Goal: Task Accomplishment & Management: Use online tool/utility

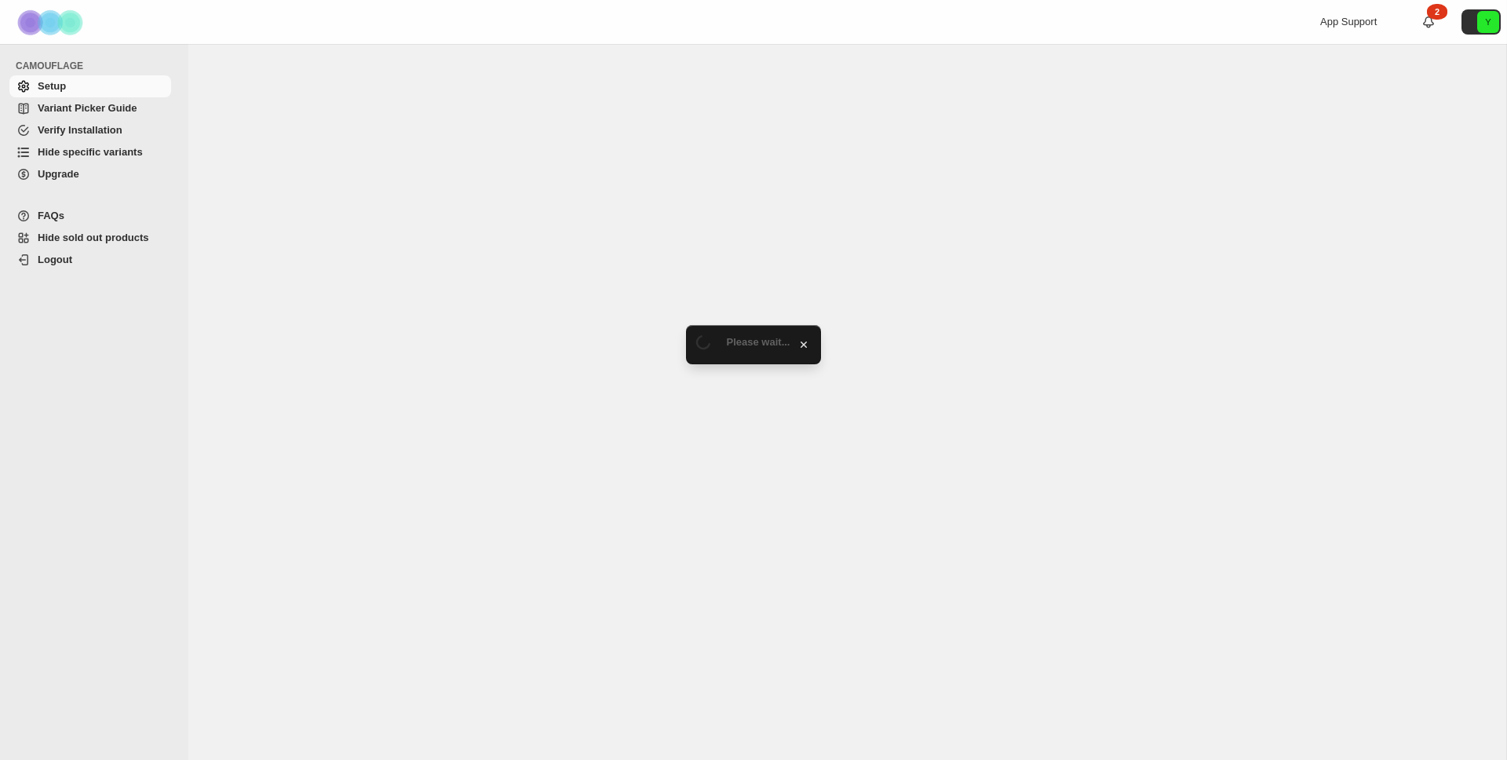
click at [89, 152] on span "Hide specific variants" at bounding box center [90, 152] width 105 height 12
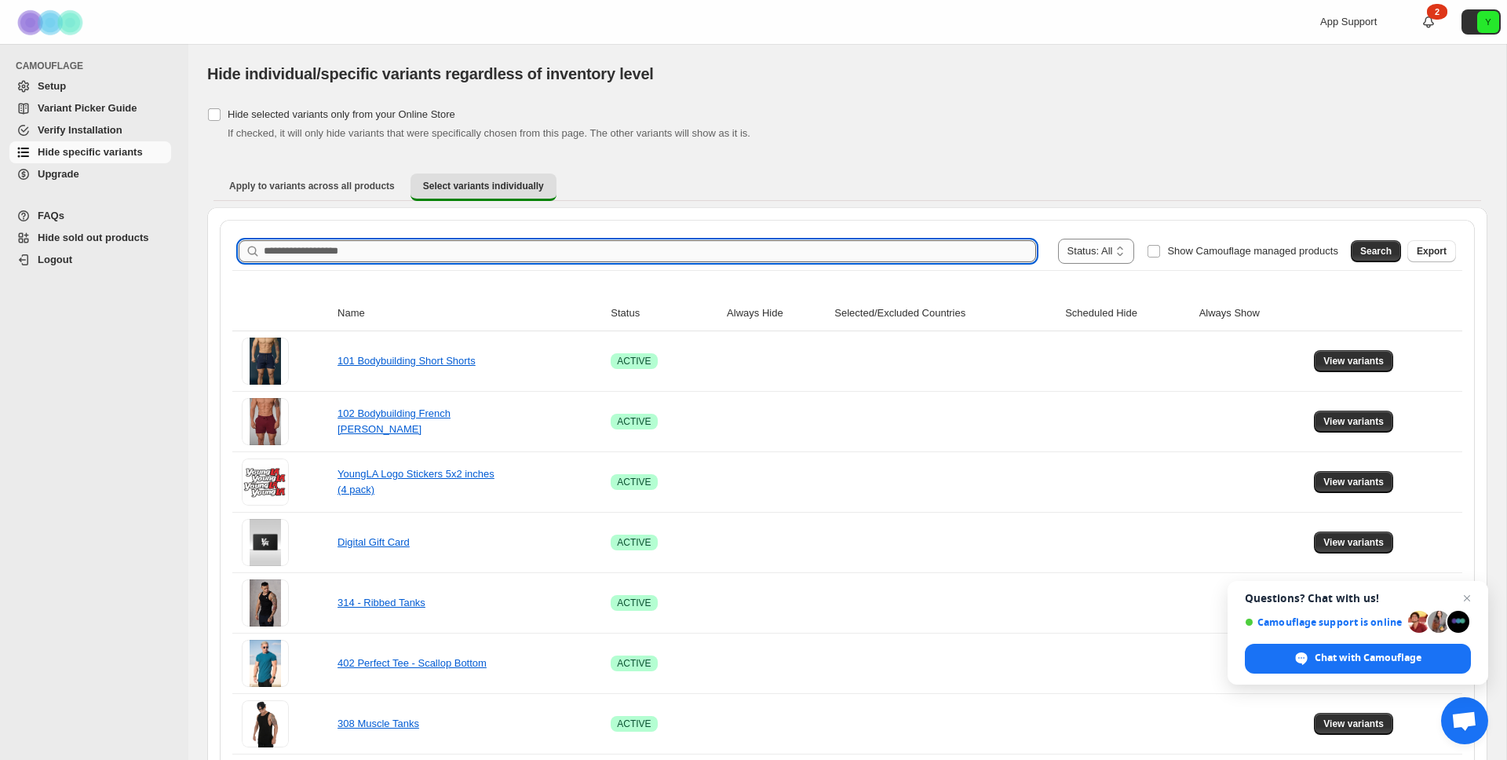
click at [392, 246] on input "Search product name" at bounding box center [650, 251] width 772 height 22
click at [1360, 249] on span "Search" at bounding box center [1375, 251] width 31 height 13
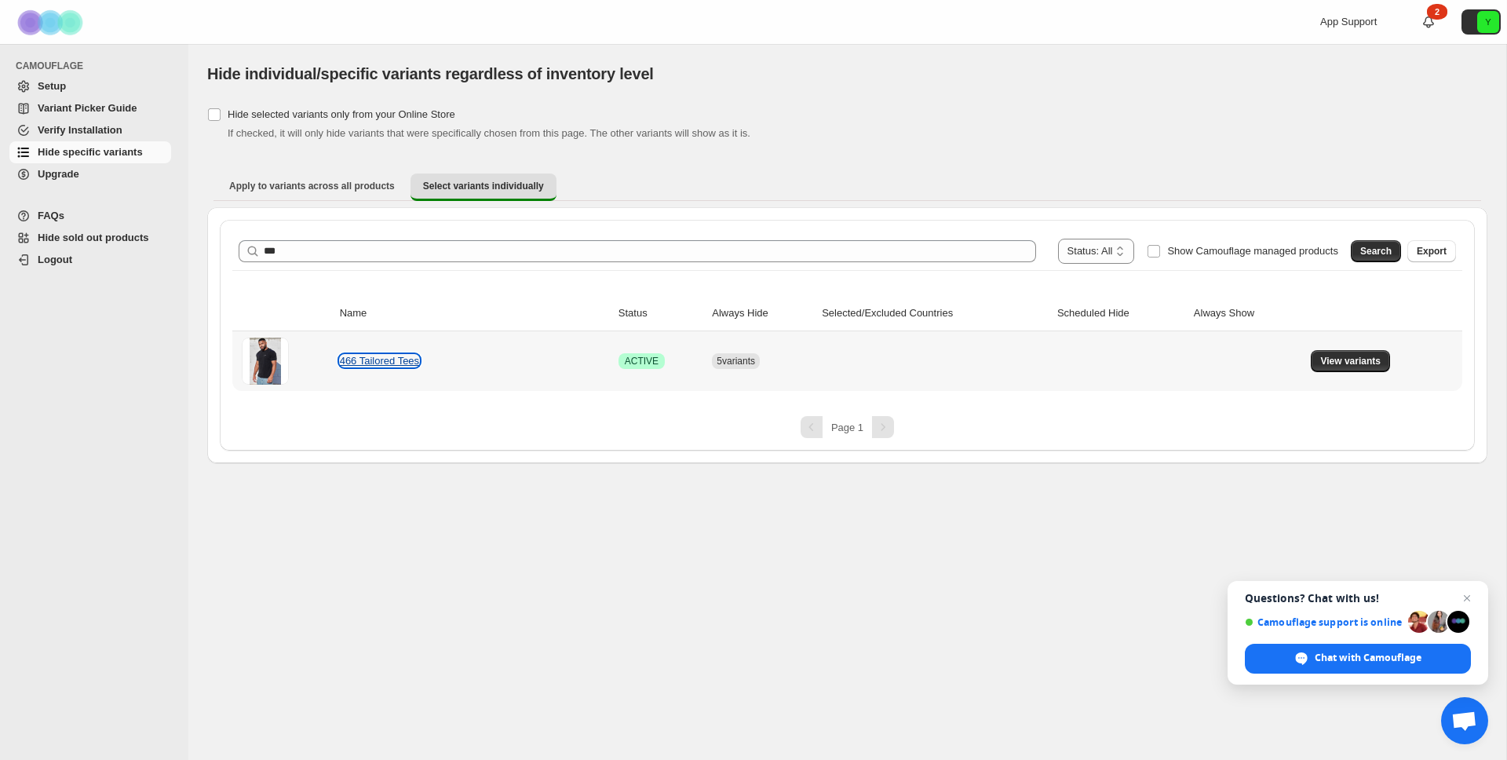
click at [376, 357] on link "466 Tailored Tees" at bounding box center [379, 361] width 79 height 12
click at [1332, 361] on span "View variants" at bounding box center [1350, 361] width 60 height 13
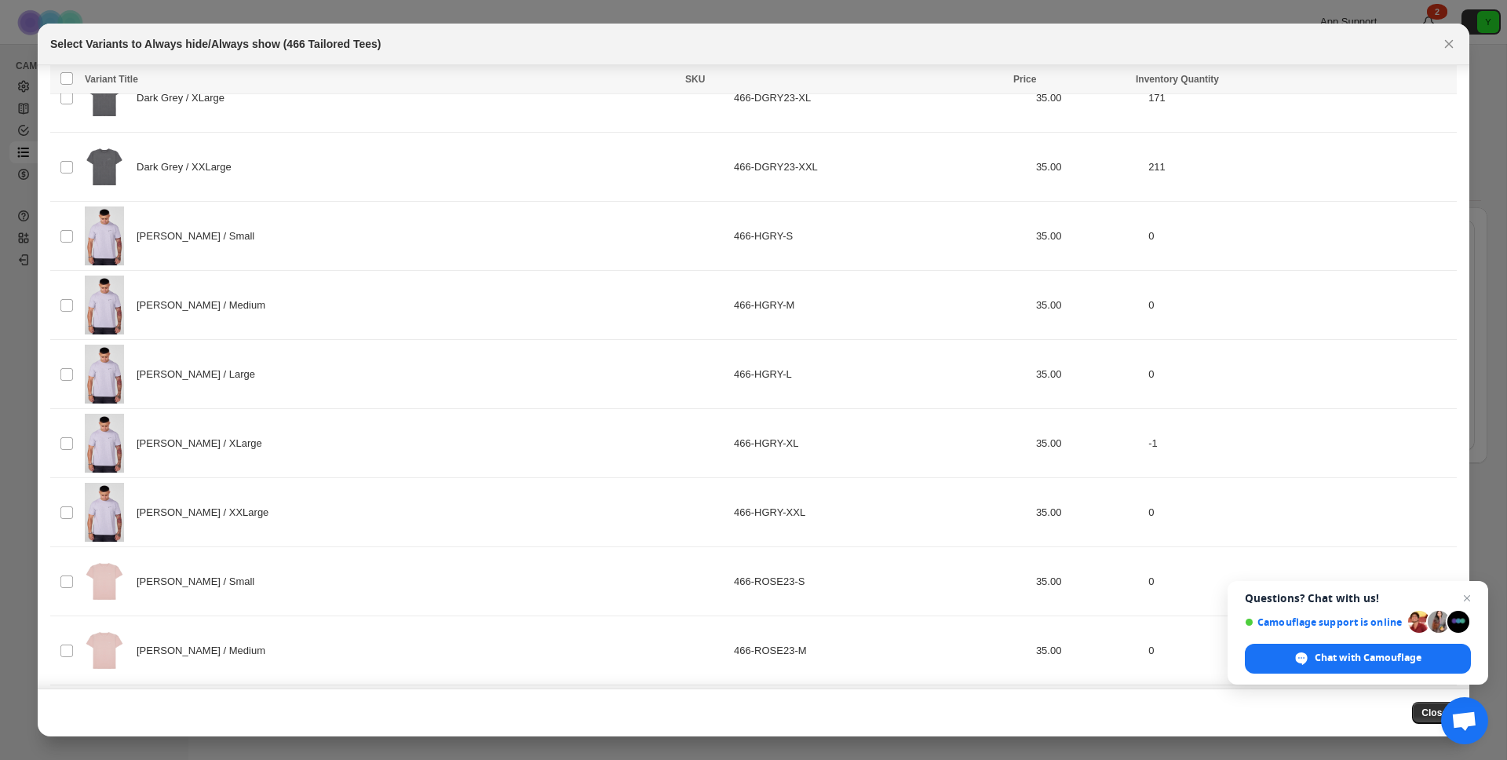
scroll to position [1345, 0]
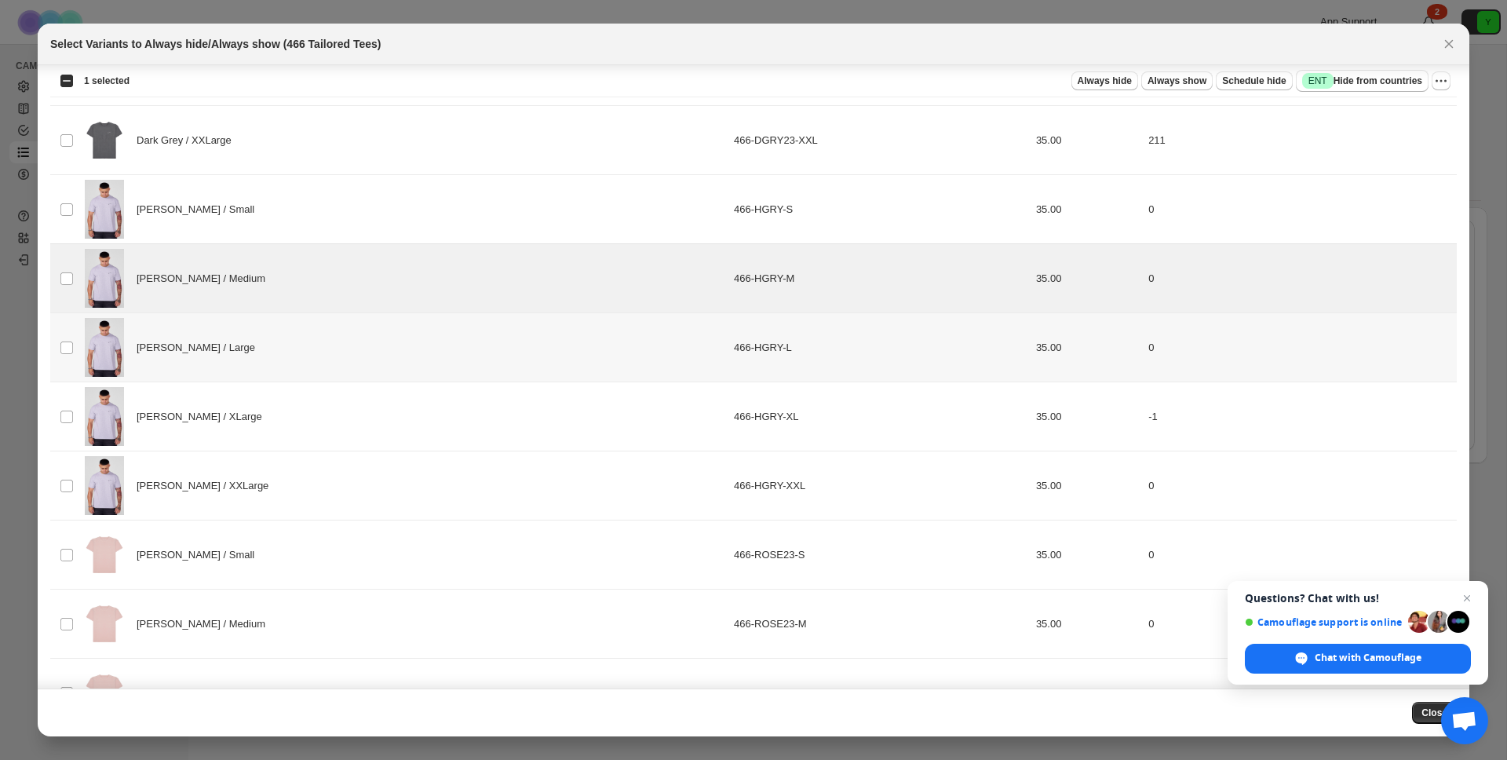
click at [64, 327] on td "Select product variant" at bounding box center [65, 347] width 30 height 69
click at [81, 228] on td "Heather Grey / Small" at bounding box center [404, 209] width 649 height 69
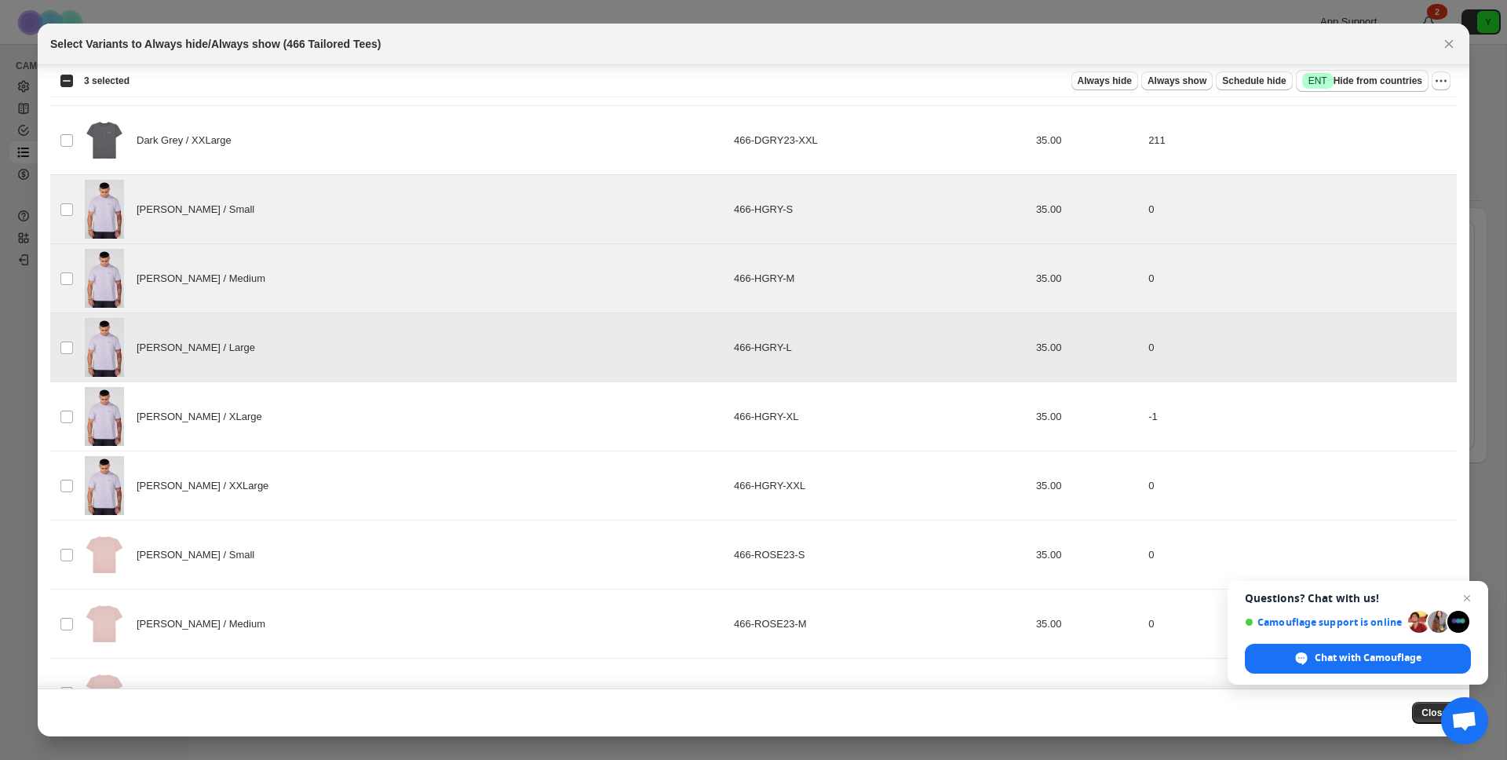
click at [72, 394] on td "Select product variant" at bounding box center [65, 416] width 30 height 69
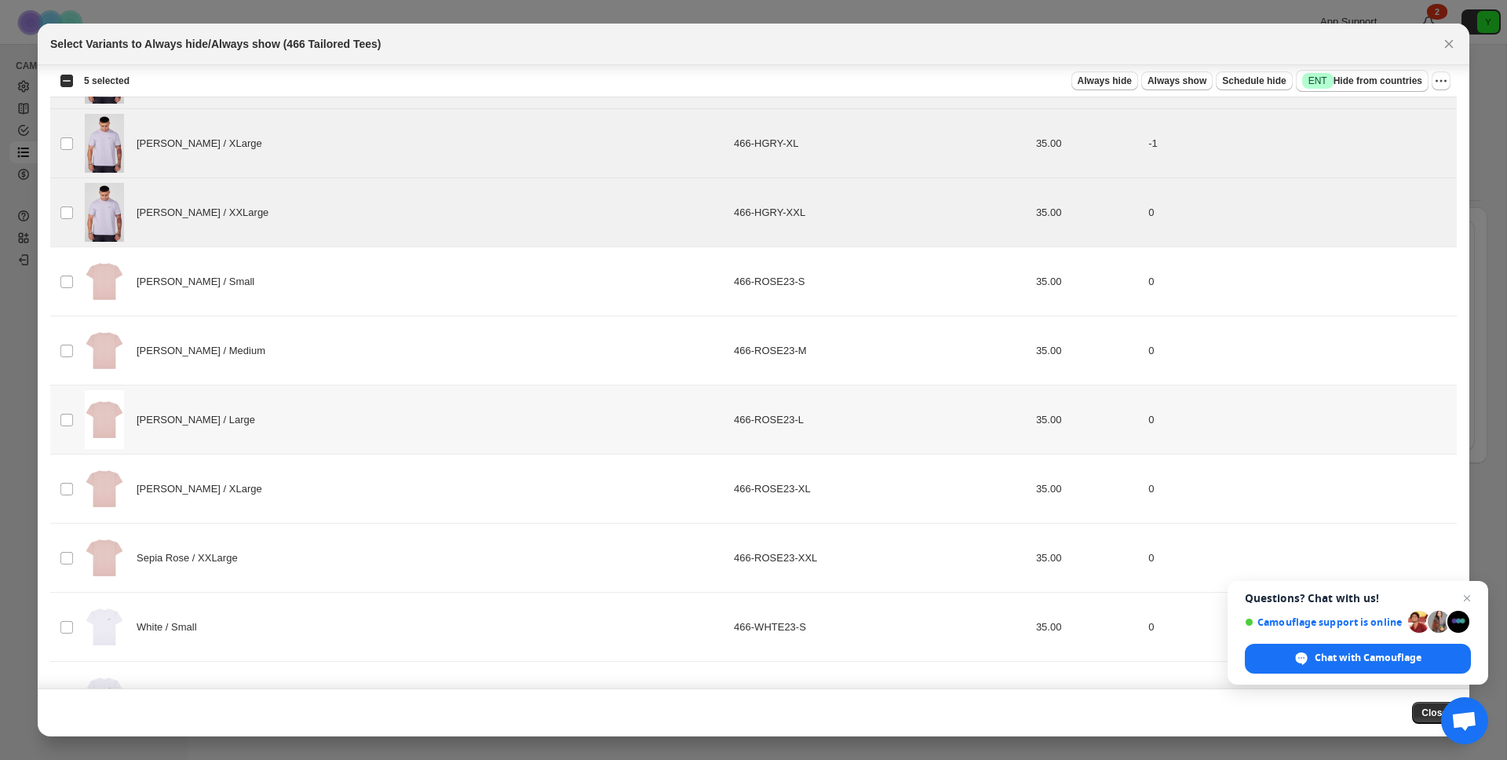
scroll to position [1648, 0]
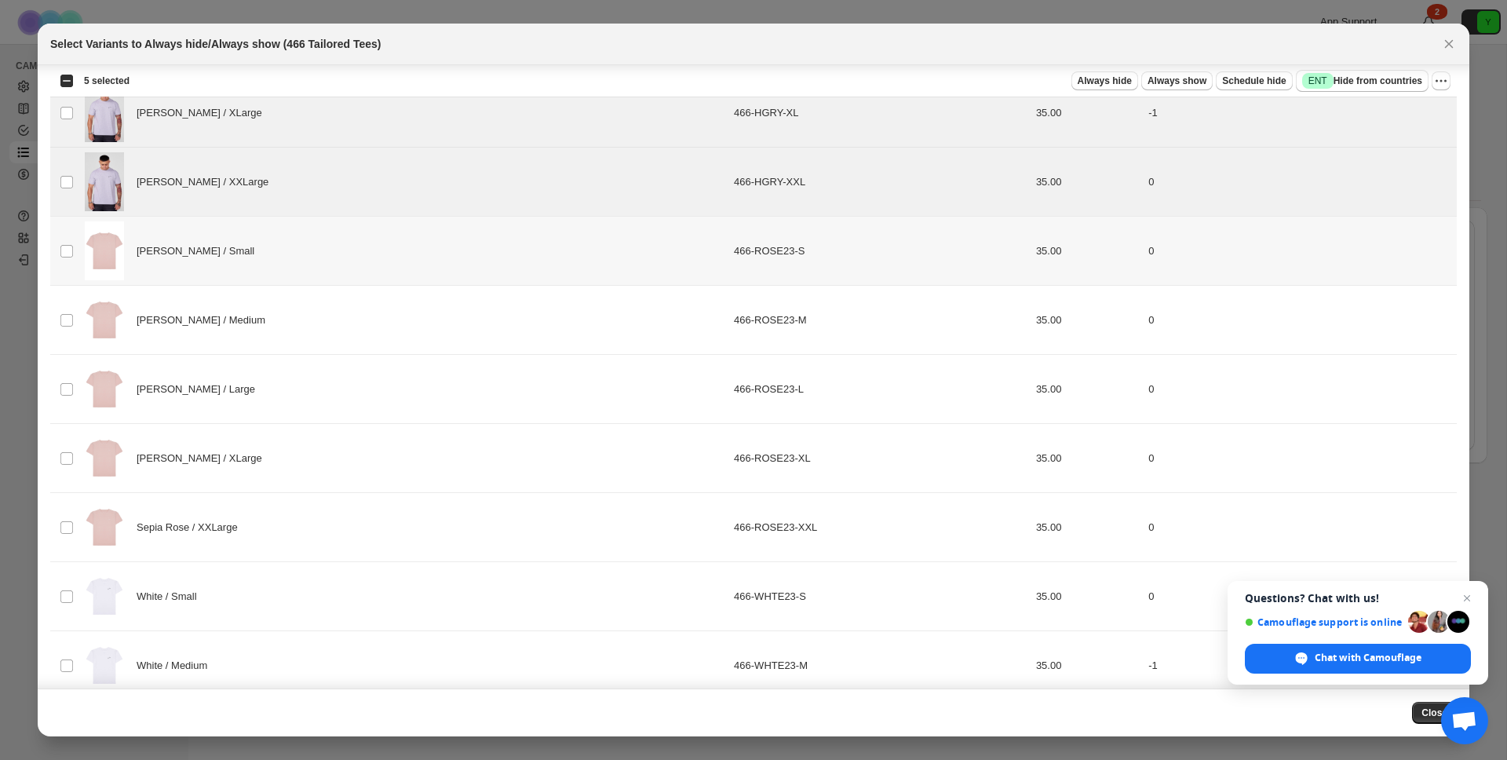
click at [93, 272] on img ":r6:" at bounding box center [104, 250] width 39 height 59
click at [80, 301] on td "Sepia Rose / Medium" at bounding box center [404, 320] width 649 height 69
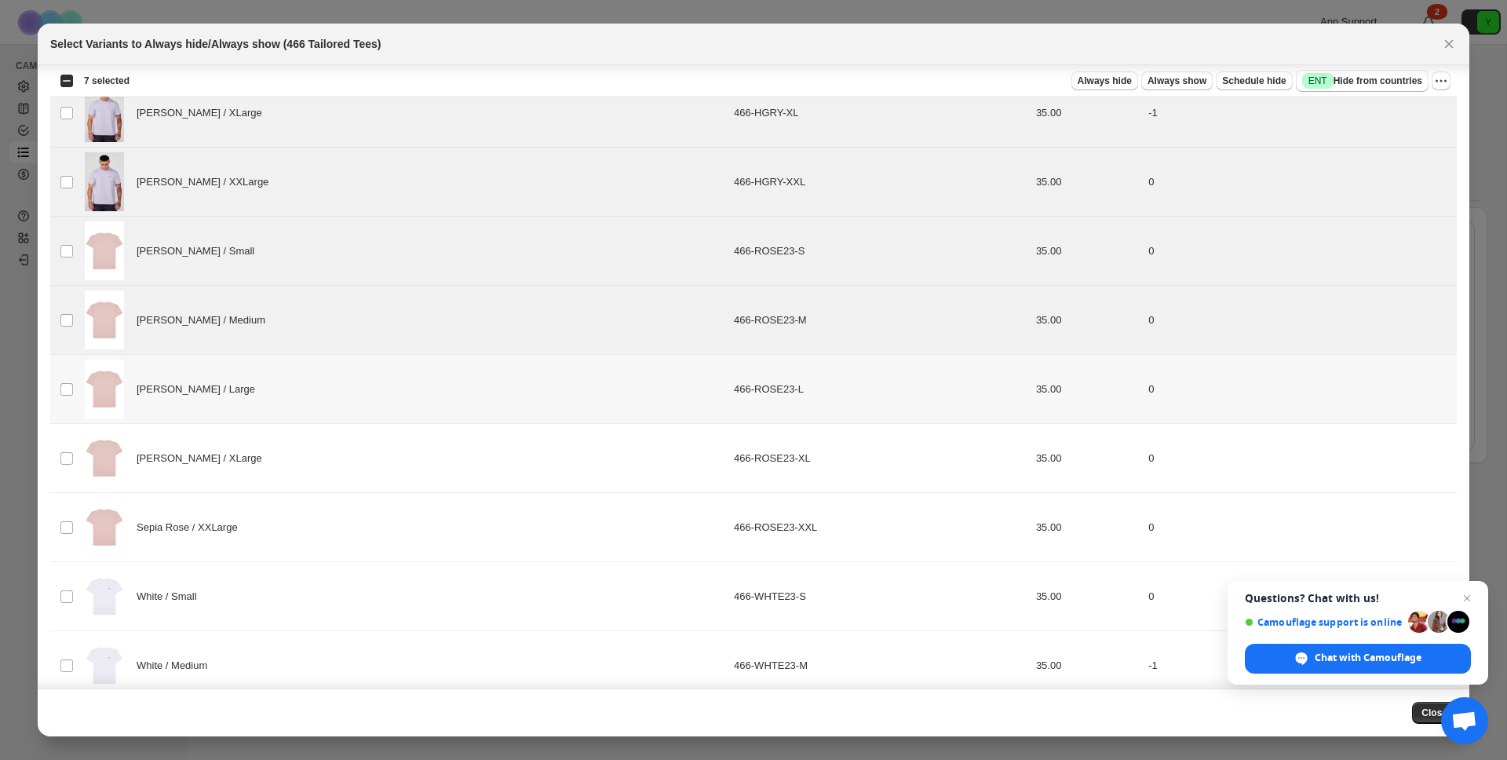
click at [80, 383] on td "Sepia Rose / Large" at bounding box center [404, 389] width 649 height 69
click at [78, 457] on td "Select product variant" at bounding box center [65, 458] width 30 height 69
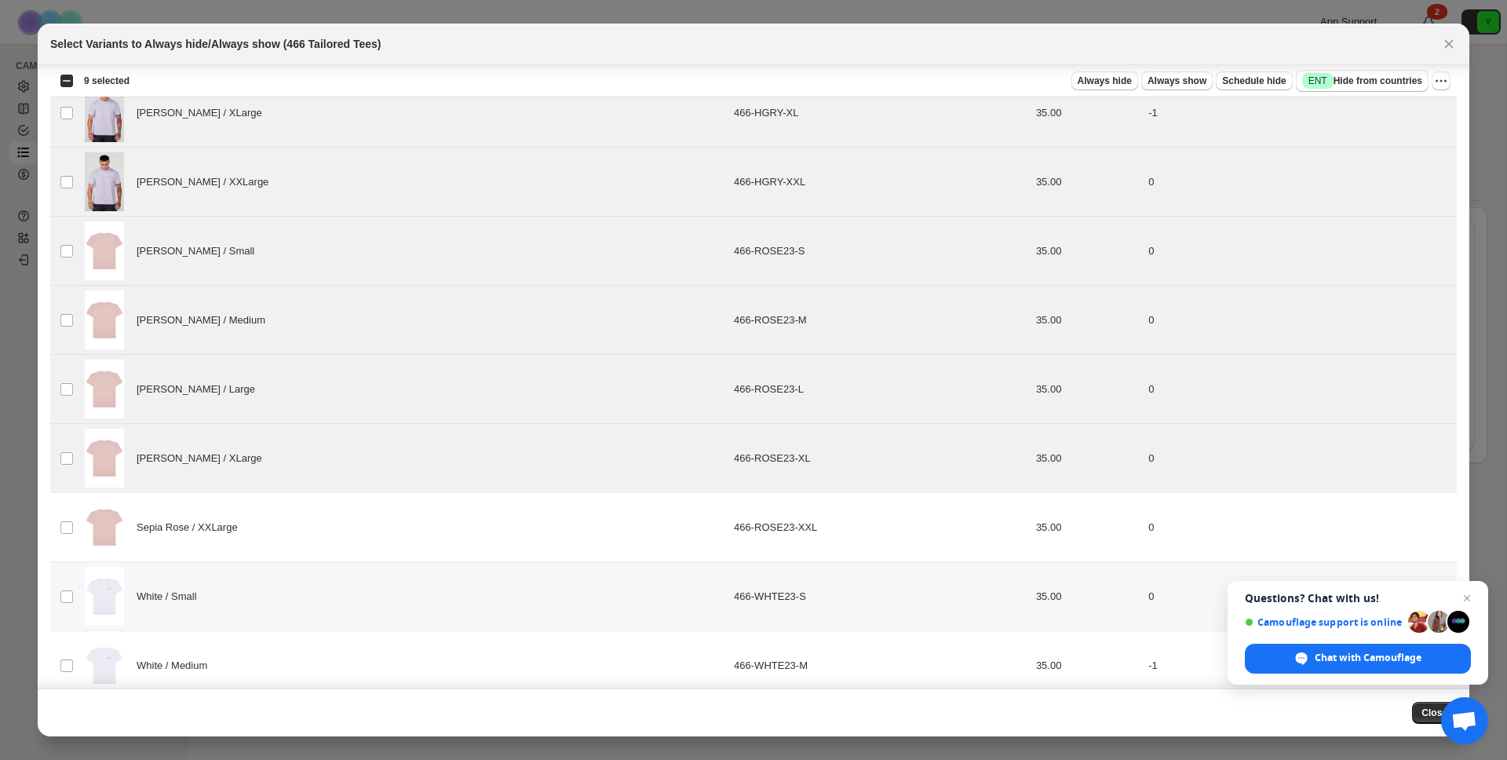
click at [73, 571] on td "Select product variant" at bounding box center [65, 596] width 30 height 69
click at [82, 522] on td "Sepia Rose / XXLarge" at bounding box center [404, 527] width 649 height 69
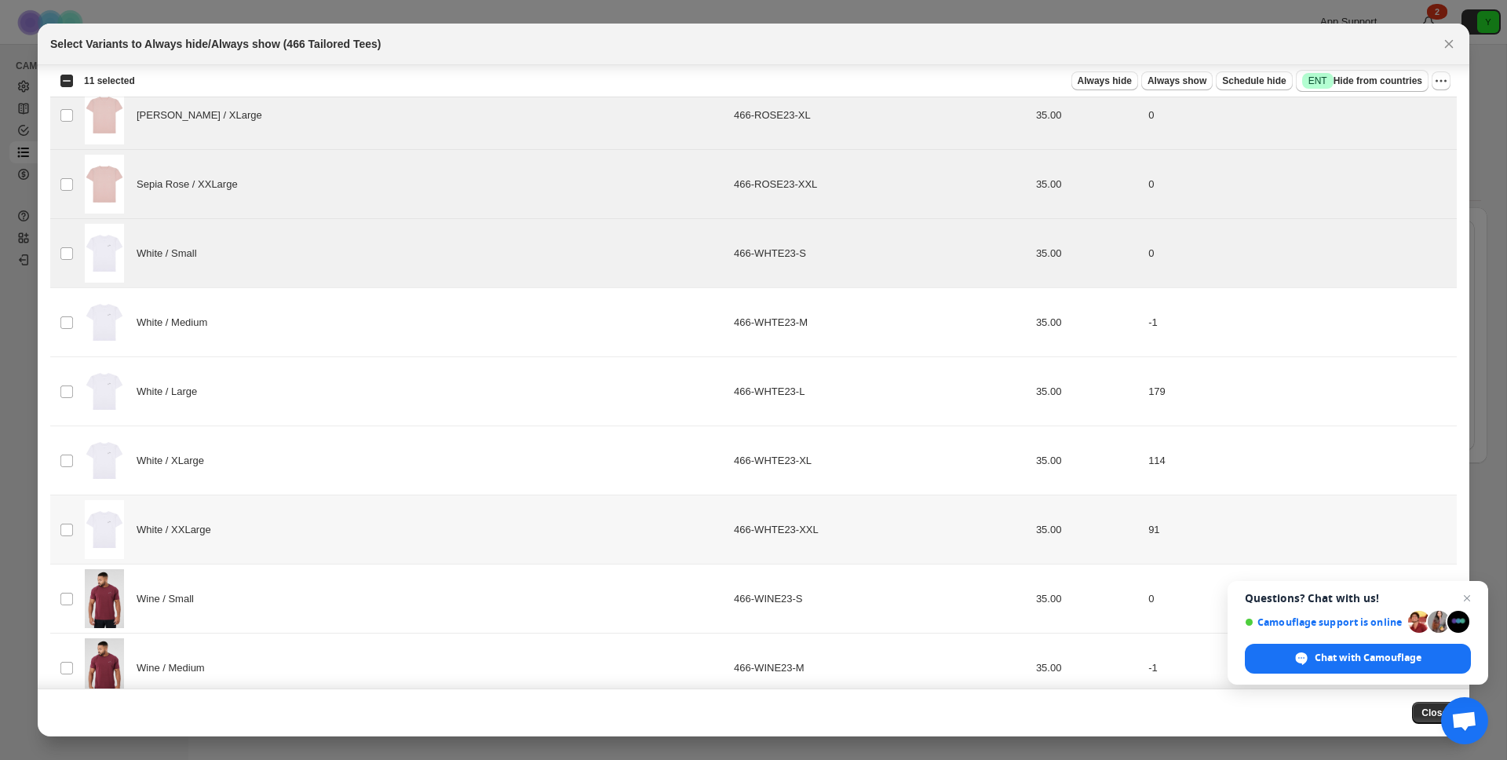
scroll to position [1994, 0]
click at [106, 262] on img ":r6:" at bounding box center [104, 250] width 39 height 59
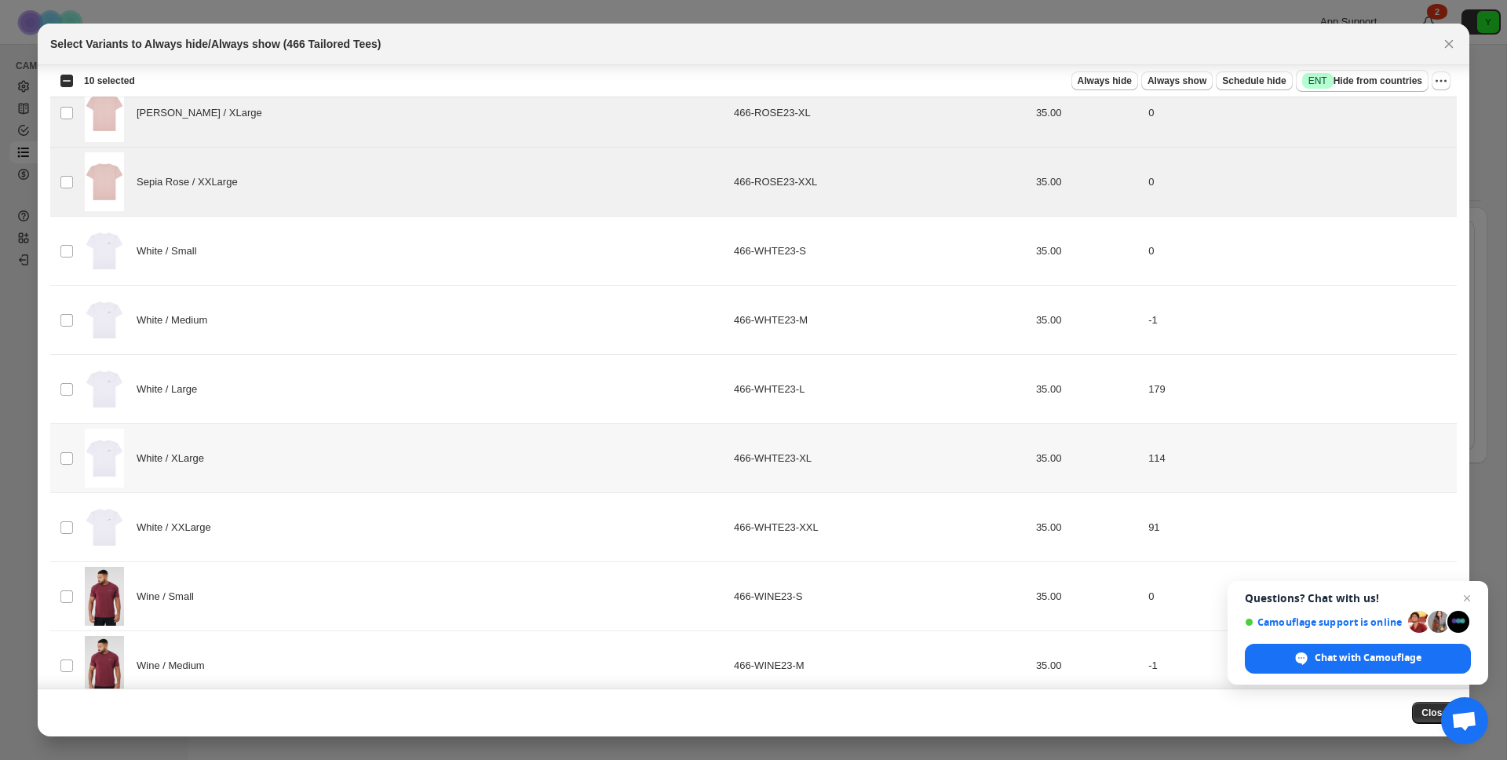
scroll to position [2225, 0]
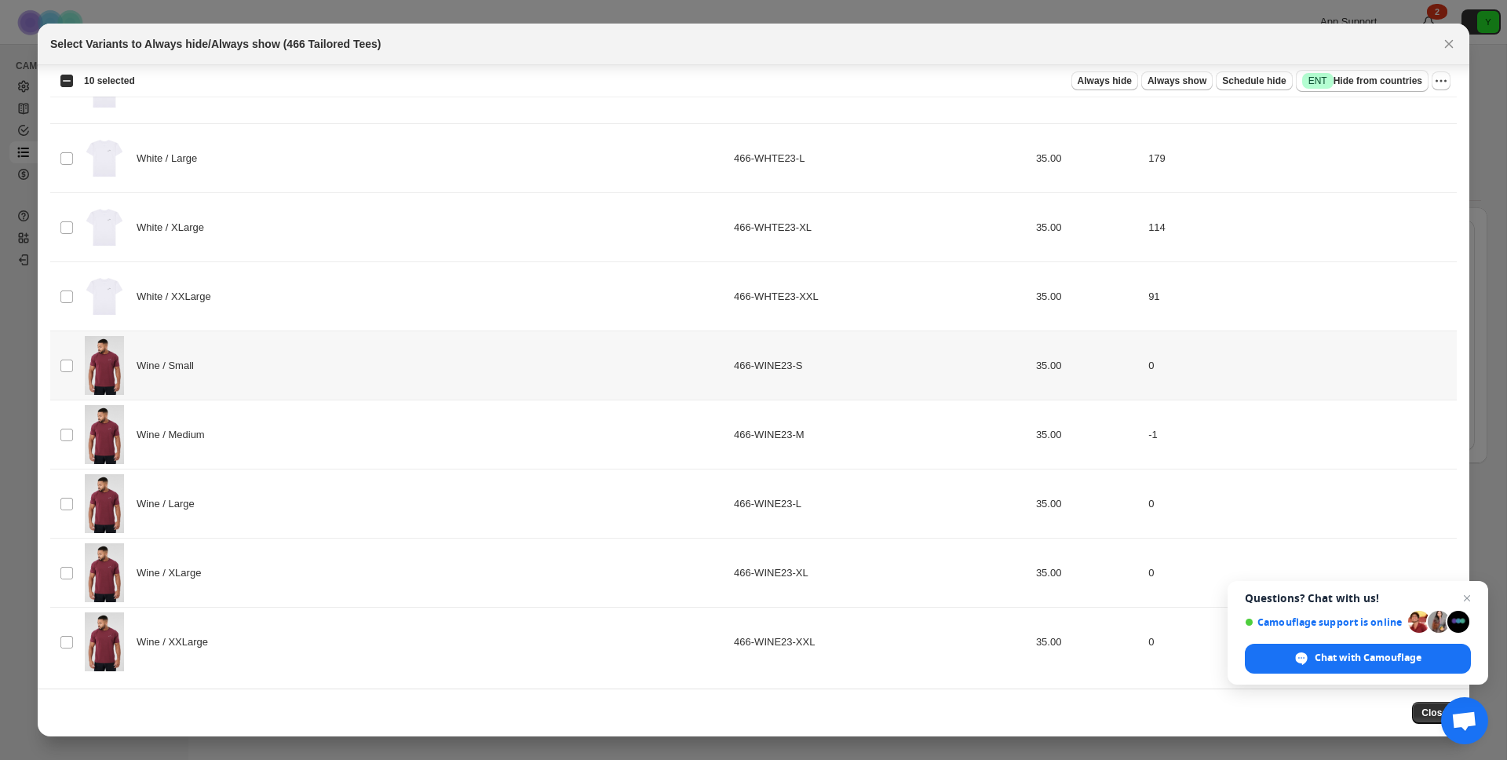
click at [146, 345] on div "Wine / Small" at bounding box center [405, 365] width 640 height 59
click at [140, 429] on span "Wine / Medium" at bounding box center [175, 435] width 77 height 16
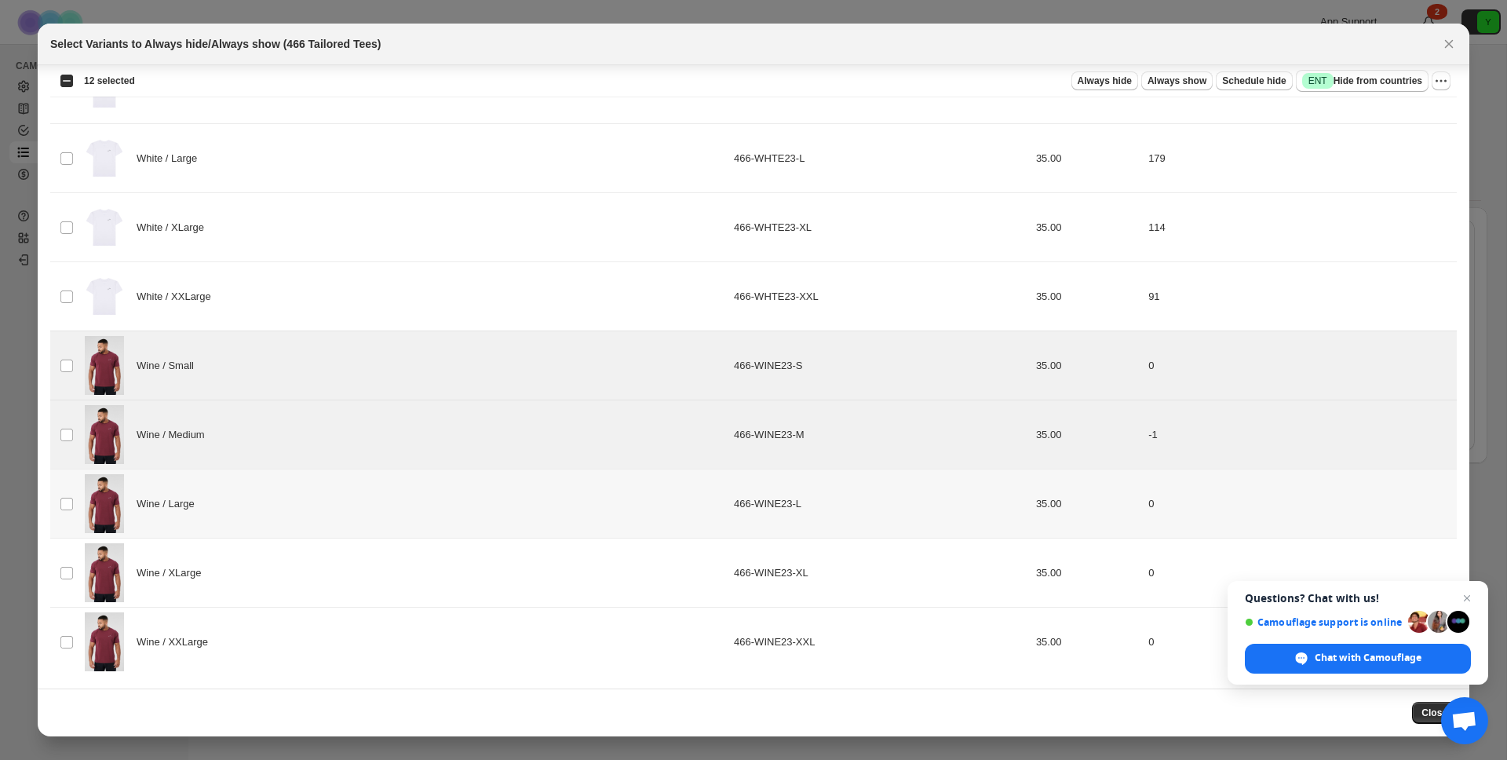
click at [141, 520] on div "Wine / Large" at bounding box center [405, 503] width 640 height 59
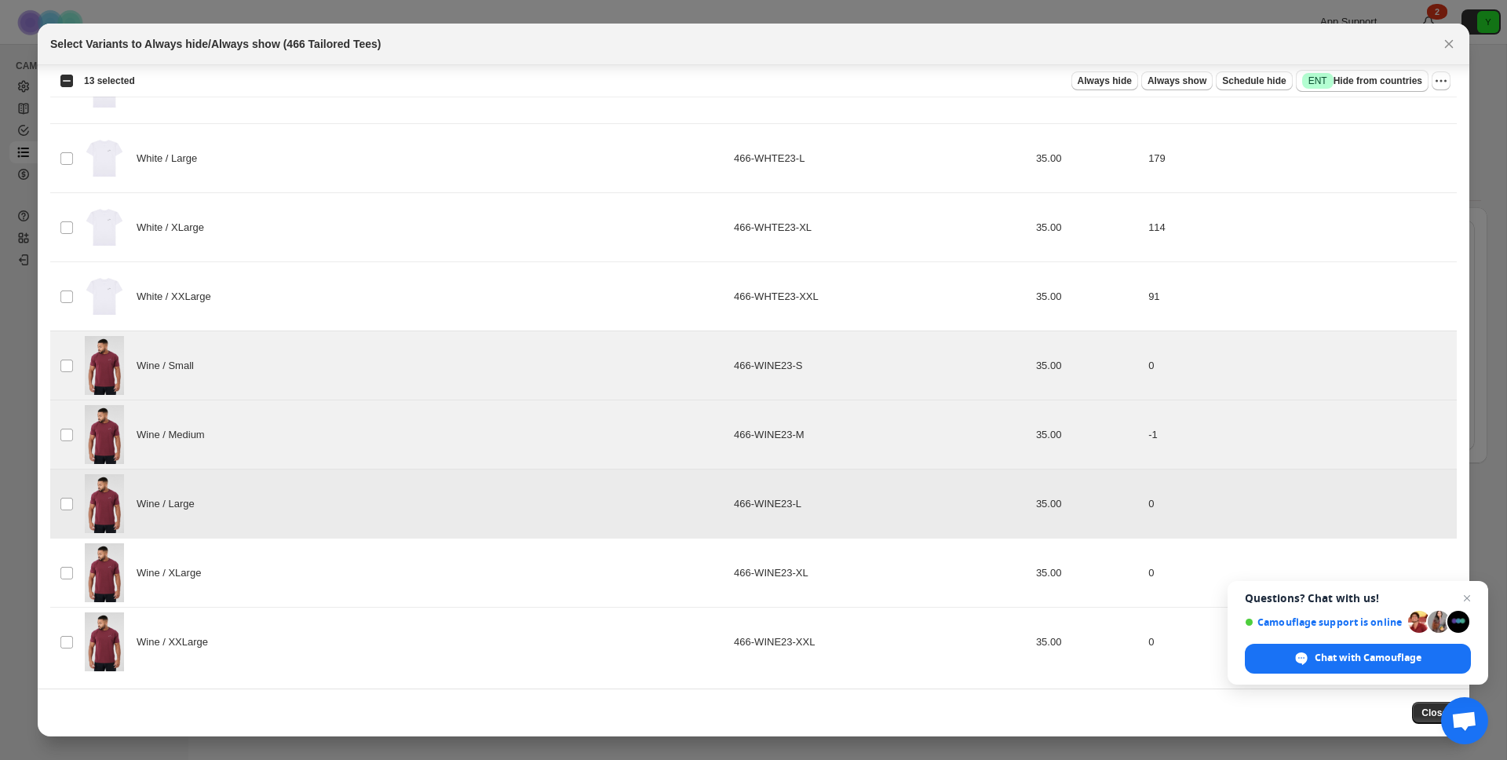
click at [137, 591] on div "Wine / XLarge" at bounding box center [405, 572] width 640 height 59
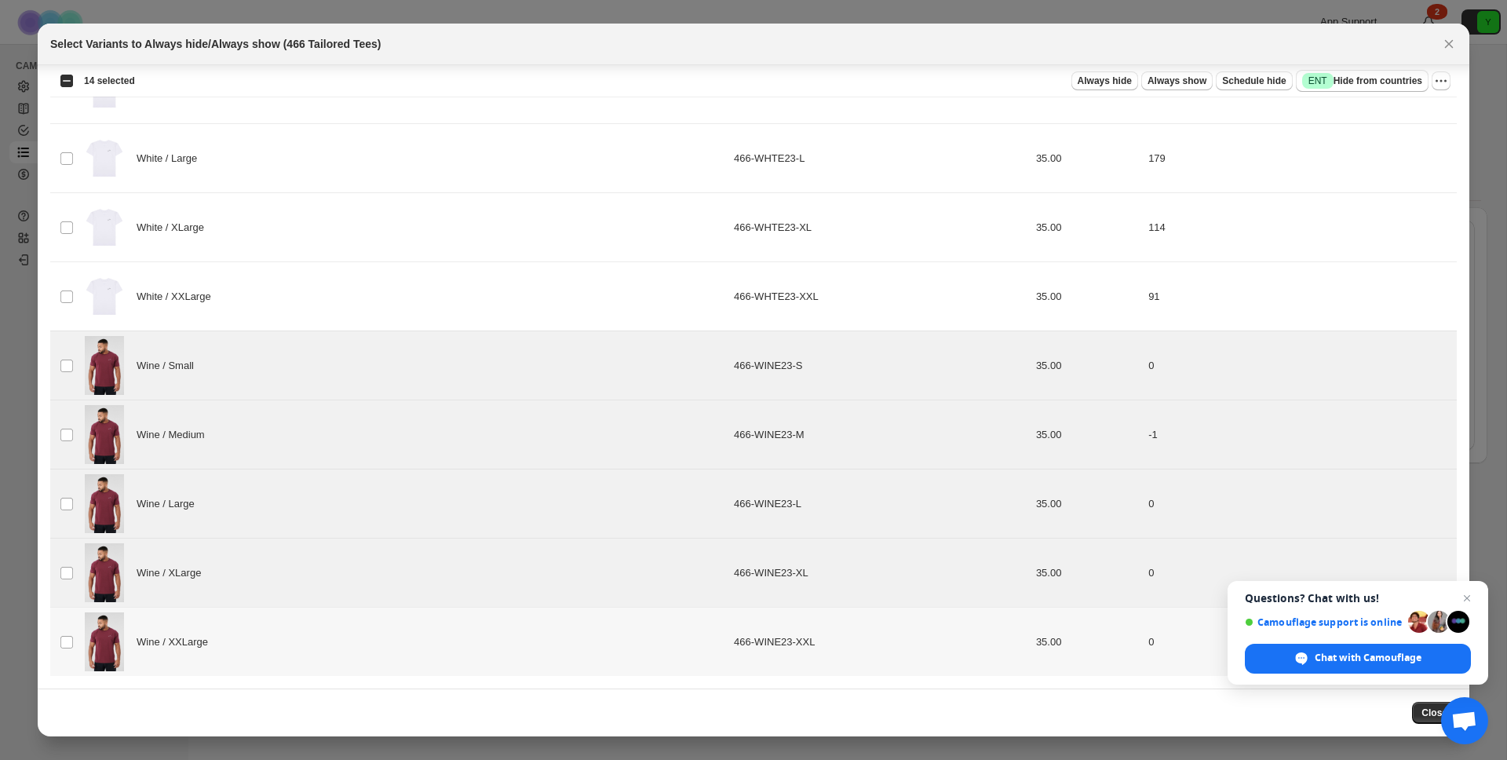
click at [138, 628] on div "Wine / XXLarge" at bounding box center [405, 641] width 640 height 59
click at [1464, 600] on span "Open chat" at bounding box center [1468, 599] width 20 height 20
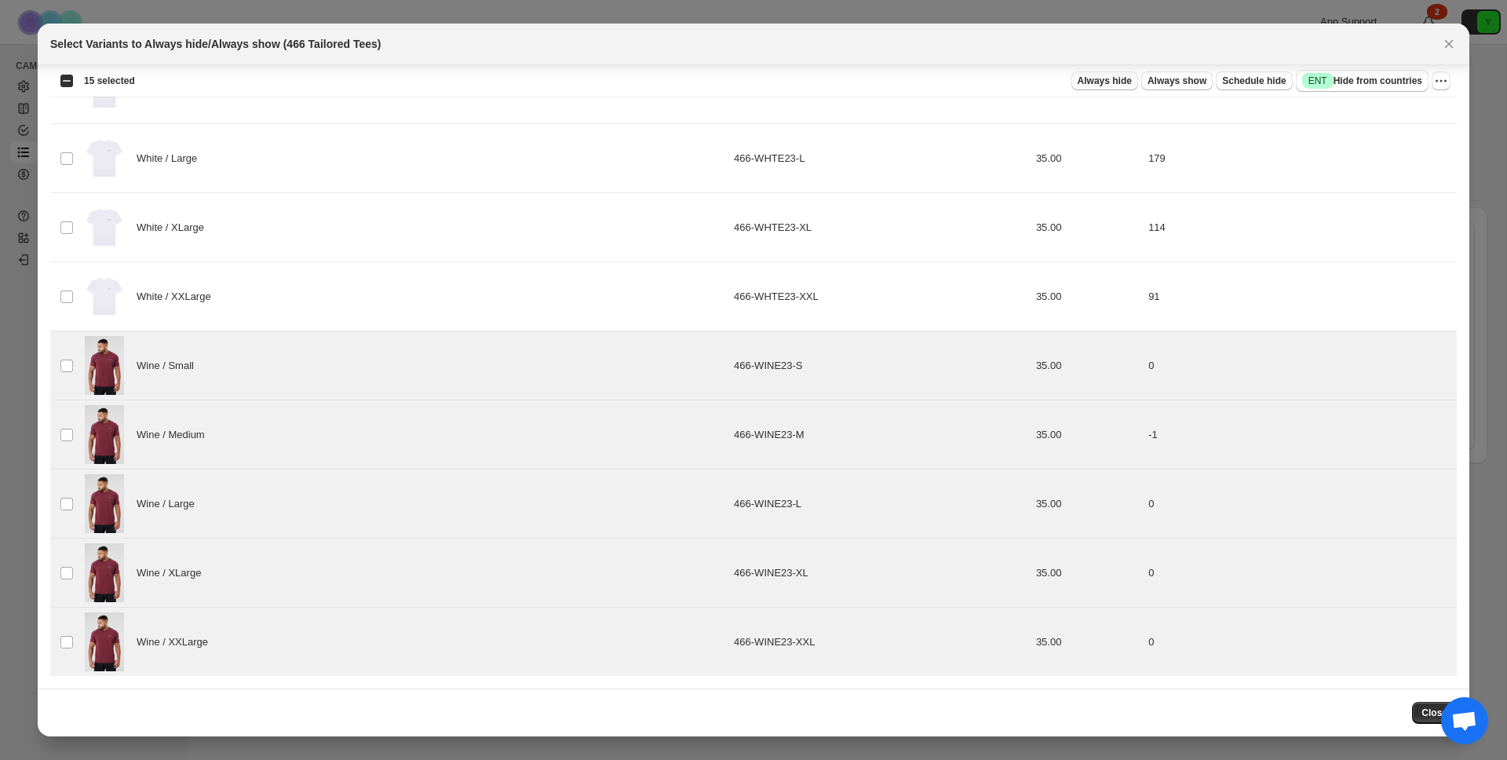
click at [1110, 86] on span "Always hide" at bounding box center [1105, 81] width 54 height 13
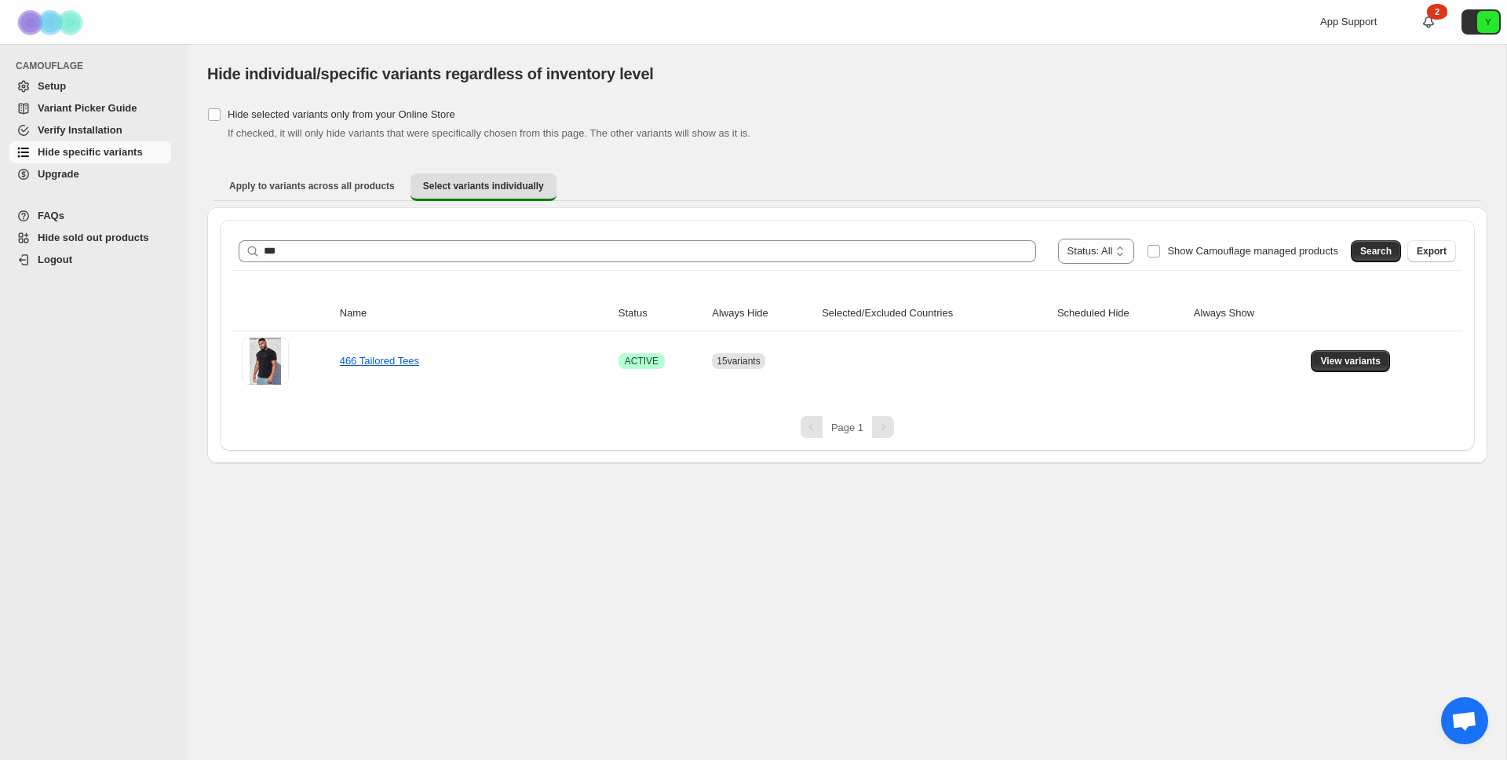
click at [838, 564] on div "**********" at bounding box center [847, 402] width 1318 height 716
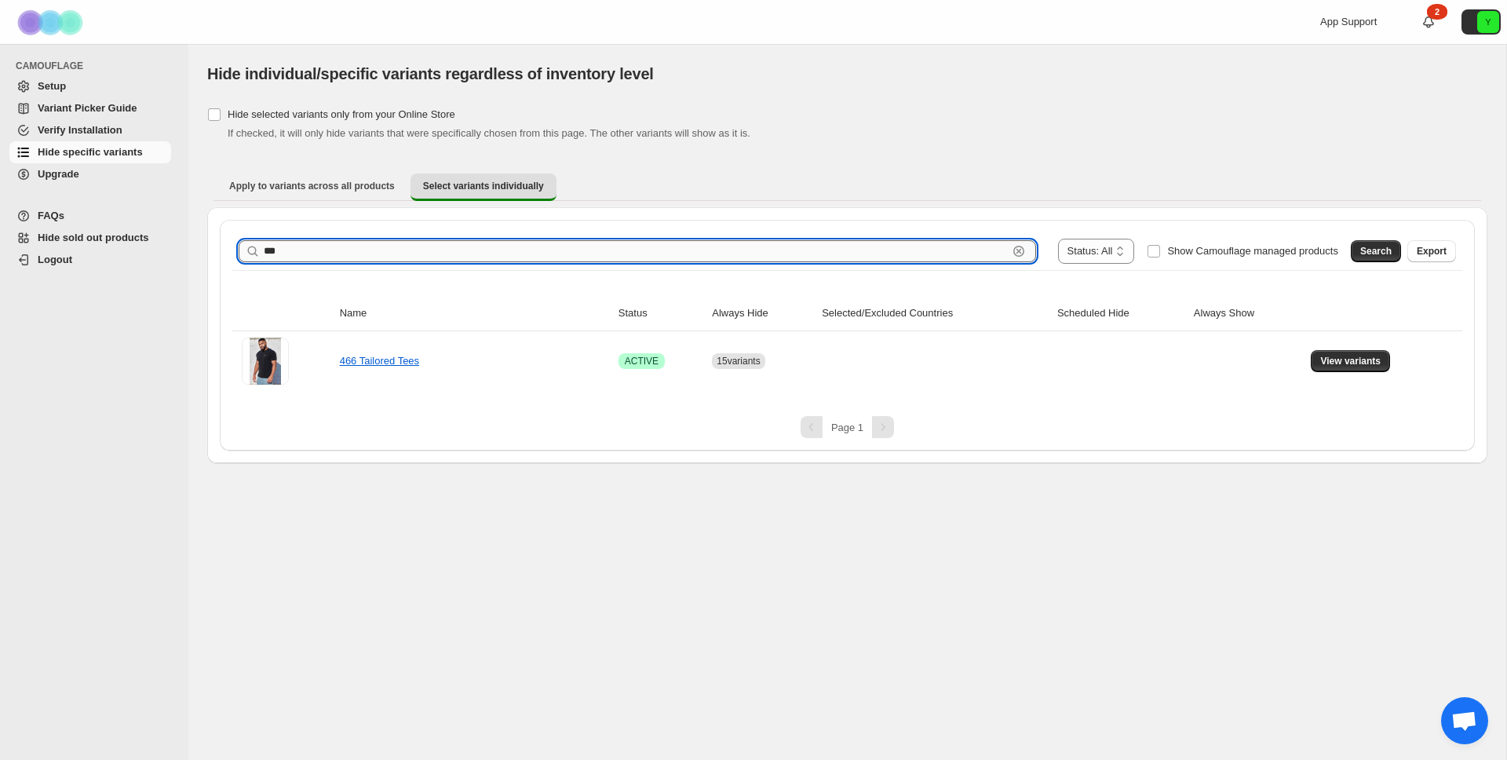
click at [327, 248] on input "***" at bounding box center [636, 251] width 744 height 22
type input "***"
click at [1375, 252] on span "Search" at bounding box center [1375, 251] width 31 height 13
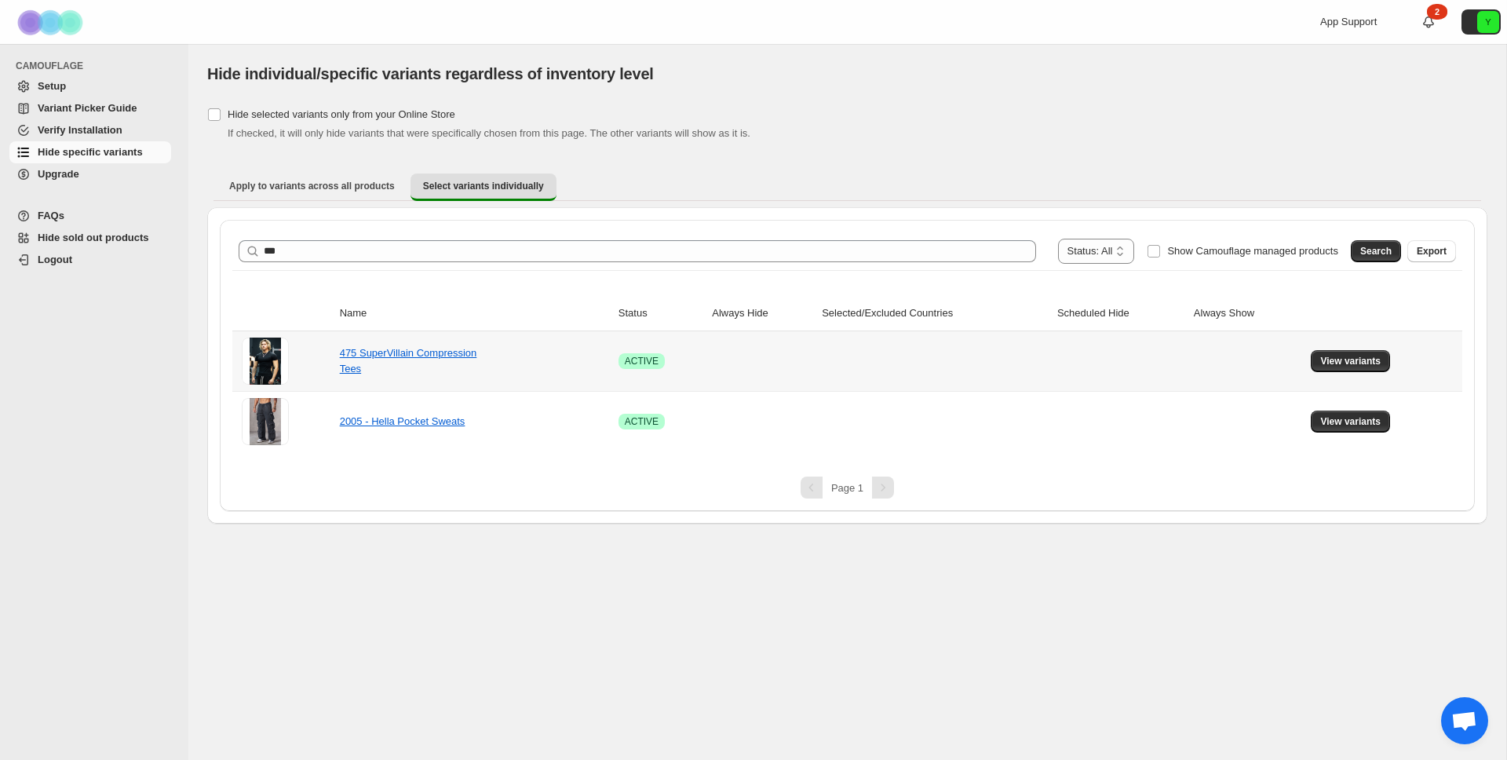
click at [423, 360] on div "475 SuperVillain Compression Tees" at bounding box center [418, 360] width 157 height 31
click at [413, 359] on link "475 SuperVillain Compression Tees" at bounding box center [408, 360] width 137 height 27
click at [433, 360] on div "475 SuperVillain Compression Tees" at bounding box center [418, 360] width 157 height 31
click at [1360, 358] on span "View variants" at bounding box center [1350, 361] width 60 height 13
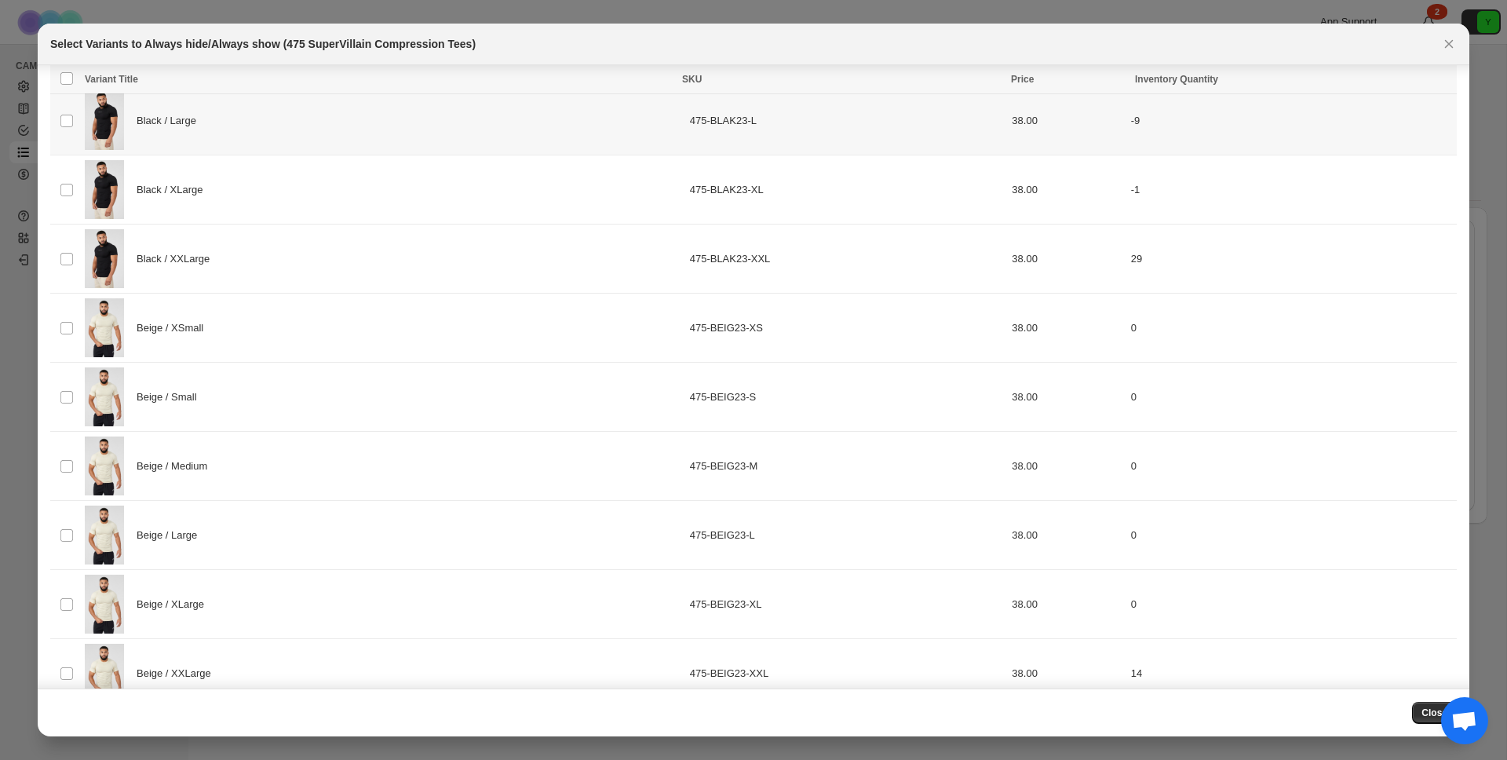
scroll to position [312, 0]
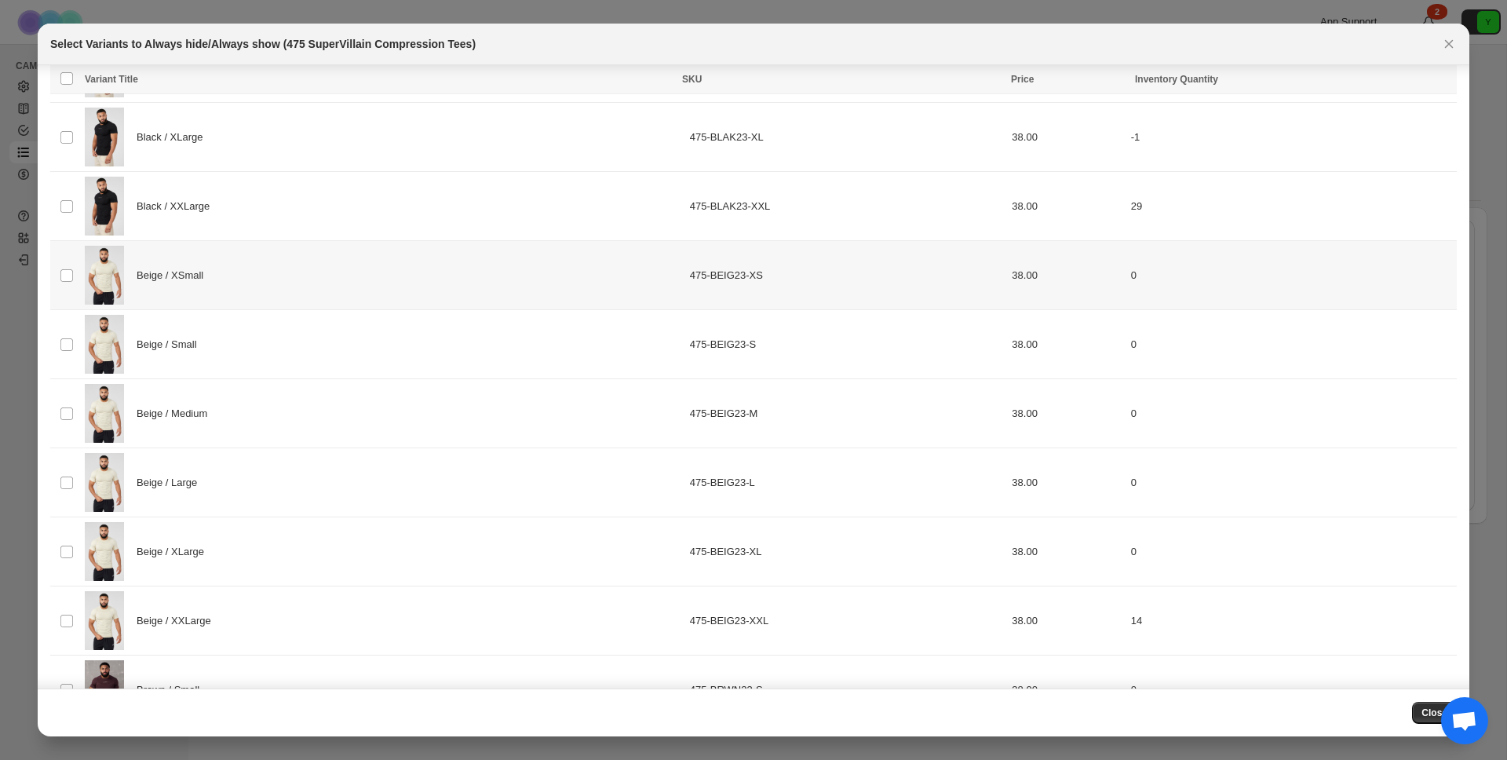
click at [220, 280] on div "Beige / XSmall" at bounding box center [383, 275] width 596 height 59
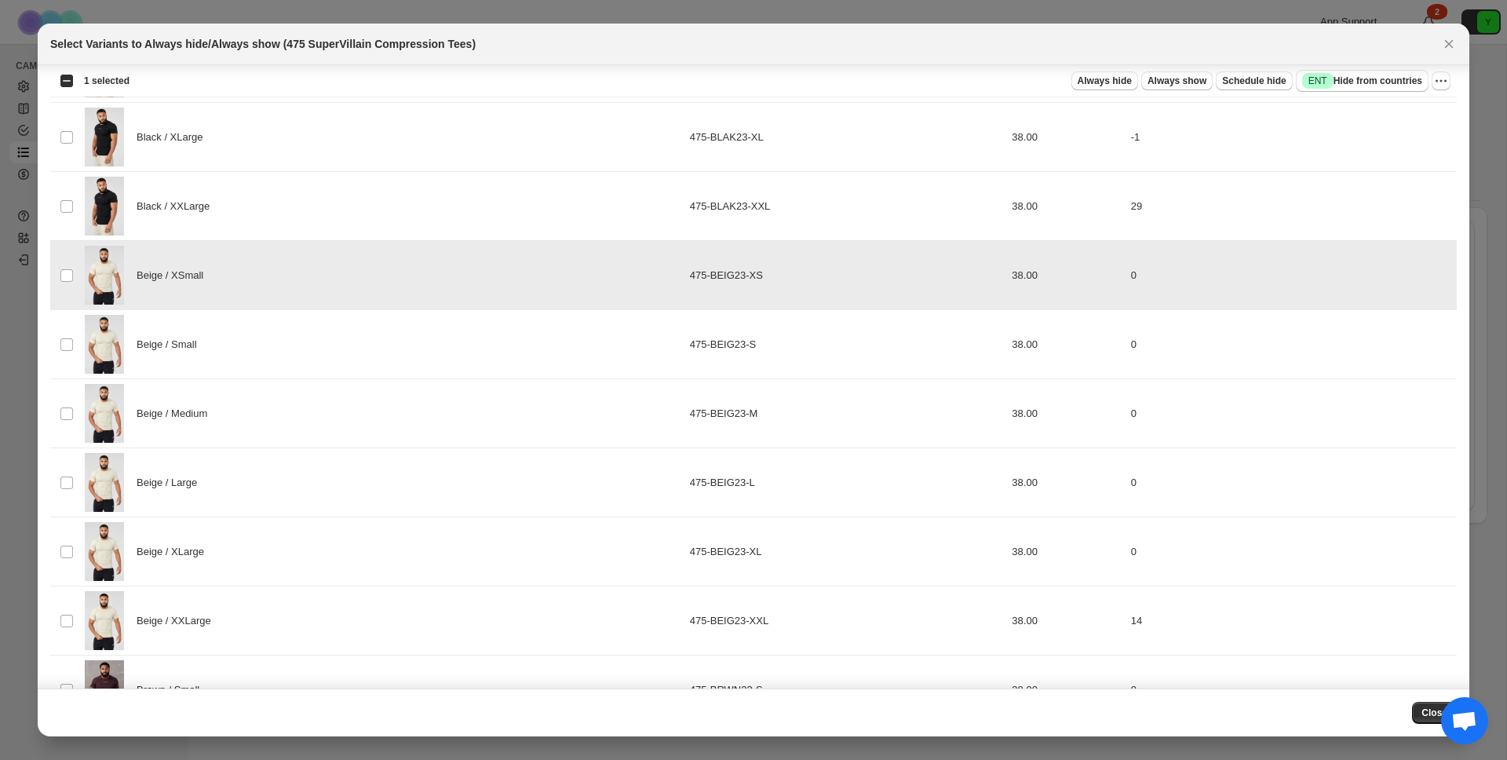
click at [215, 347] on div "Beige / Small" at bounding box center [383, 344] width 596 height 59
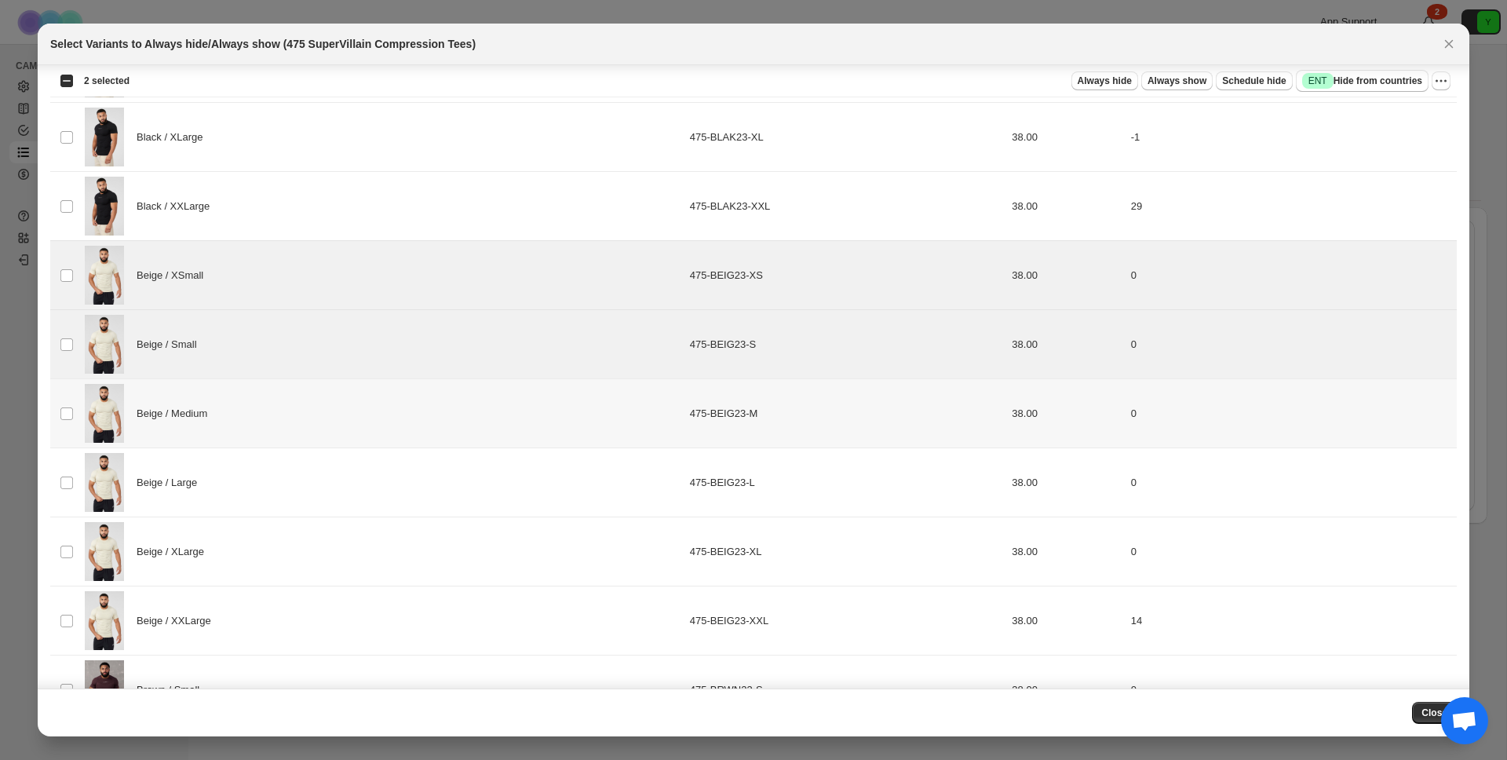
click at [215, 403] on div "Beige / Medium" at bounding box center [383, 413] width 596 height 59
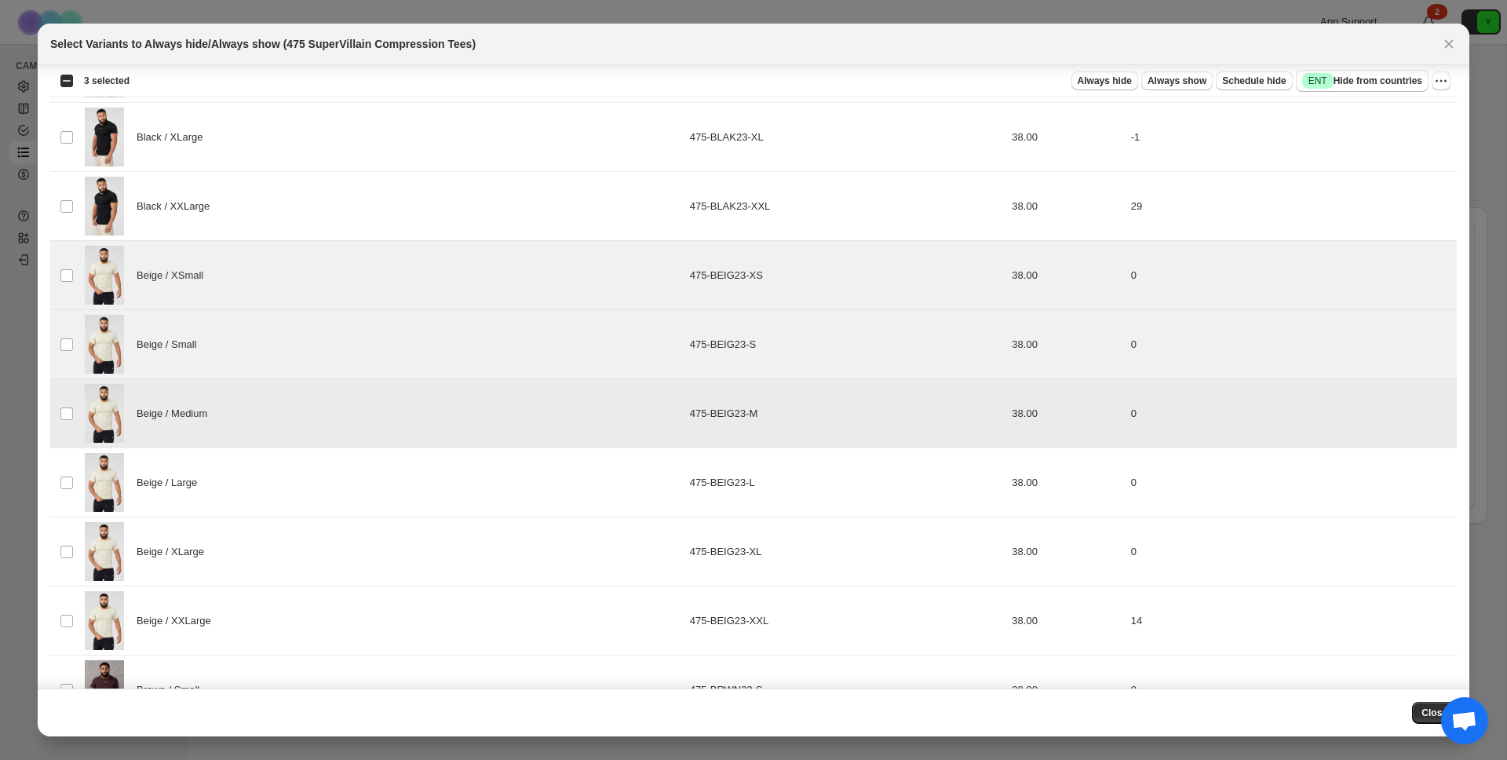
click at [212, 448] on td "Beige / Large" at bounding box center [382, 482] width 605 height 69
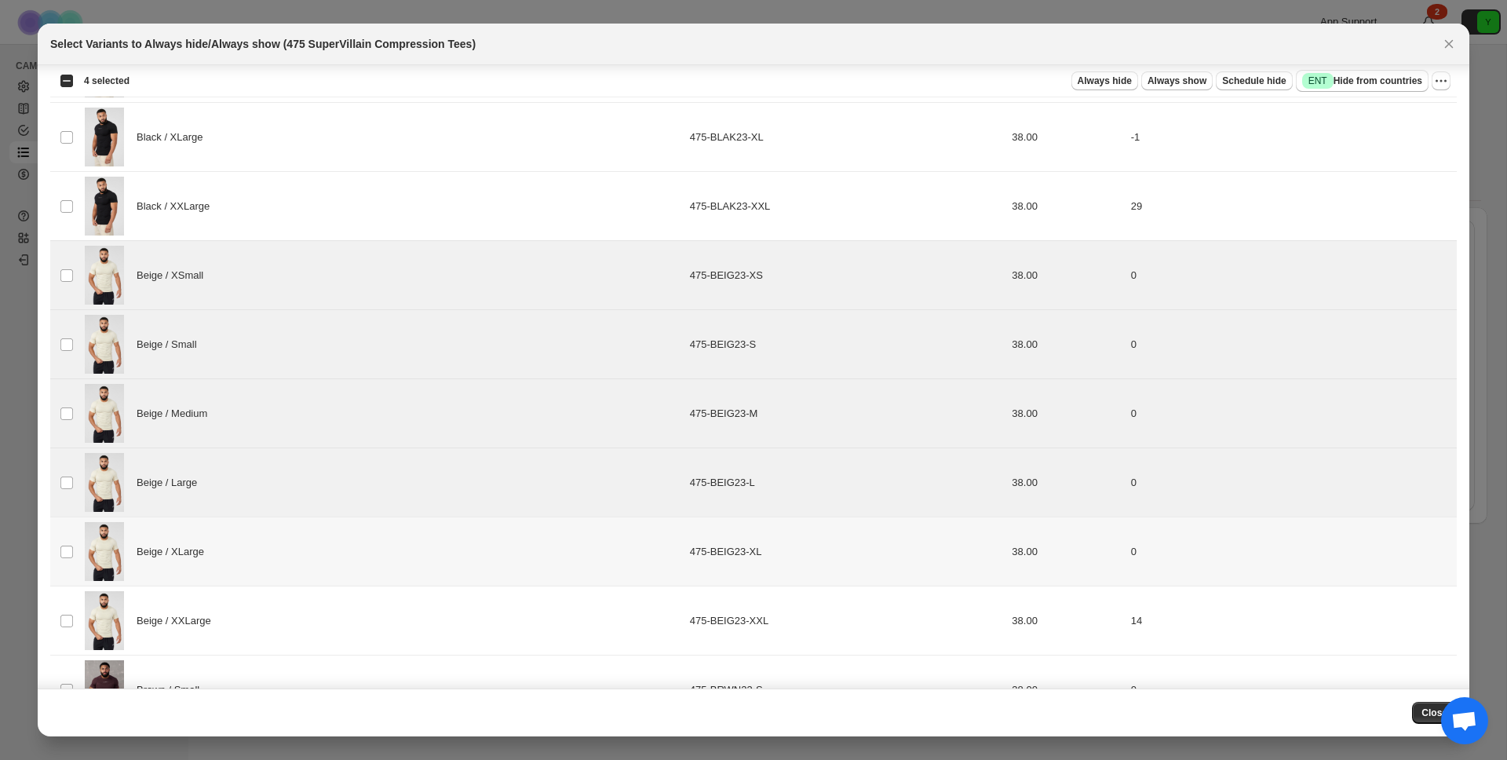
click at [180, 538] on div "Beige / XLarge" at bounding box center [383, 551] width 596 height 59
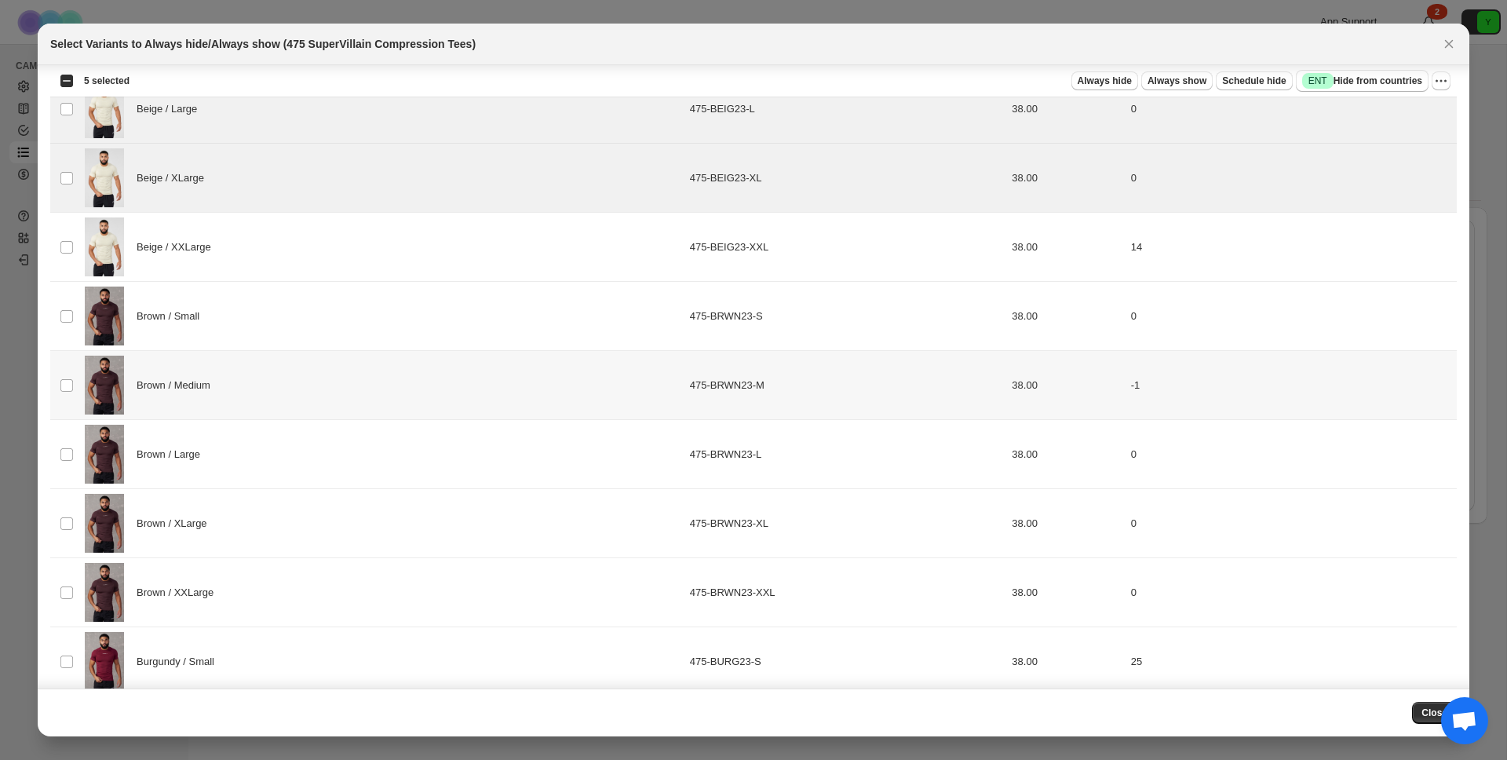
scroll to position [688, 0]
click at [276, 240] on div "Beige / XXLarge" at bounding box center [383, 244] width 596 height 59
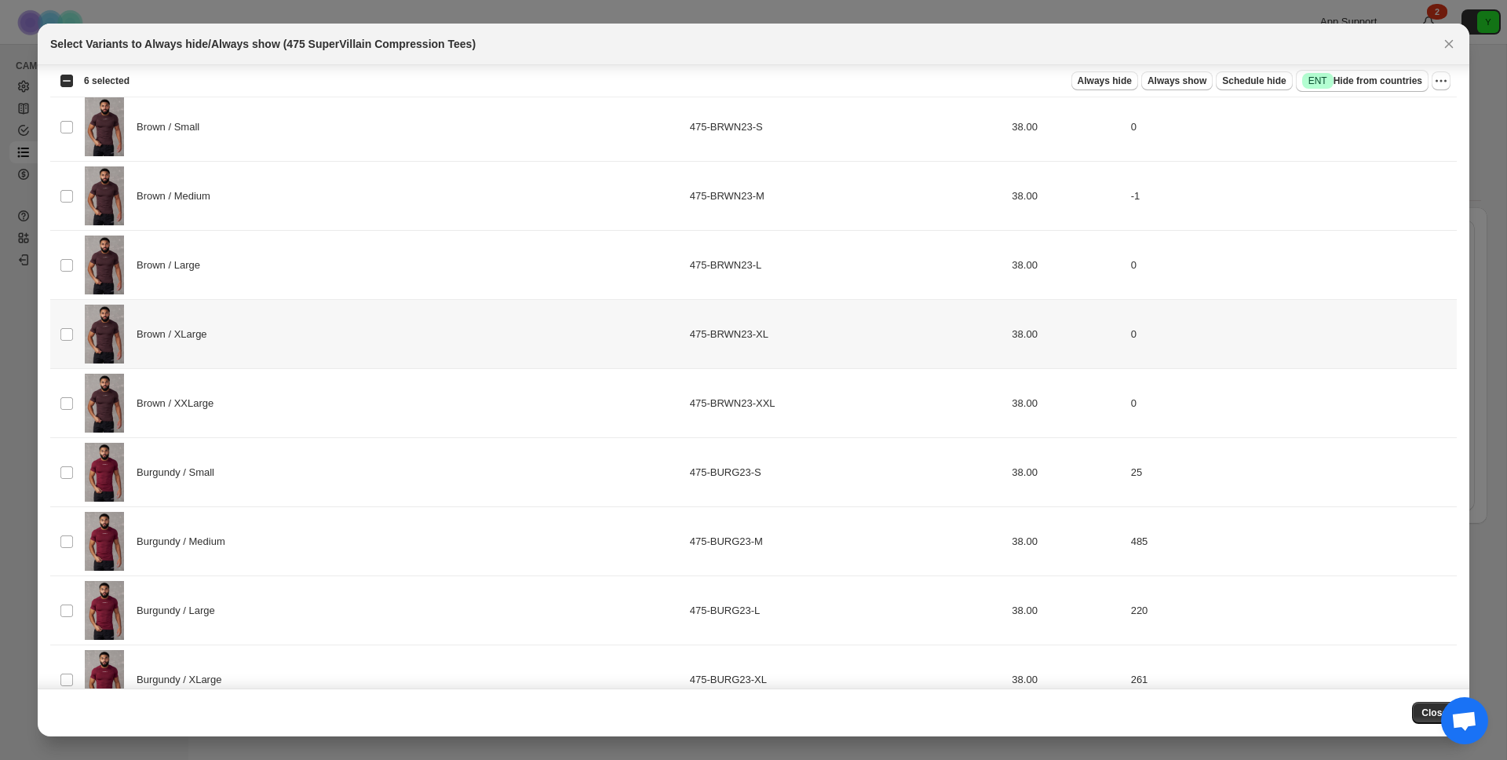
scroll to position [727, 0]
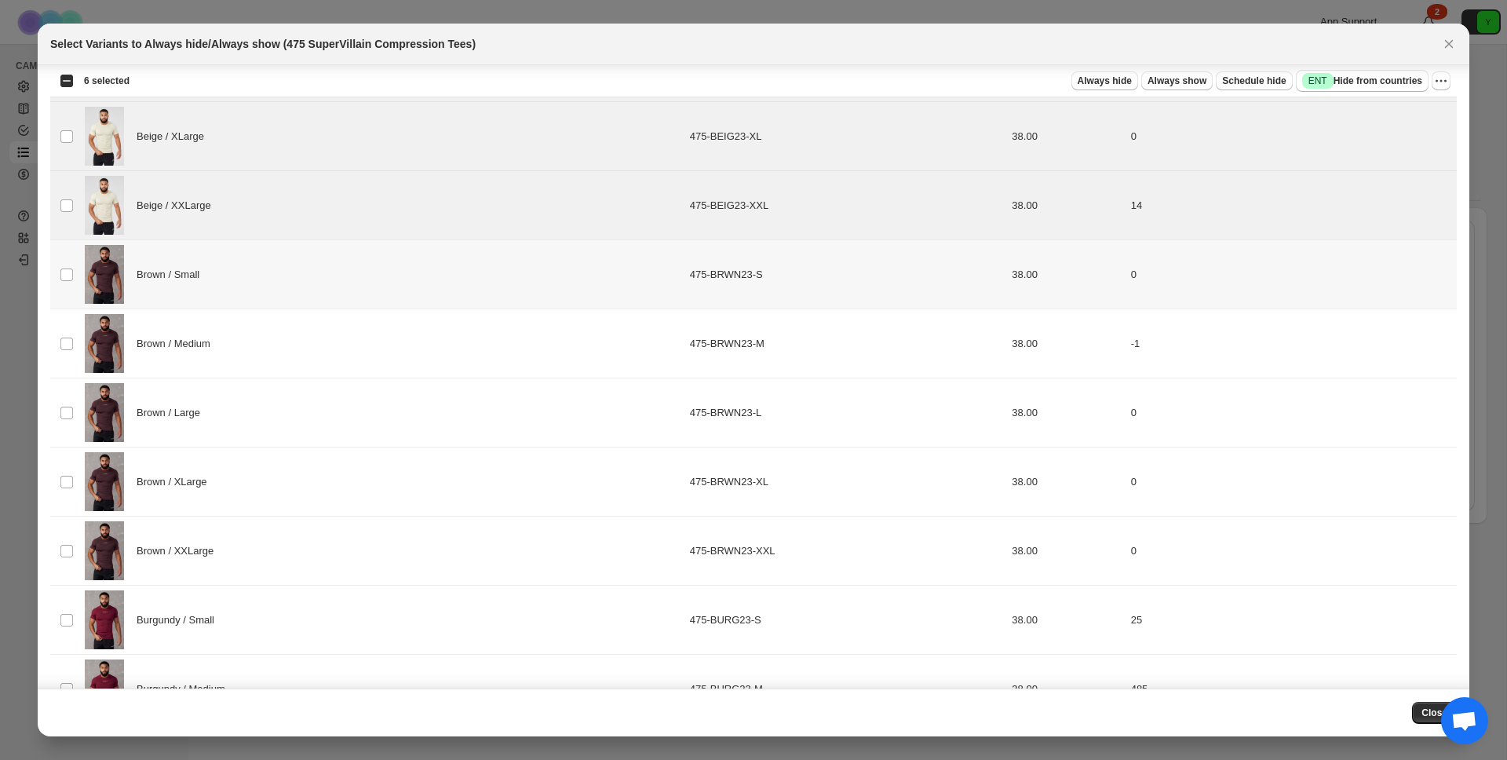
click at [270, 264] on div "Brown / Small" at bounding box center [383, 274] width 596 height 59
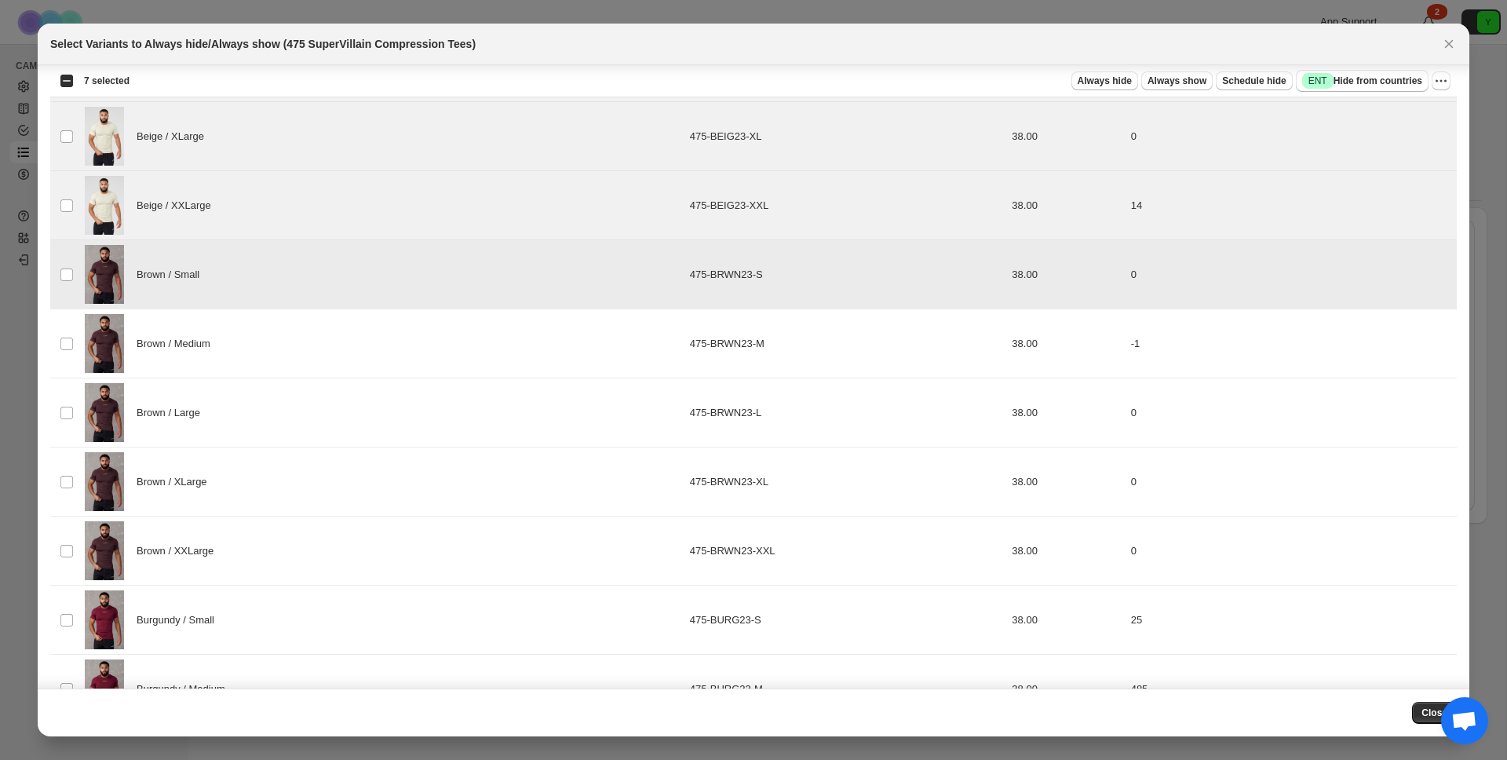
click at [256, 338] on div "Brown / Medium" at bounding box center [383, 343] width 596 height 59
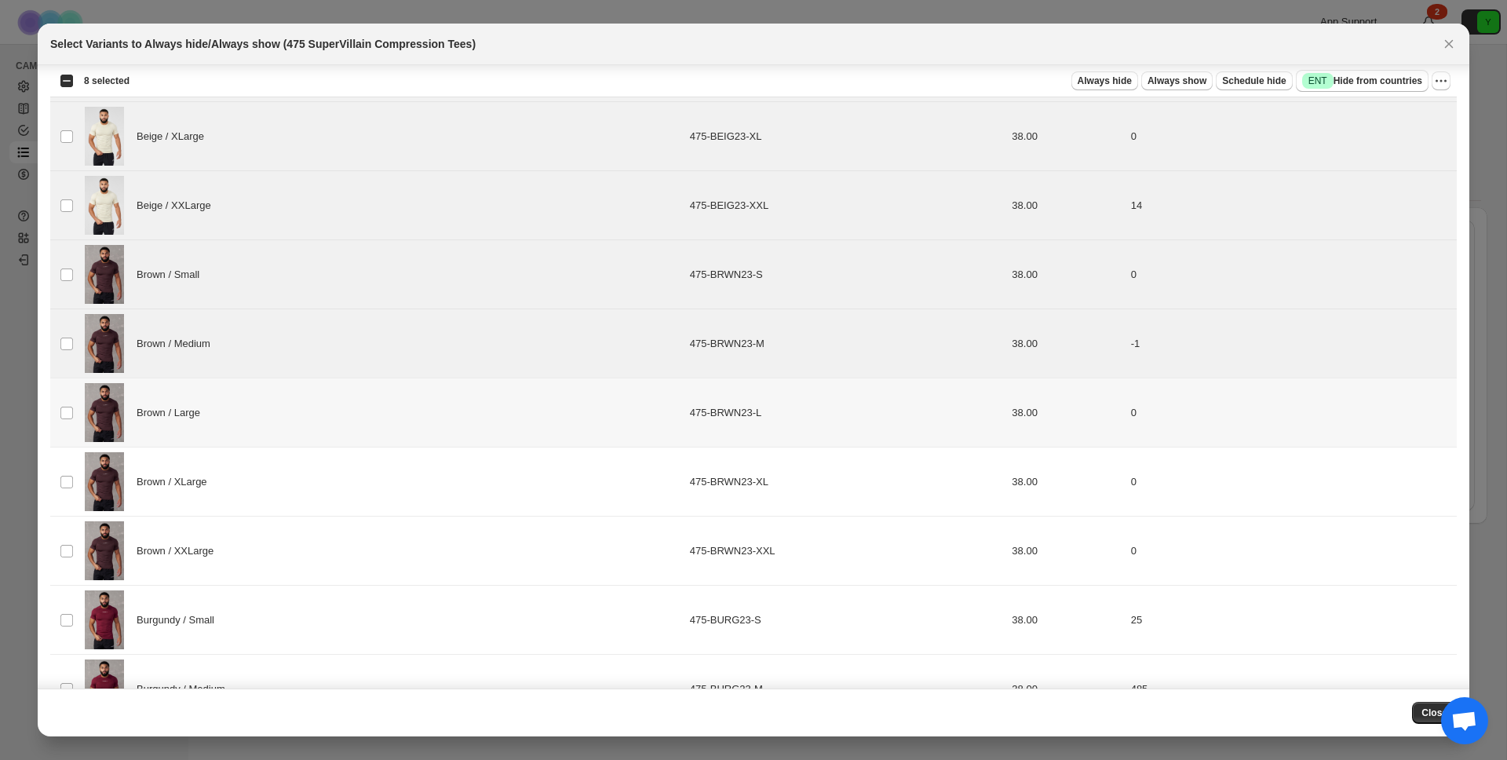
click at [249, 416] on div "Brown / Large" at bounding box center [383, 412] width 596 height 59
click at [241, 469] on div "Brown / XLarge" at bounding box center [383, 481] width 596 height 59
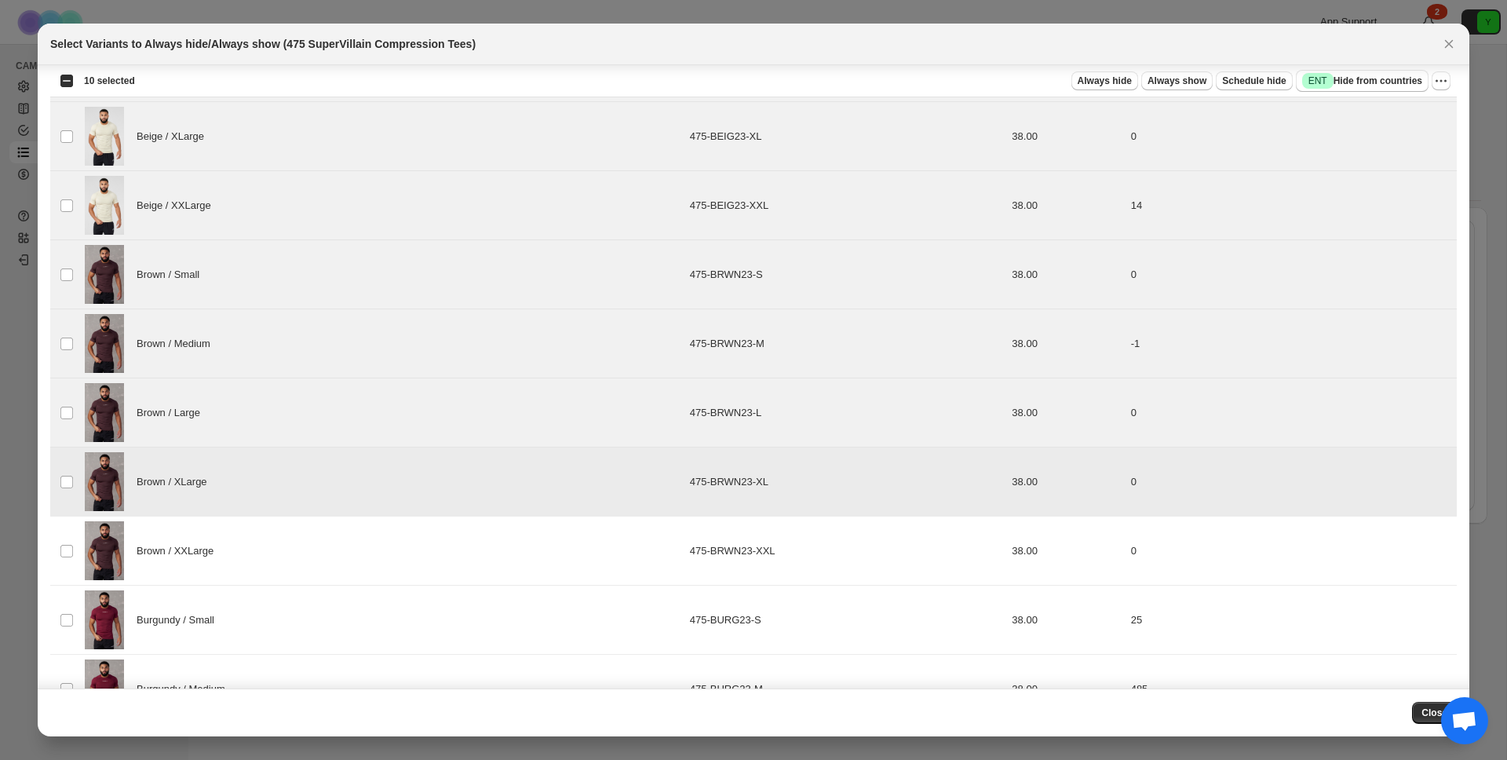
click at [225, 551] on div "Brown / XXLarge" at bounding box center [383, 550] width 596 height 59
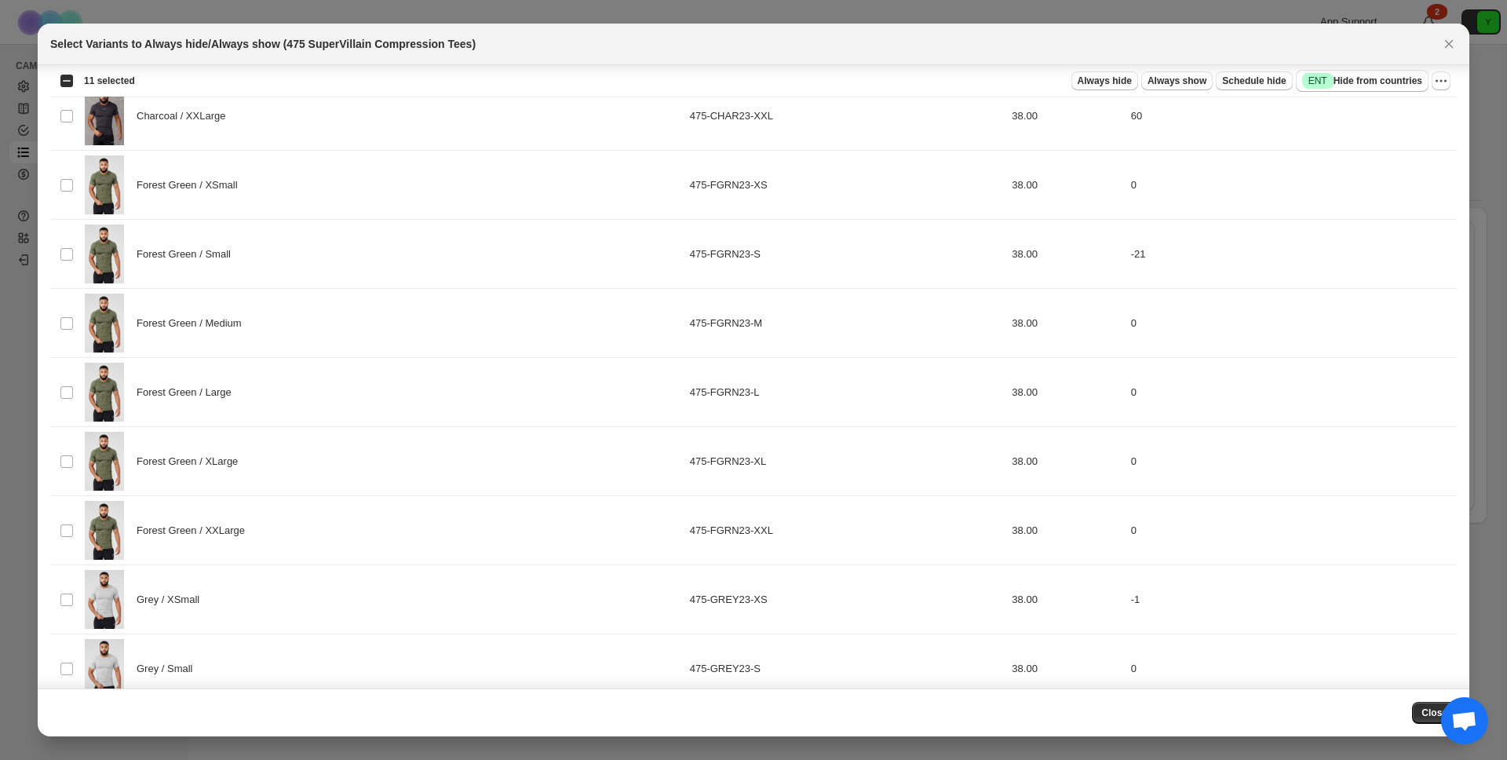
scroll to position [1856, 0]
click at [204, 255] on span "Forest Green / Small" at bounding box center [188, 251] width 103 height 16
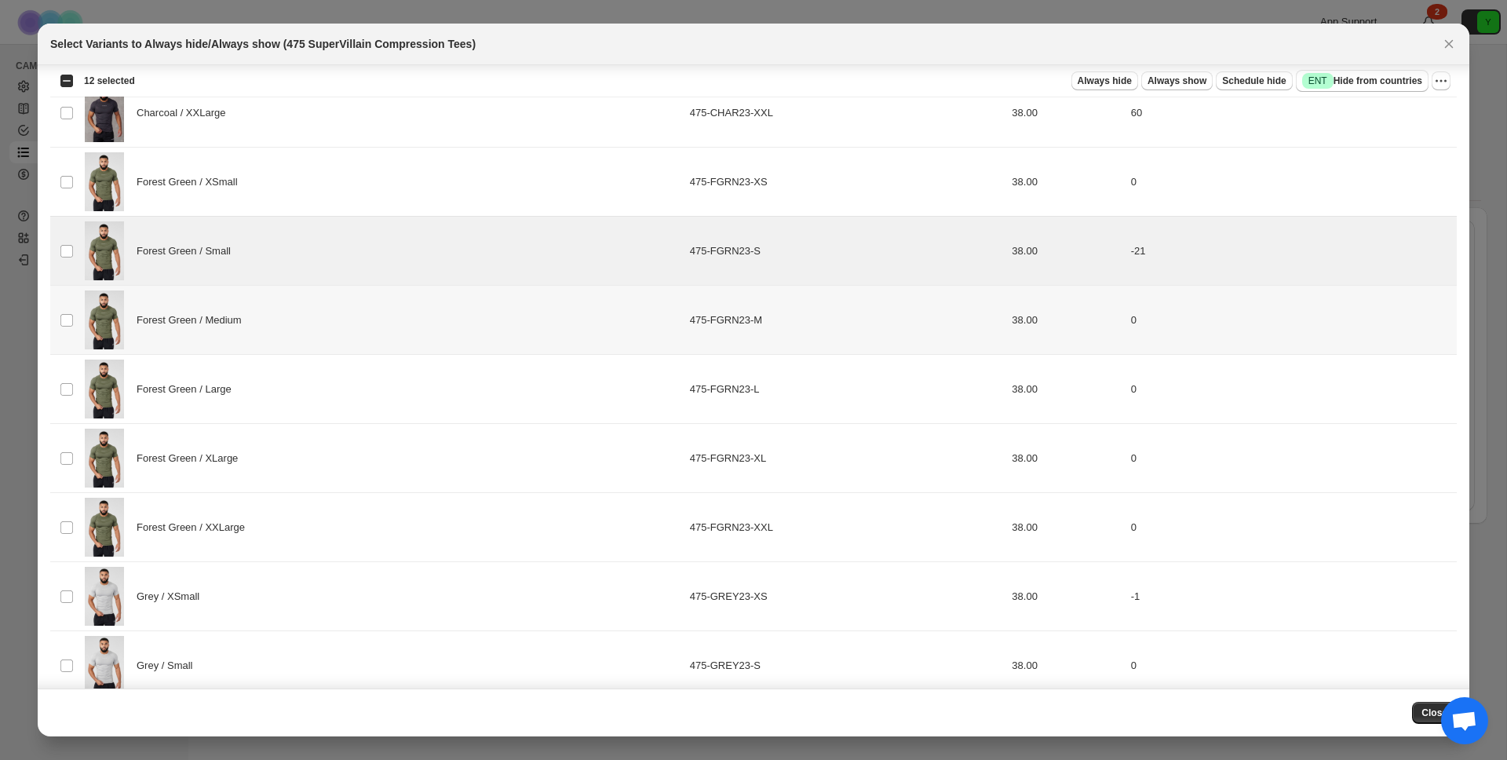
click at [199, 355] on td "Forest Green / Large" at bounding box center [382, 389] width 605 height 69
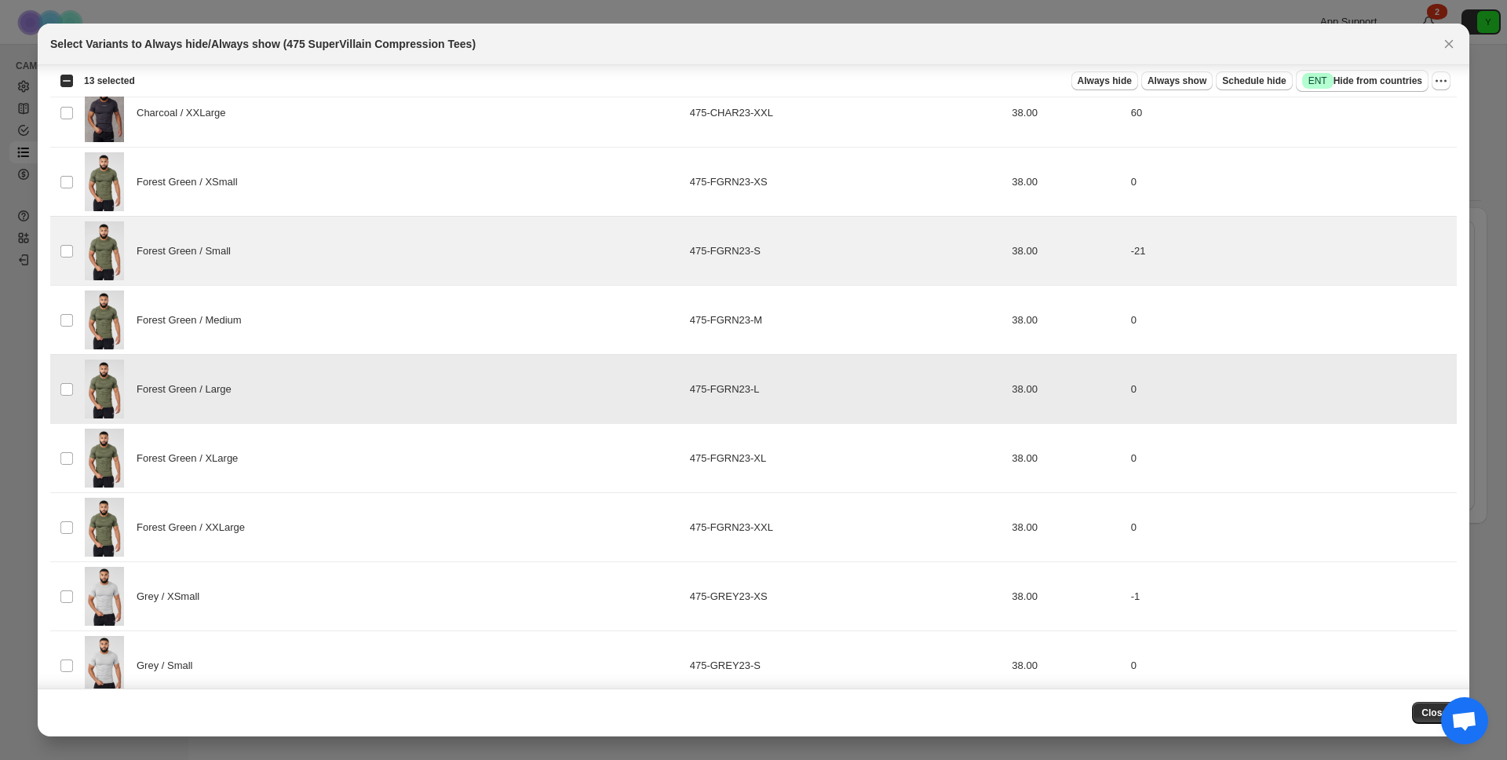
click at [195, 327] on div "Forest Green / Medium" at bounding box center [383, 319] width 596 height 59
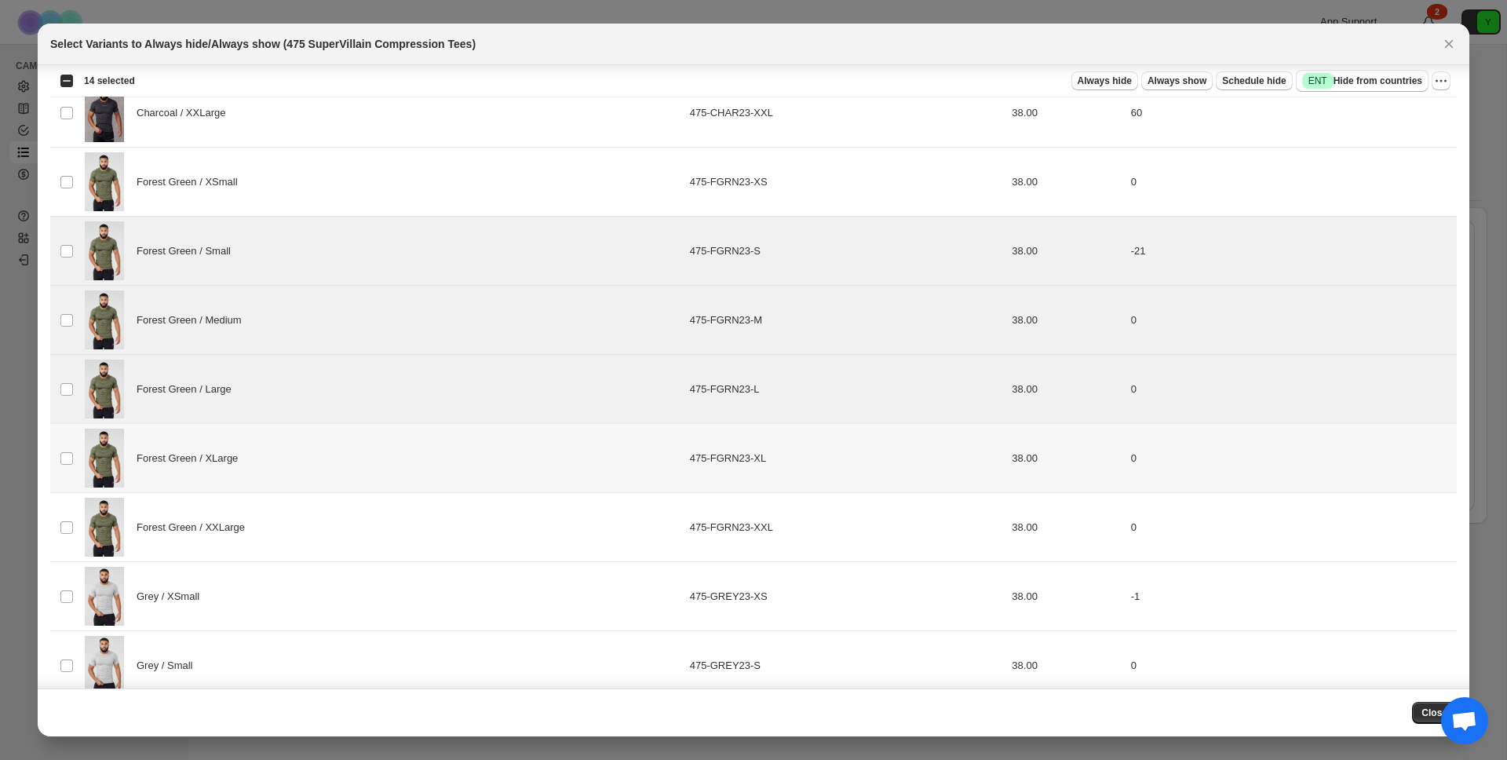
click at [177, 451] on span "Forest Green / XLarge" at bounding box center [192, 459] width 110 height 16
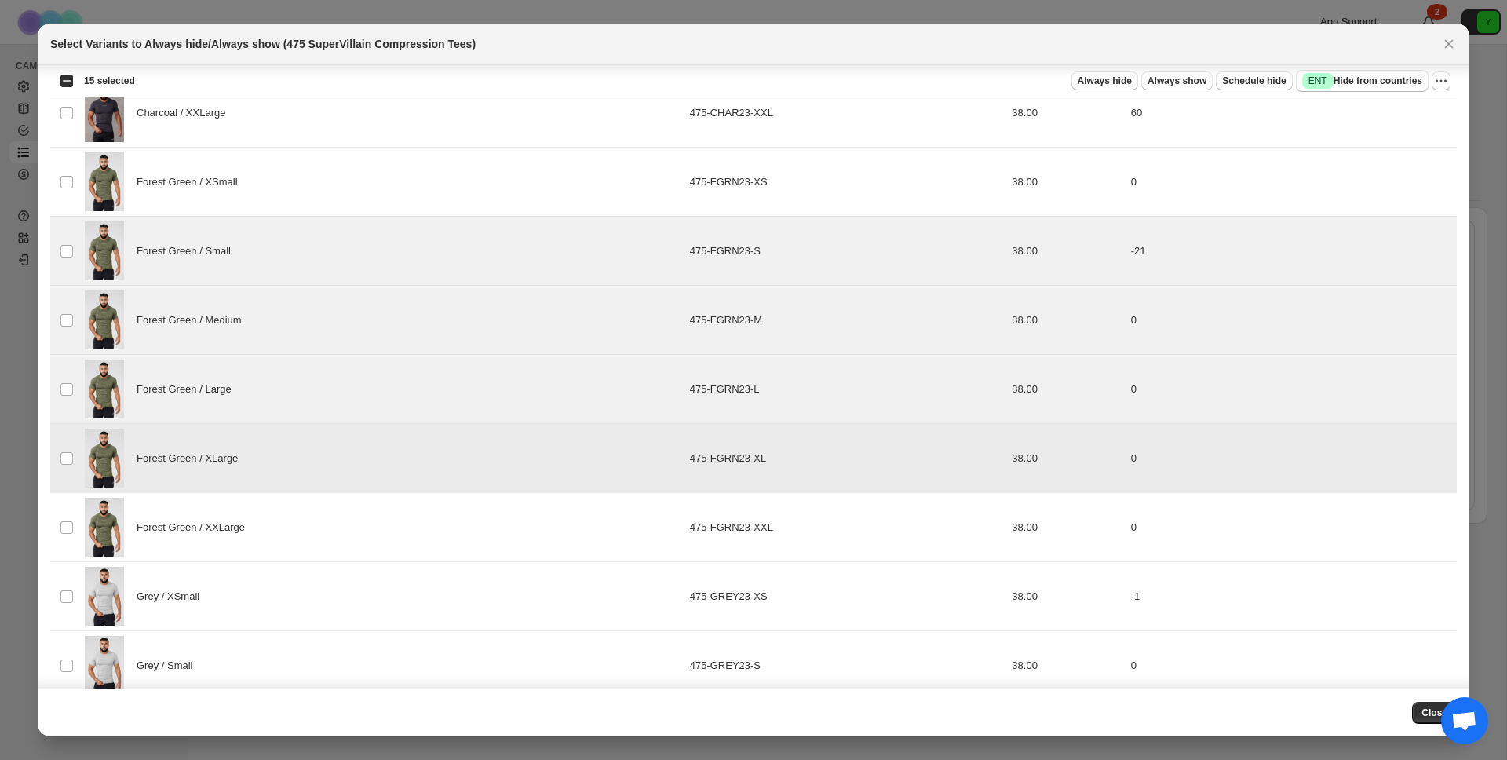
click at [174, 540] on div "Forest Green / XXLarge" at bounding box center [383, 527] width 596 height 59
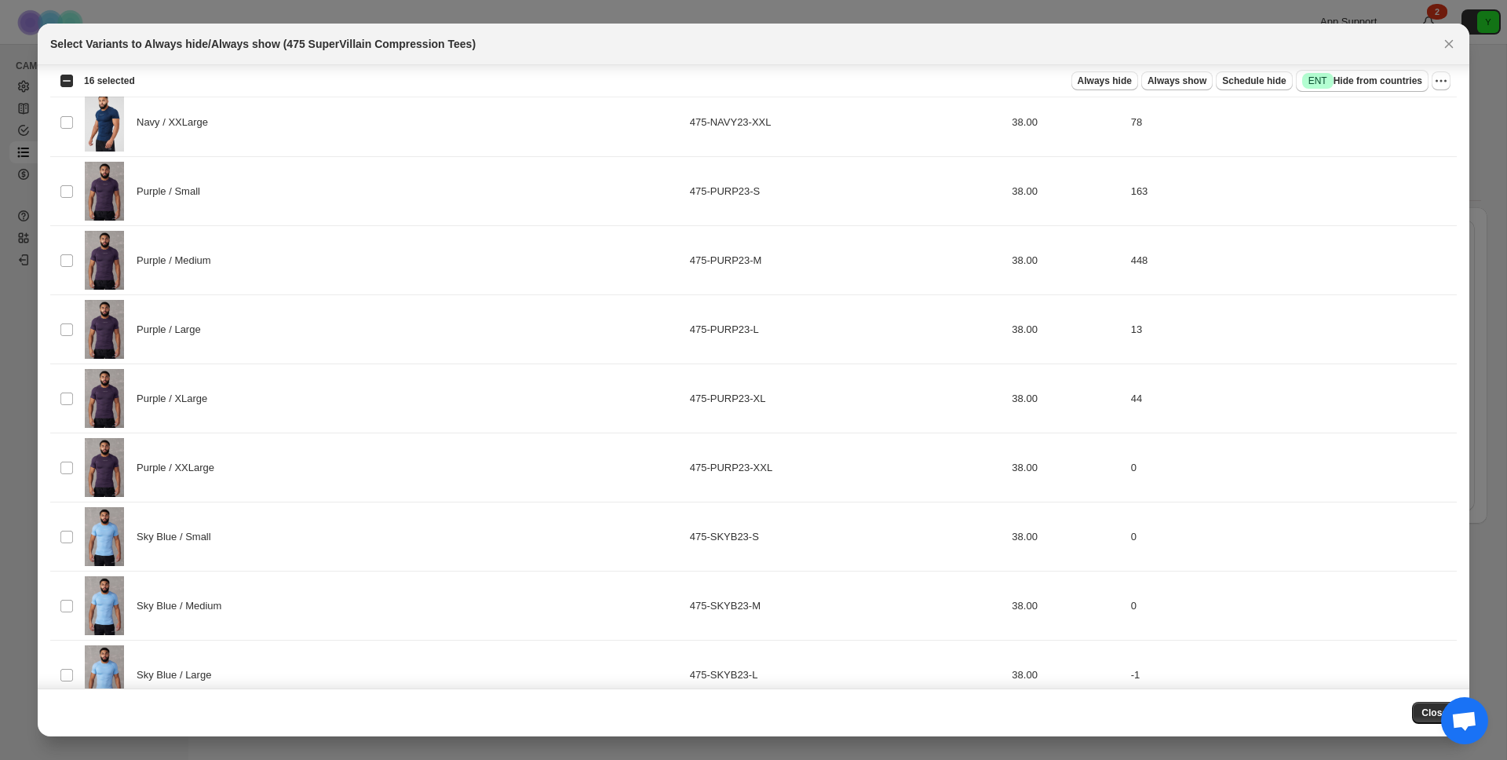
scroll to position [3094, 0]
click at [270, 269] on div "Purple / Medium" at bounding box center [383, 256] width 596 height 59
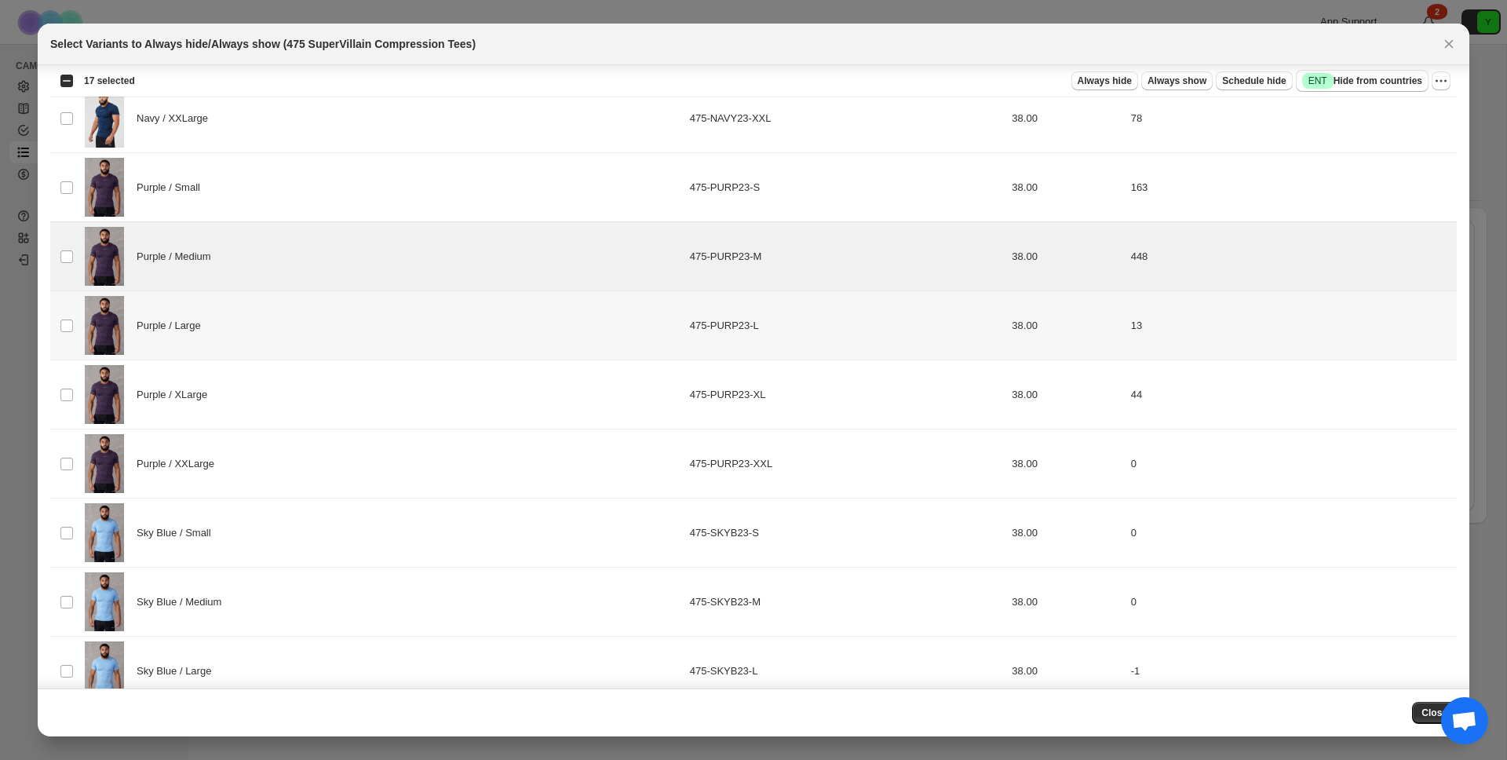
click at [264, 321] on div "Purple / Large" at bounding box center [383, 325] width 596 height 59
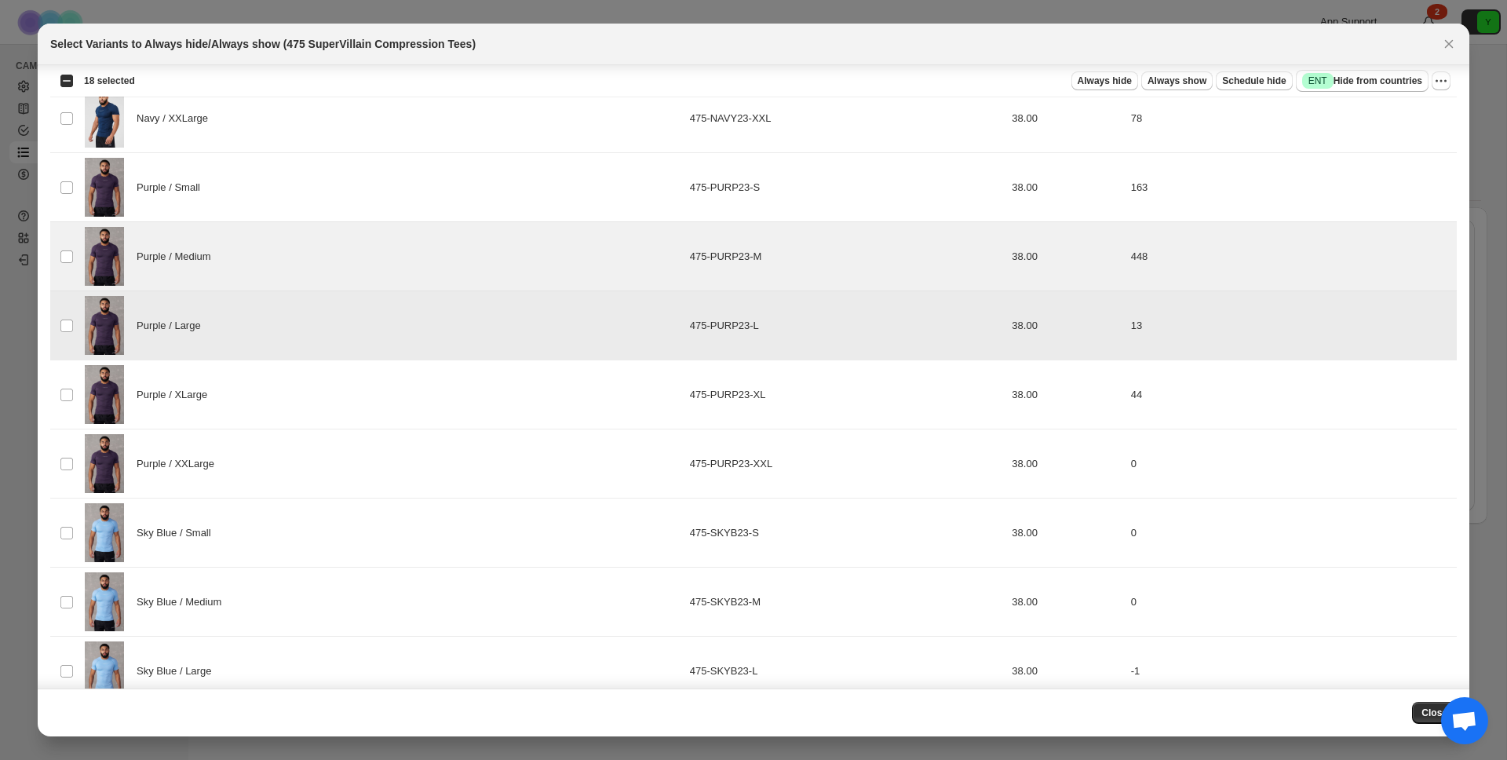
click at [276, 268] on div "Purple / Medium" at bounding box center [383, 256] width 596 height 59
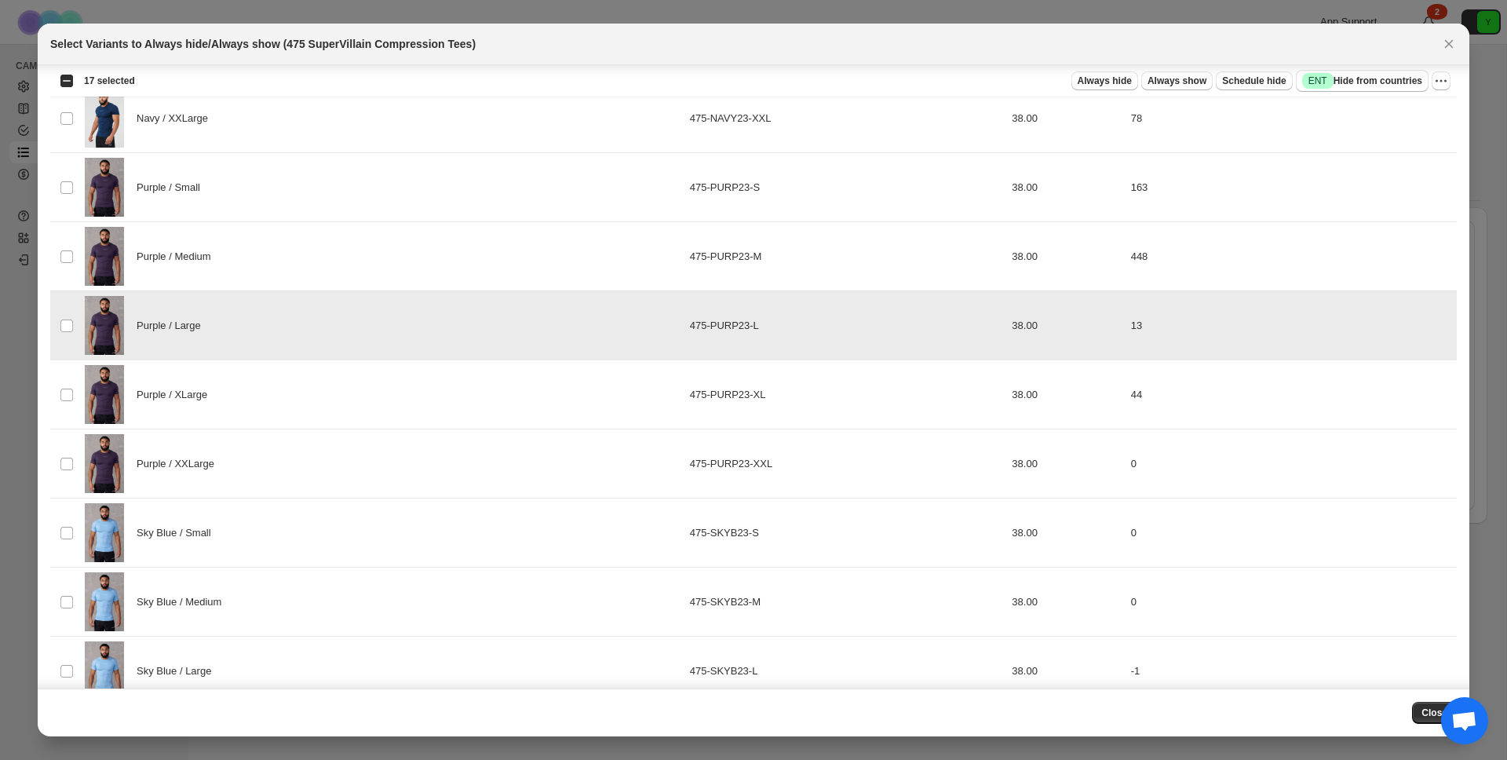
click at [267, 339] on div "Purple / Large" at bounding box center [383, 325] width 596 height 59
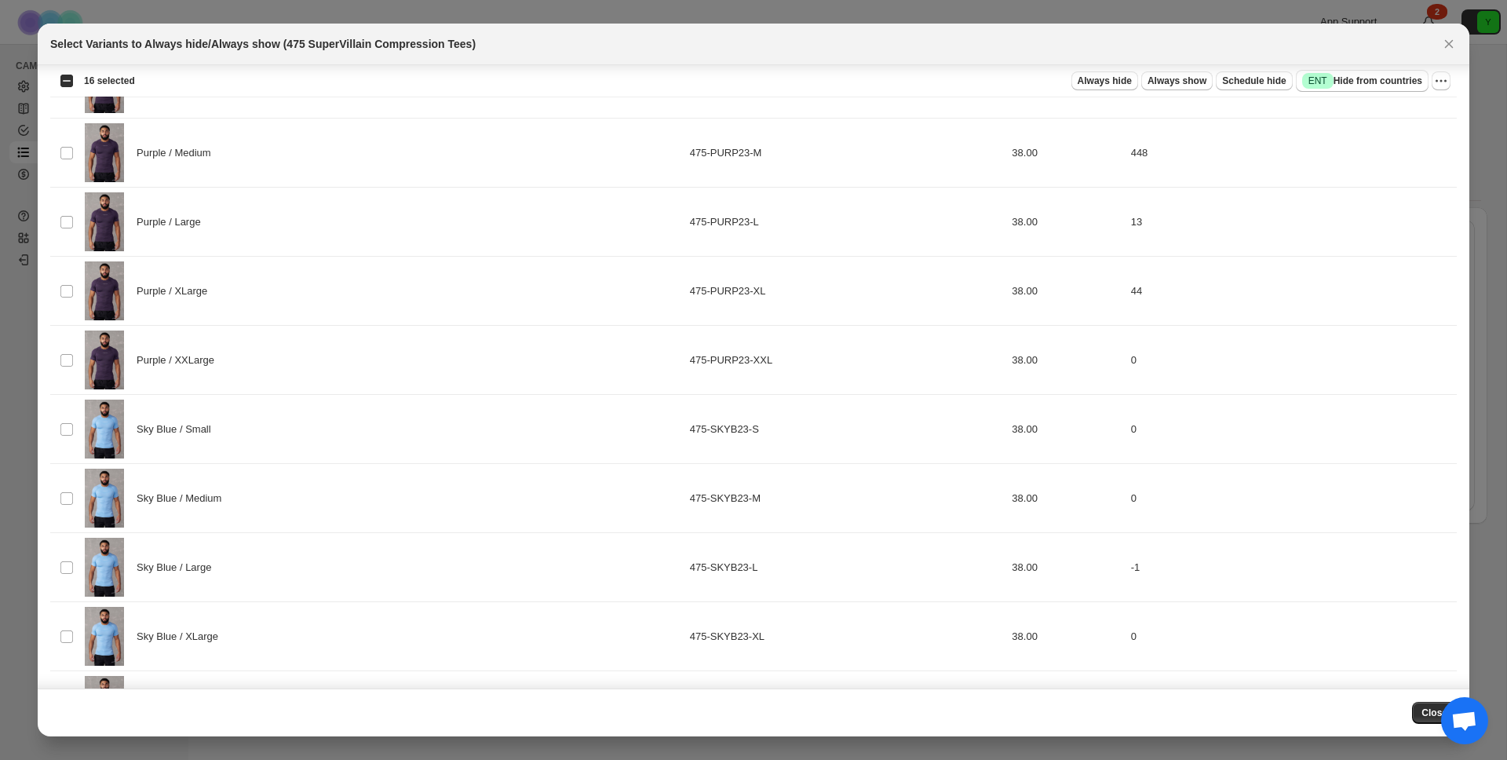
scroll to position [3224, 0]
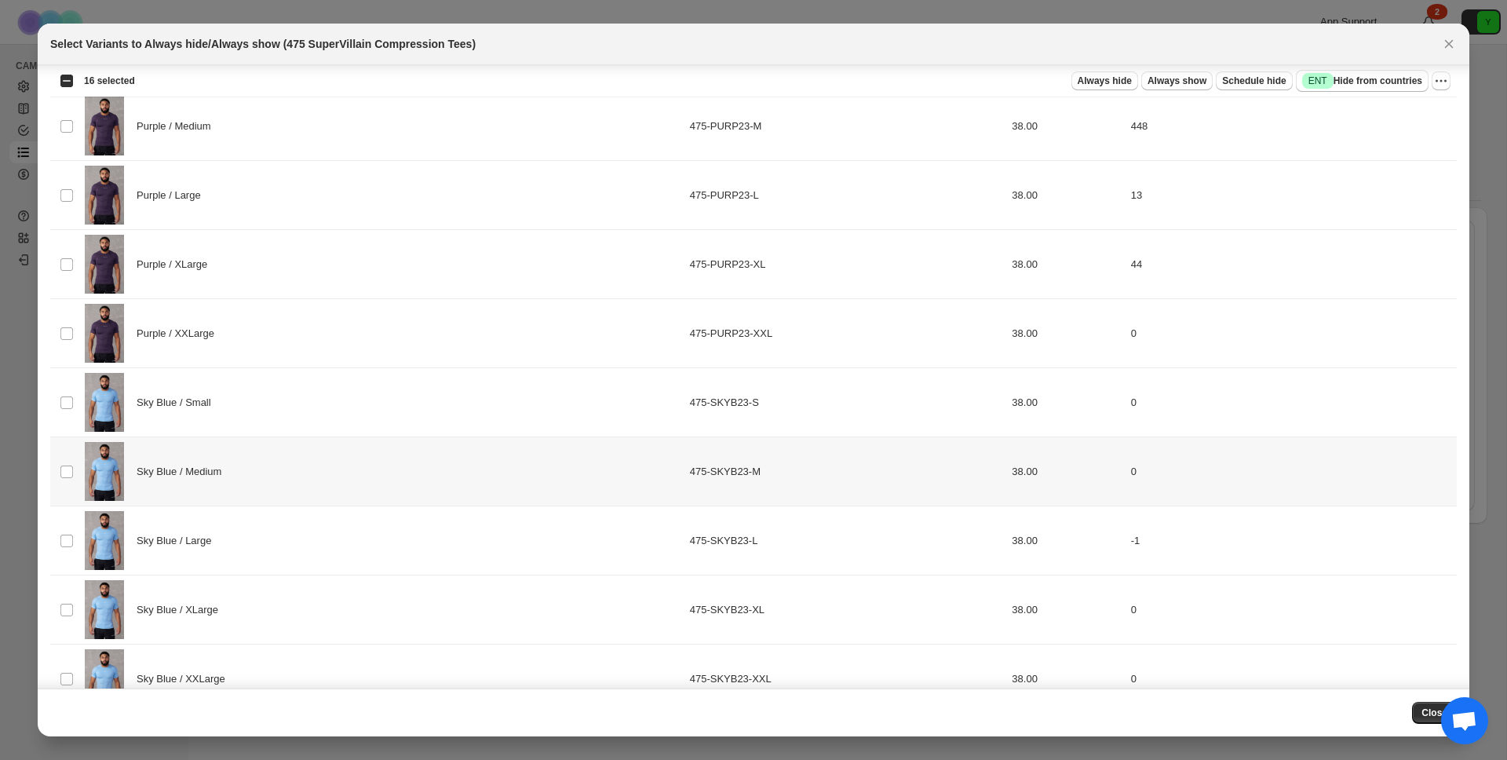
click at [384, 499] on div "Sky Blue / Medium" at bounding box center [383, 471] width 596 height 59
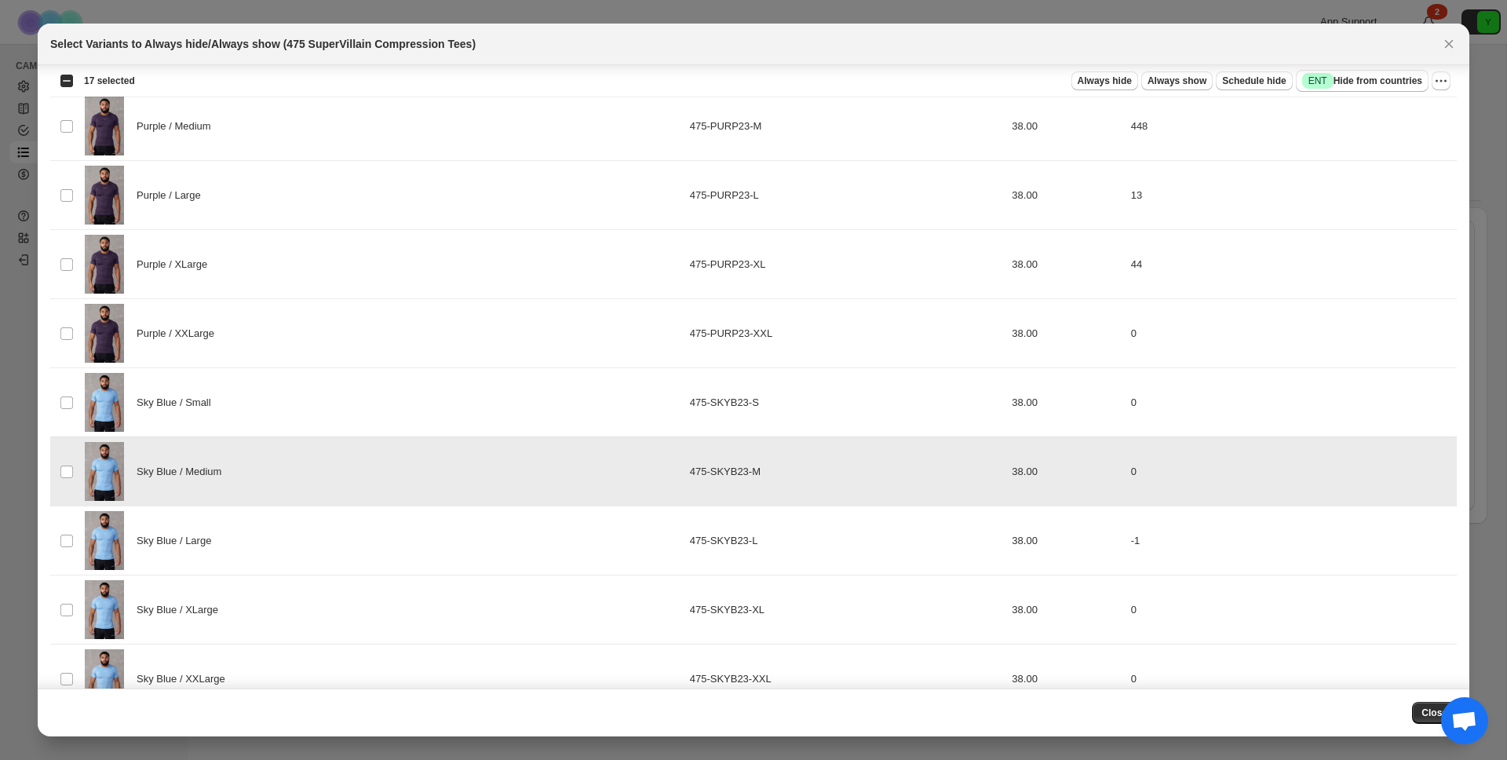
click at [383, 438] on td "Sky Blue / Medium" at bounding box center [382, 471] width 605 height 69
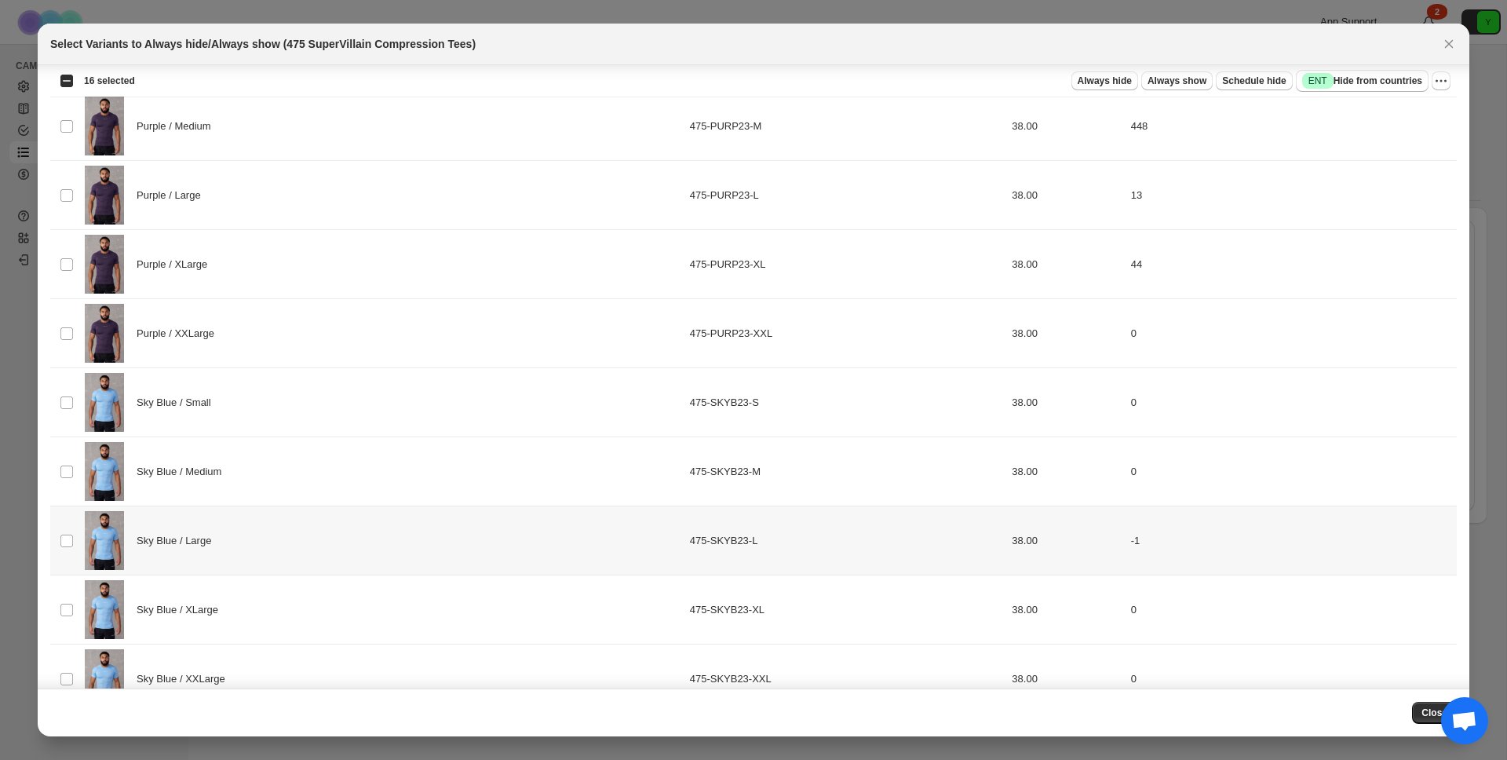
click at [348, 559] on div "Sky Blue / Large" at bounding box center [383, 540] width 596 height 59
click at [374, 444] on div "Sky Blue / Medium" at bounding box center [383, 471] width 596 height 59
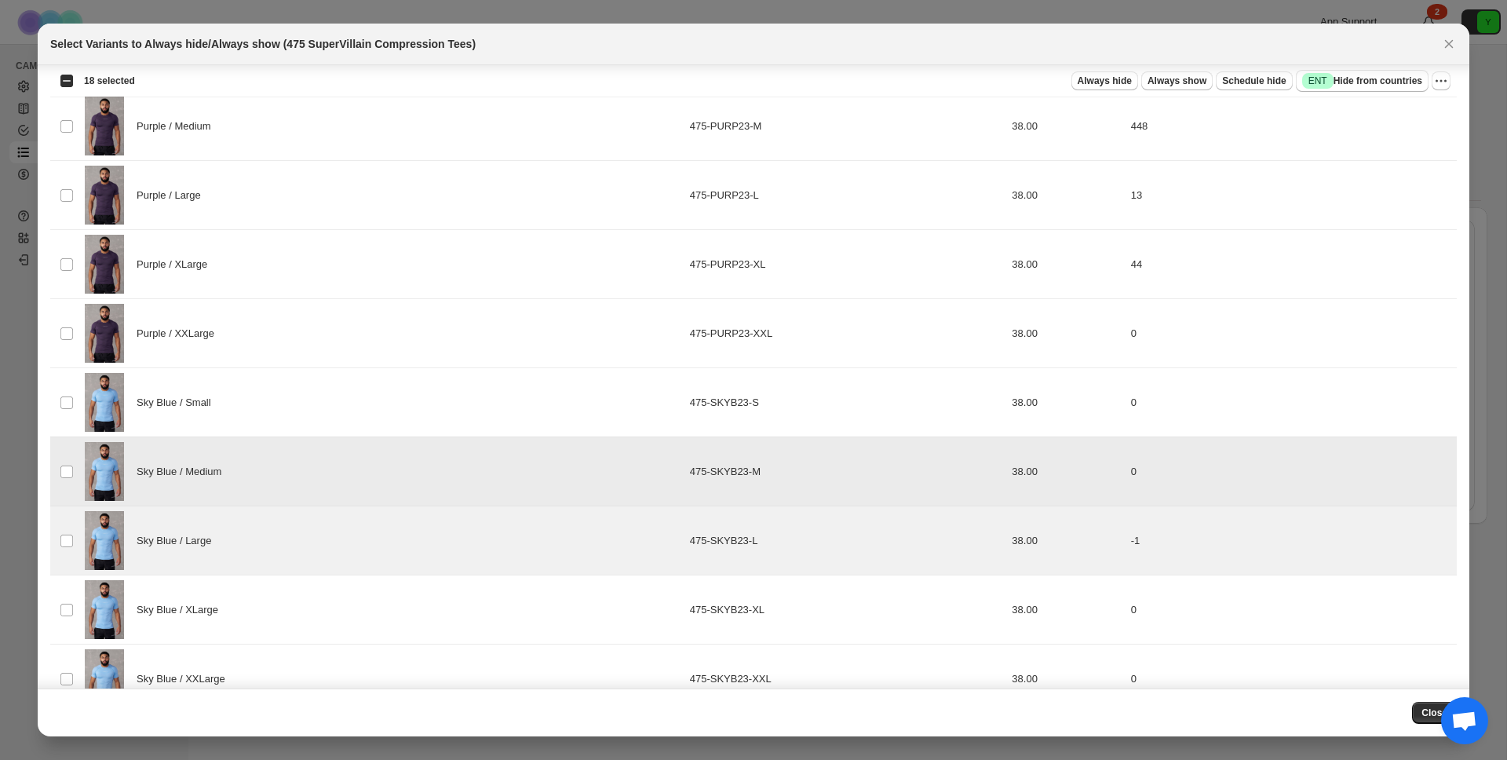
click at [350, 415] on div "Sky Blue / Small" at bounding box center [383, 402] width 596 height 59
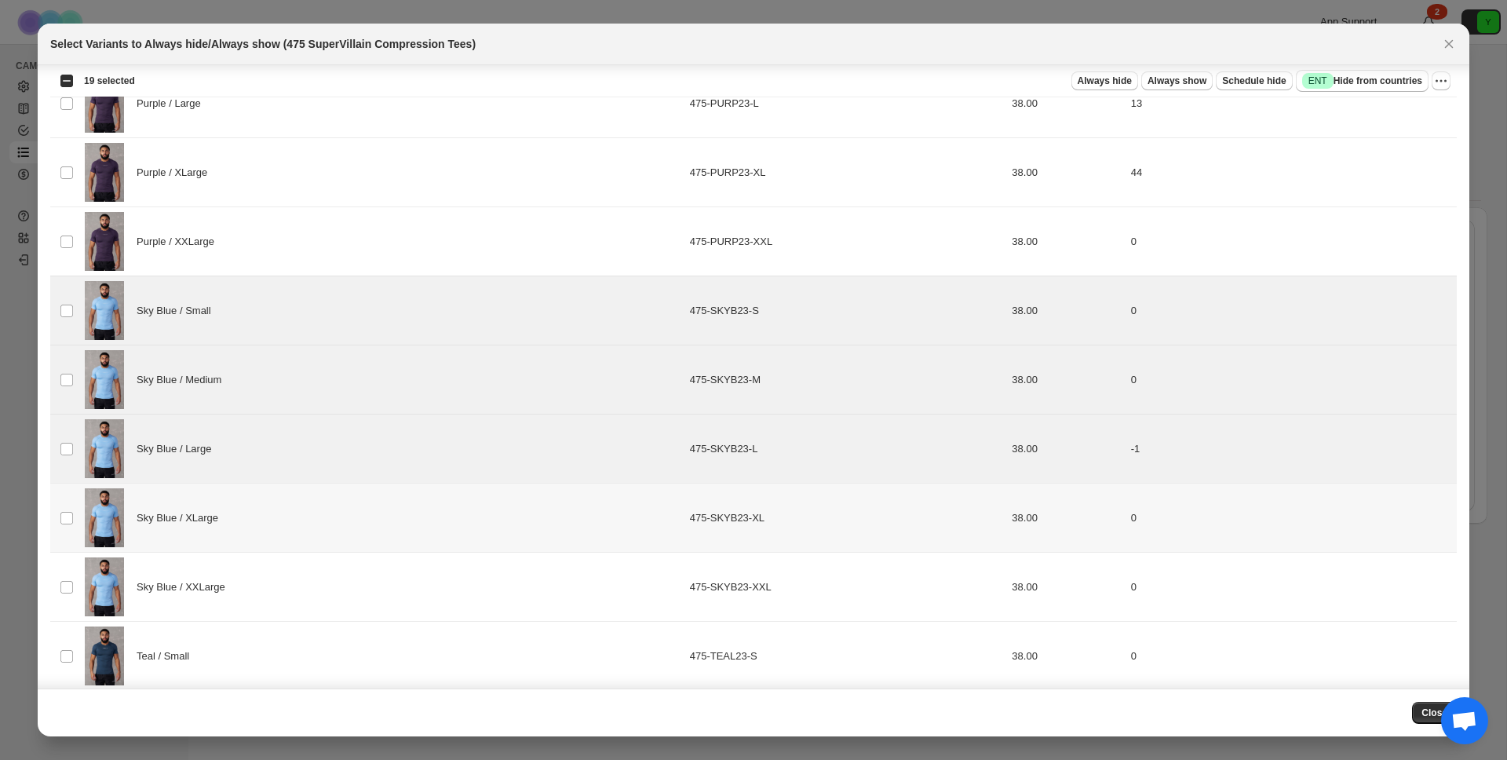
click at [319, 539] on div "Sky Blue / XLarge" at bounding box center [383, 517] width 596 height 59
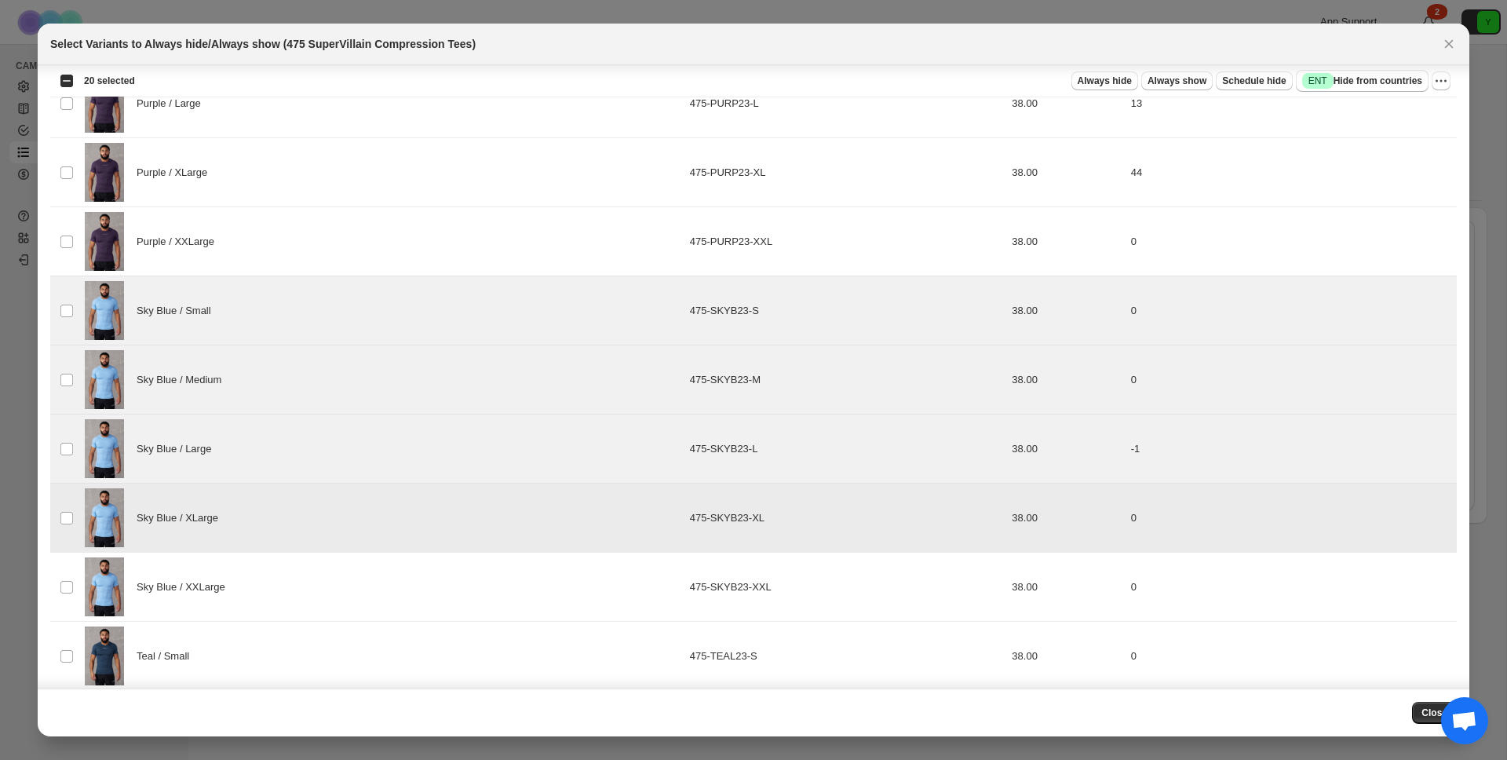
click at [316, 582] on div "Sky Blue / XXLarge" at bounding box center [383, 586] width 596 height 59
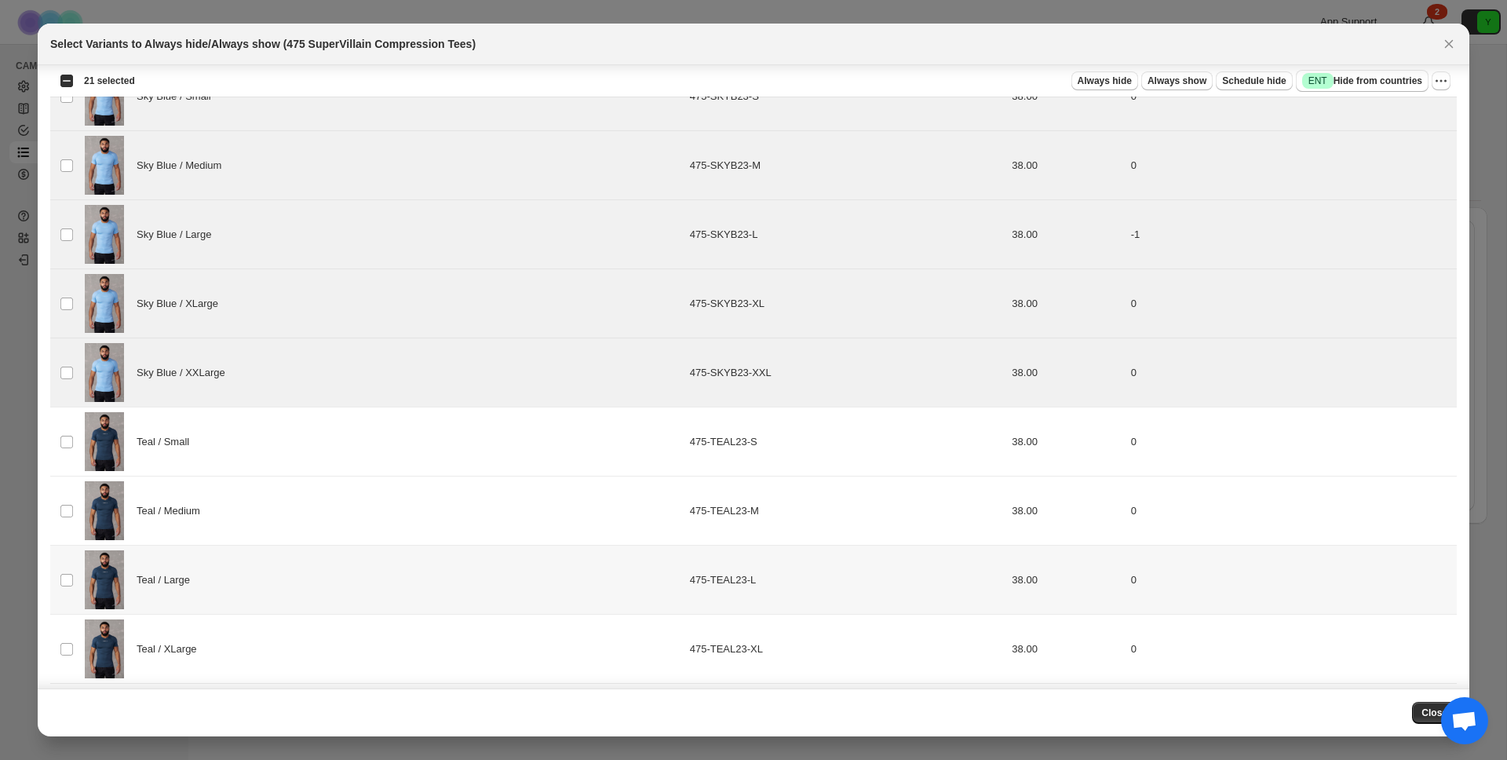
scroll to position [3683, 0]
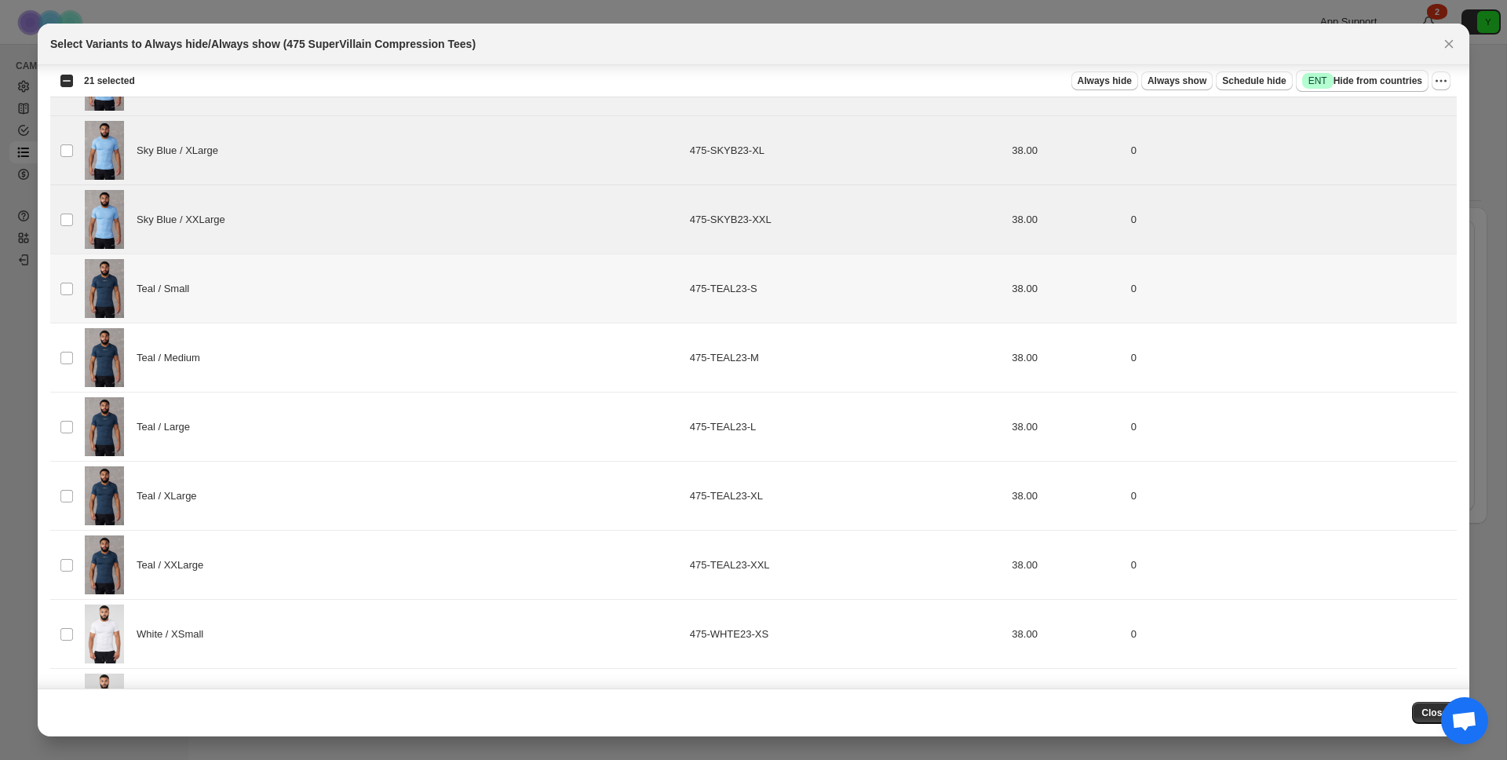
click at [377, 285] on div "Teal / Small" at bounding box center [383, 288] width 596 height 59
click at [353, 347] on div "Teal / Medium" at bounding box center [383, 357] width 596 height 59
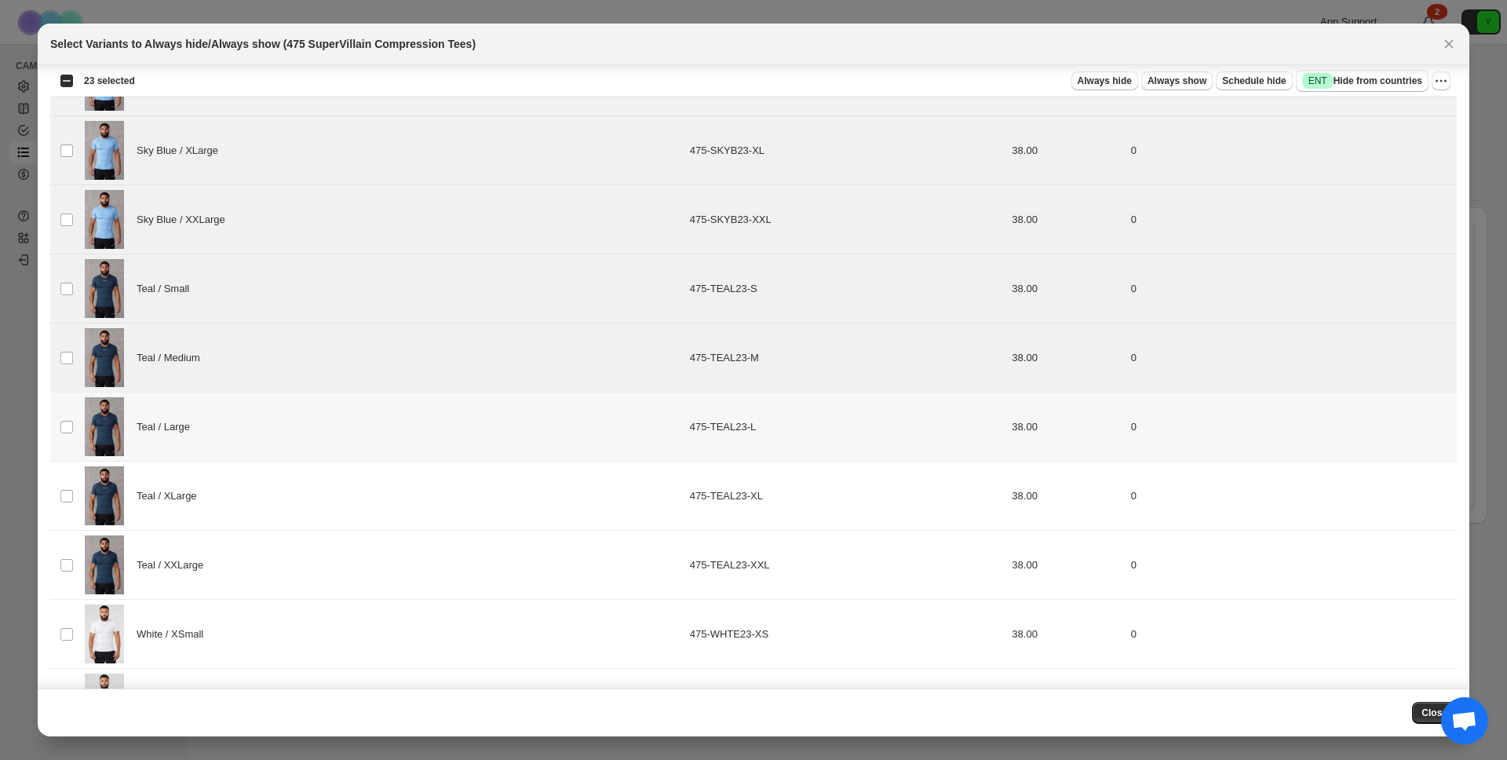
click at [335, 399] on div "Teal / Large" at bounding box center [383, 426] width 596 height 59
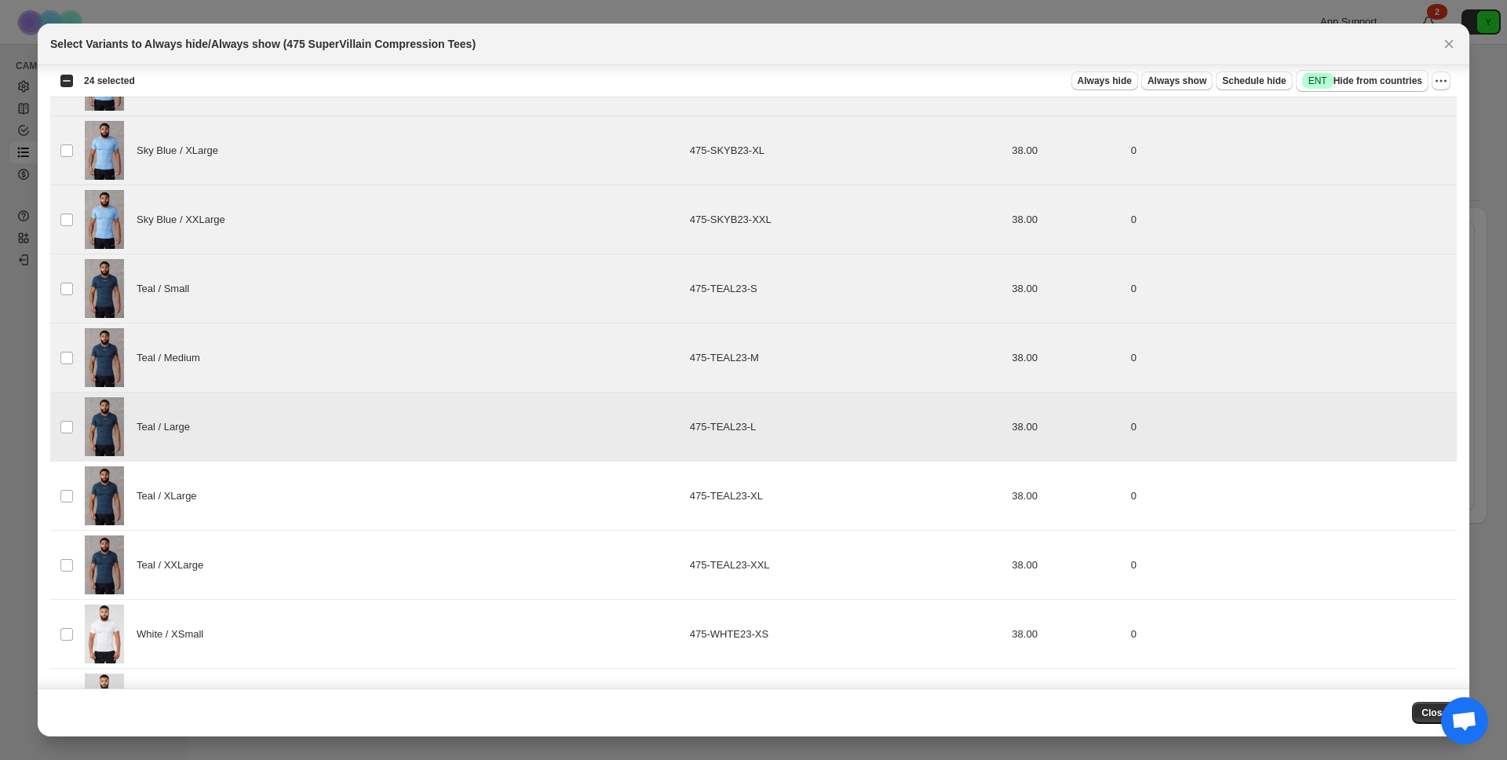
click at [303, 502] on div "Teal / XLarge" at bounding box center [383, 495] width 596 height 59
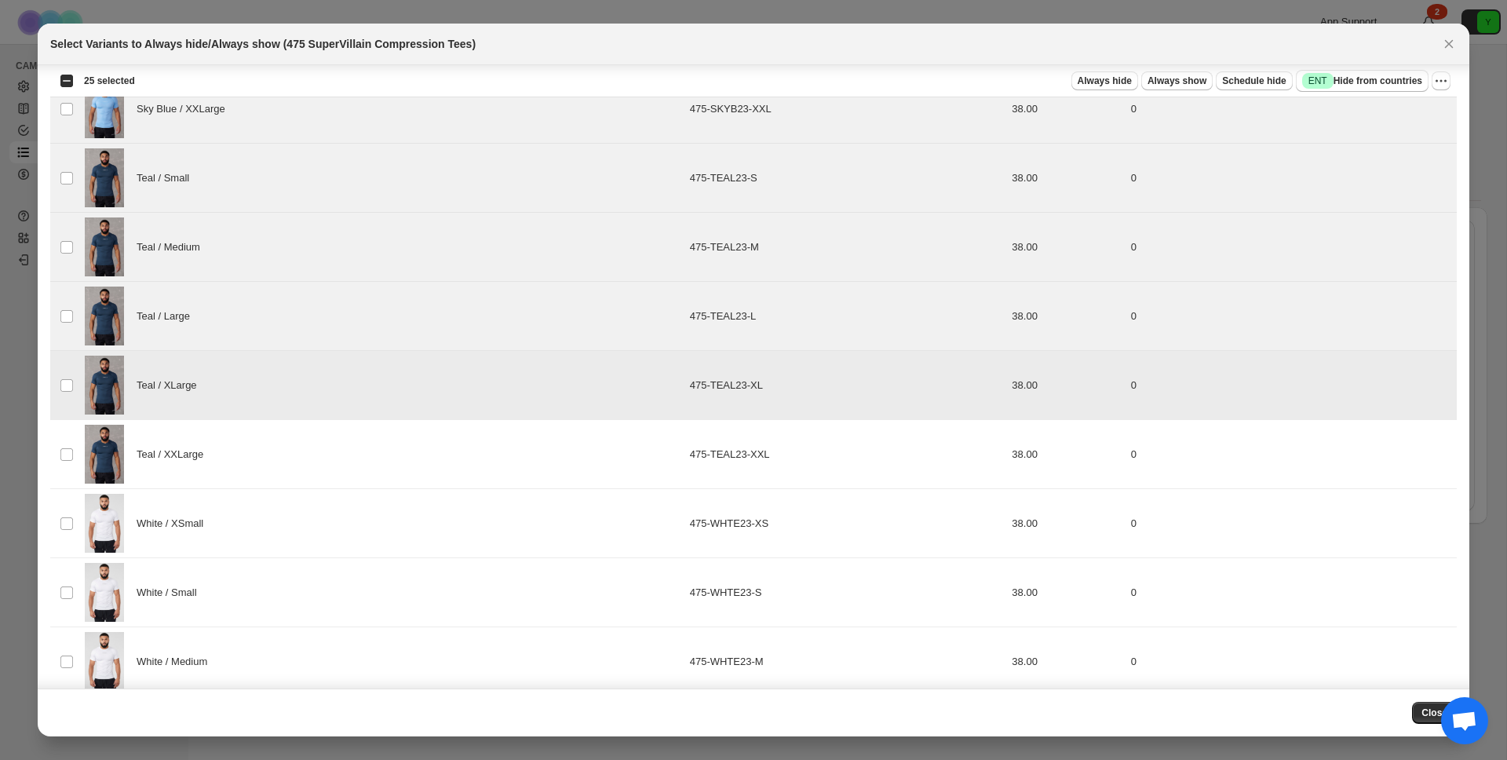
scroll to position [4021, 0]
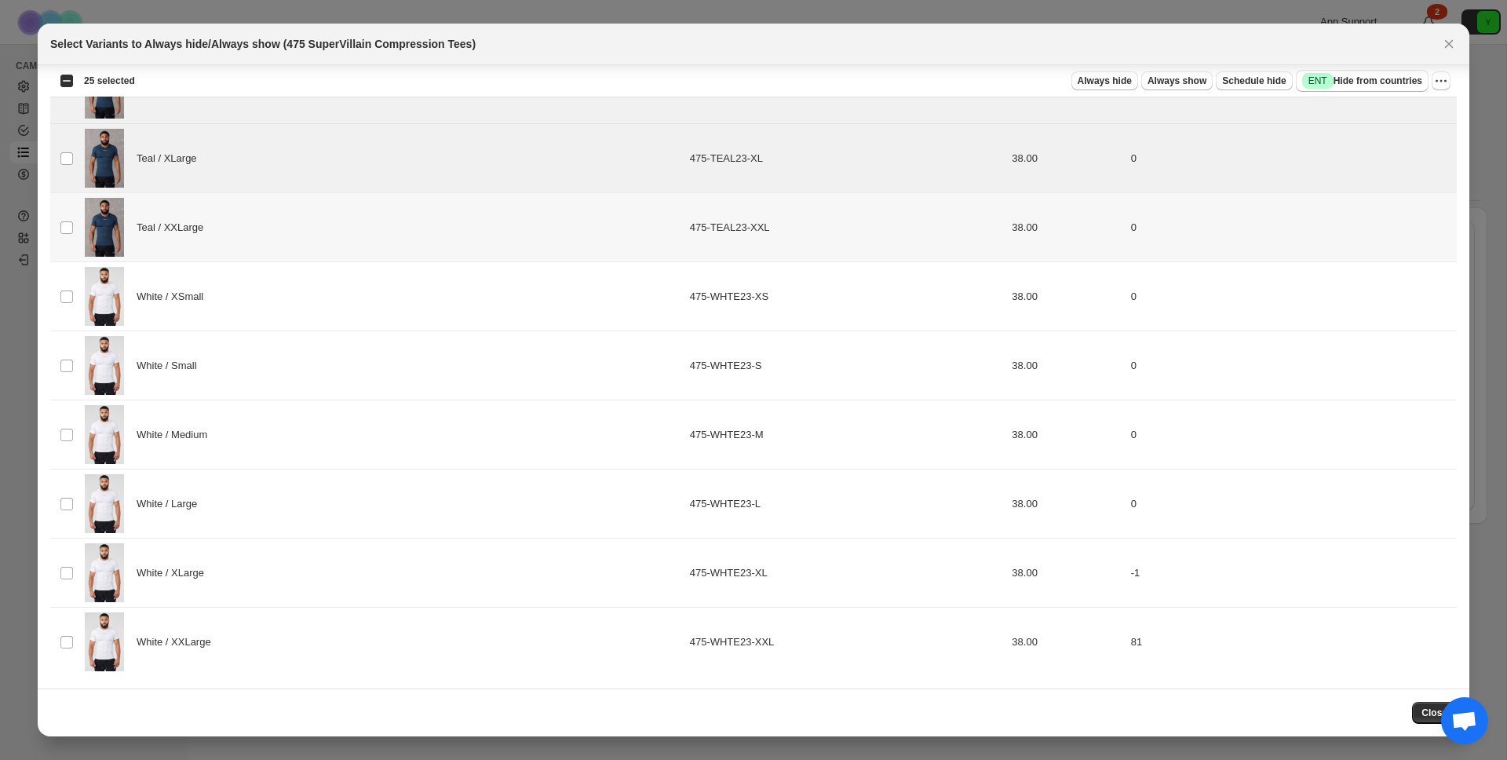
click at [378, 221] on div "Teal / XXLarge" at bounding box center [383, 227] width 596 height 59
click at [325, 371] on div "White / Small" at bounding box center [383, 365] width 596 height 59
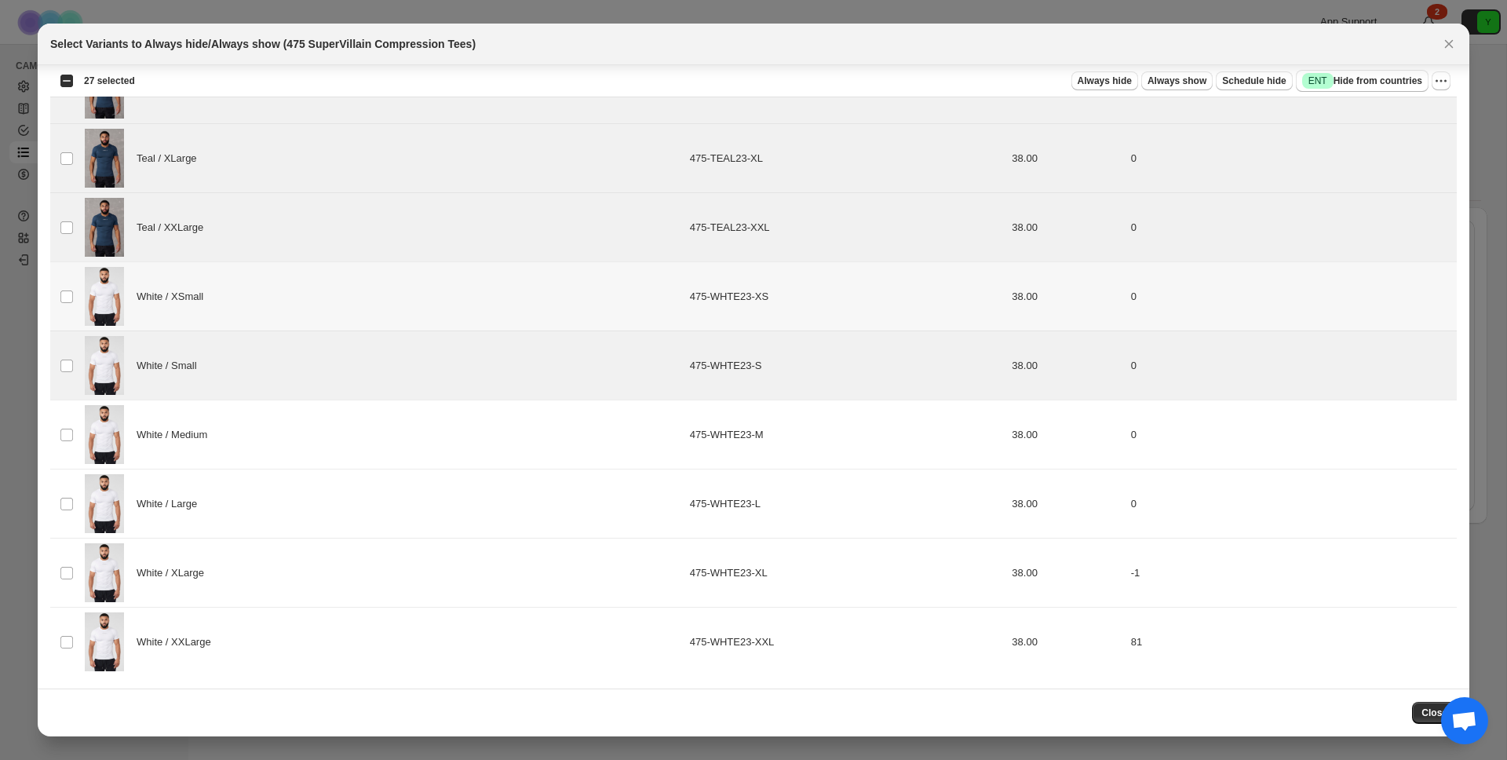
click at [343, 308] on div "White / XSmall" at bounding box center [383, 296] width 596 height 59
click at [291, 451] on div "White / Medium" at bounding box center [383, 434] width 596 height 59
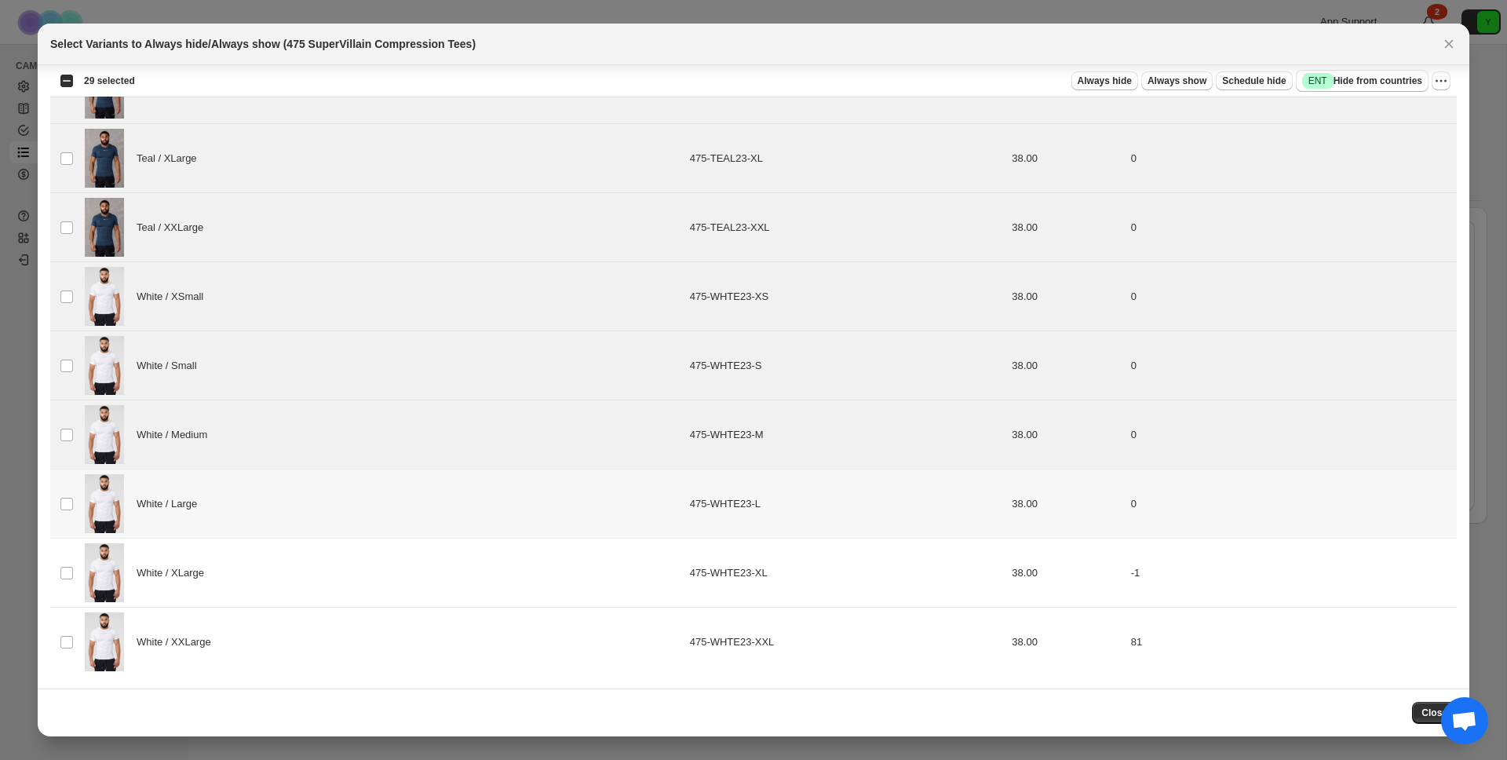
click at [272, 516] on div "White / Large" at bounding box center [383, 503] width 596 height 59
click at [265, 547] on div "White / XLarge" at bounding box center [383, 572] width 596 height 59
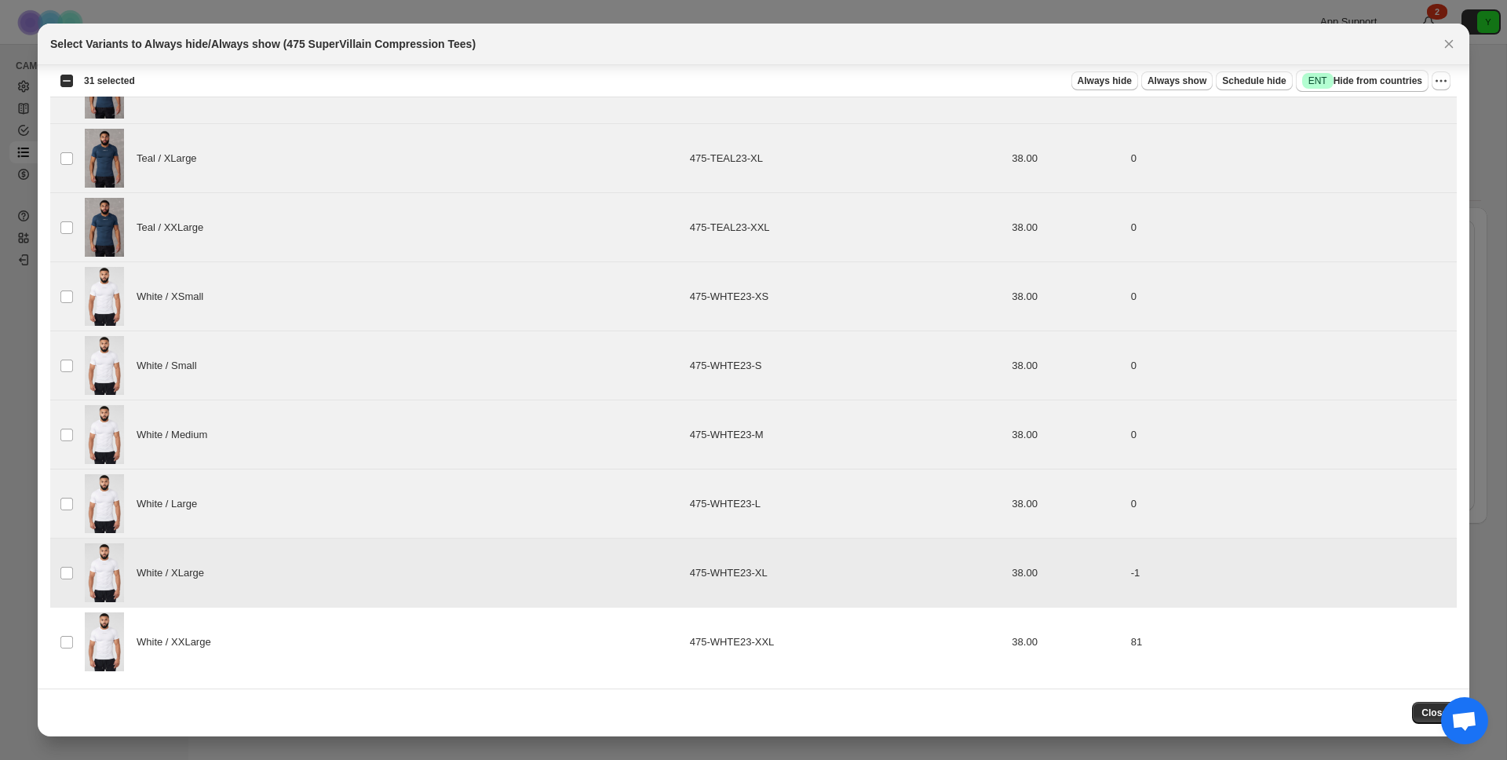
click at [231, 642] on div "White / XXLarge" at bounding box center [383, 641] width 596 height 59
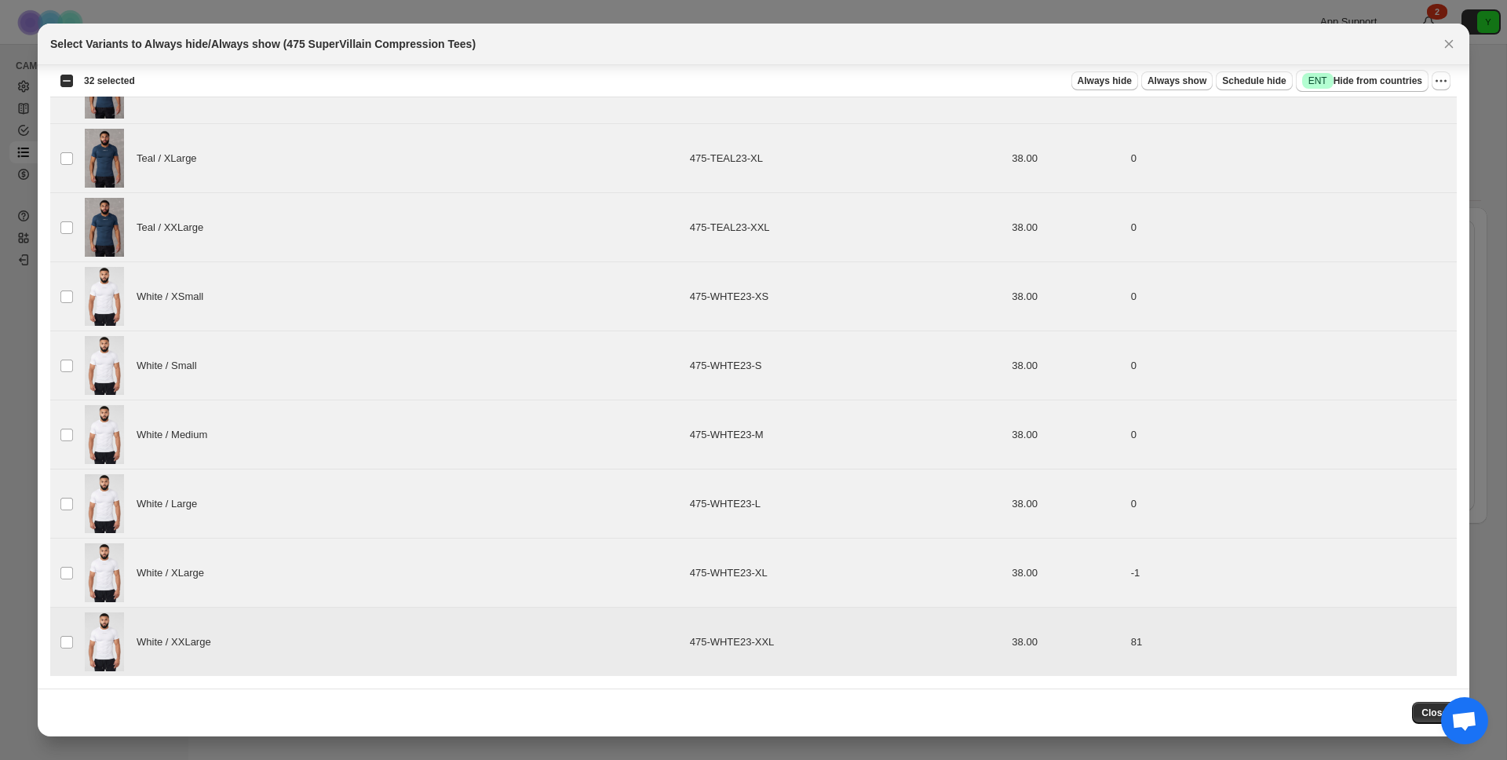
click at [225, 656] on div "White / XXLarge" at bounding box center [383, 641] width 596 height 59
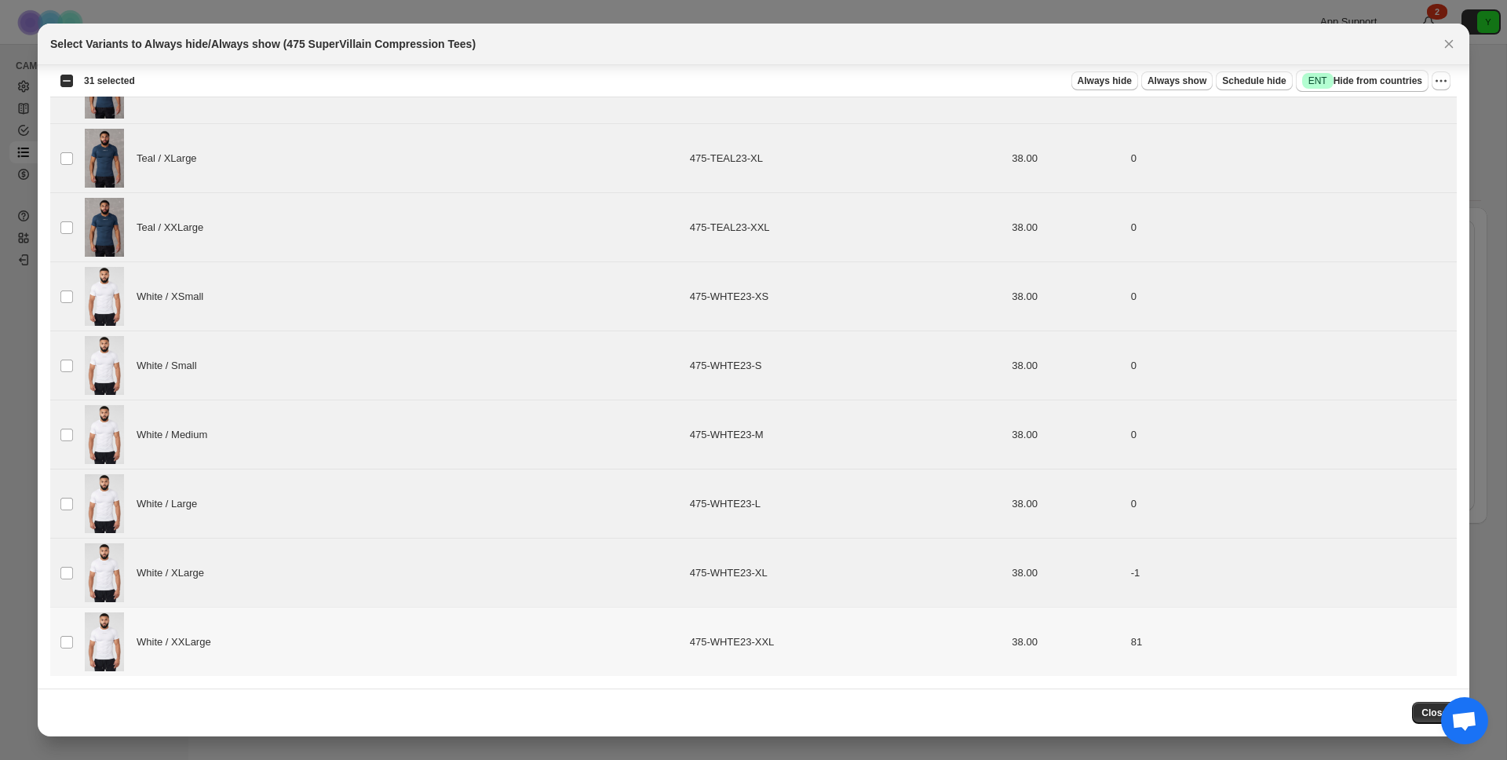
click at [225, 656] on div "White / XXLarge" at bounding box center [383, 641] width 596 height 59
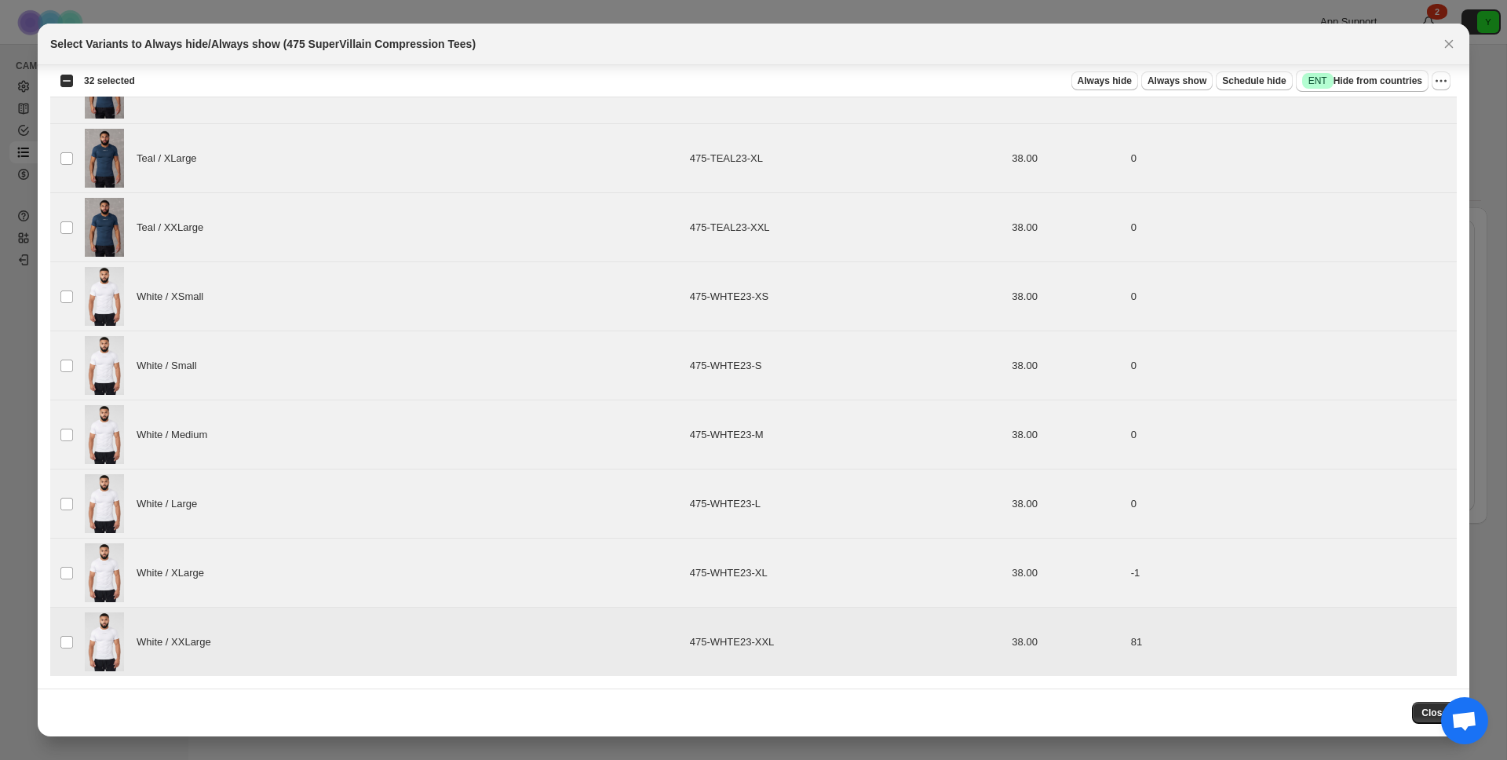
click at [229, 633] on div "White / XXLarge" at bounding box center [383, 641] width 596 height 59
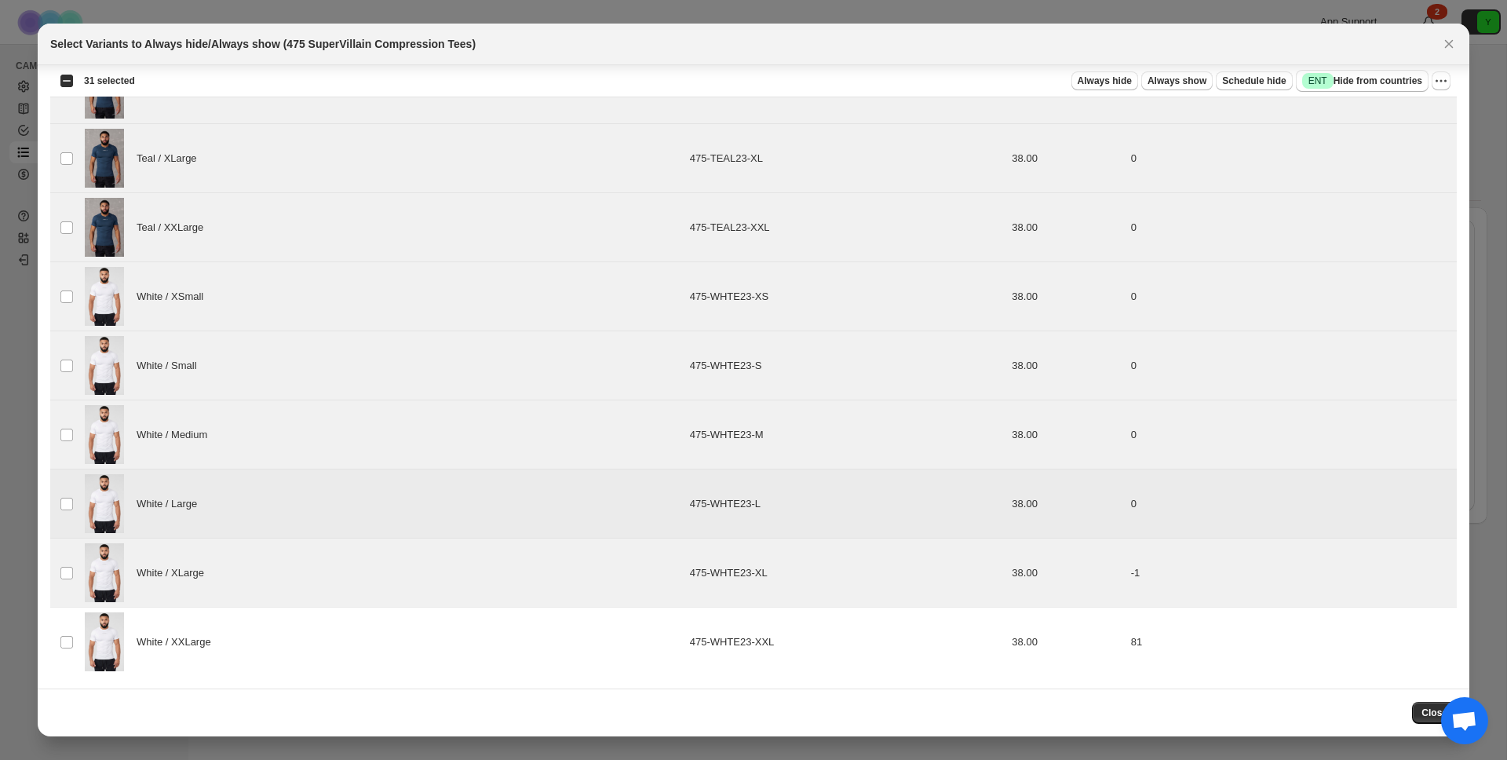
click at [272, 515] on div "White / Large" at bounding box center [383, 503] width 596 height 59
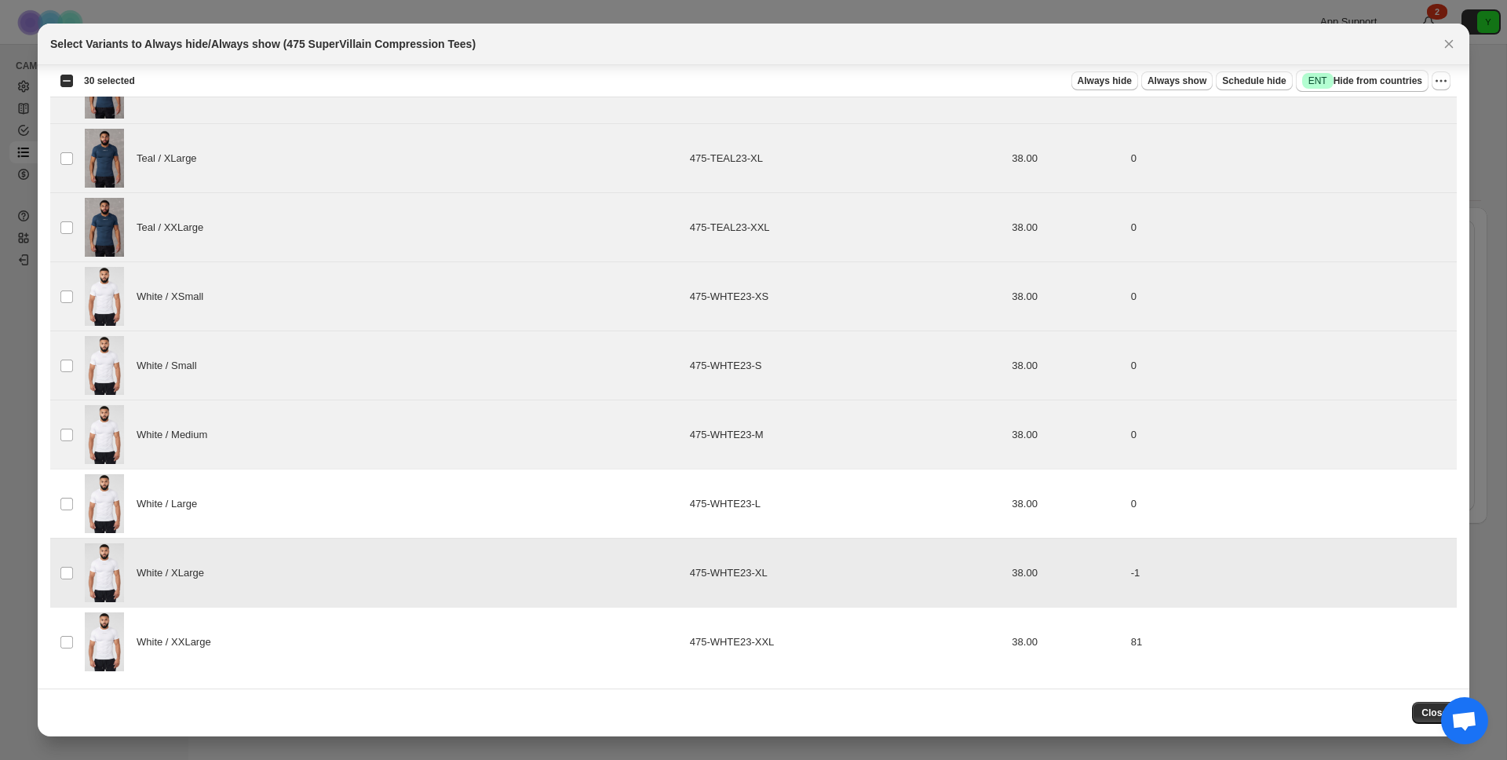
click at [256, 558] on div "White / XLarge" at bounding box center [383, 572] width 596 height 59
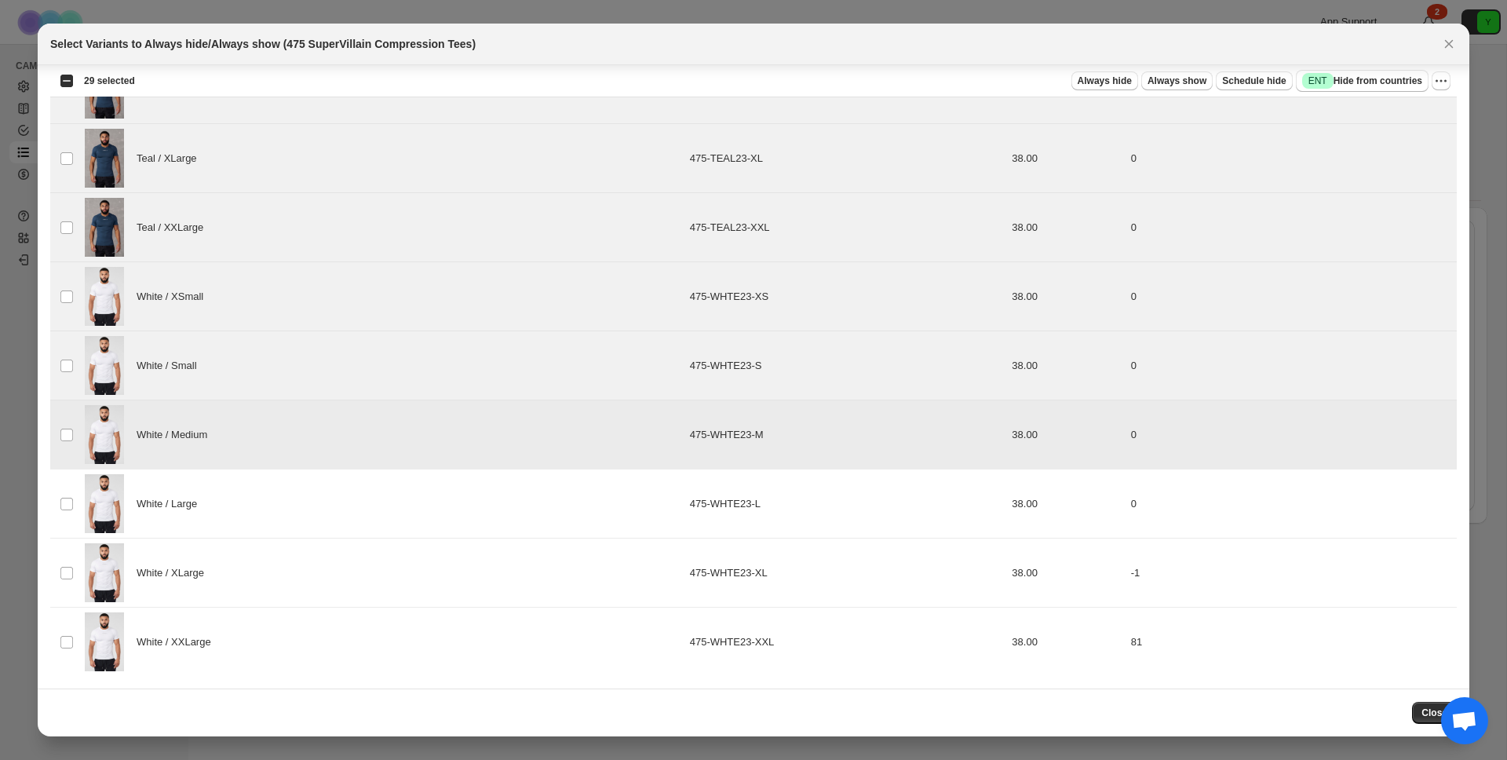
click at [282, 412] on div "White / Medium" at bounding box center [383, 434] width 596 height 59
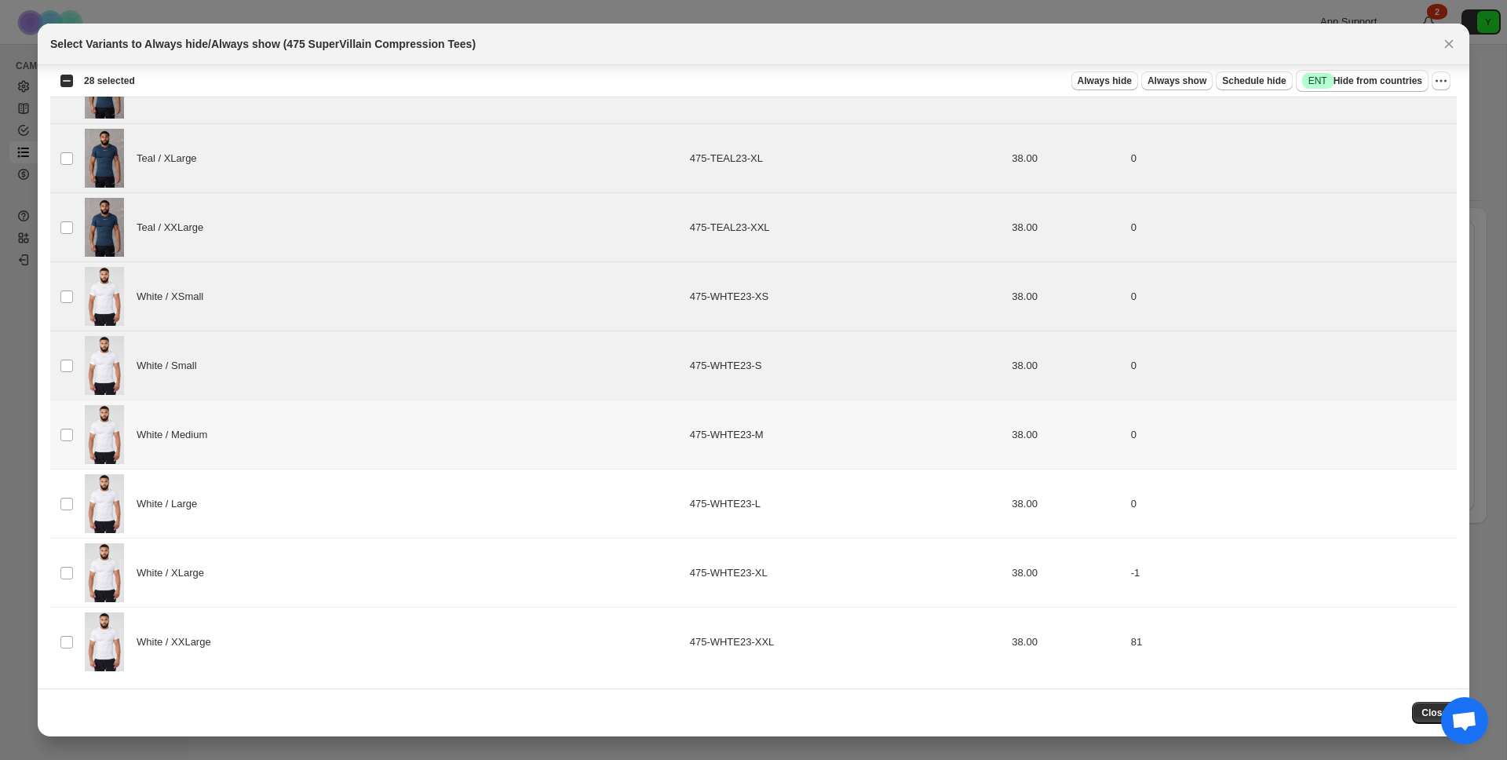
click at [290, 378] on div "White / Small" at bounding box center [383, 365] width 596 height 59
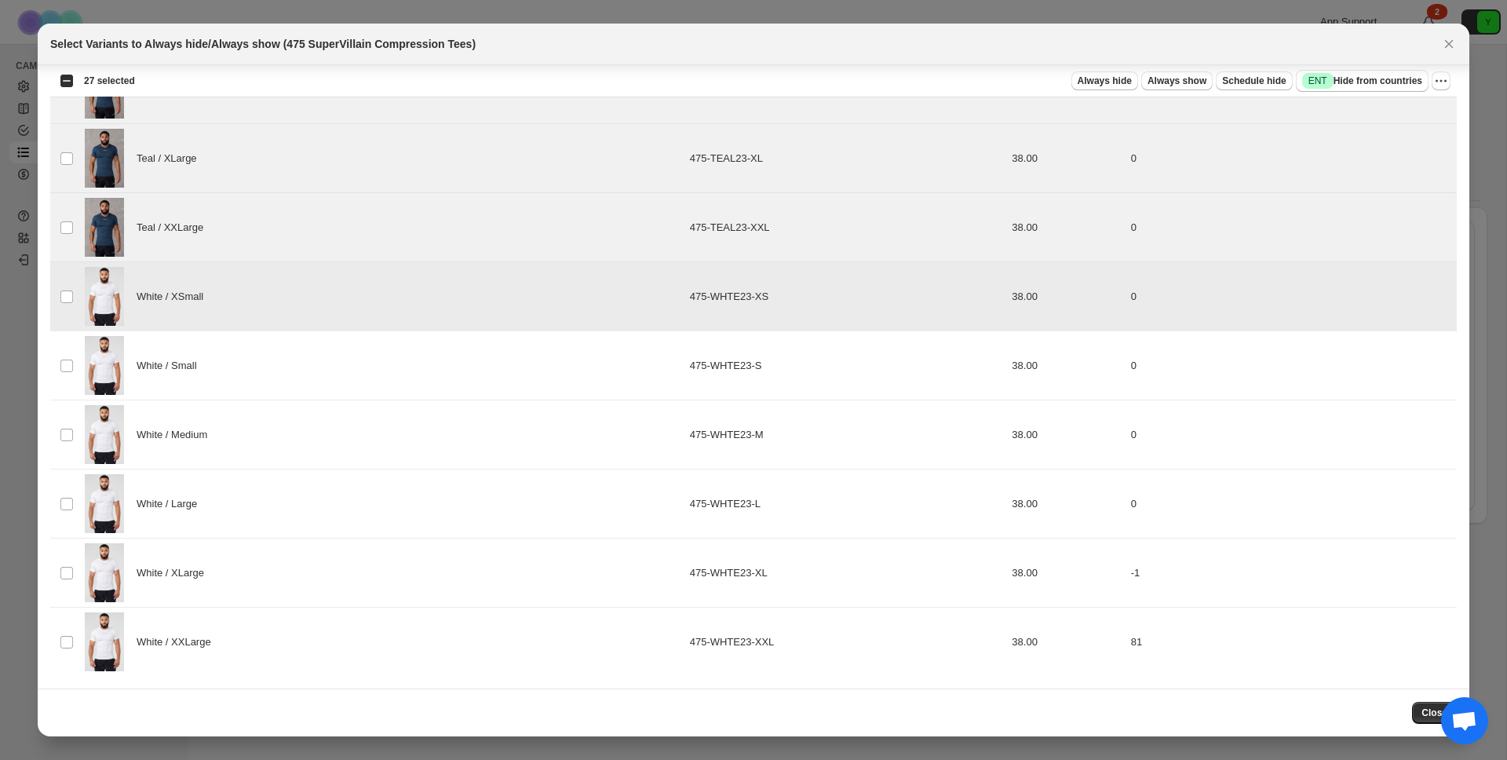
click at [338, 268] on div "White / XSmall" at bounding box center [383, 296] width 596 height 59
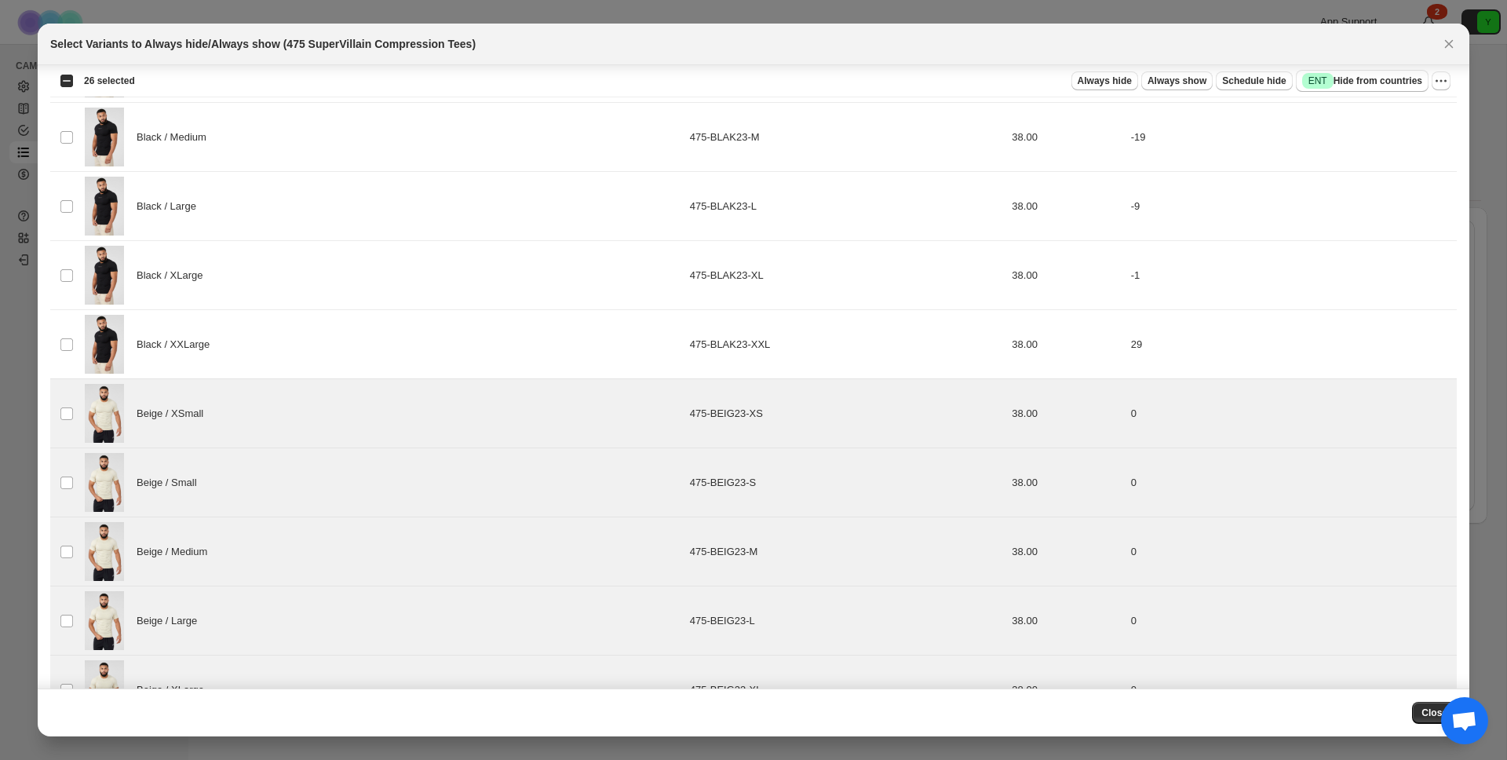
scroll to position [0, 0]
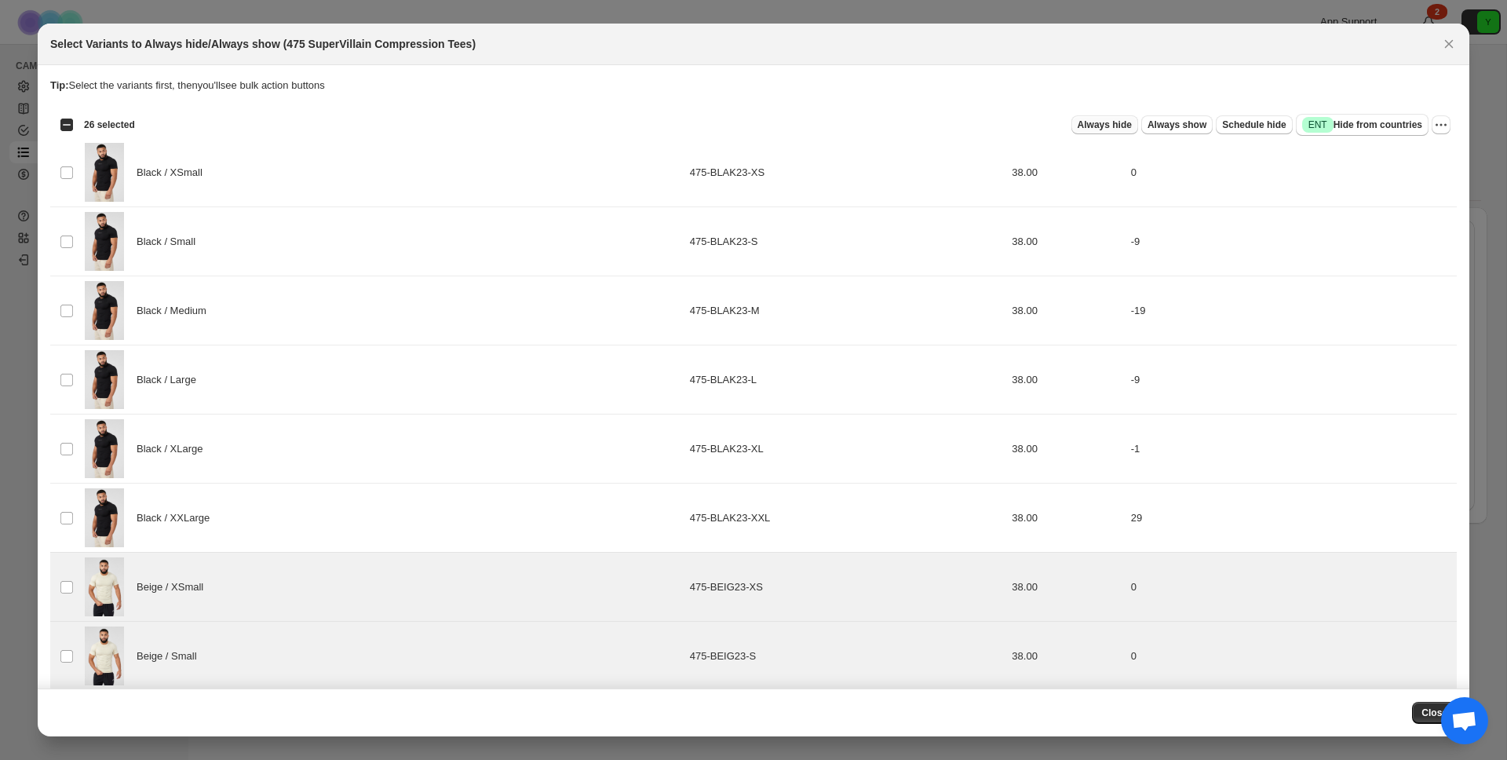
click at [1119, 125] on span "Always hide" at bounding box center [1105, 125] width 54 height 13
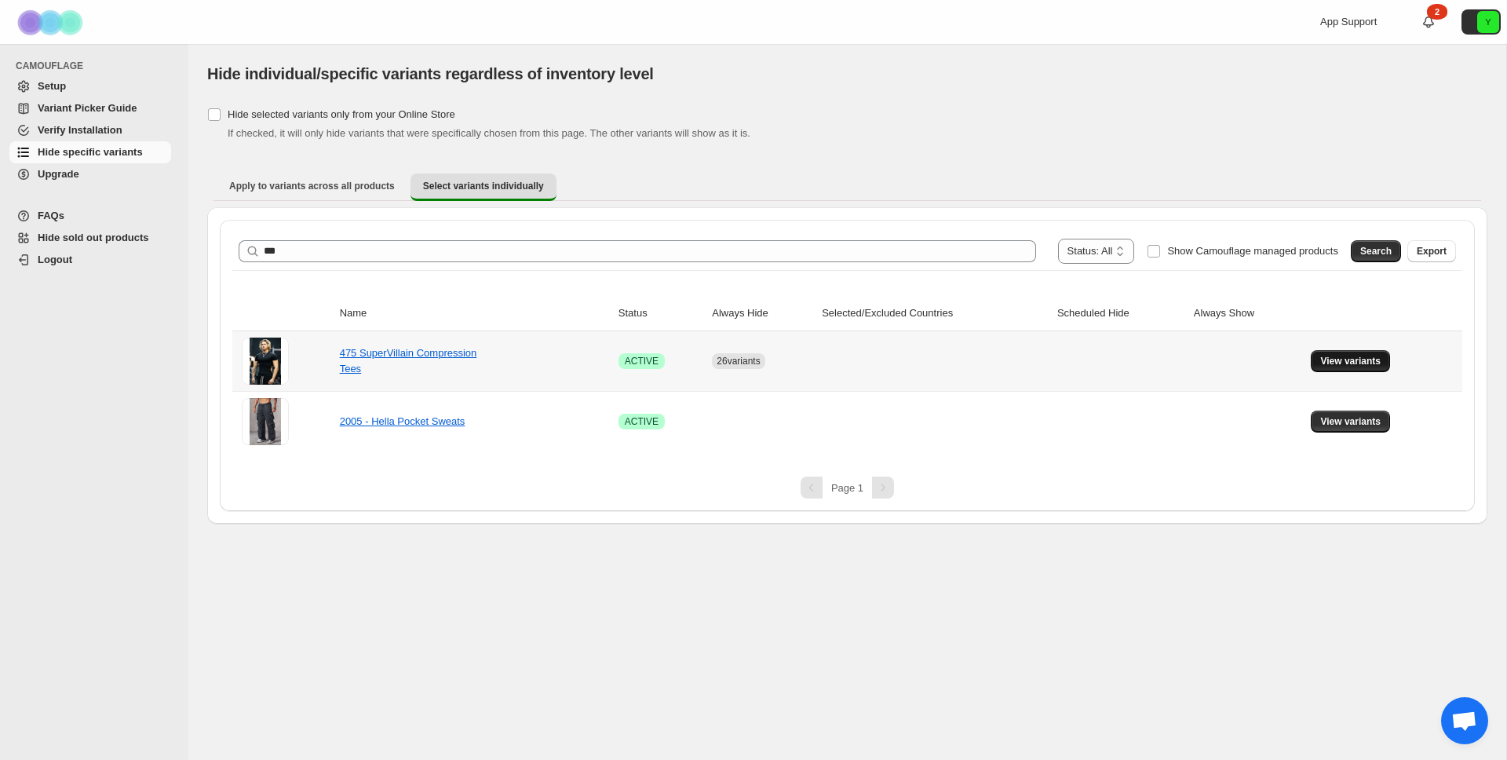
click at [1385, 367] on button "View variants" at bounding box center [1350, 361] width 79 height 22
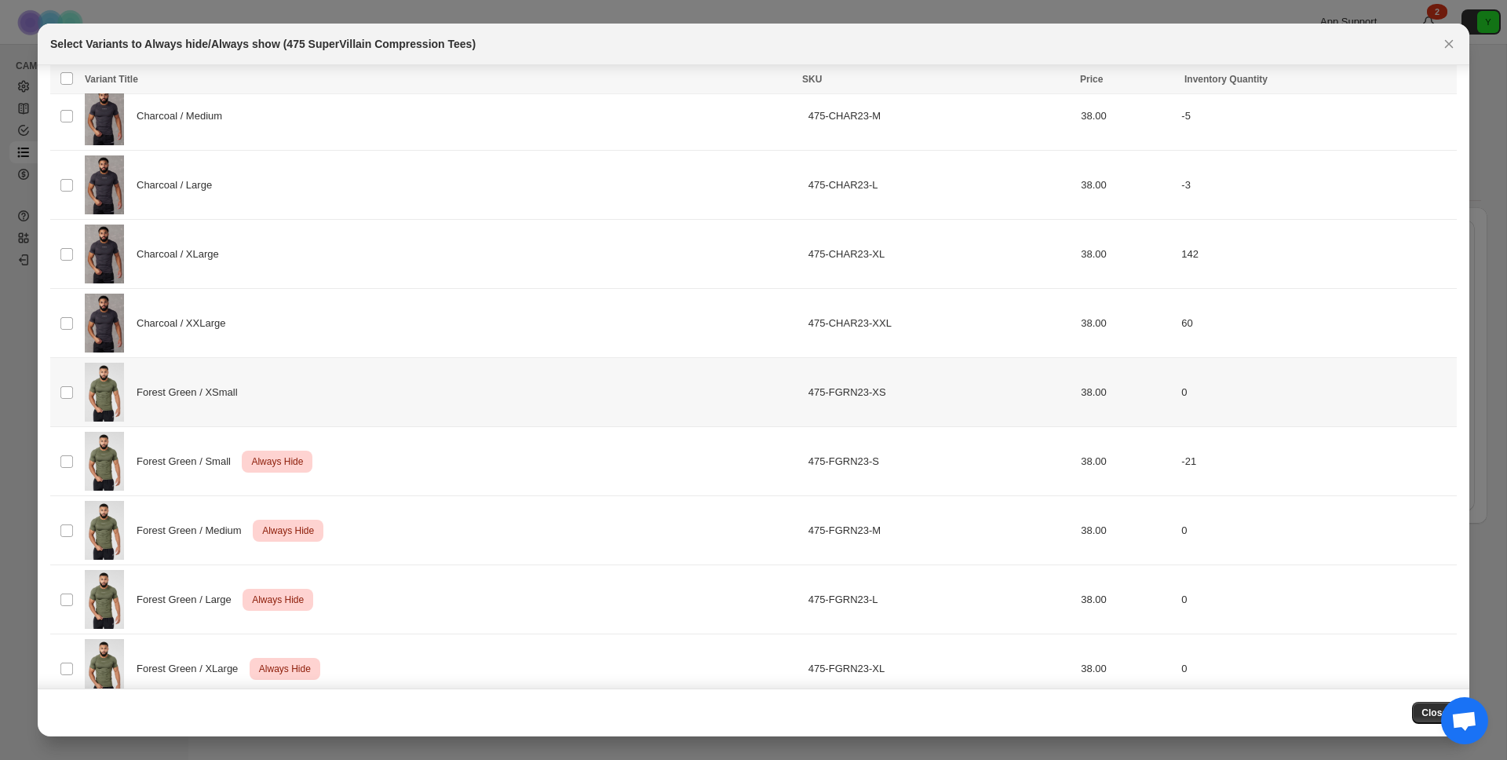
scroll to position [1648, 0]
click at [401, 387] on div "Forest Green / XSmall" at bounding box center [442, 389] width 714 height 59
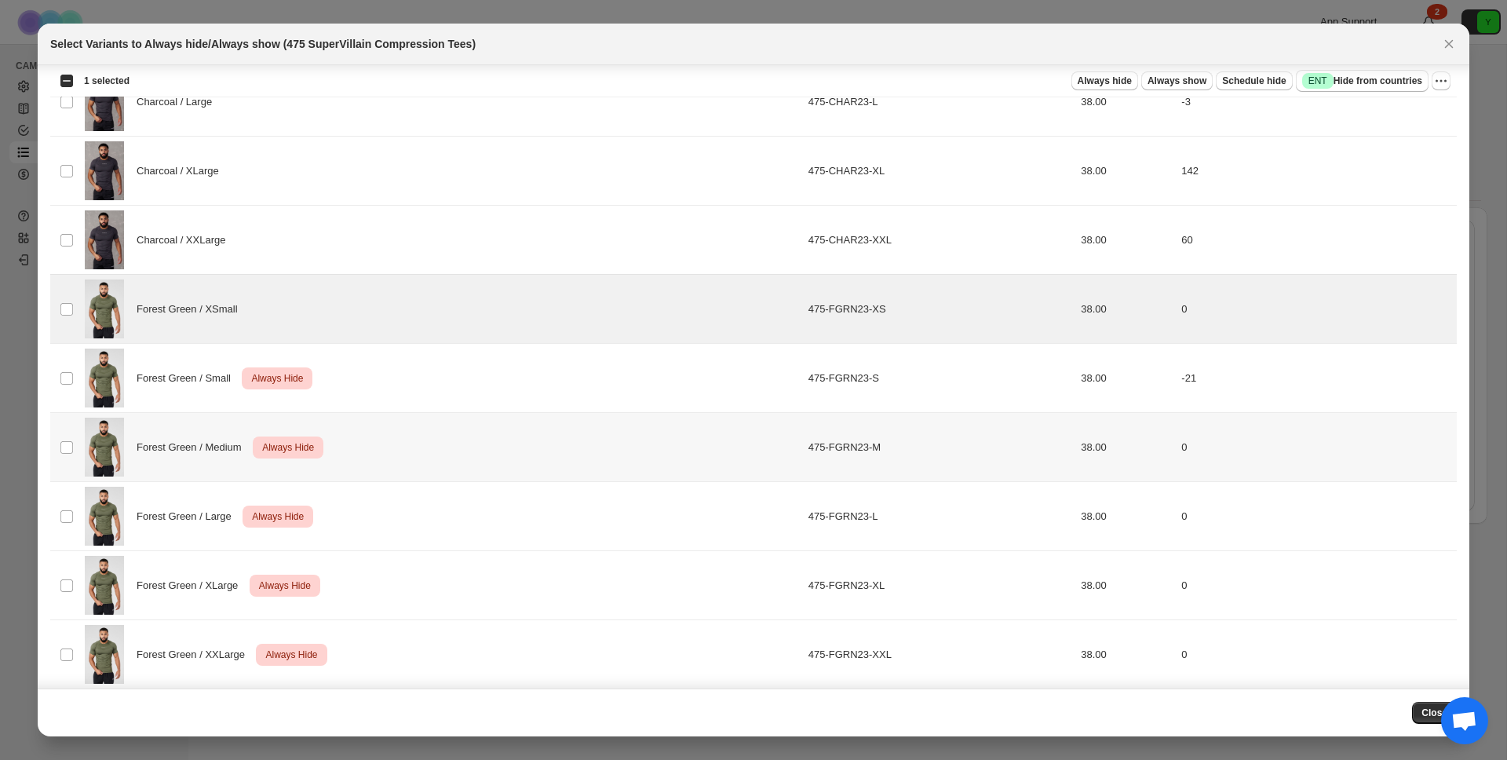
scroll to position [1794, 0]
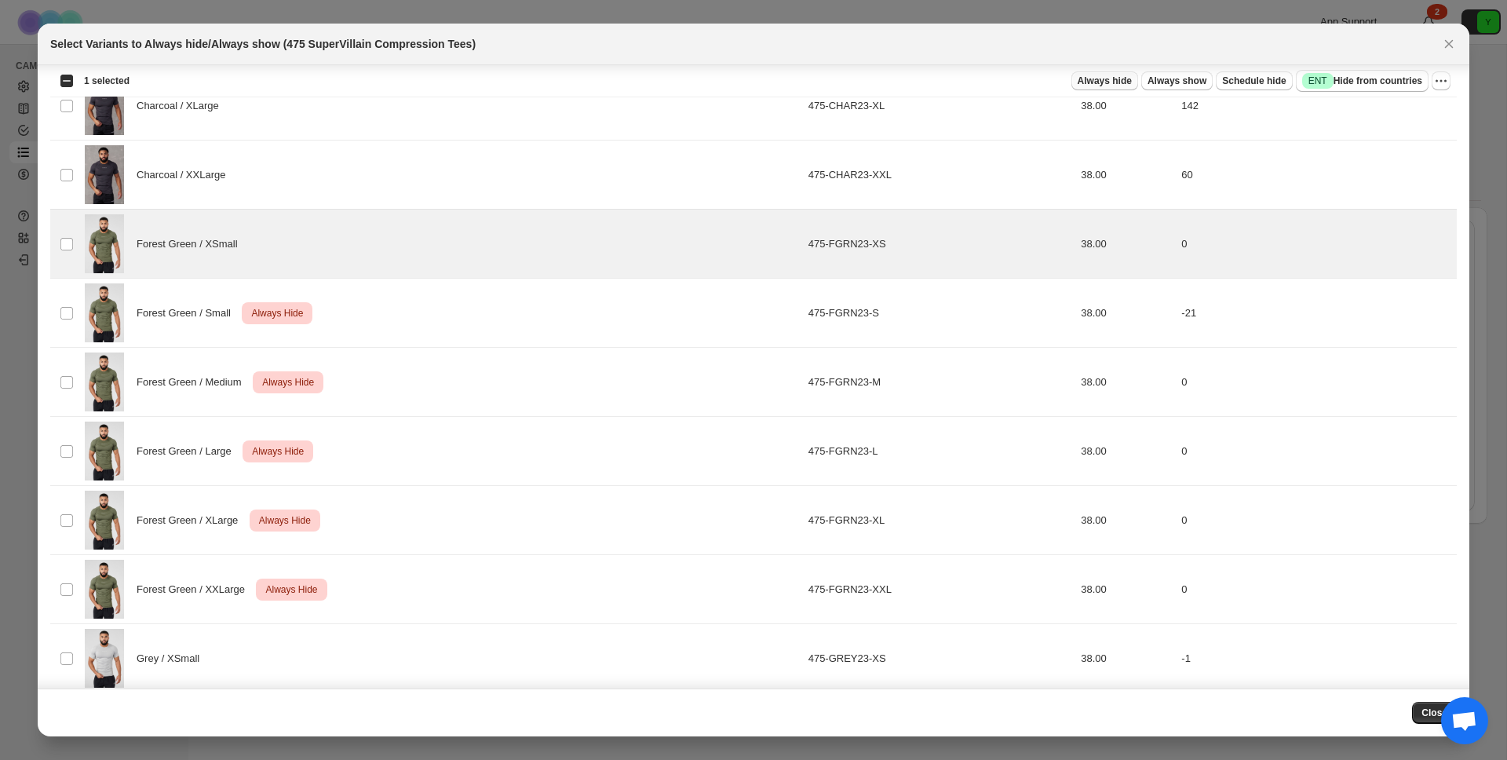
click at [1096, 83] on span "Always hide" at bounding box center [1105, 81] width 54 height 13
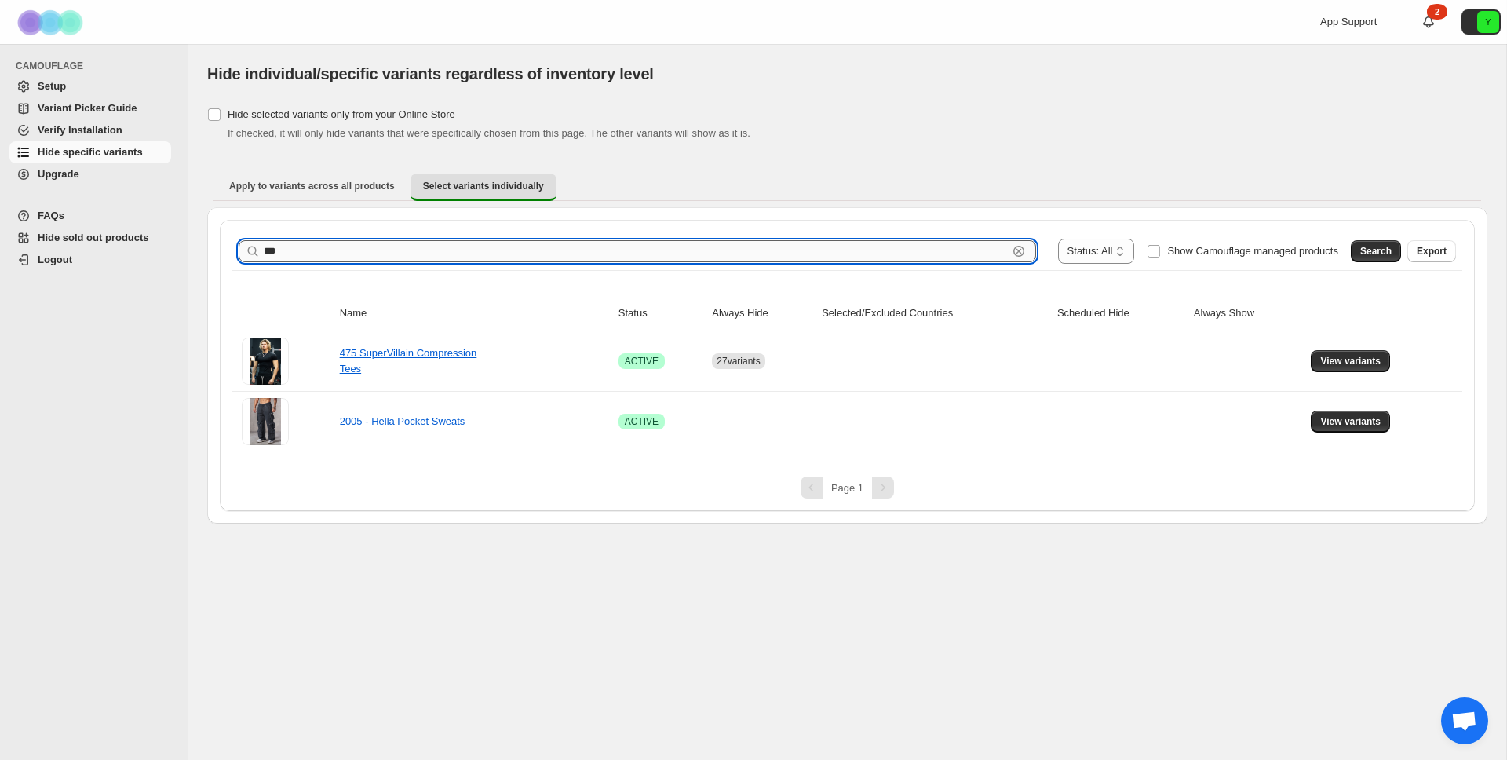
click at [310, 250] on input "***" at bounding box center [636, 251] width 744 height 22
click at [1389, 253] on span "Search" at bounding box center [1375, 251] width 31 height 13
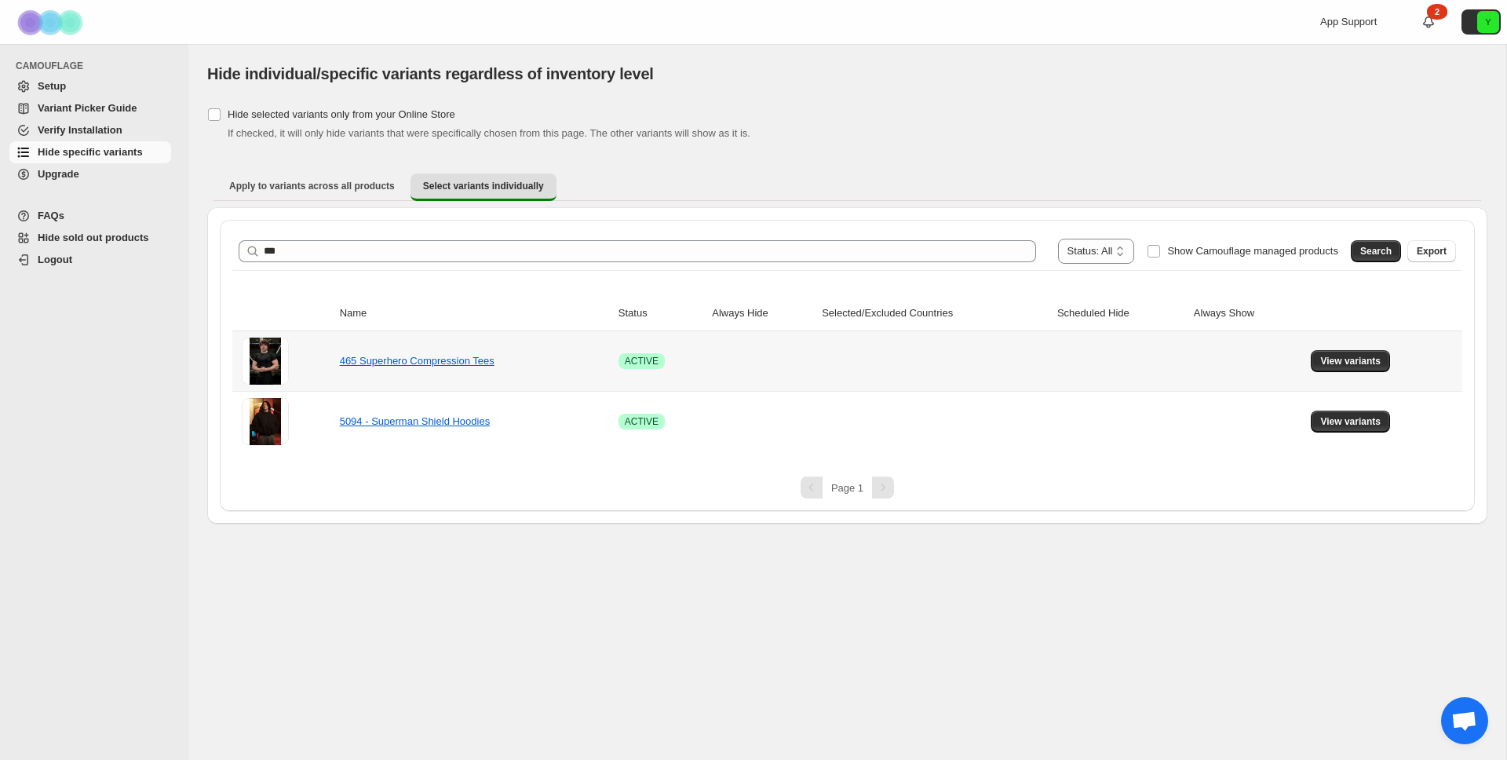
click at [417, 366] on div "465 Superhero Compression Tees" at bounding box center [418, 361] width 157 height 16
click at [422, 355] on link "465 Superhero Compression Tees" at bounding box center [417, 361] width 155 height 12
click at [1377, 358] on span "View variants" at bounding box center [1350, 361] width 60 height 13
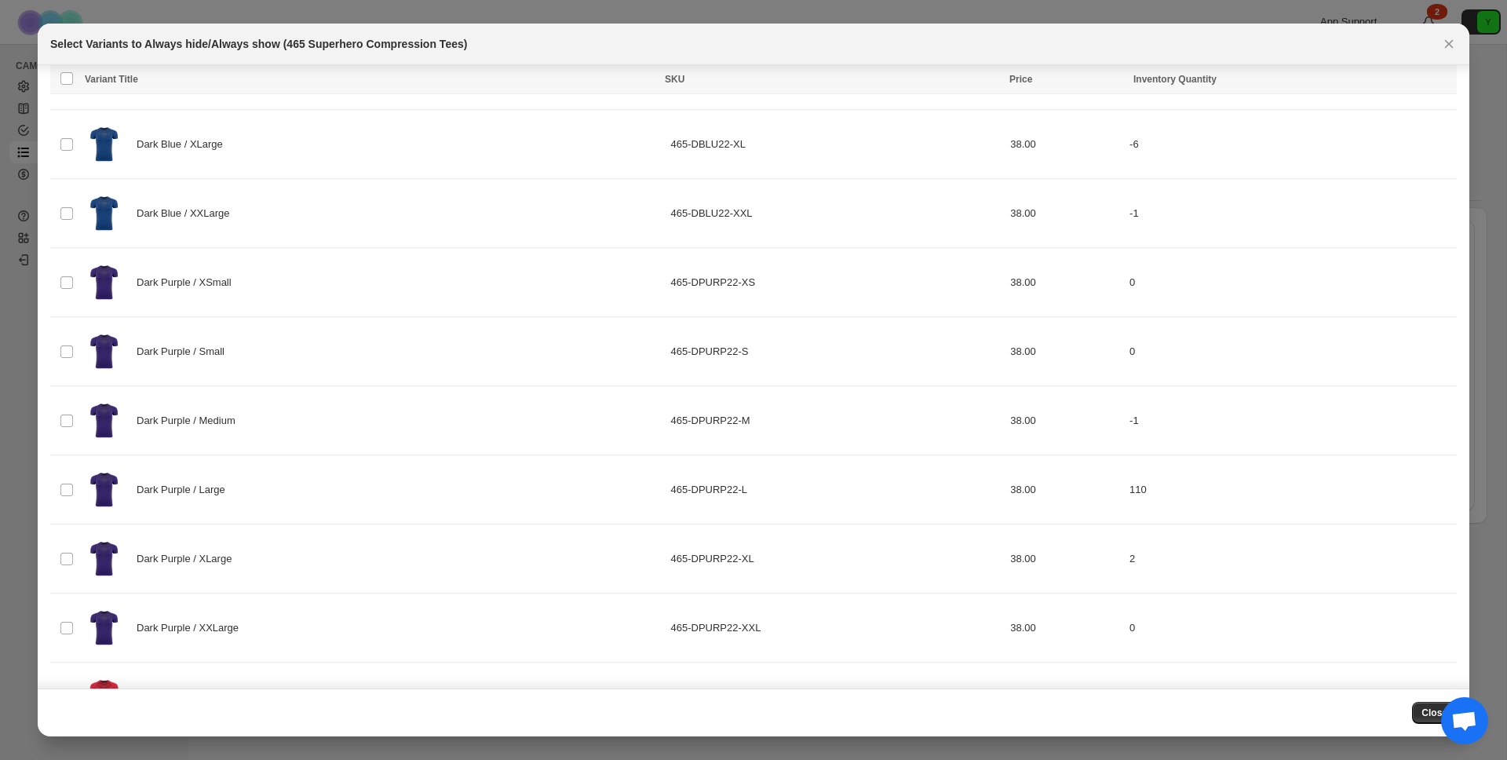
scroll to position [1136, 0]
click at [192, 325] on div "Dark Purple / Small" at bounding box center [373, 348] width 577 height 59
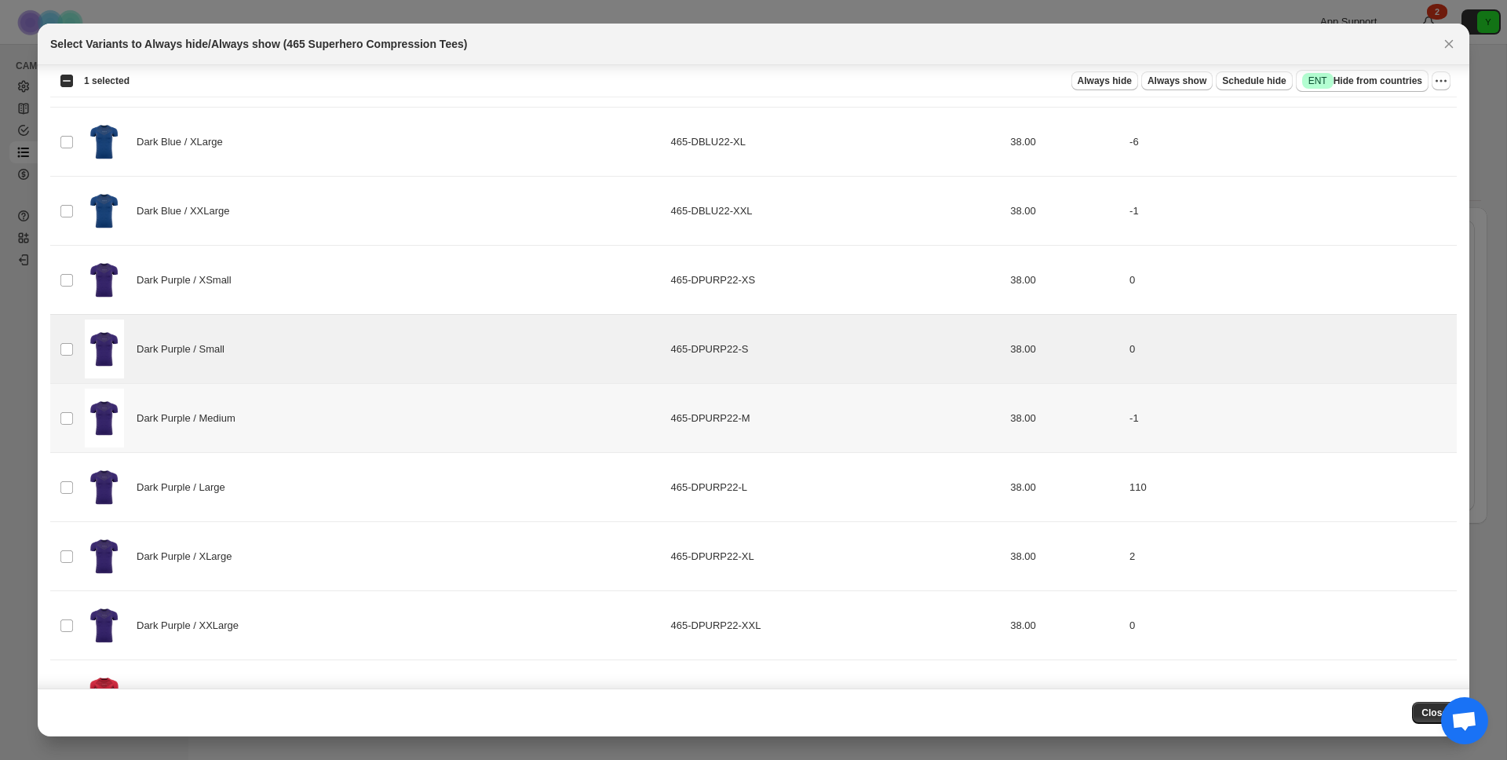
click at [177, 405] on div "Dark Purple / Medium" at bounding box center [373, 418] width 577 height 59
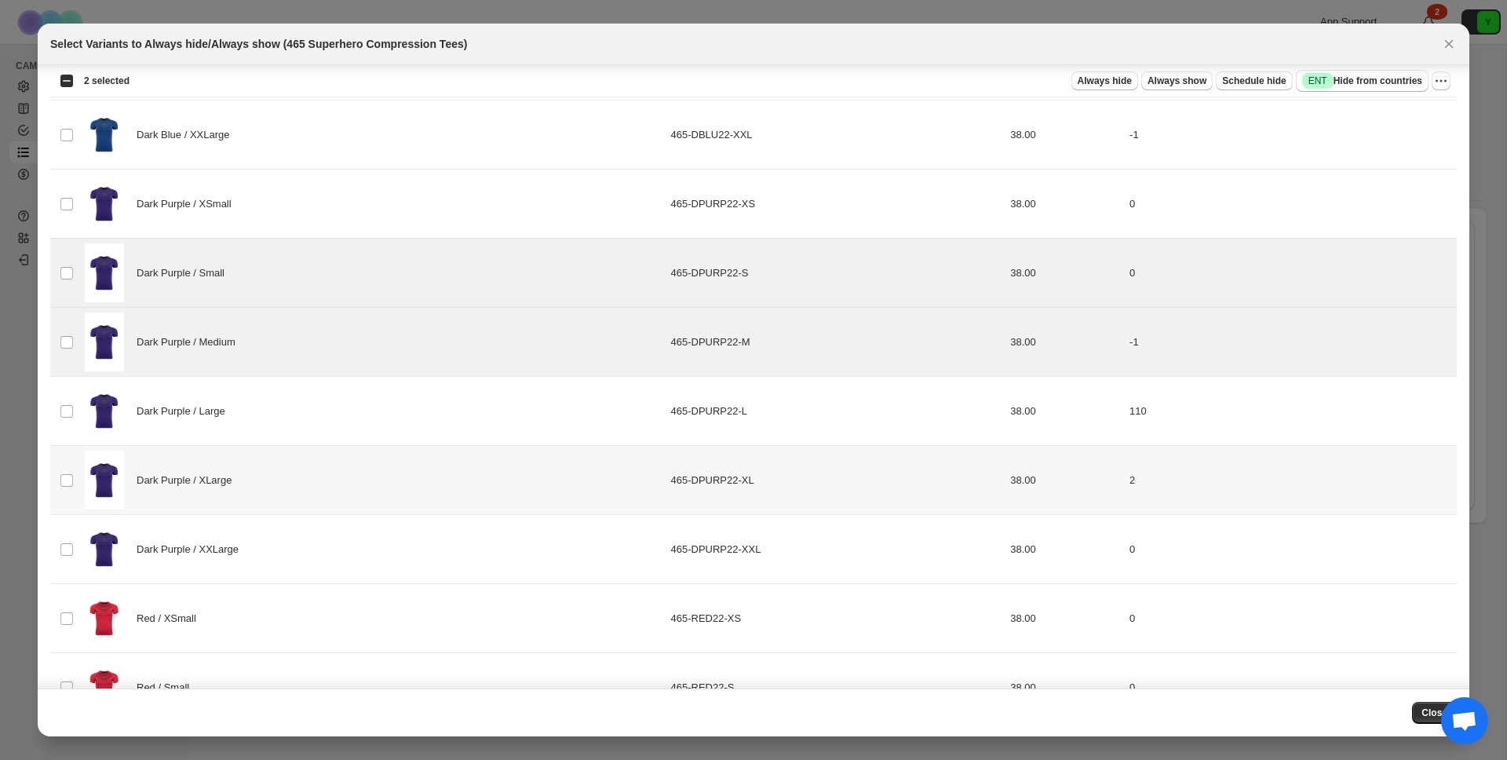
scroll to position [1386, 0]
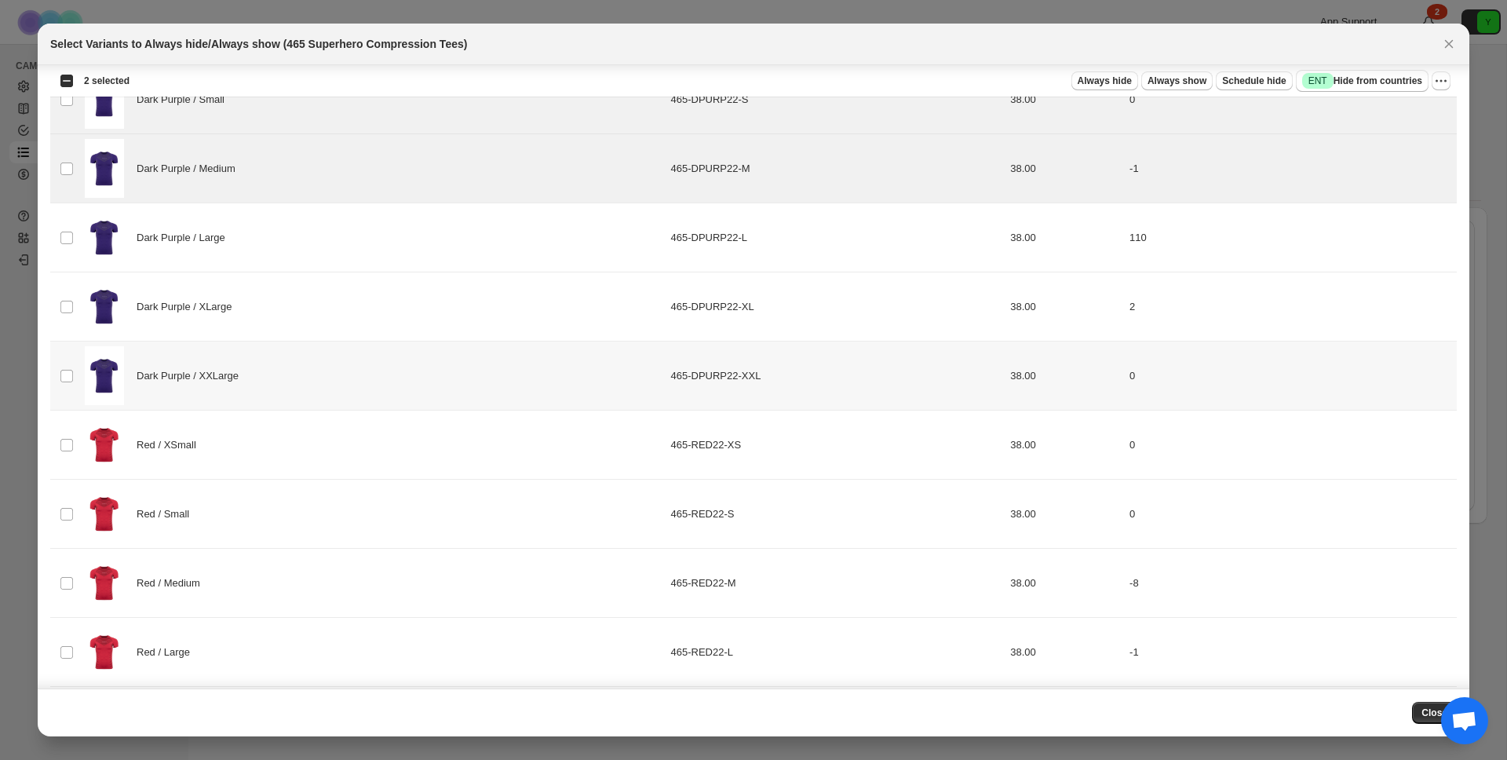
click at [217, 387] on div "Dark Purple / XXLarge" at bounding box center [373, 375] width 577 height 59
click at [223, 333] on div "Dark Purple / XLarge" at bounding box center [373, 306] width 577 height 59
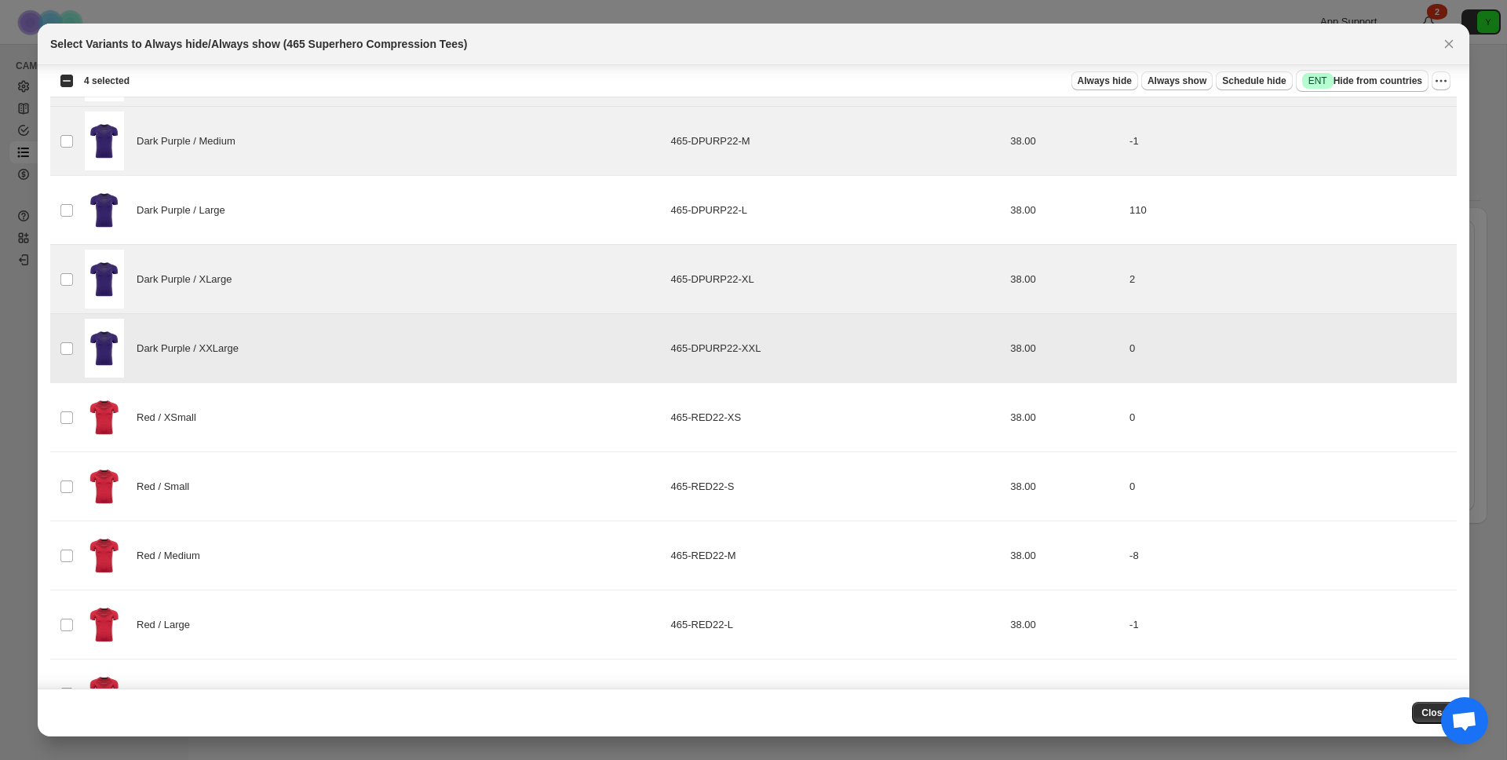
click at [243, 356] on span "Dark Purple / XXLarge" at bounding box center [192, 349] width 111 height 16
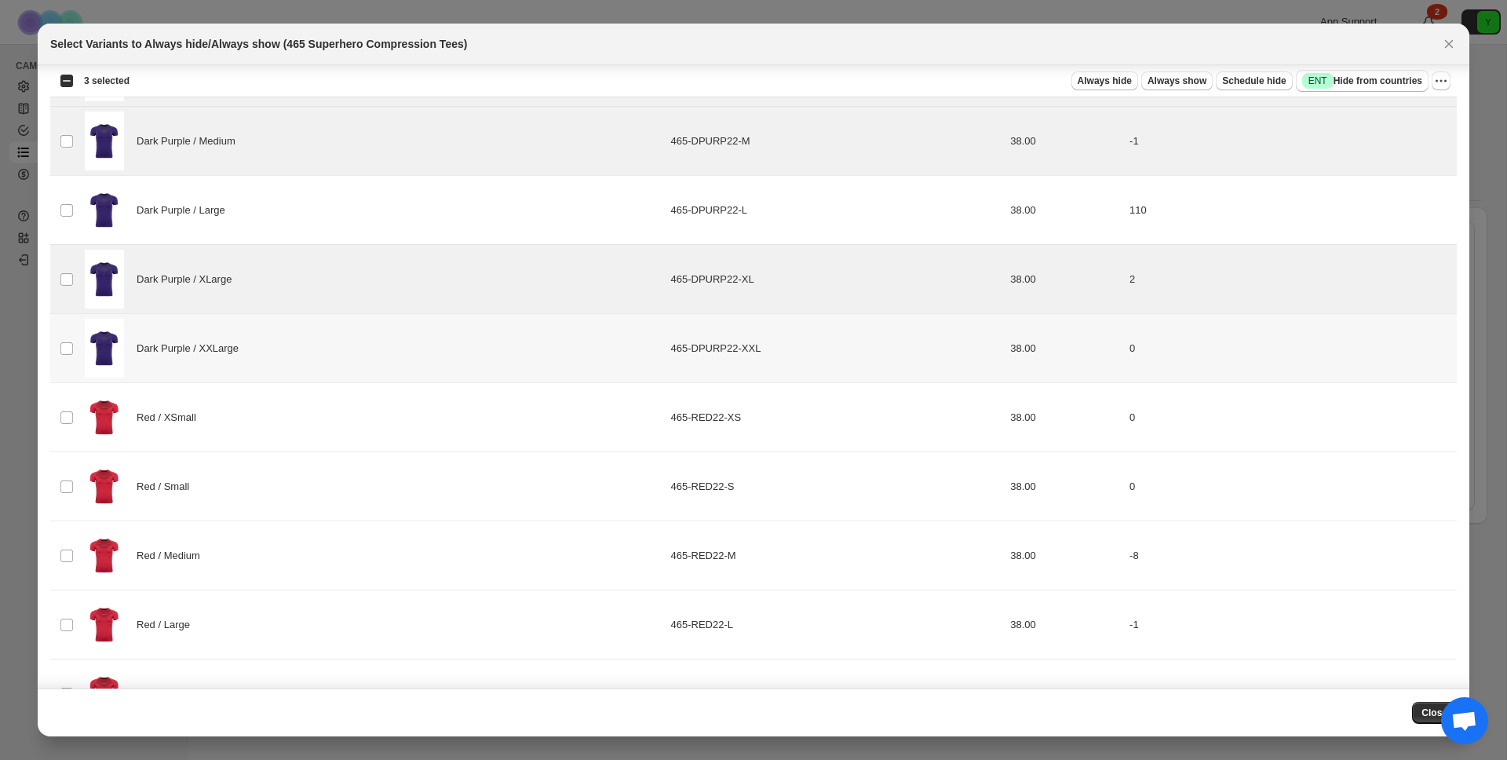
click at [251, 308] on div "Dark Purple / XLarge" at bounding box center [373, 279] width 577 height 59
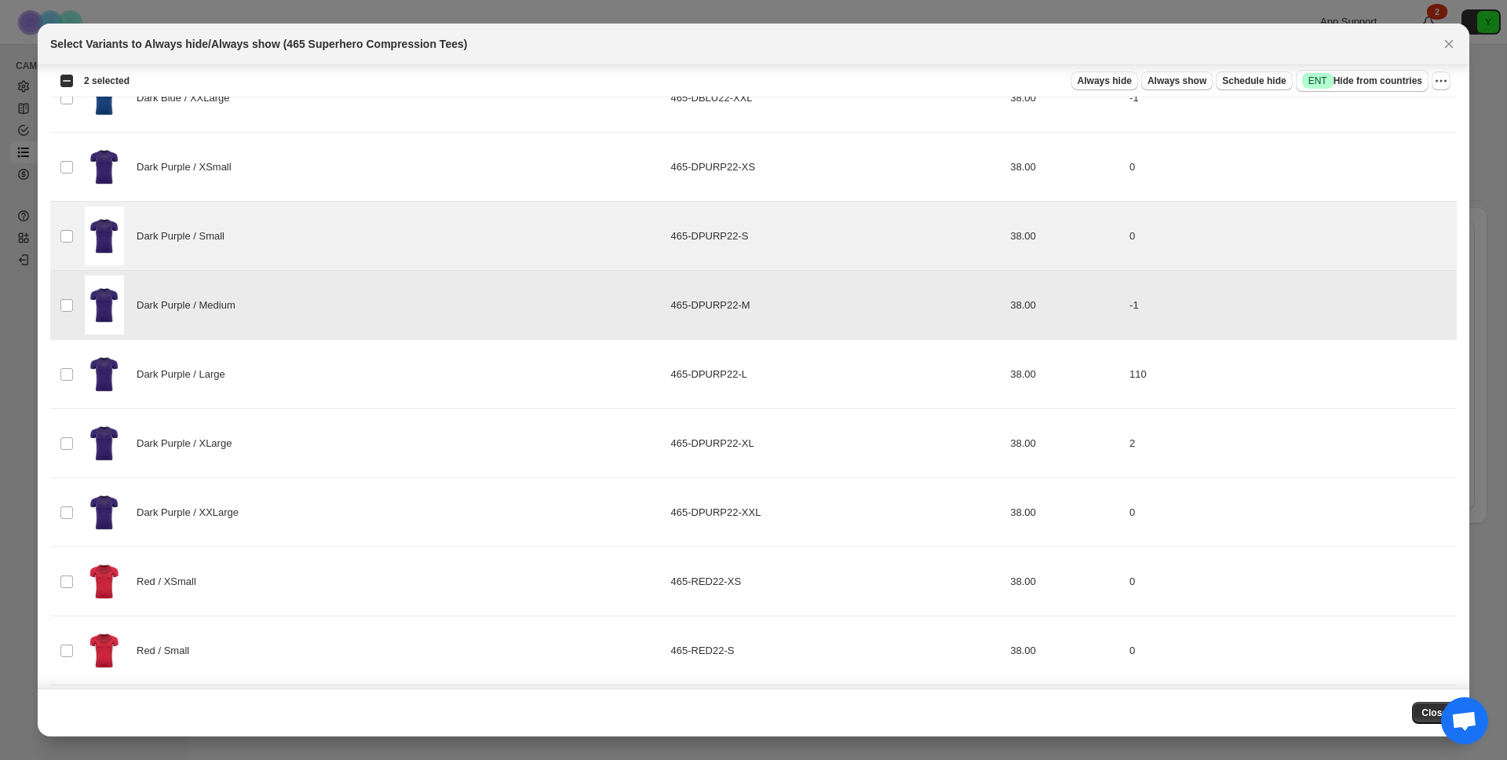
click at [256, 291] on div "Dark Purple / Medium" at bounding box center [373, 305] width 577 height 59
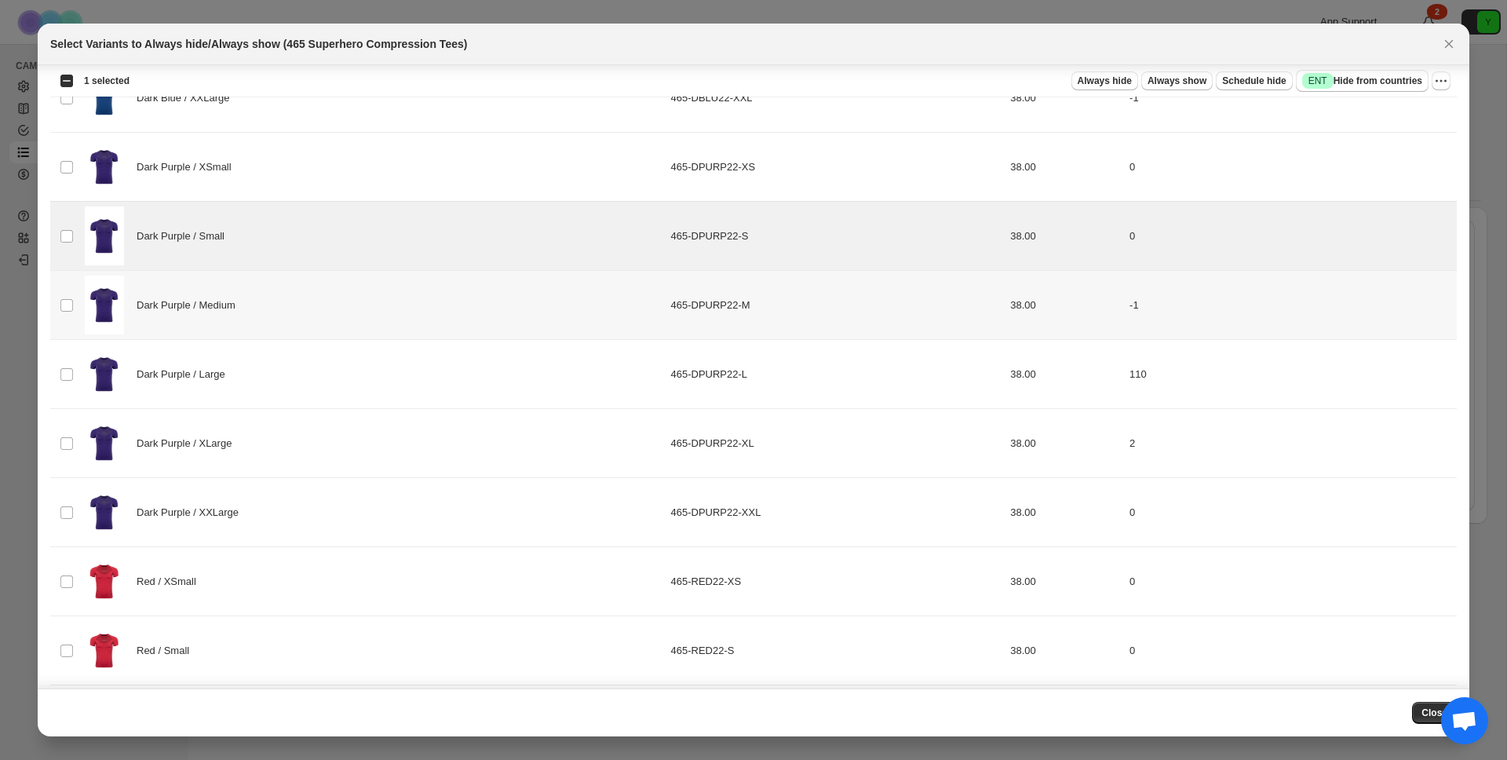
click at [261, 254] on div "Dark Purple / Small" at bounding box center [373, 235] width 577 height 59
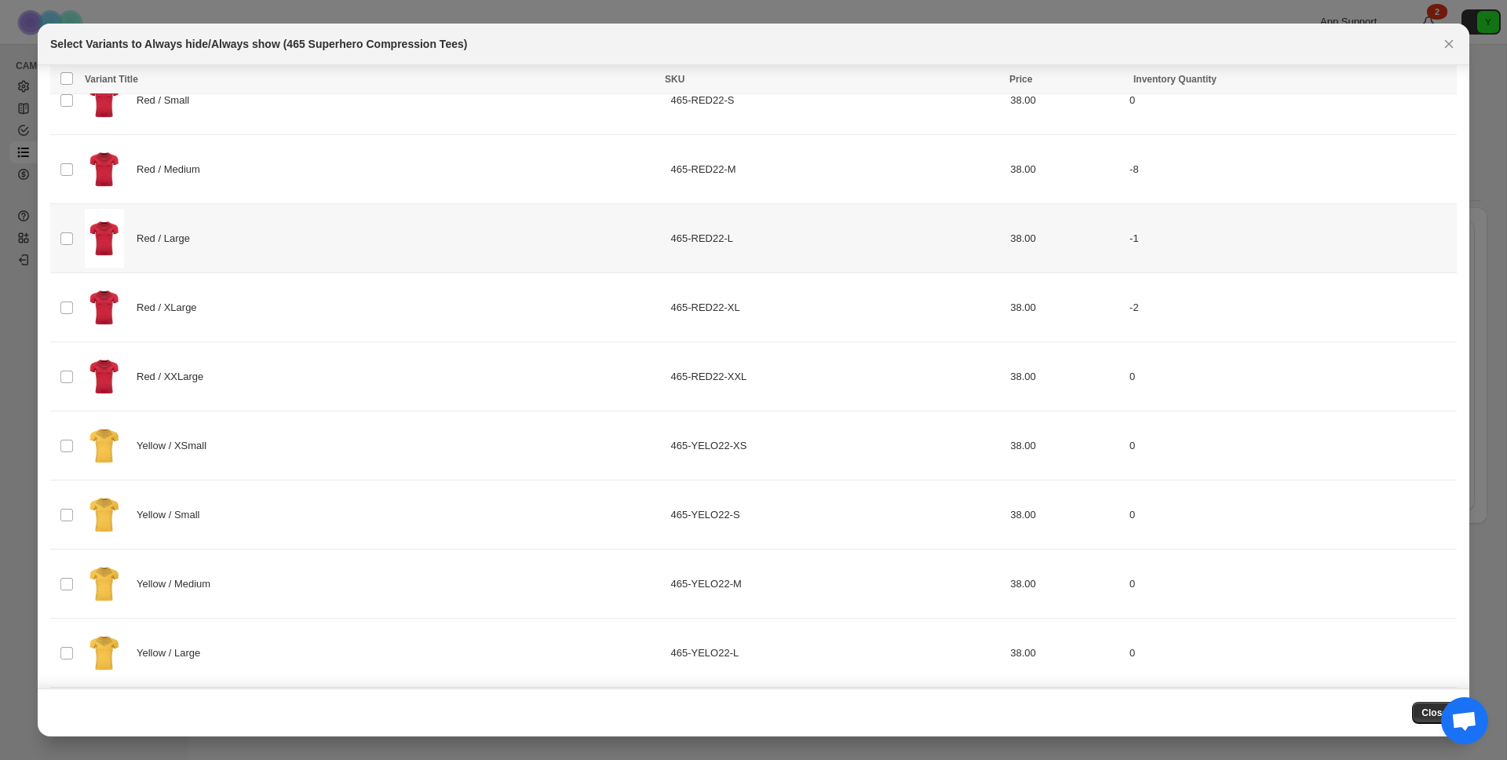
scroll to position [1948, 0]
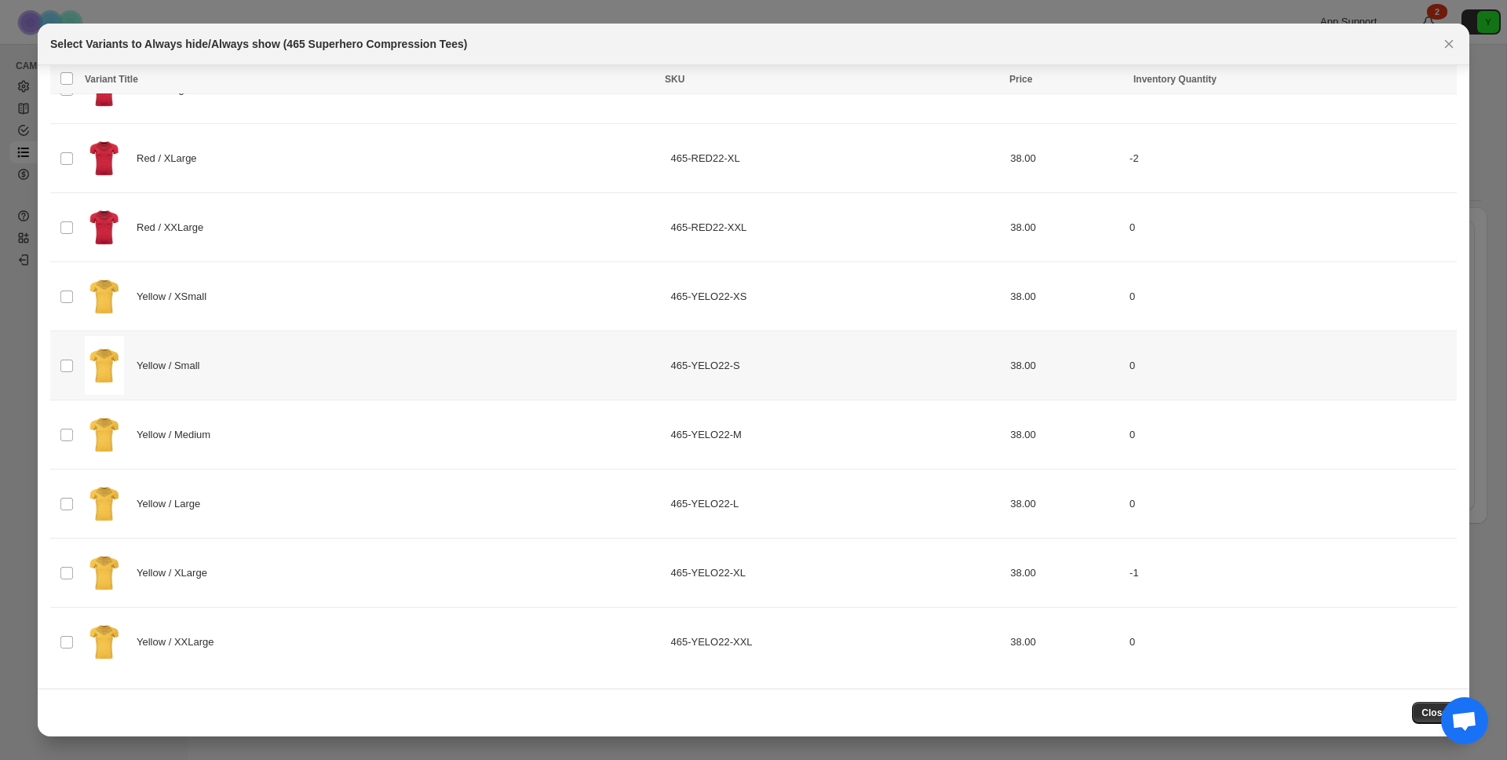
click at [289, 345] on div "Yellow / Small" at bounding box center [373, 365] width 577 height 59
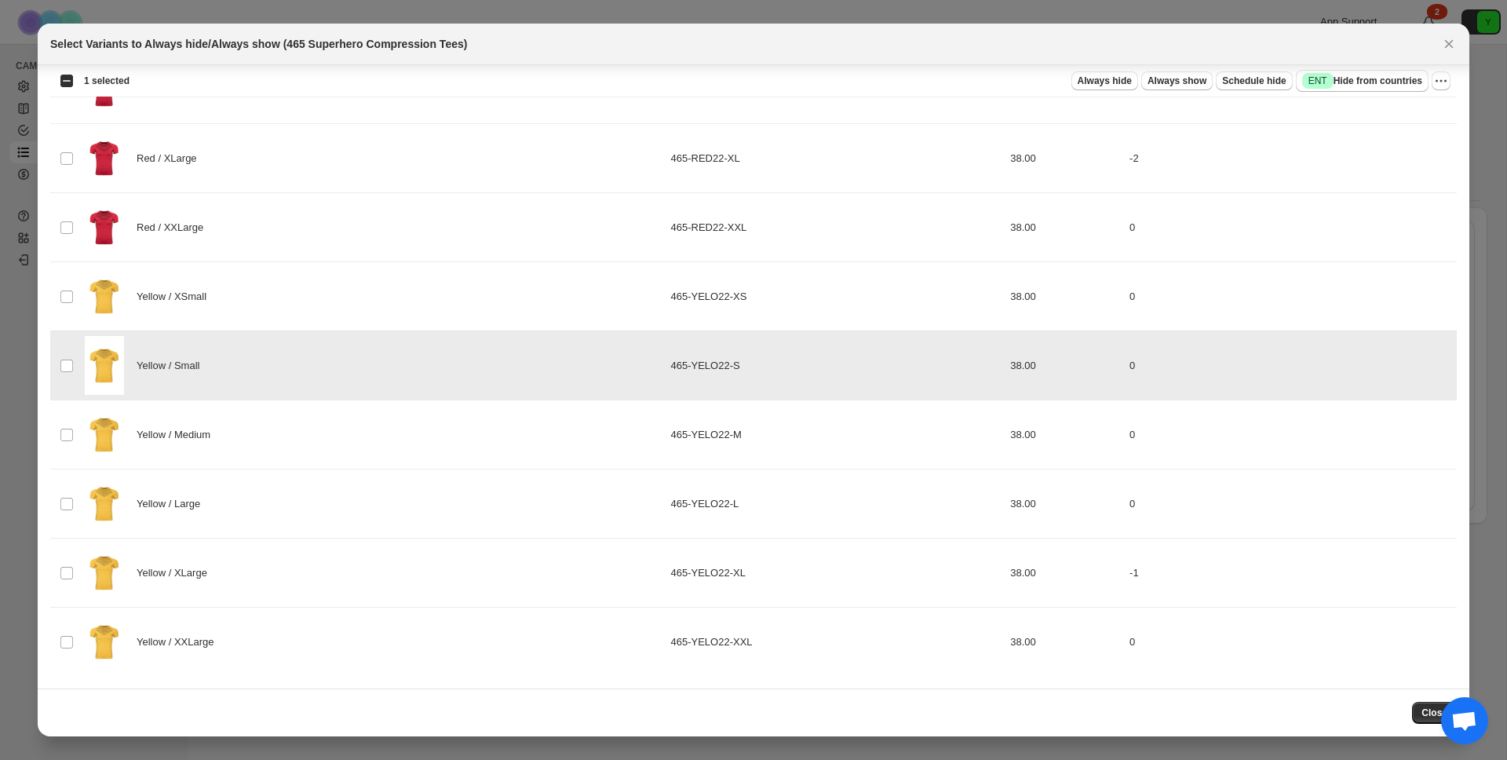
click at [268, 386] on div "Yellow / Small" at bounding box center [373, 365] width 577 height 59
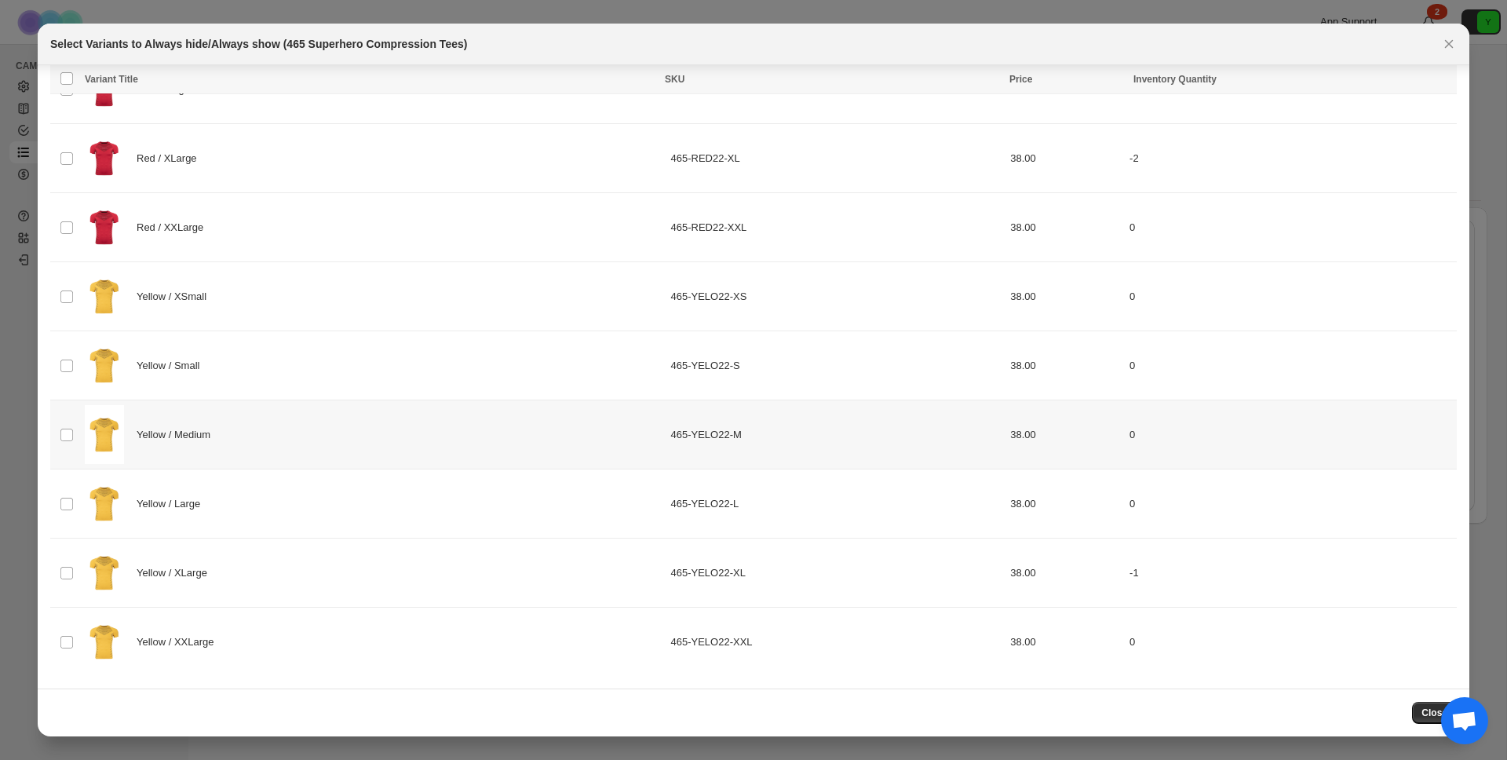
click at [247, 451] on div "Yellow / Medium" at bounding box center [373, 434] width 577 height 59
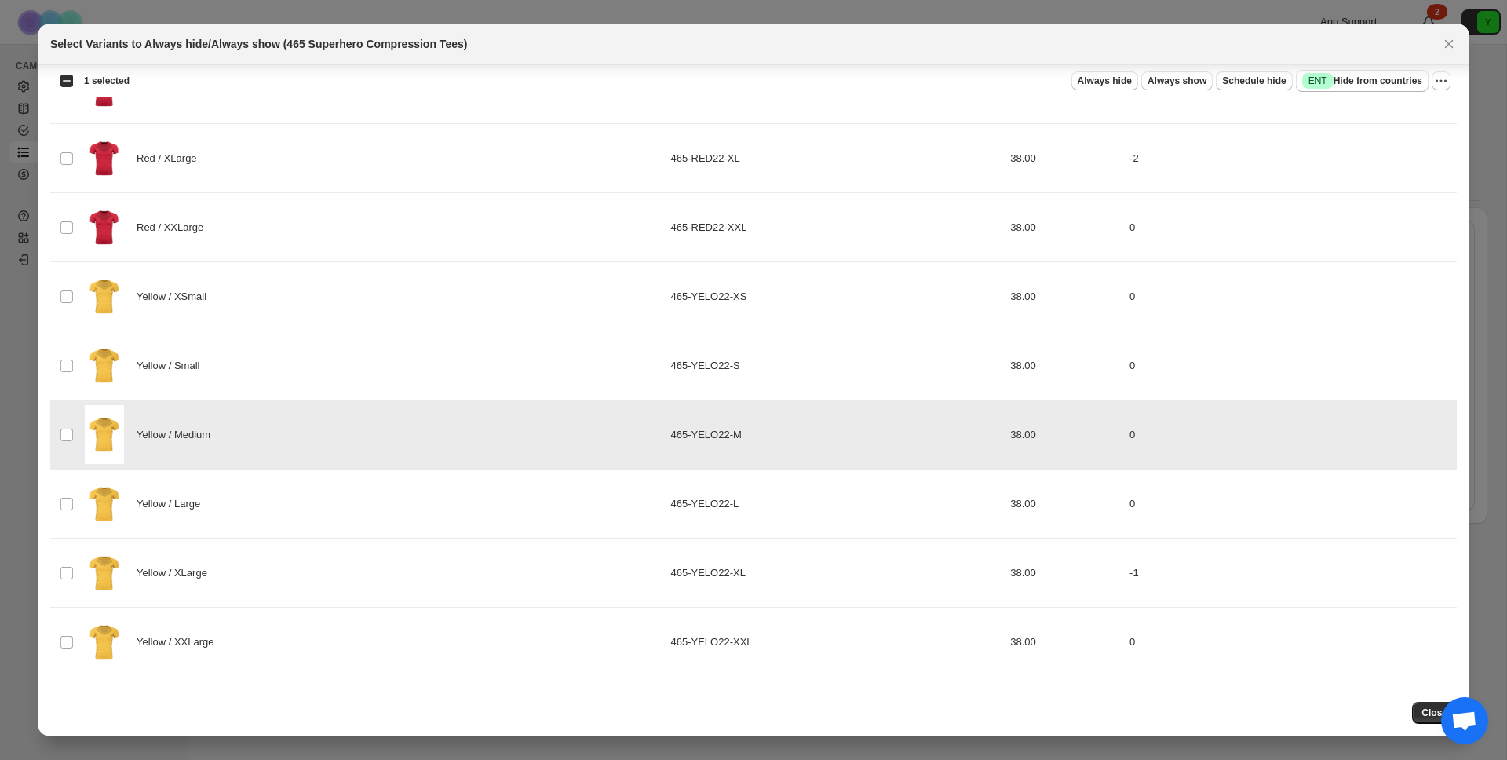
click at [260, 411] on div "Yellow / Medium" at bounding box center [373, 434] width 577 height 59
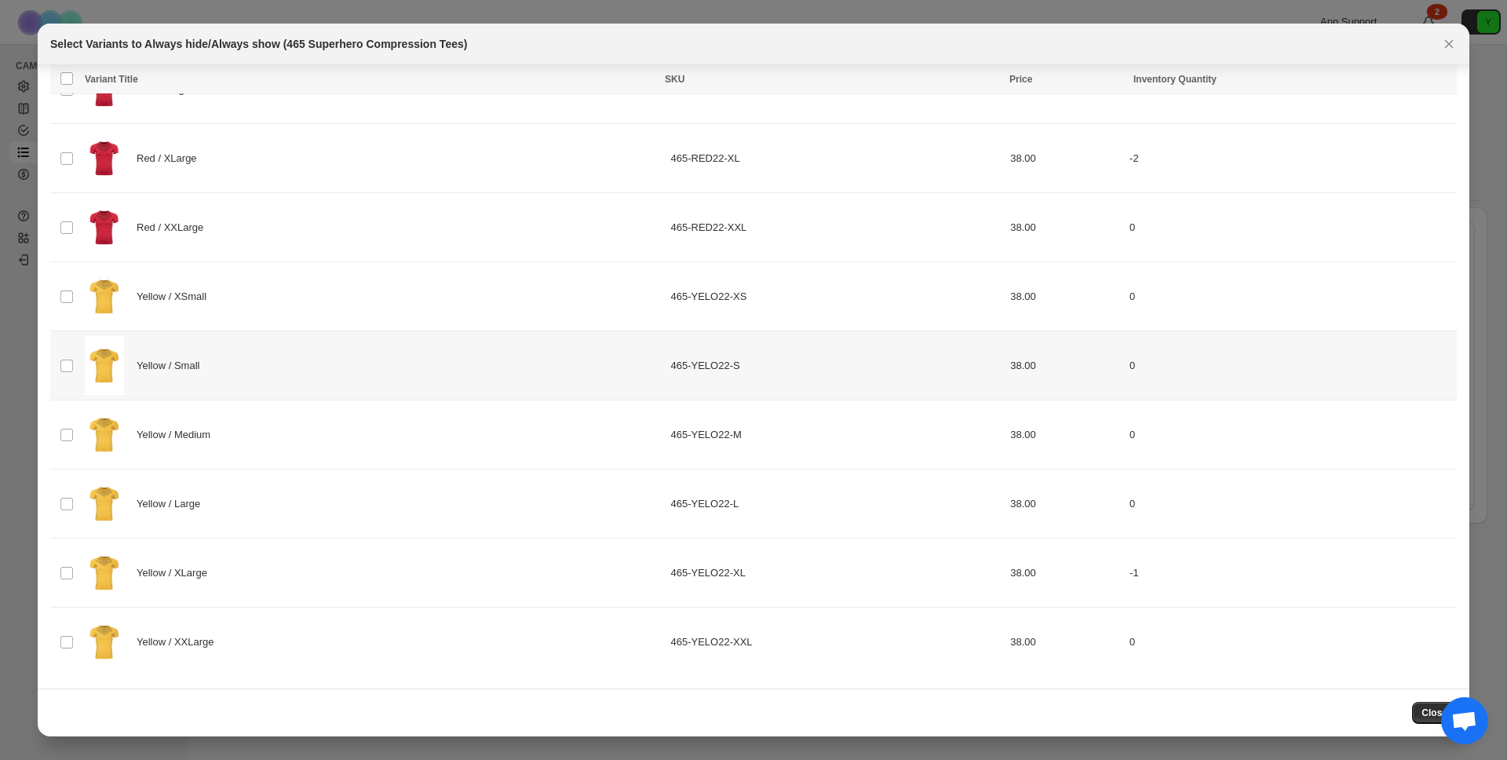
click at [263, 371] on div "Yellow / Small" at bounding box center [373, 365] width 577 height 59
click at [265, 313] on div "Yellow / XSmall" at bounding box center [373, 296] width 577 height 59
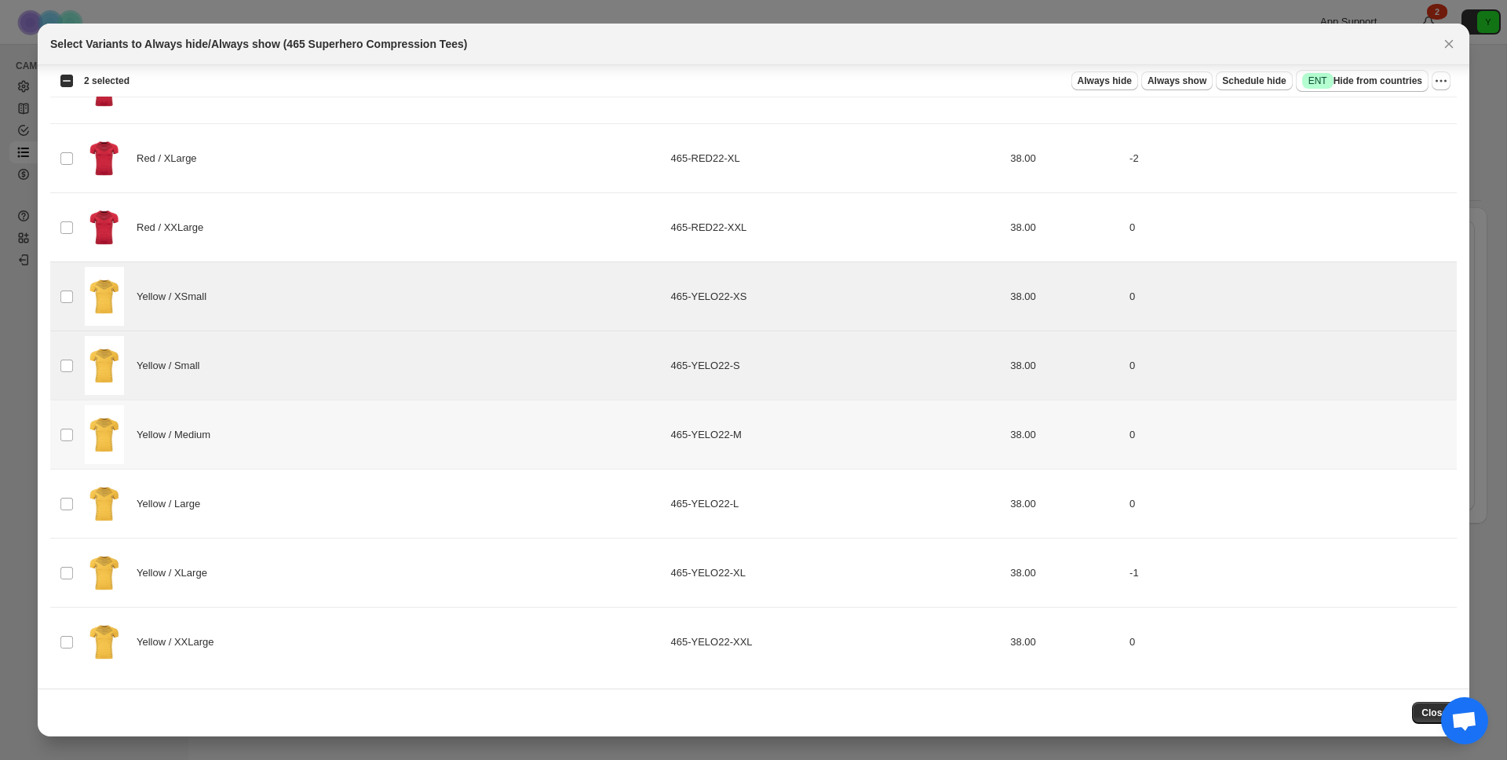
click at [209, 436] on span "Yellow / Medium" at bounding box center [178, 435] width 82 height 16
click at [197, 492] on div "Yellow / Large" at bounding box center [373, 503] width 577 height 59
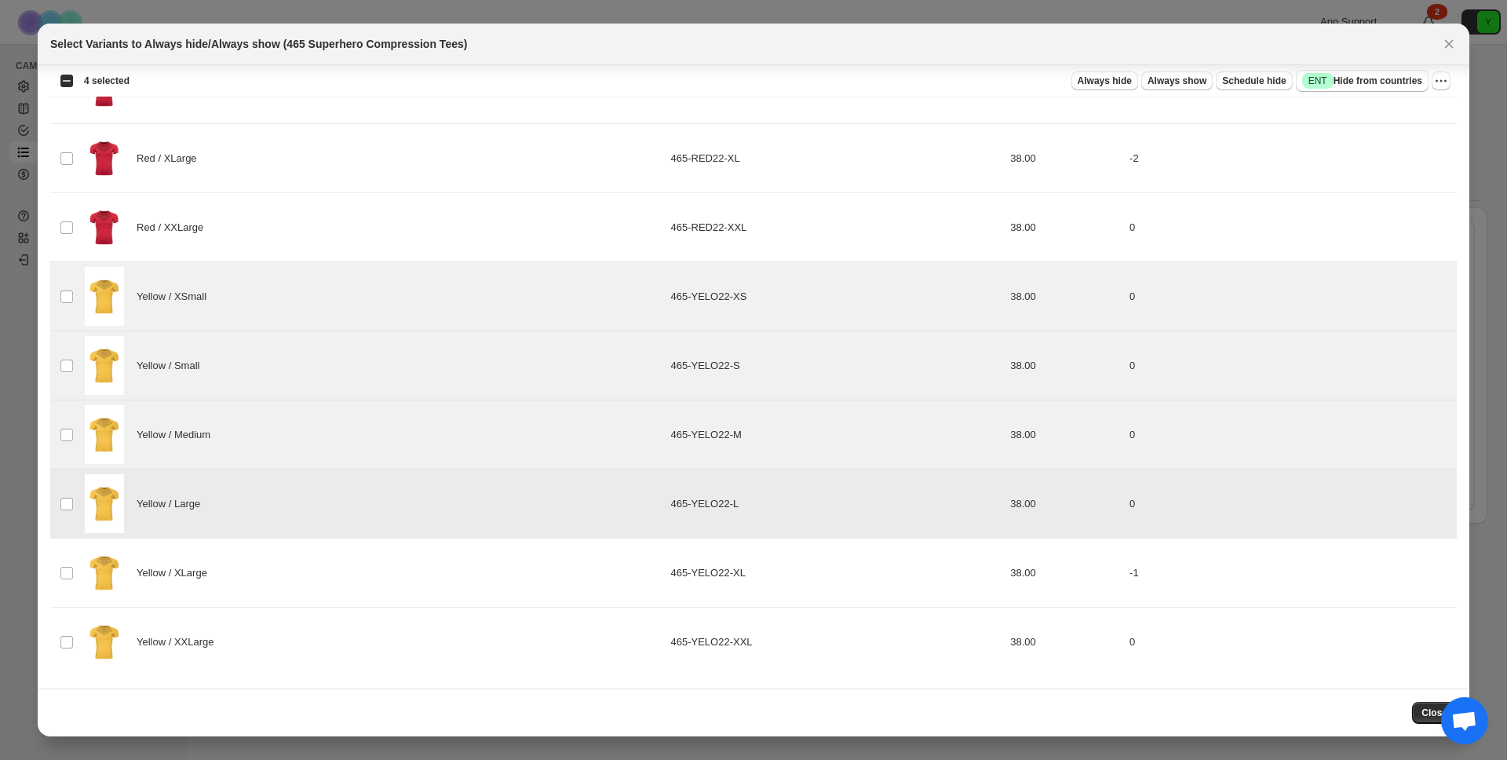
click at [187, 552] on div "Yellow / XLarge" at bounding box center [373, 572] width 577 height 59
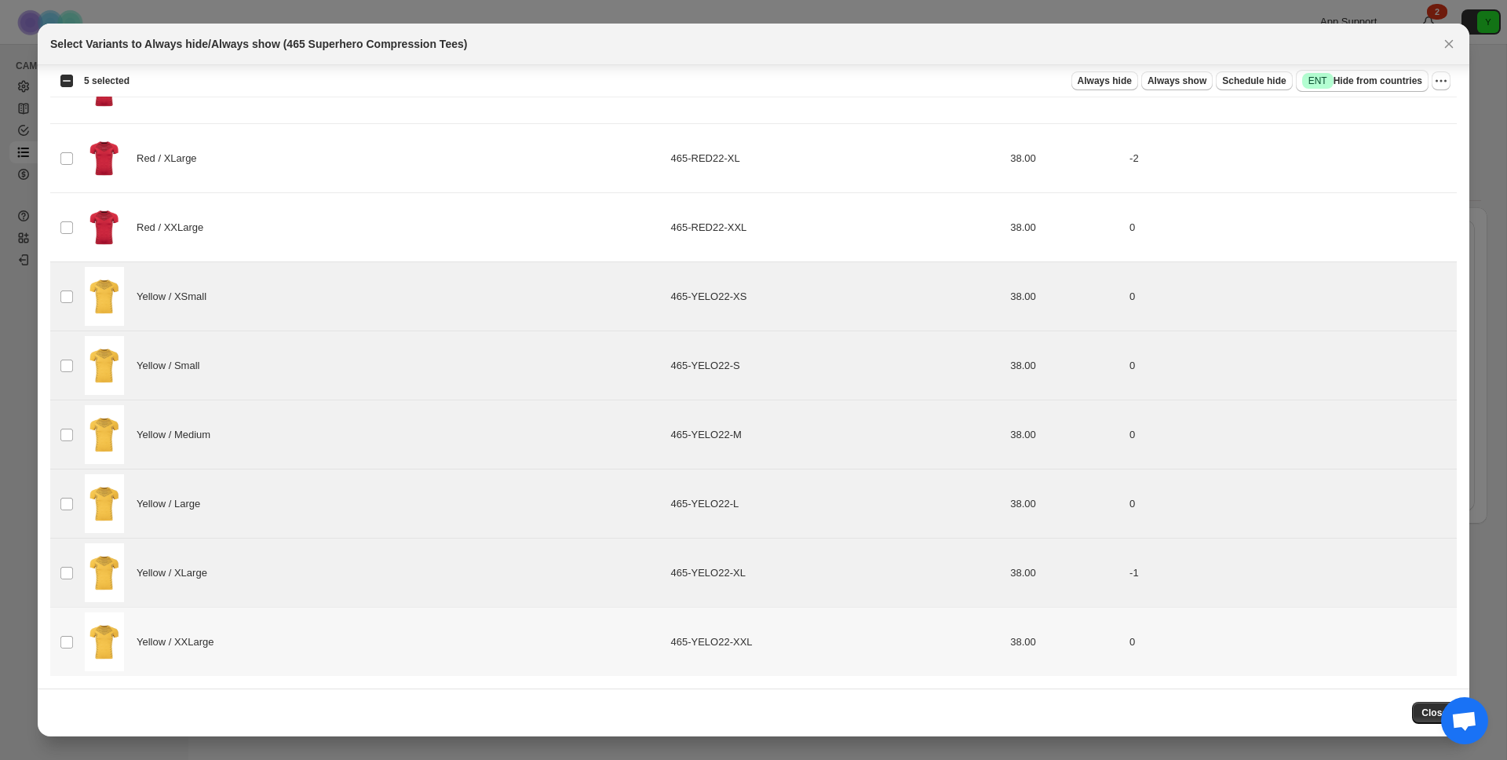
click at [203, 634] on span "Yellow / XXLarge" at bounding box center [180, 642] width 86 height 16
click at [1113, 80] on span "Always hide" at bounding box center [1105, 81] width 54 height 13
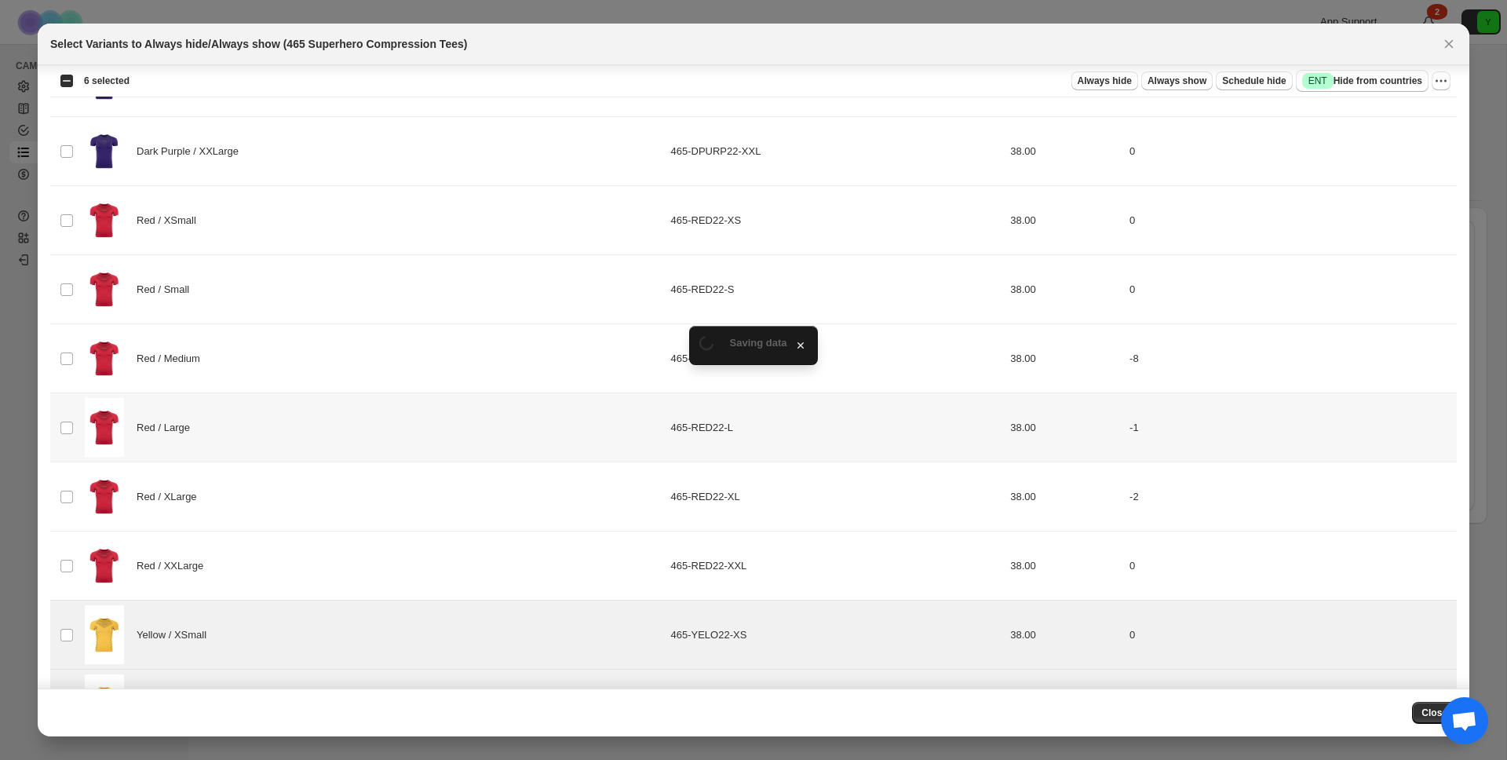
scroll to position [1600, 0]
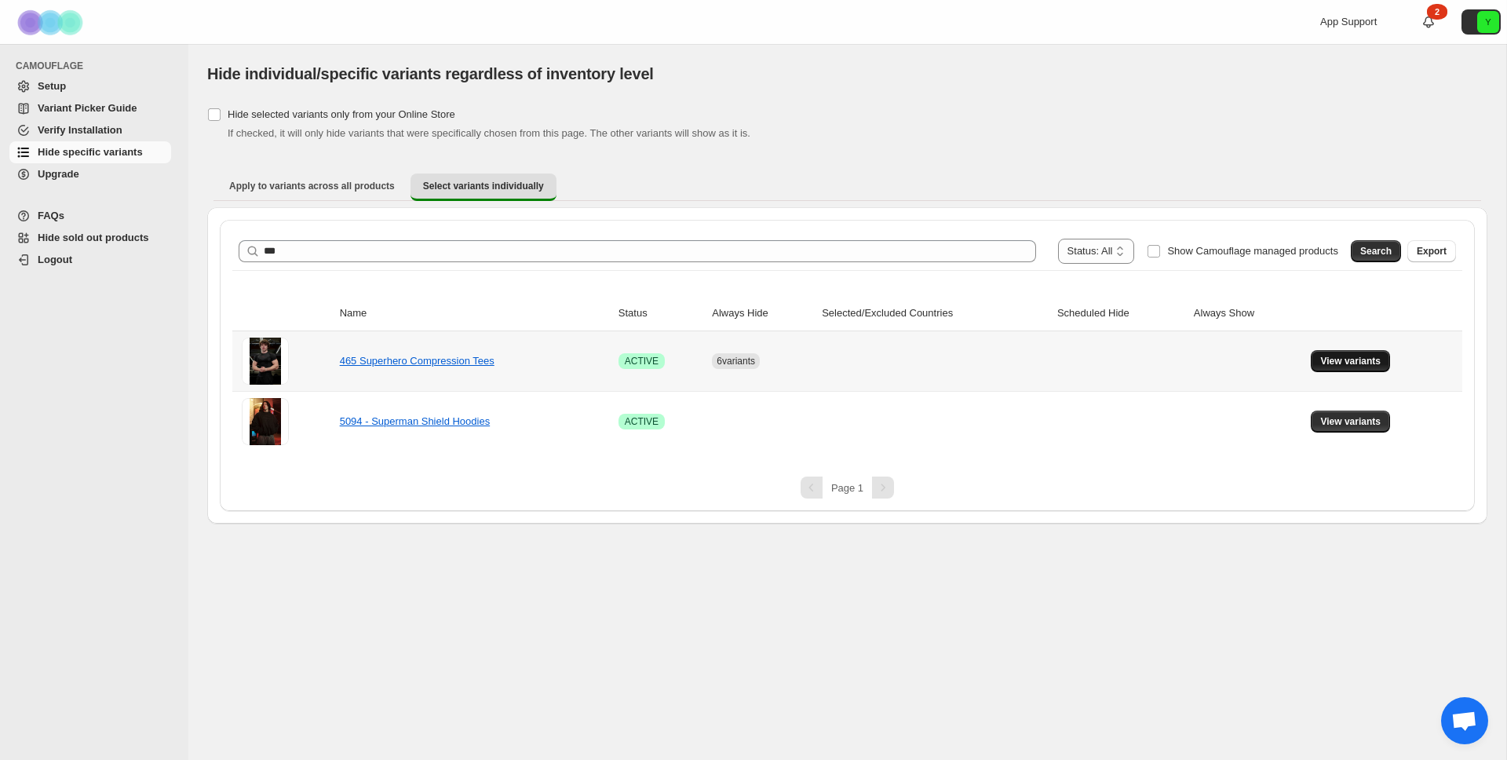
click at [1389, 361] on button "View variants" at bounding box center [1350, 361] width 79 height 22
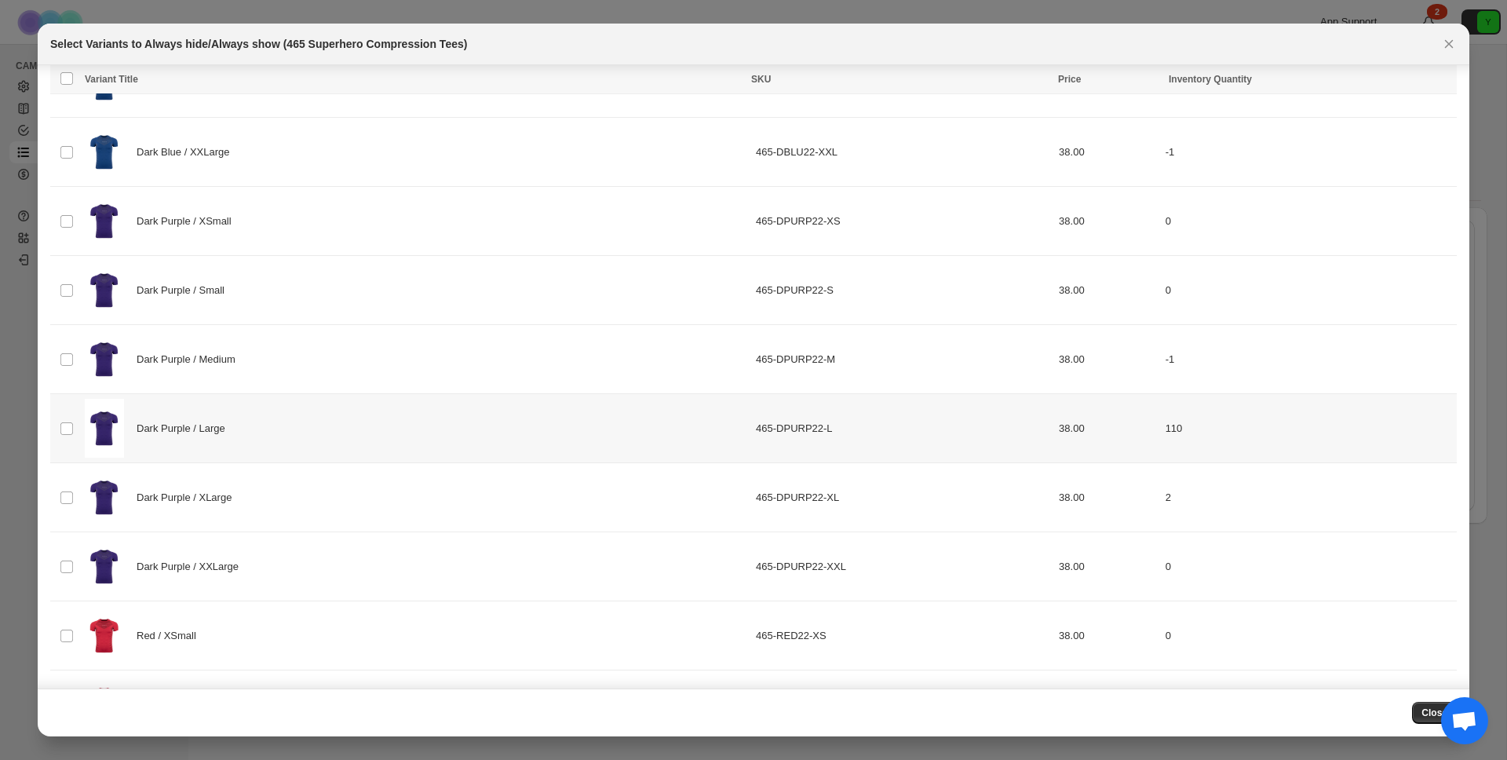
scroll to position [1189, 0]
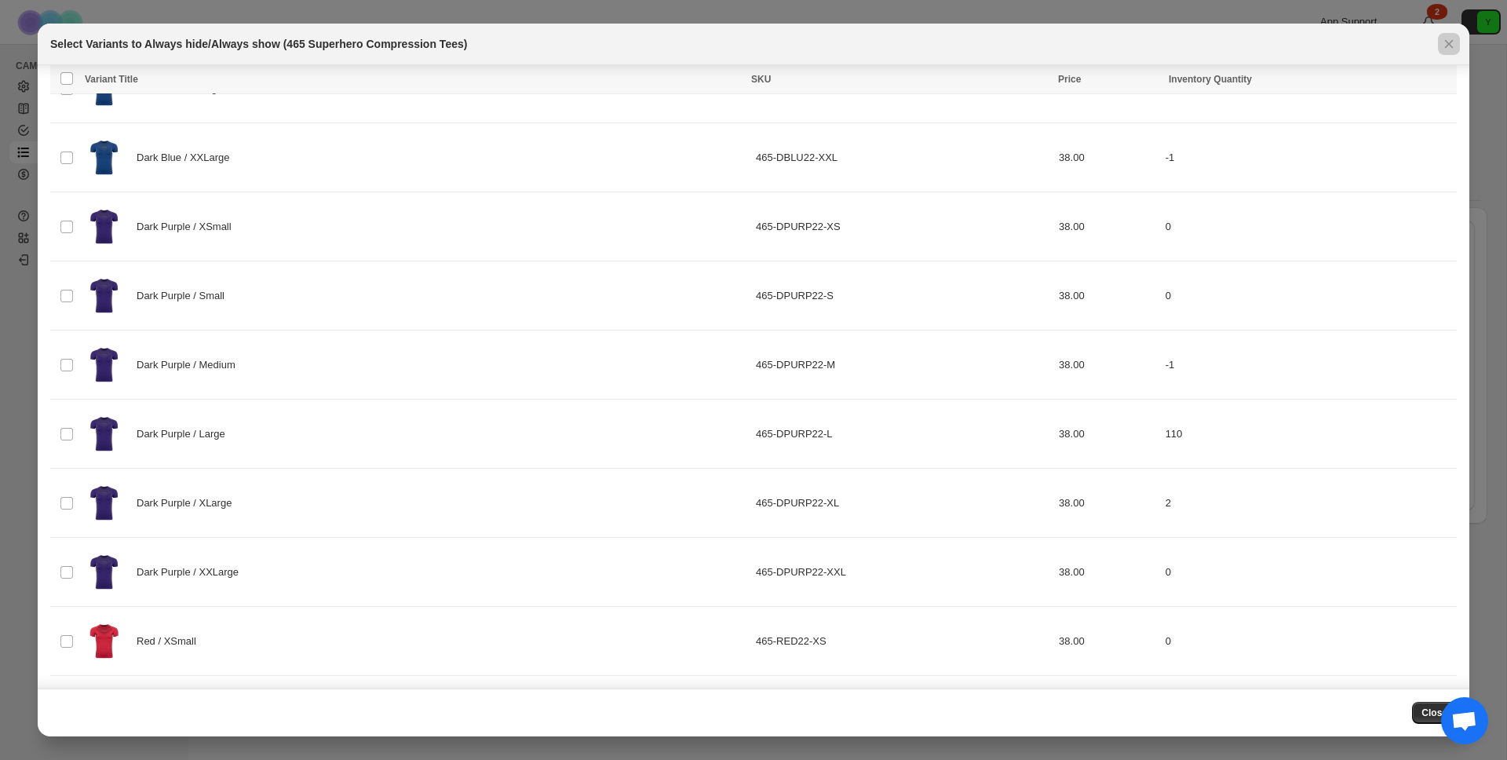
click at [614, 10] on div at bounding box center [753, 380] width 1507 height 760
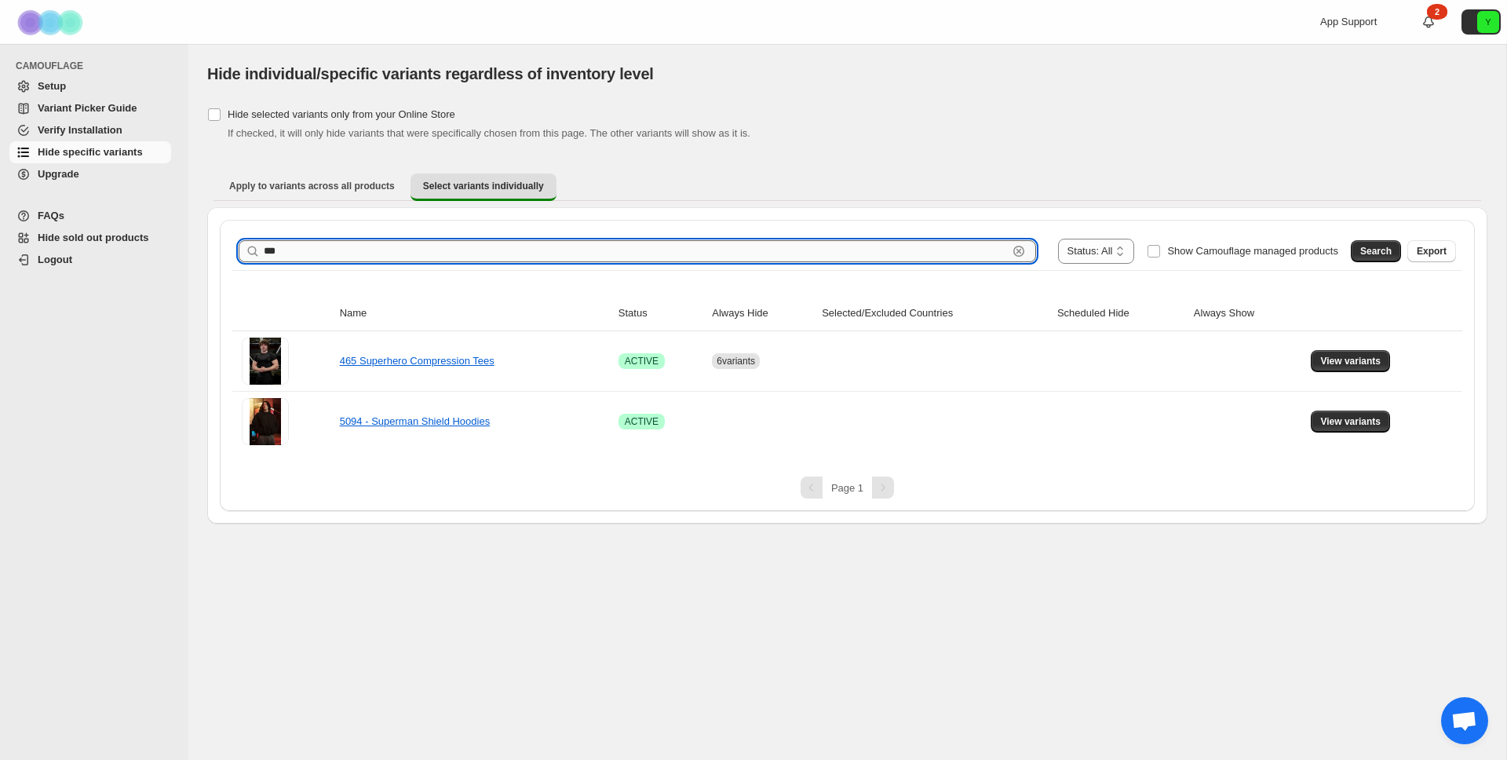
click at [531, 247] on input "***" at bounding box center [636, 251] width 744 height 22
type input "***"
click at [1375, 247] on span "Search" at bounding box center [1375, 251] width 31 height 13
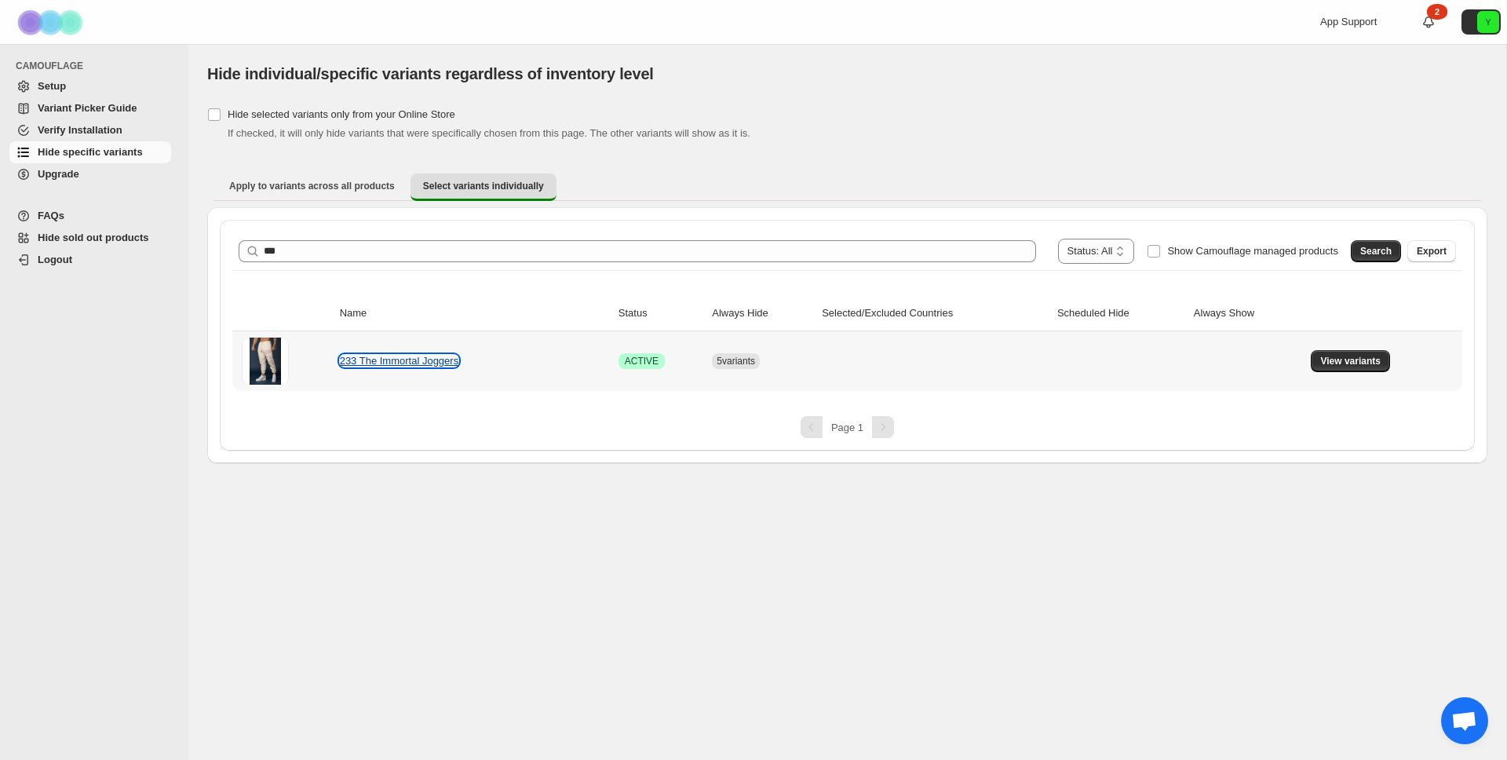
click at [429, 356] on link "233 The Immortal Joggers" at bounding box center [399, 361] width 119 height 12
click at [1354, 355] on span "View variants" at bounding box center [1350, 361] width 60 height 13
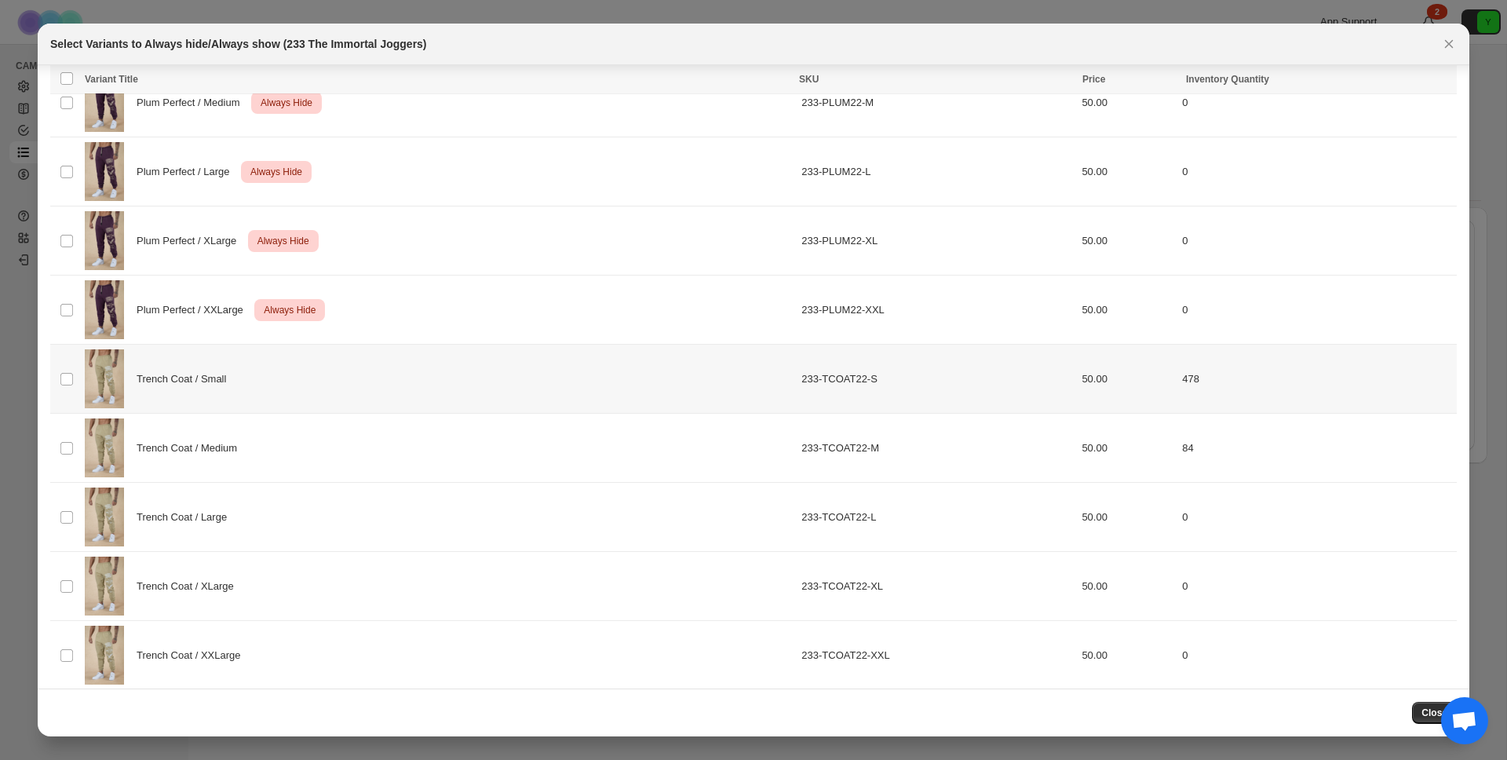
scroll to position [2915, 0]
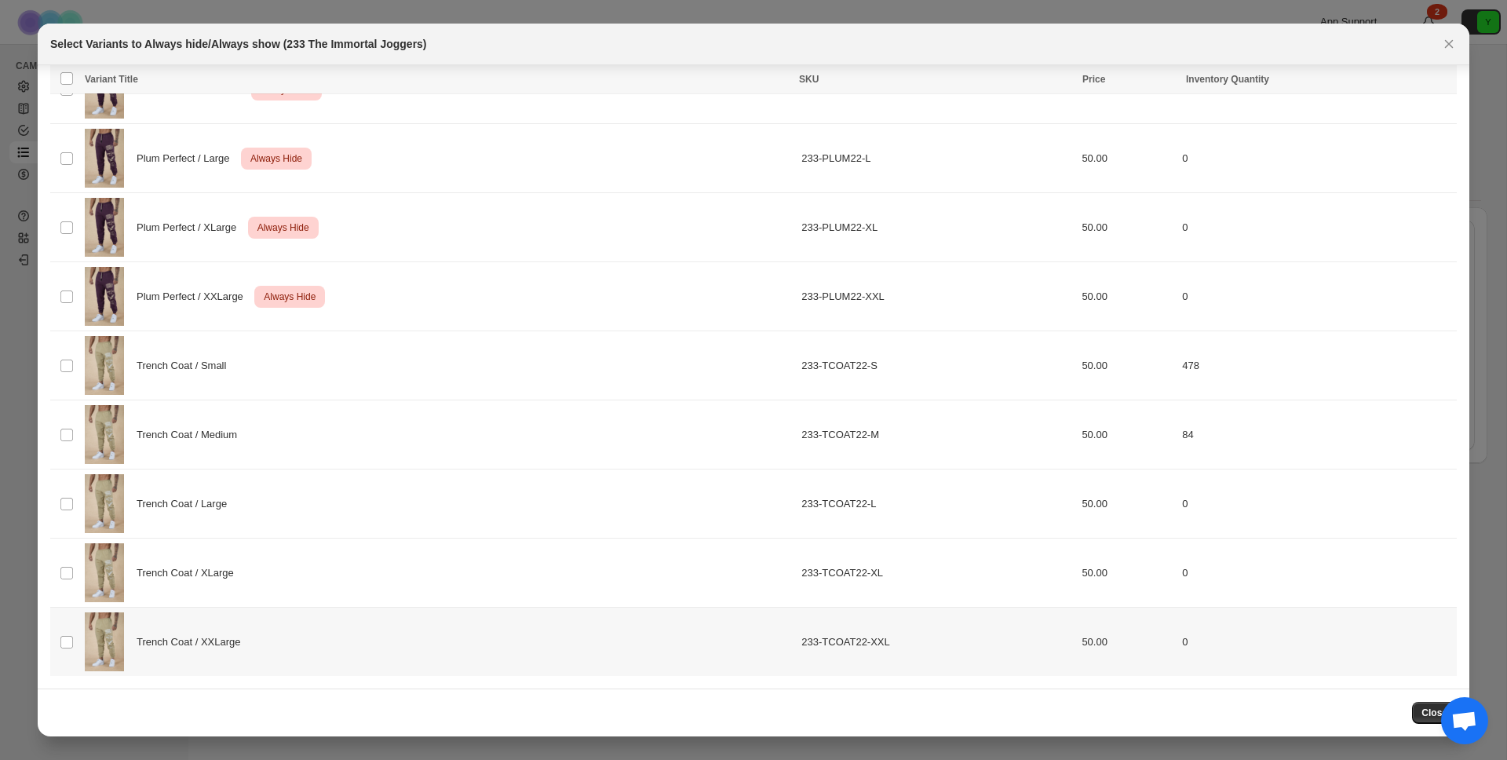
click at [574, 649] on div "Trench Coat / XXLarge" at bounding box center [438, 641] width 707 height 59
click at [595, 602] on td "Trench Coat / XLarge" at bounding box center [438, 573] width 717 height 69
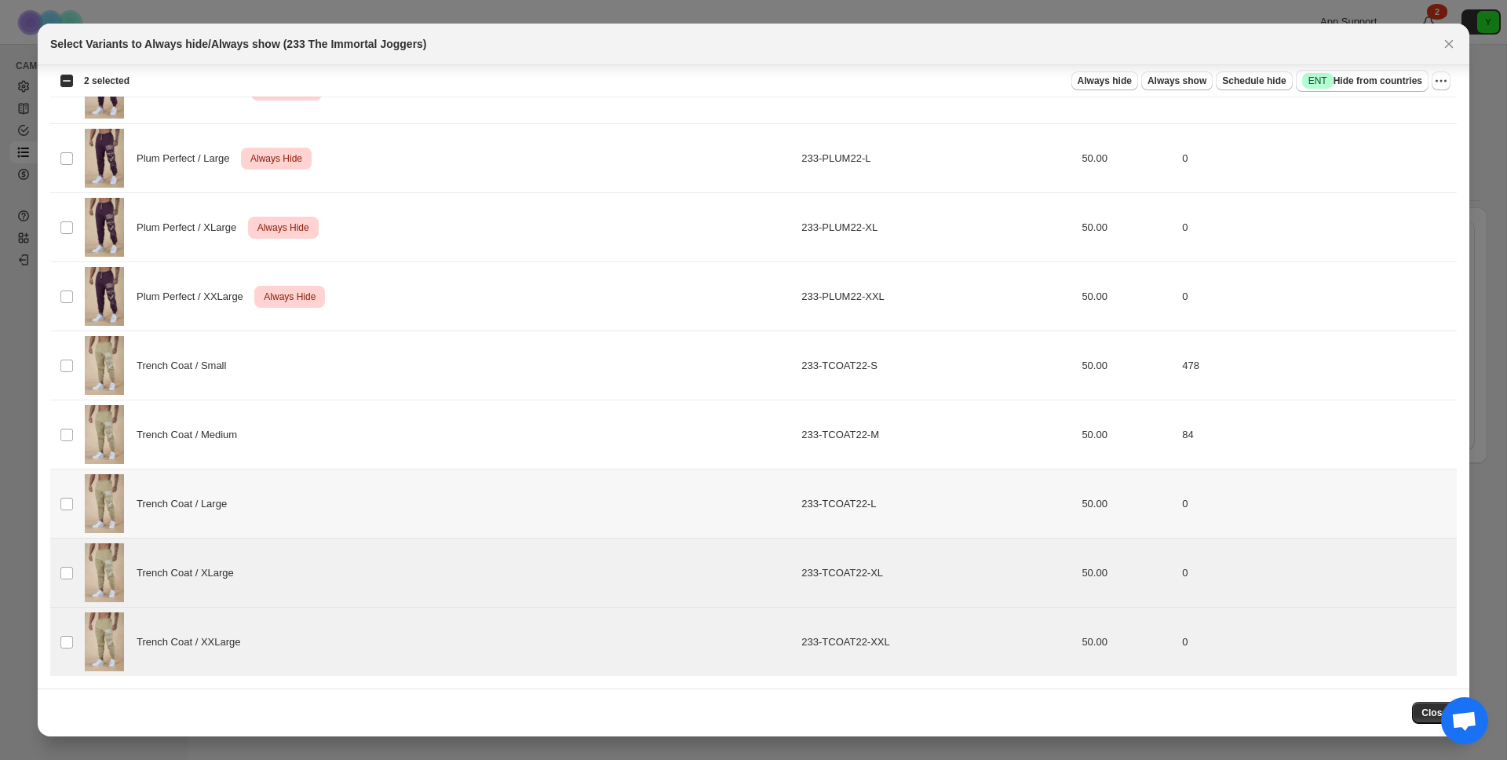
click at [626, 487] on div "Trench Coat / Large" at bounding box center [438, 503] width 707 height 59
click at [641, 417] on div "Trench Coat / Medium" at bounding box center [438, 434] width 707 height 59
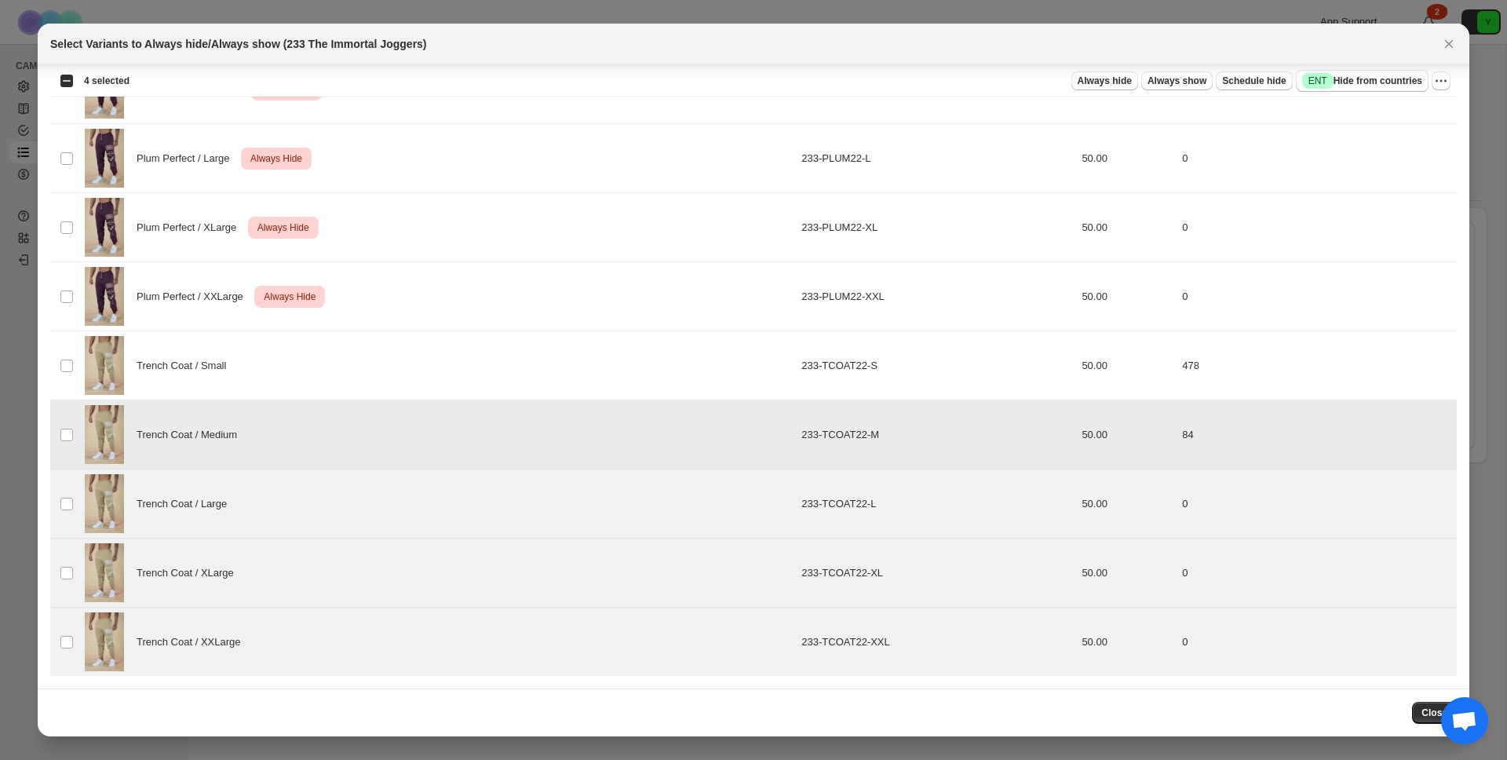
click at [641, 352] on div "Trench Coat / Small" at bounding box center [438, 365] width 707 height 59
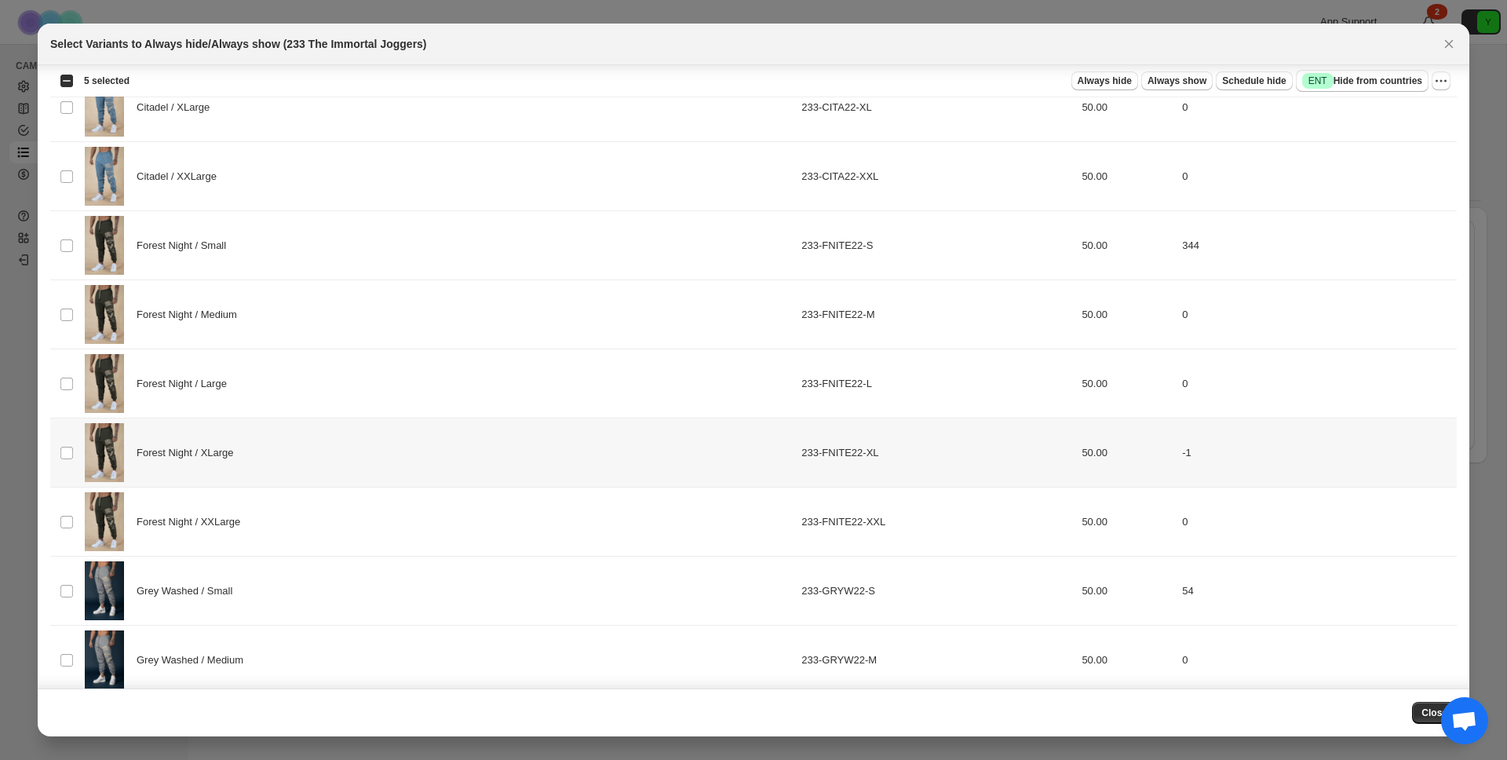
scroll to position [961, 0]
click at [611, 507] on div "Forest Night / XXLarge" at bounding box center [438, 524] width 707 height 59
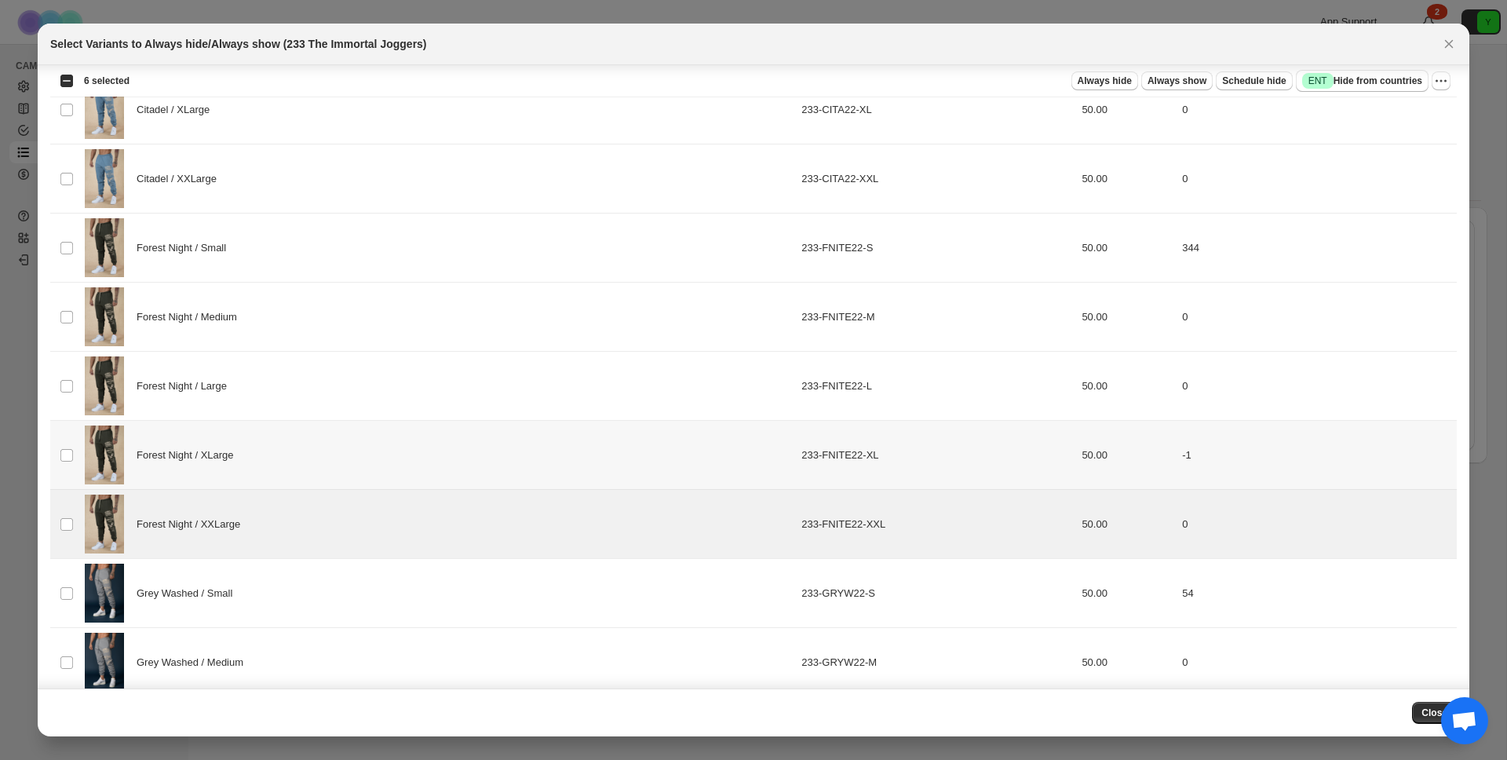
click at [625, 455] on div "Forest Night / XLarge" at bounding box center [438, 454] width 707 height 59
click at [630, 381] on div "Forest Night / Large" at bounding box center [438, 385] width 707 height 59
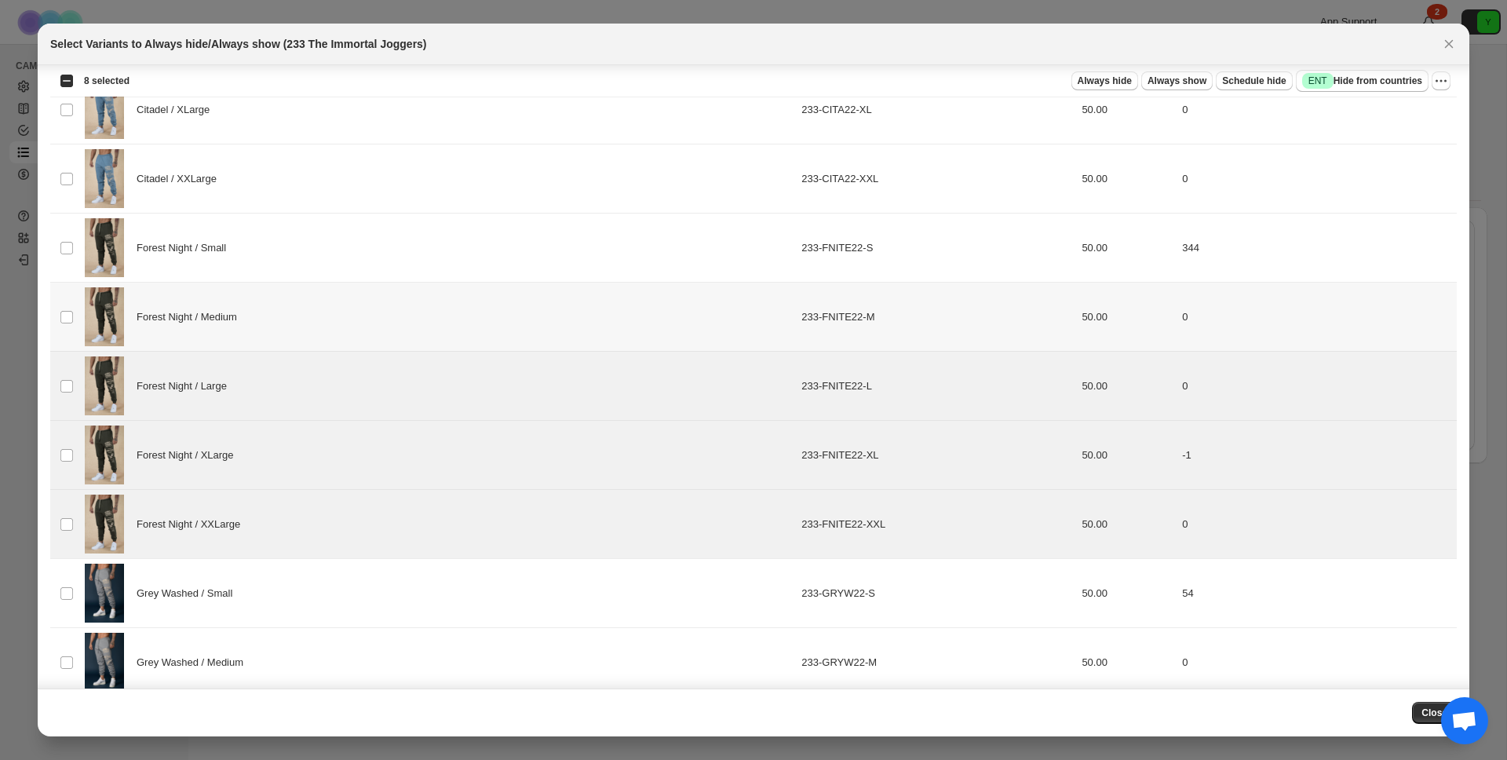
click at [632, 330] on div "Forest Night / Medium" at bounding box center [438, 316] width 707 height 59
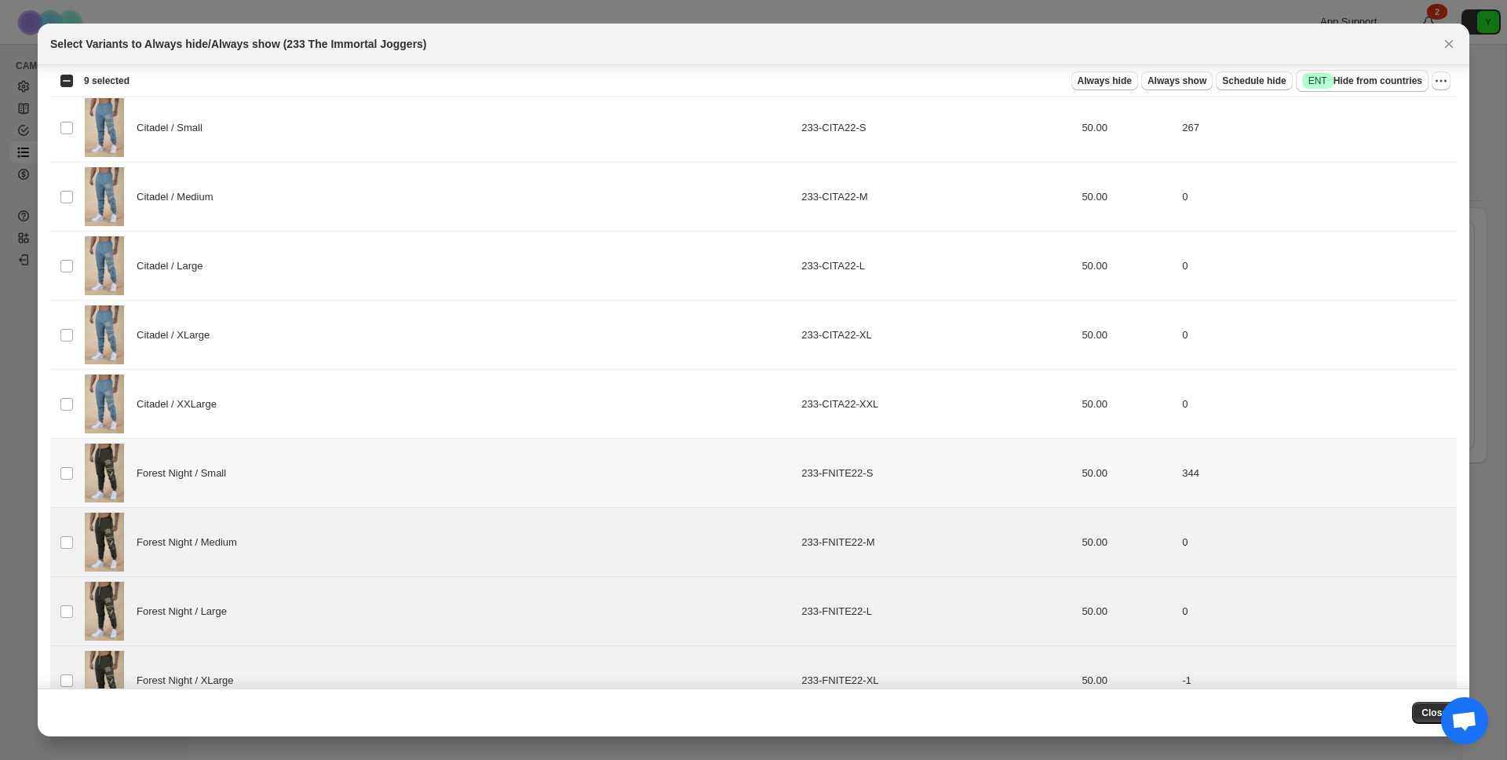
scroll to position [736, 0]
click at [617, 398] on div "Citadel / XXLarge" at bounding box center [438, 403] width 707 height 59
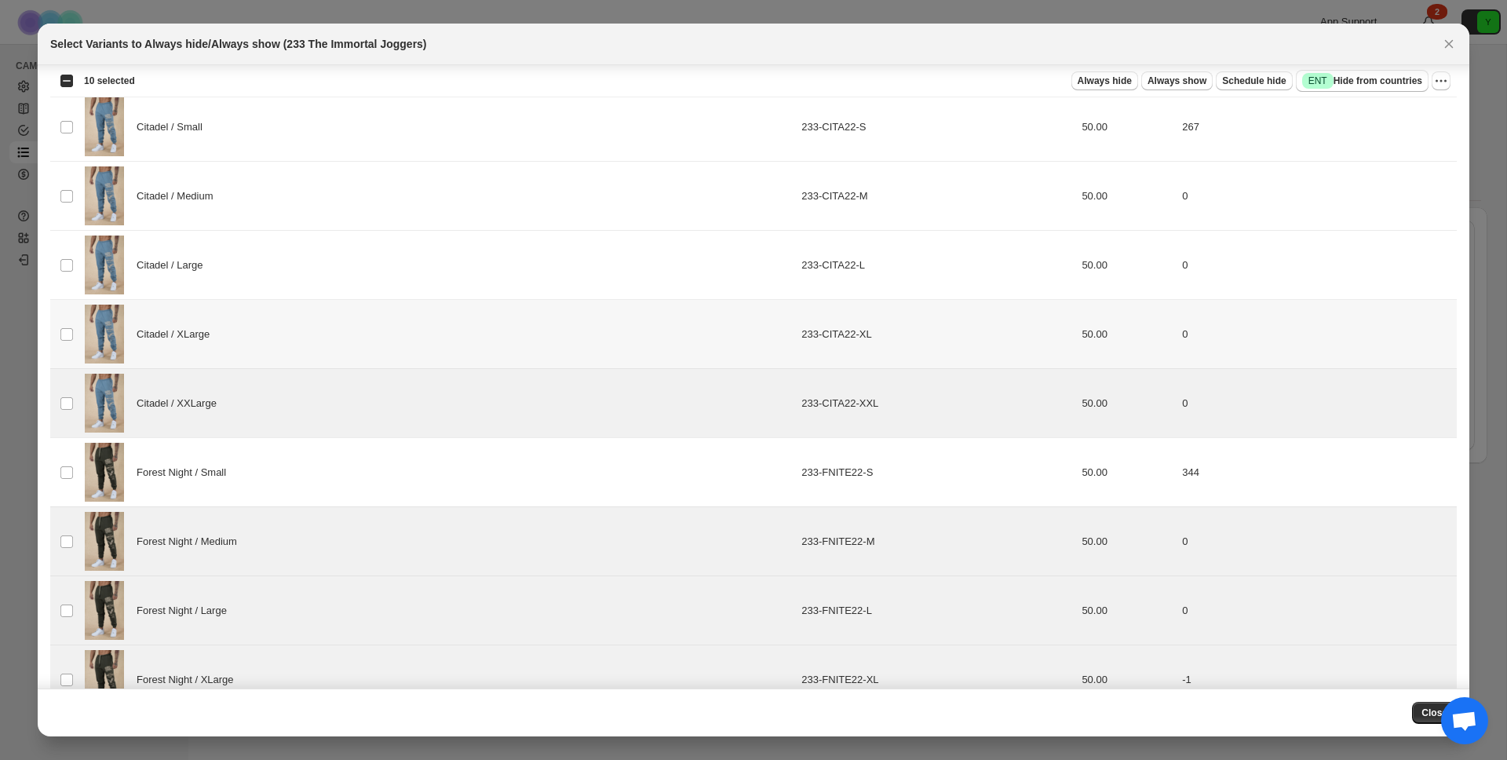
click at [624, 322] on div "Citadel / XLarge" at bounding box center [438, 334] width 707 height 59
click at [626, 259] on div "Citadel / Large" at bounding box center [438, 264] width 707 height 59
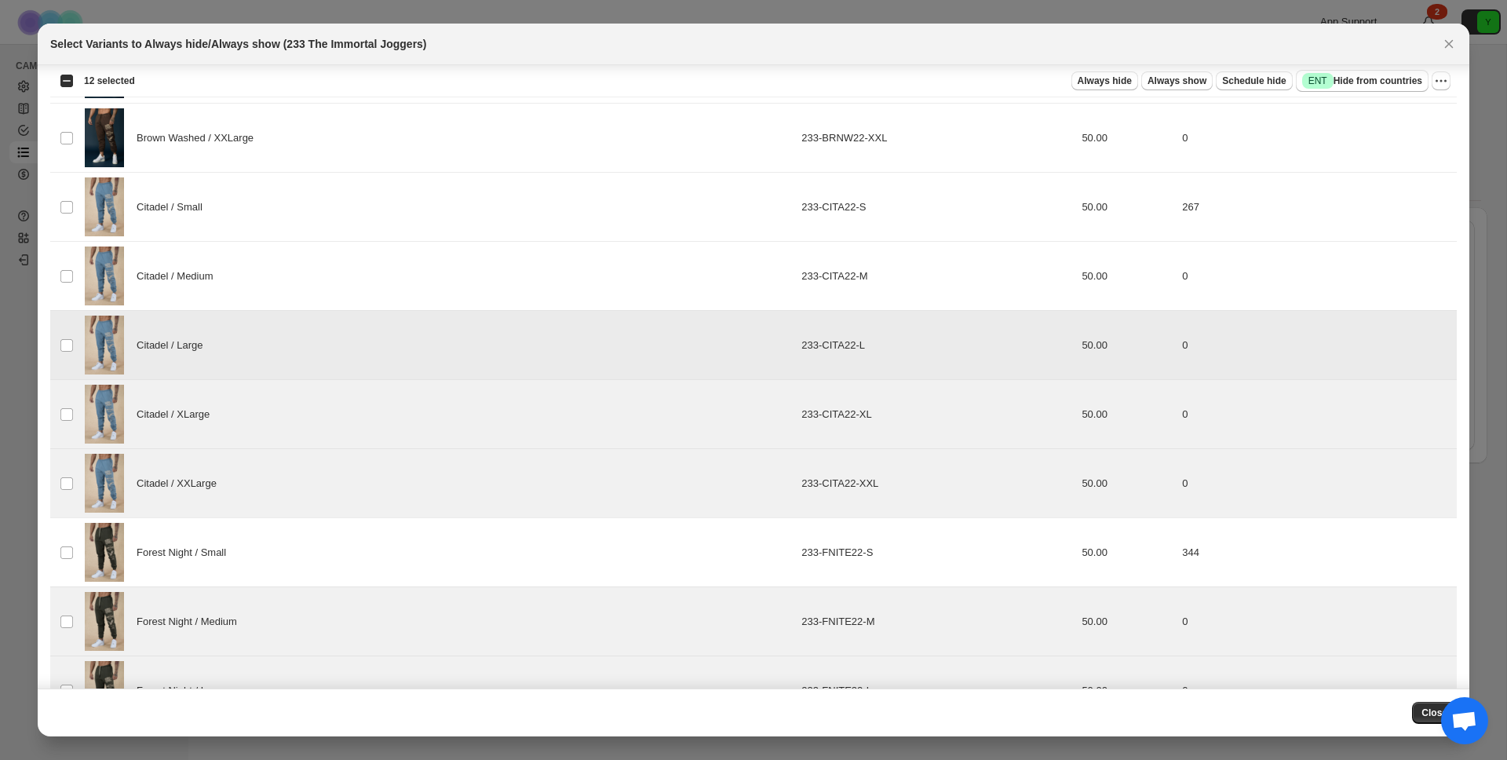
click at [626, 259] on div "Citadel / Medium" at bounding box center [438, 275] width 707 height 59
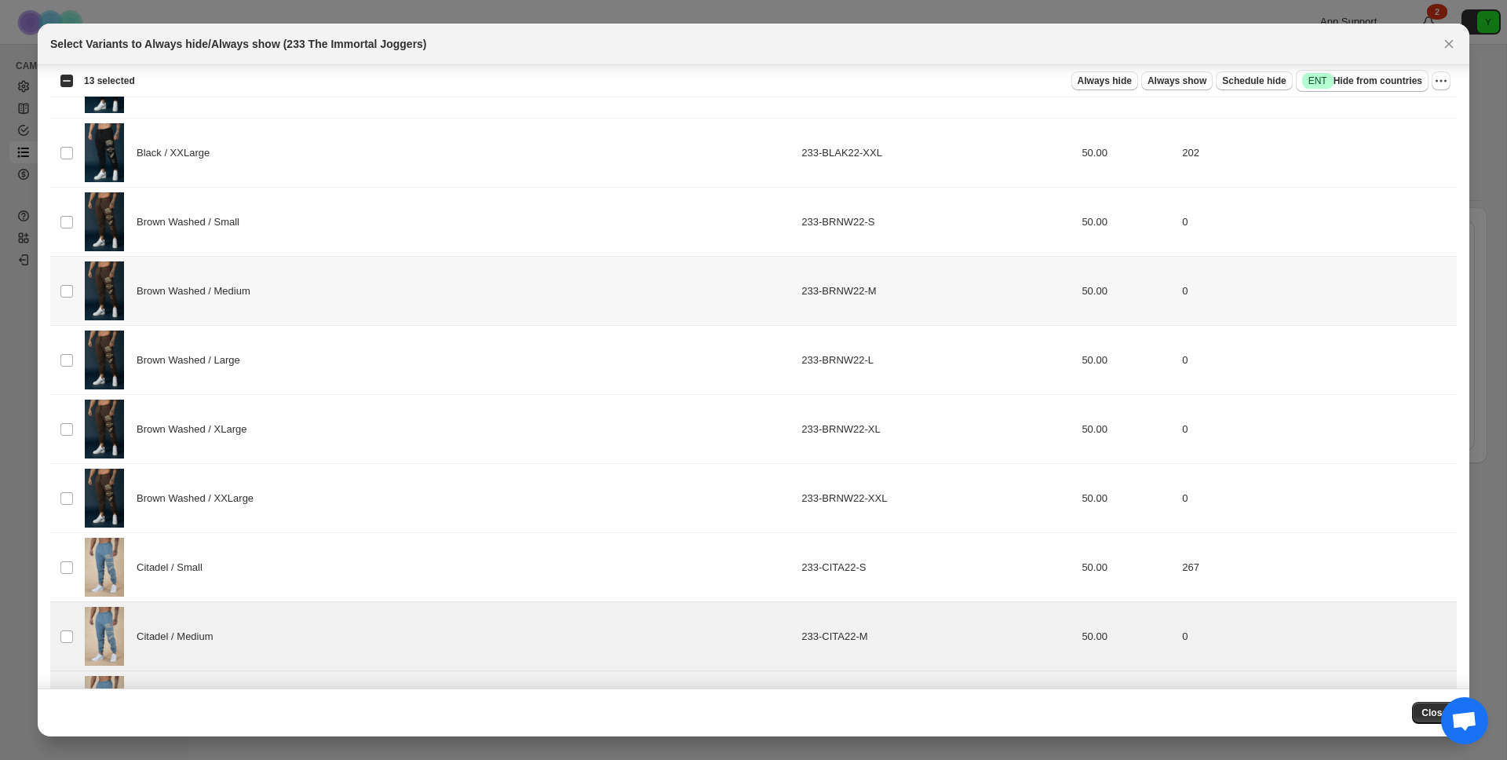
scroll to position [295, 0]
click at [615, 216] on div "Brown Washed / Small" at bounding box center [438, 222] width 707 height 59
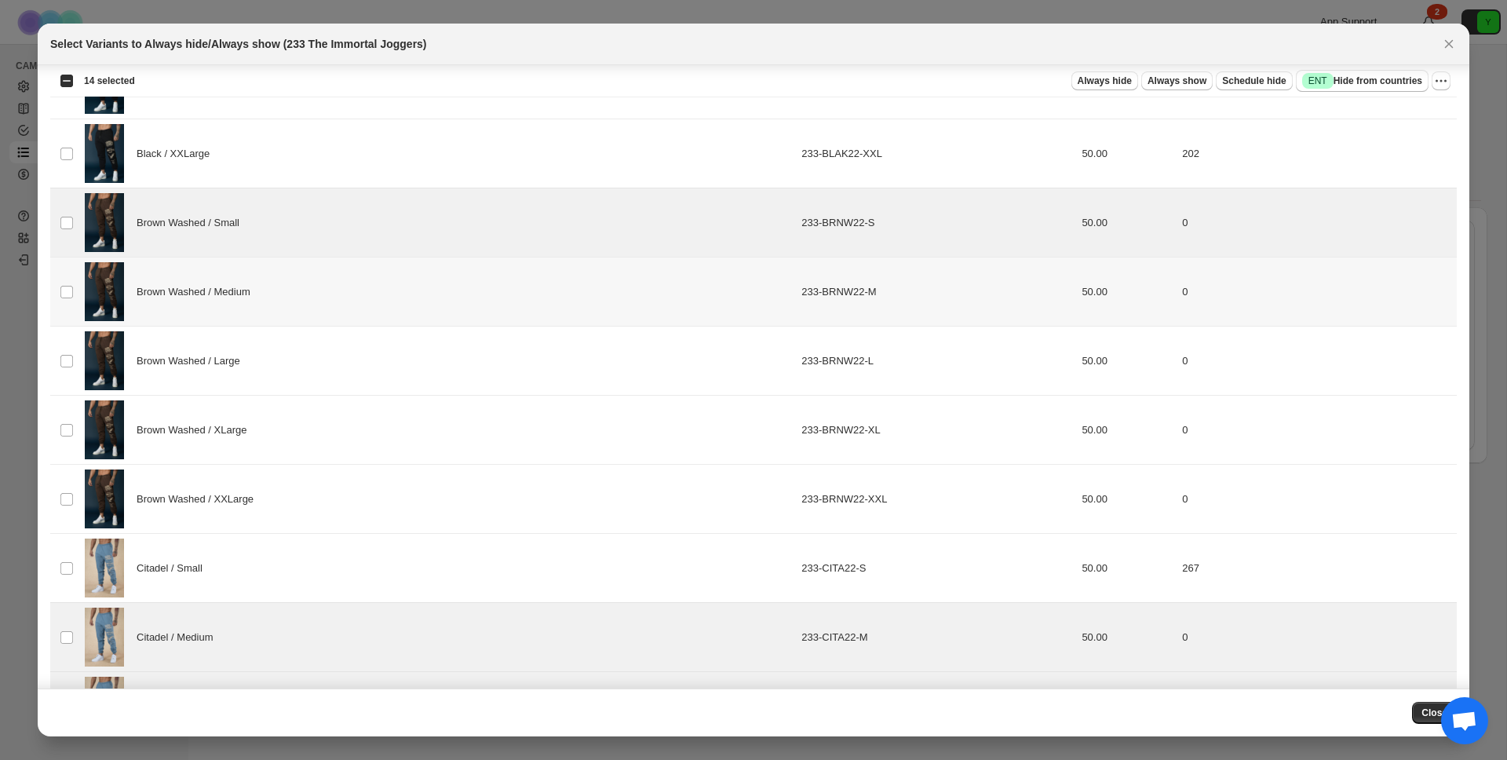
click at [573, 279] on div "Brown Washed / Medium" at bounding box center [438, 291] width 707 height 59
click at [531, 373] on div "Brown Washed / Large" at bounding box center [438, 360] width 707 height 59
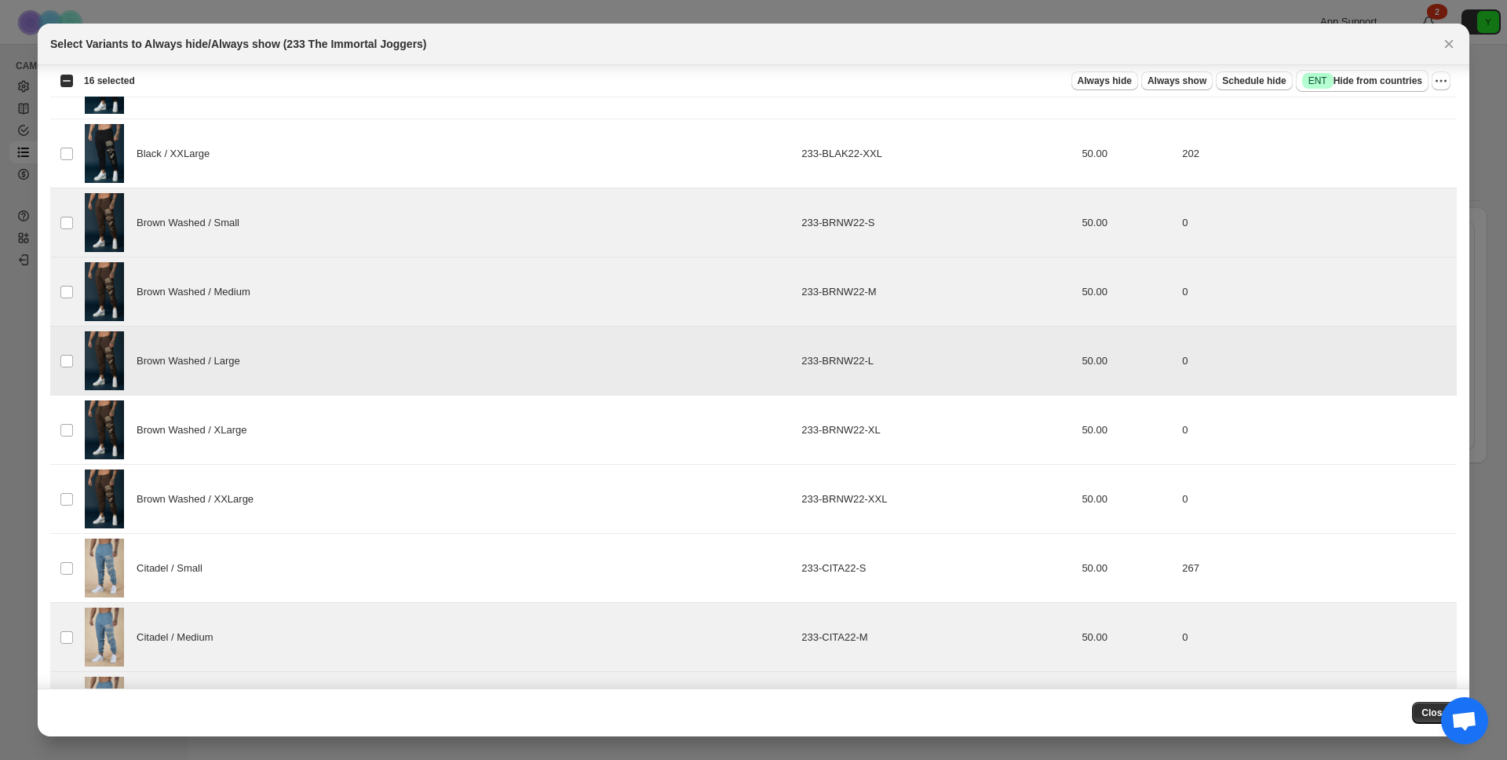
click at [520, 415] on div "Brown Washed / XLarge" at bounding box center [438, 429] width 707 height 59
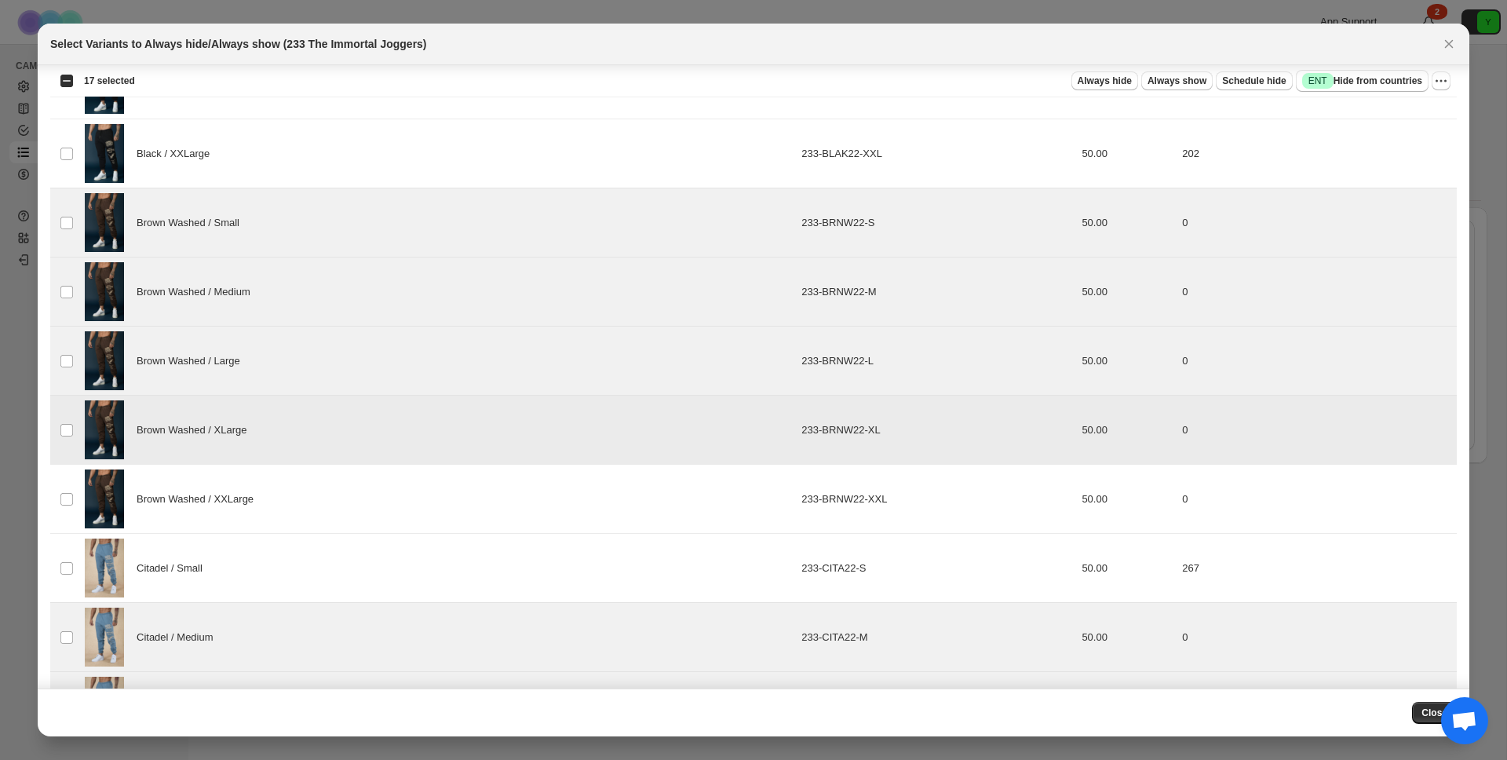
click at [513, 462] on td "Brown Washed / XLarge" at bounding box center [438, 430] width 717 height 69
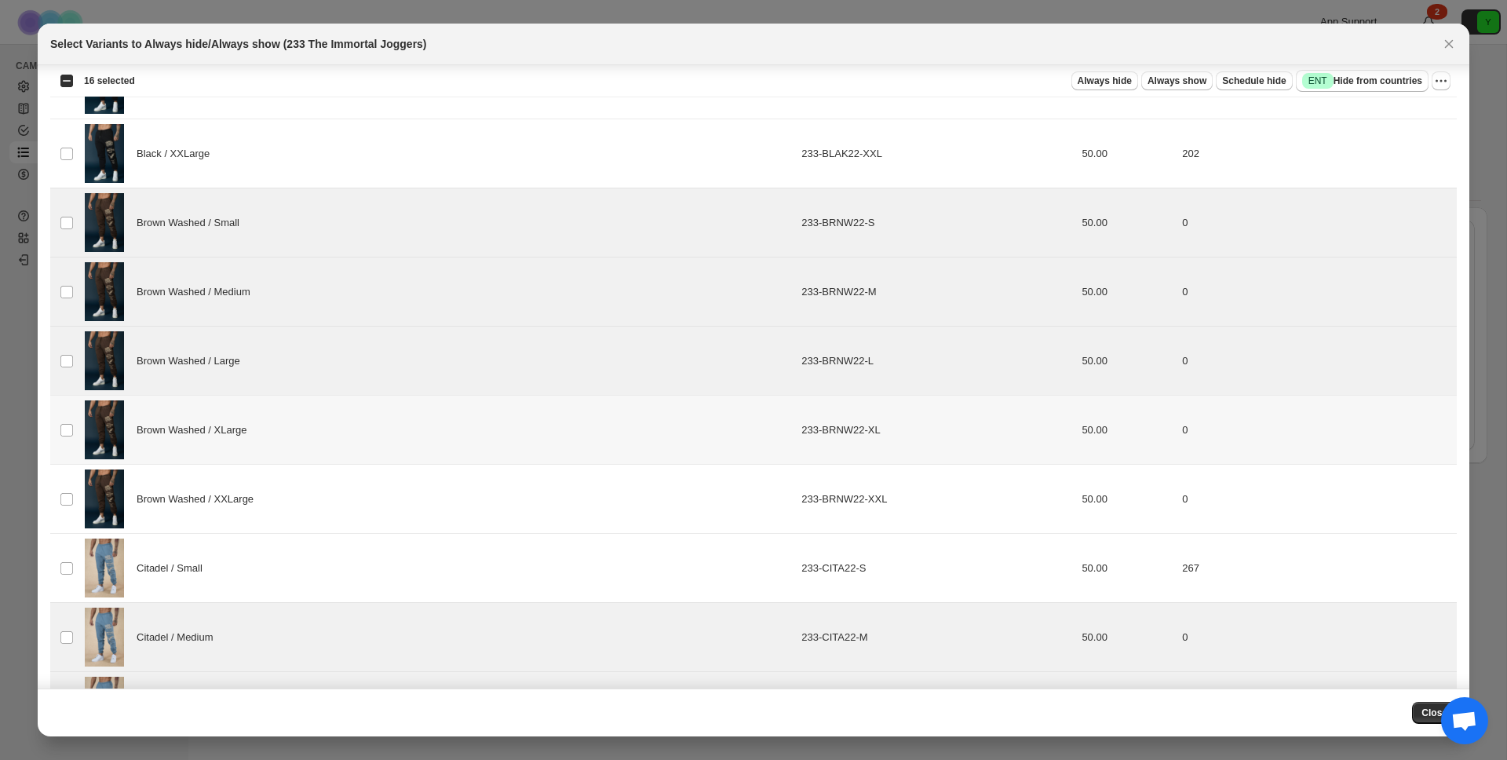
click at [513, 462] on td "Brown Washed / XLarge" at bounding box center [438, 430] width 717 height 69
click at [502, 502] on div "Brown Washed / XXLarge" at bounding box center [438, 498] width 707 height 59
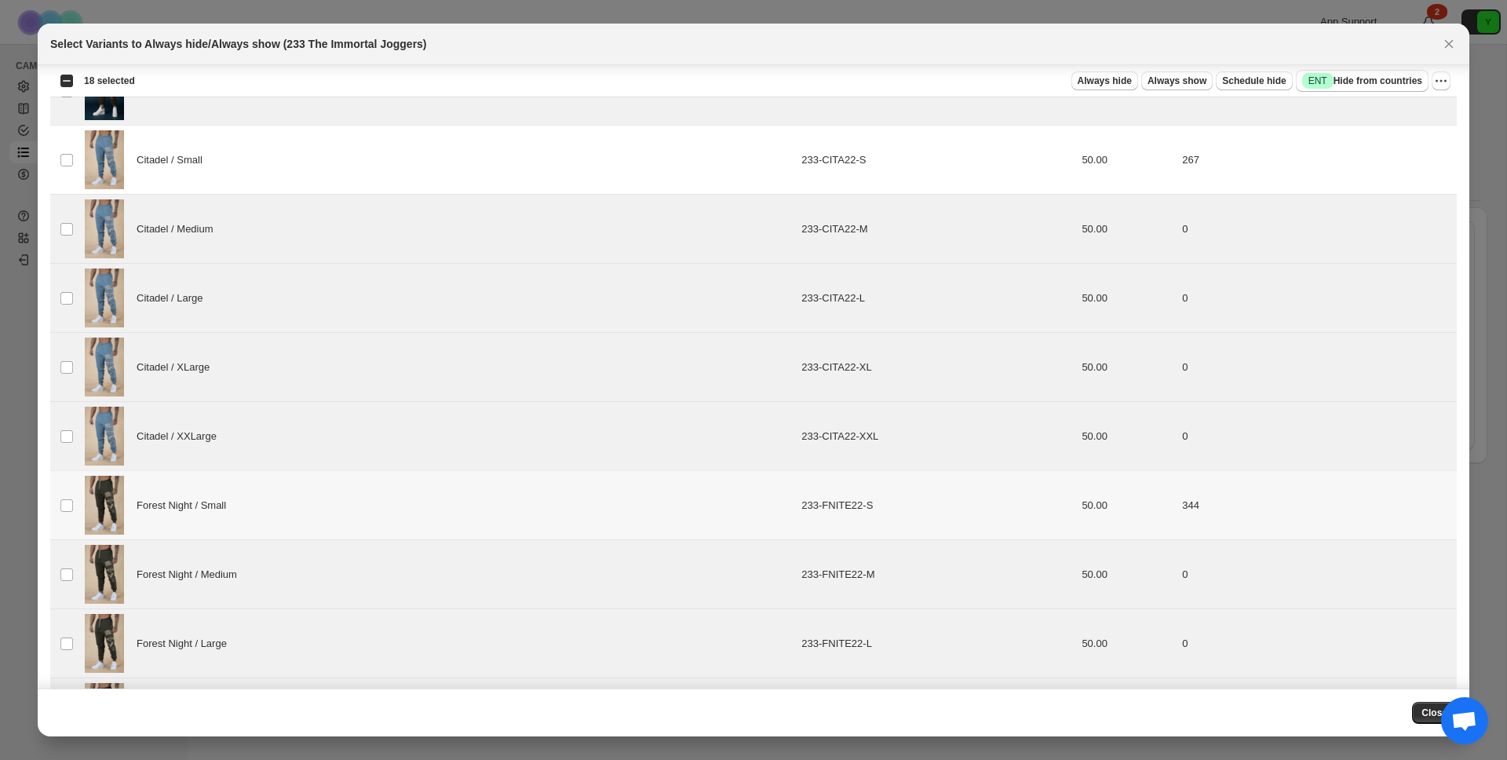
scroll to position [705, 0]
click at [220, 415] on div "Citadel / XXLarge" at bounding box center [438, 434] width 707 height 59
click at [223, 392] on div "Citadel / XLarge" at bounding box center [438, 365] width 707 height 59
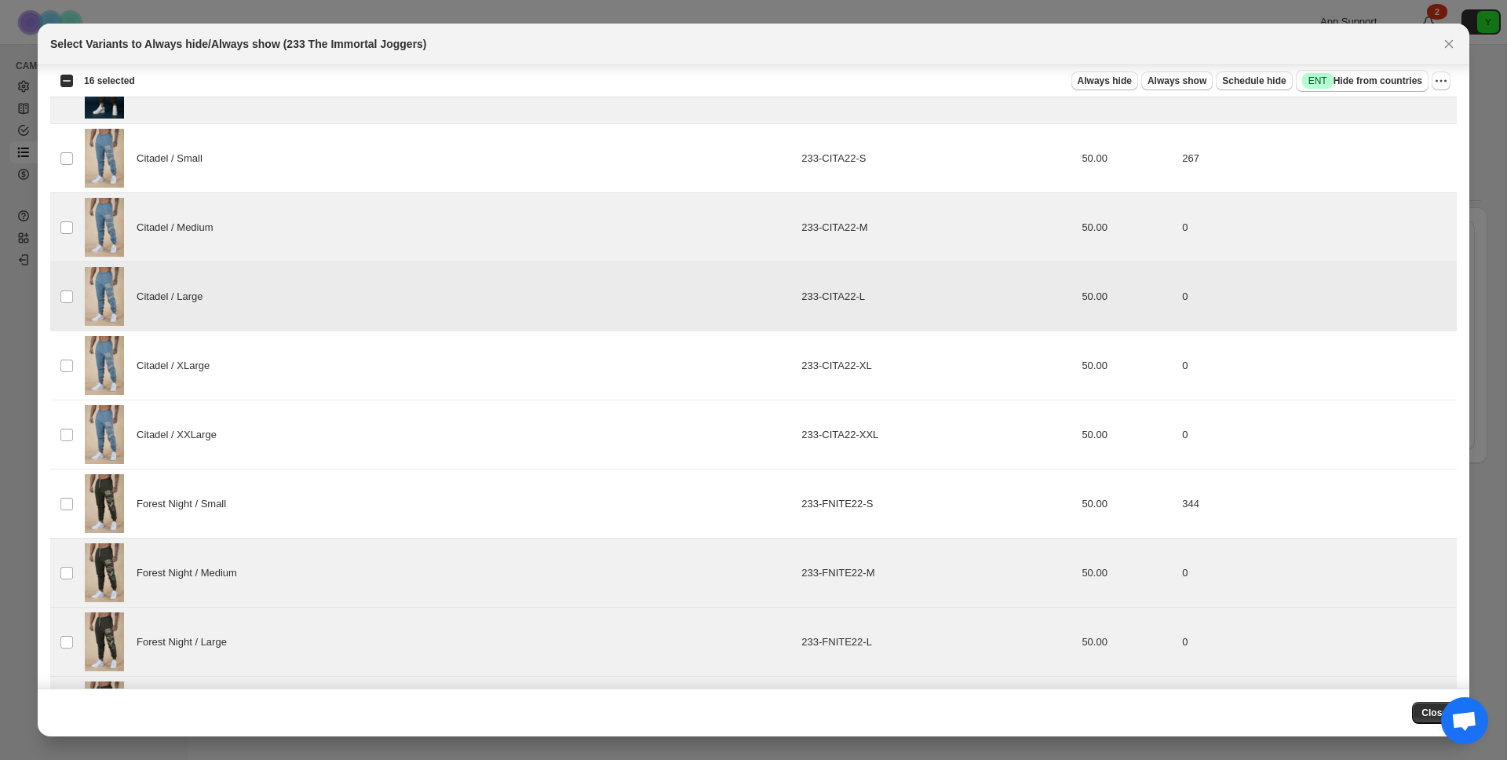
click at [262, 301] on div "Citadel / Large" at bounding box center [438, 296] width 707 height 59
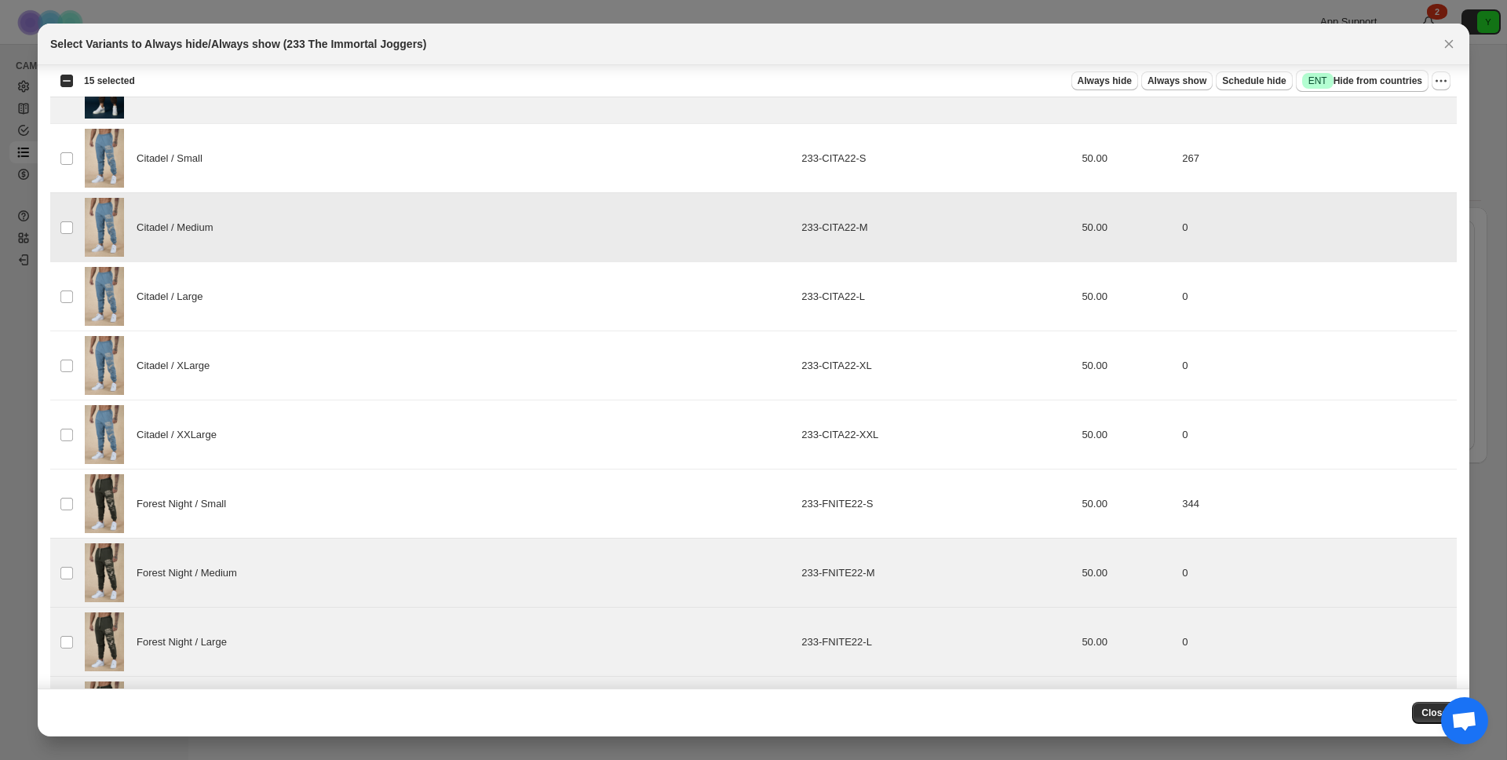
click at [281, 237] on div "Citadel / Medium" at bounding box center [438, 227] width 707 height 59
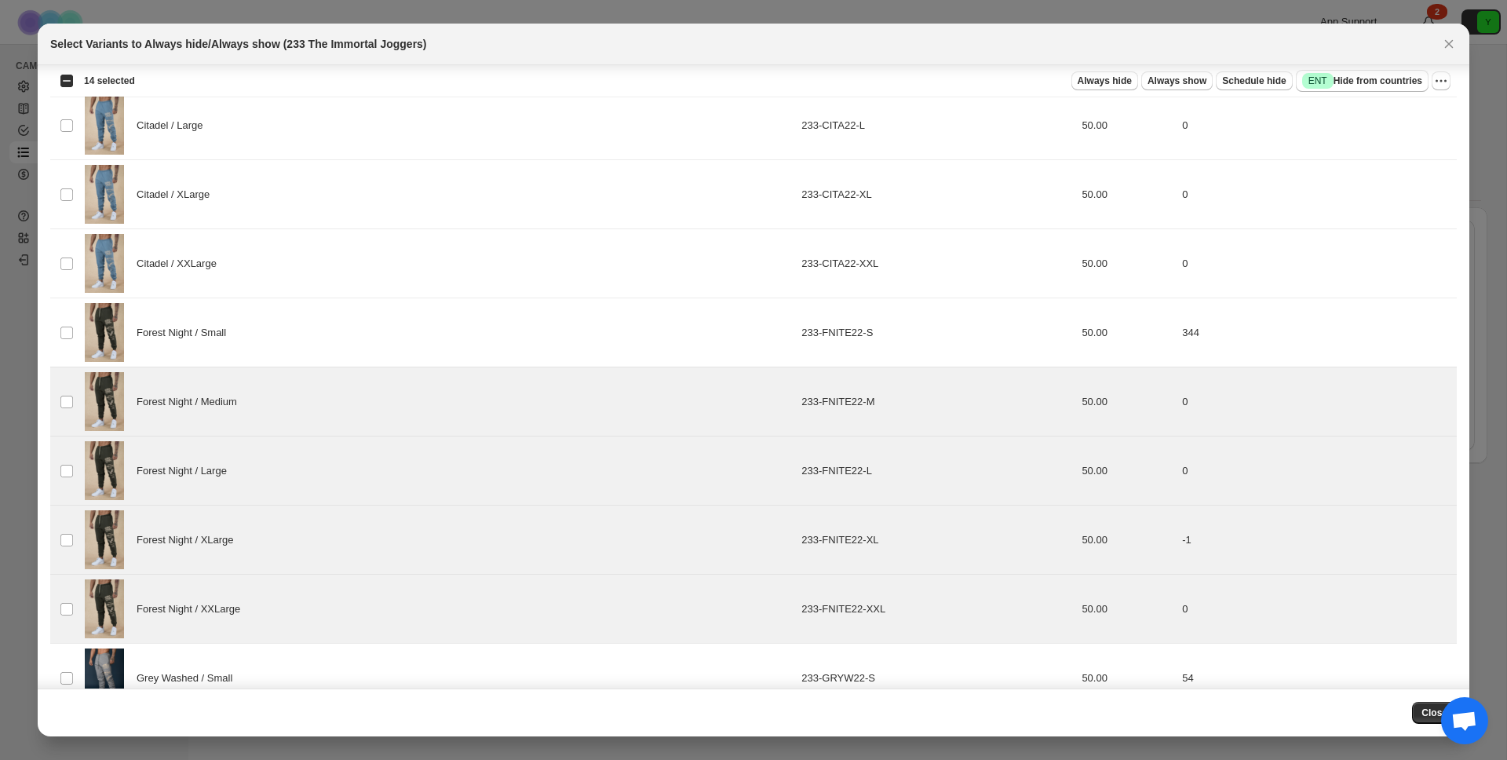
scroll to position [925, 0]
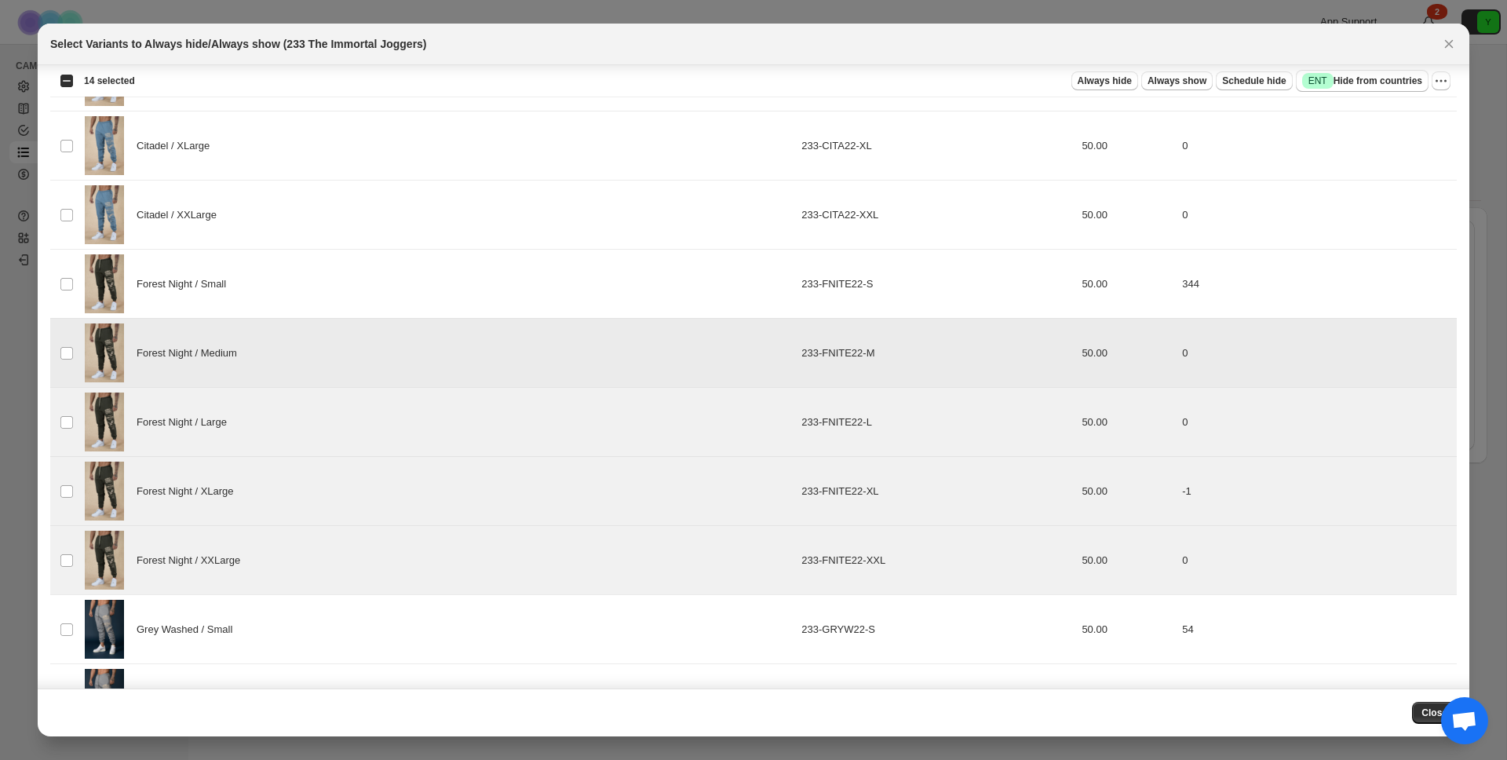
click at [261, 349] on div "Forest Night / Medium" at bounding box center [438, 352] width 707 height 59
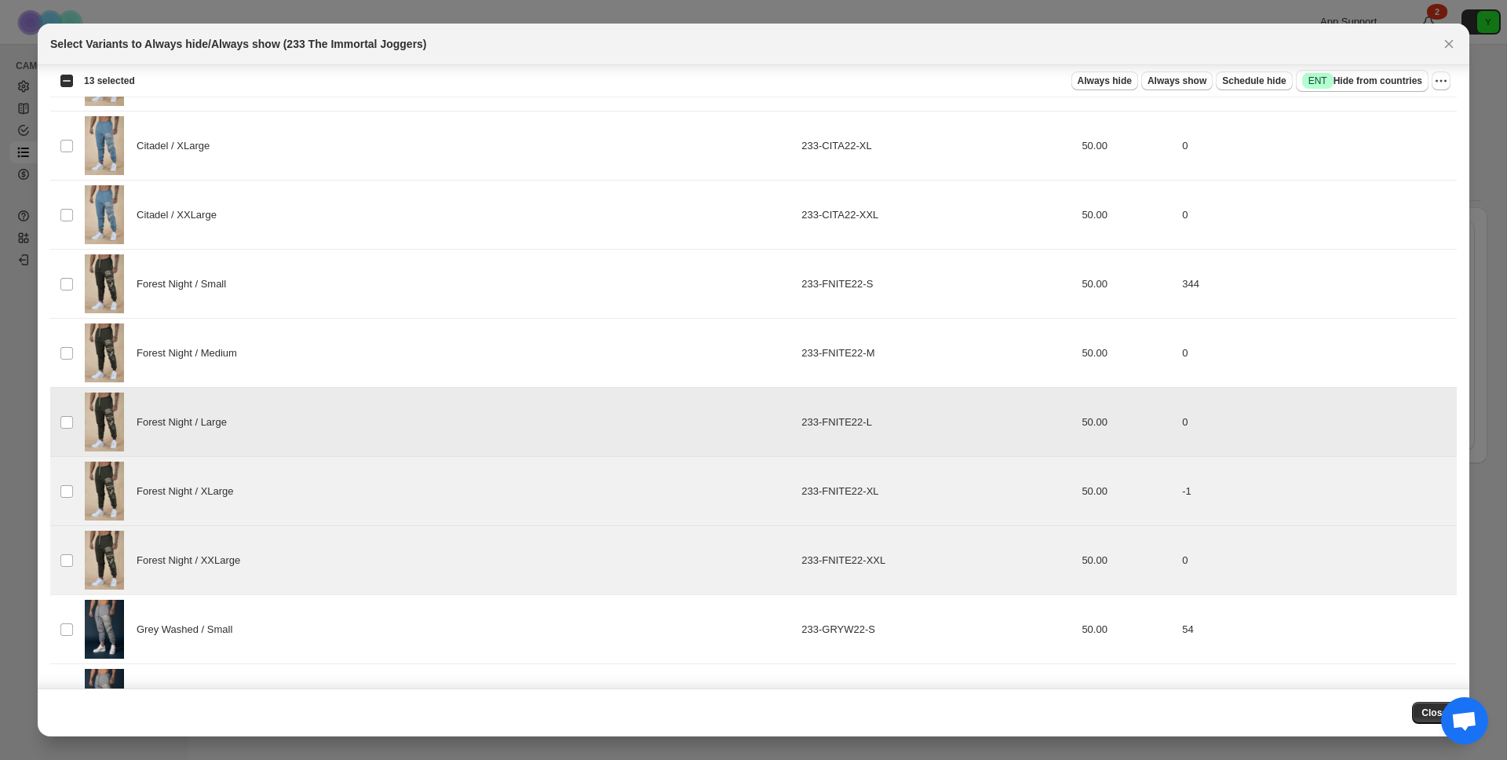
click at [258, 407] on div "Forest Night / Large" at bounding box center [438, 421] width 707 height 59
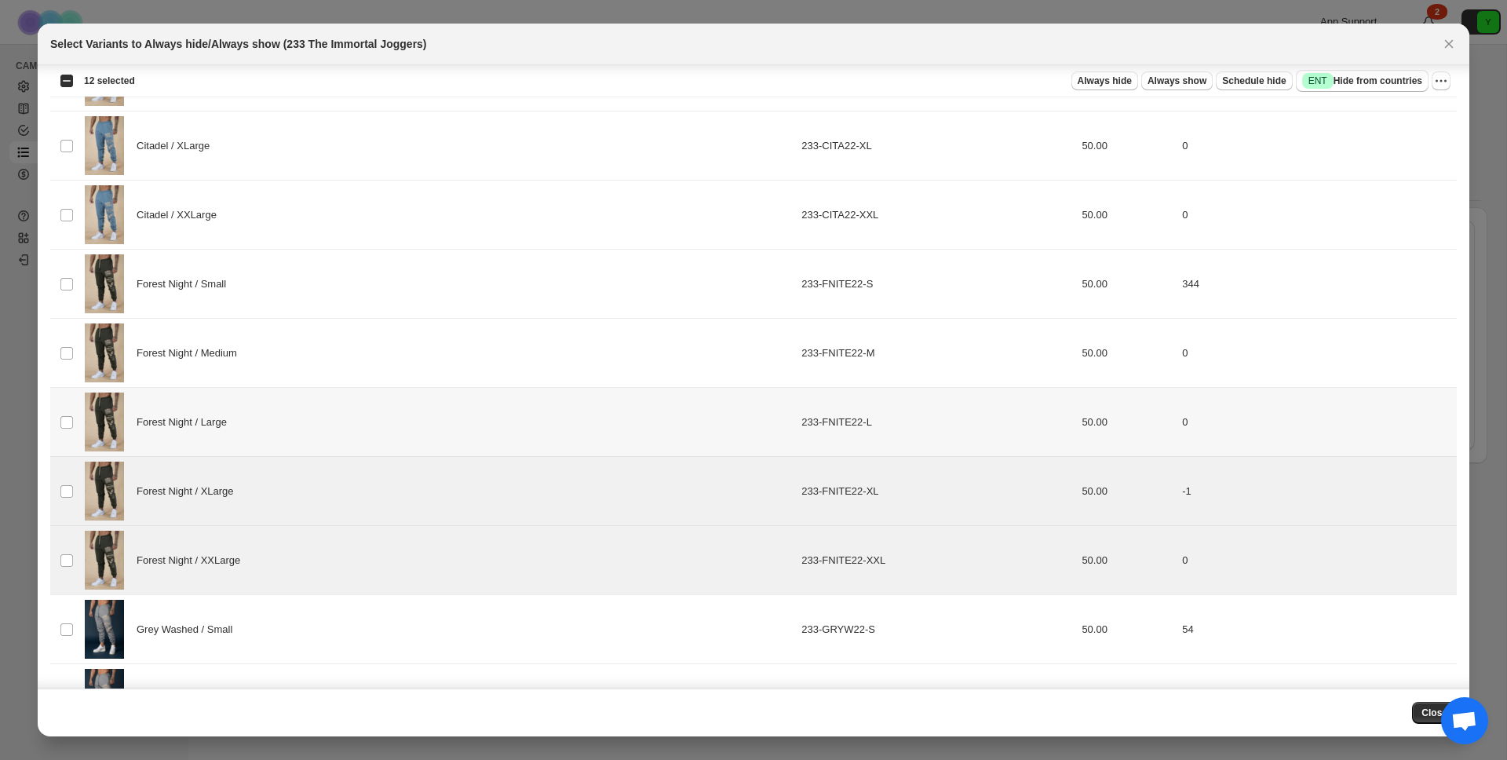
click at [234, 487] on span "Forest Night / XLarge" at bounding box center [189, 492] width 105 height 16
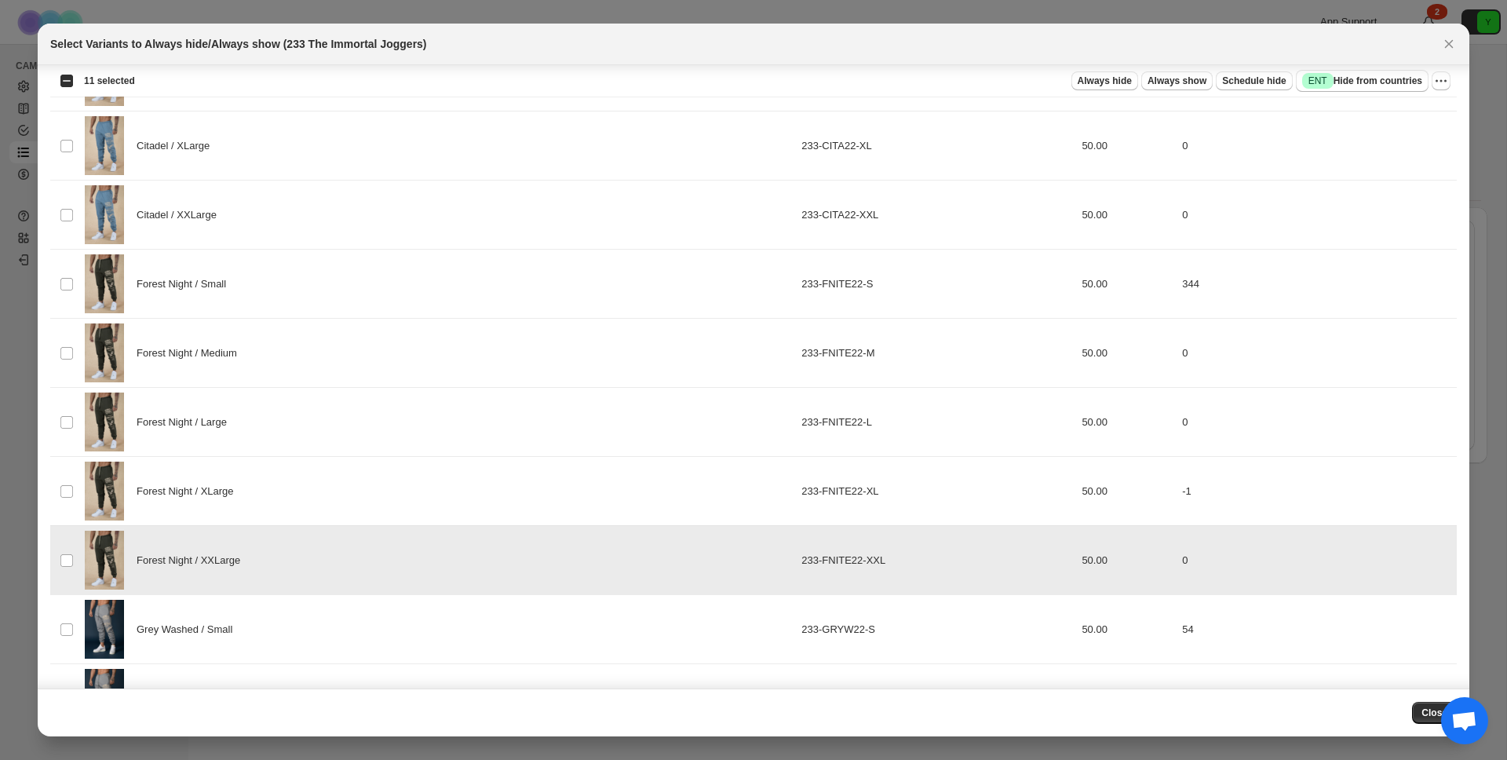
click at [220, 576] on div "Forest Night / XXLarge" at bounding box center [438, 560] width 707 height 59
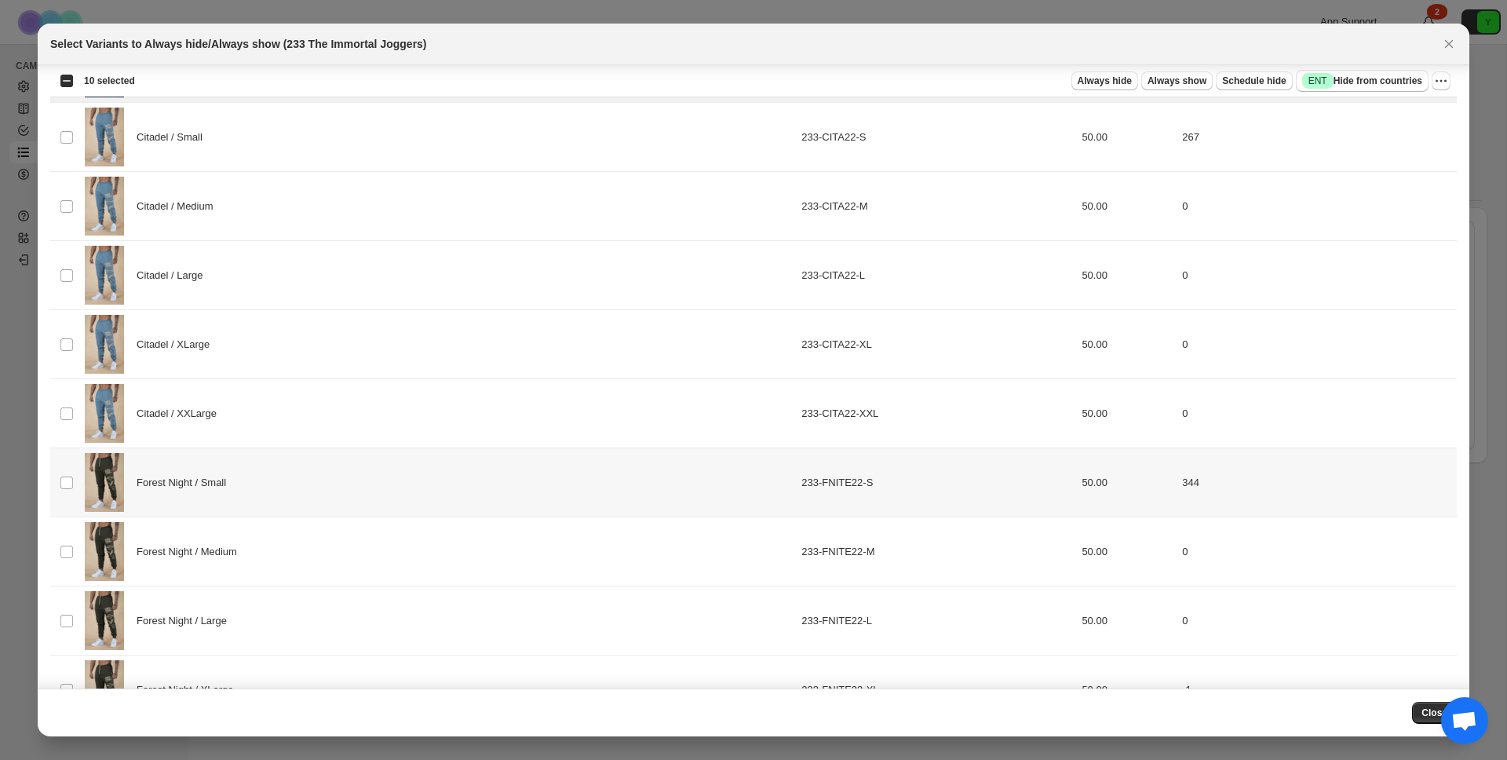
scroll to position [710, 0]
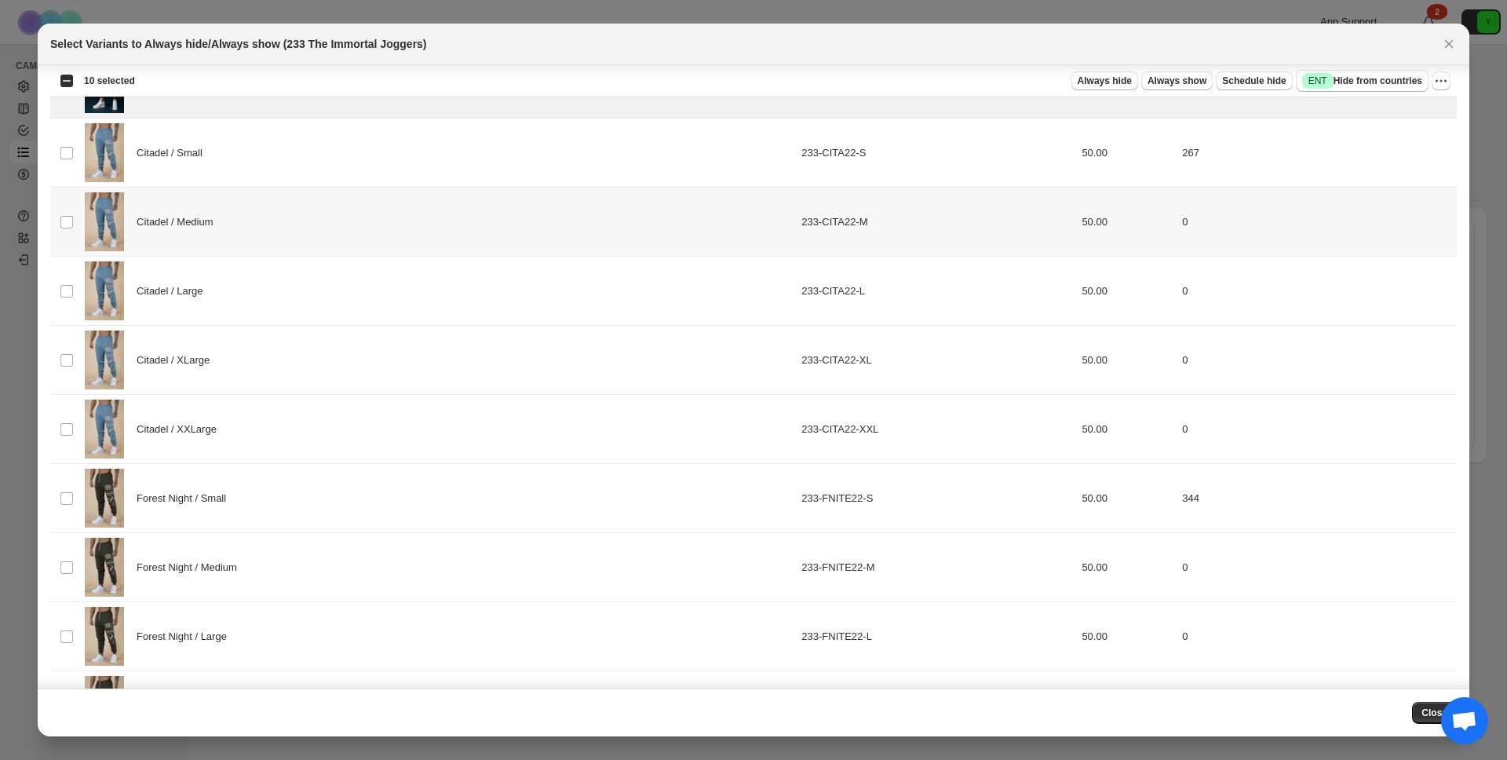
click at [1224, 222] on td "0" at bounding box center [1316, 222] width 279 height 69
click at [1448, 43] on icon "Close" at bounding box center [1449, 44] width 9 height 9
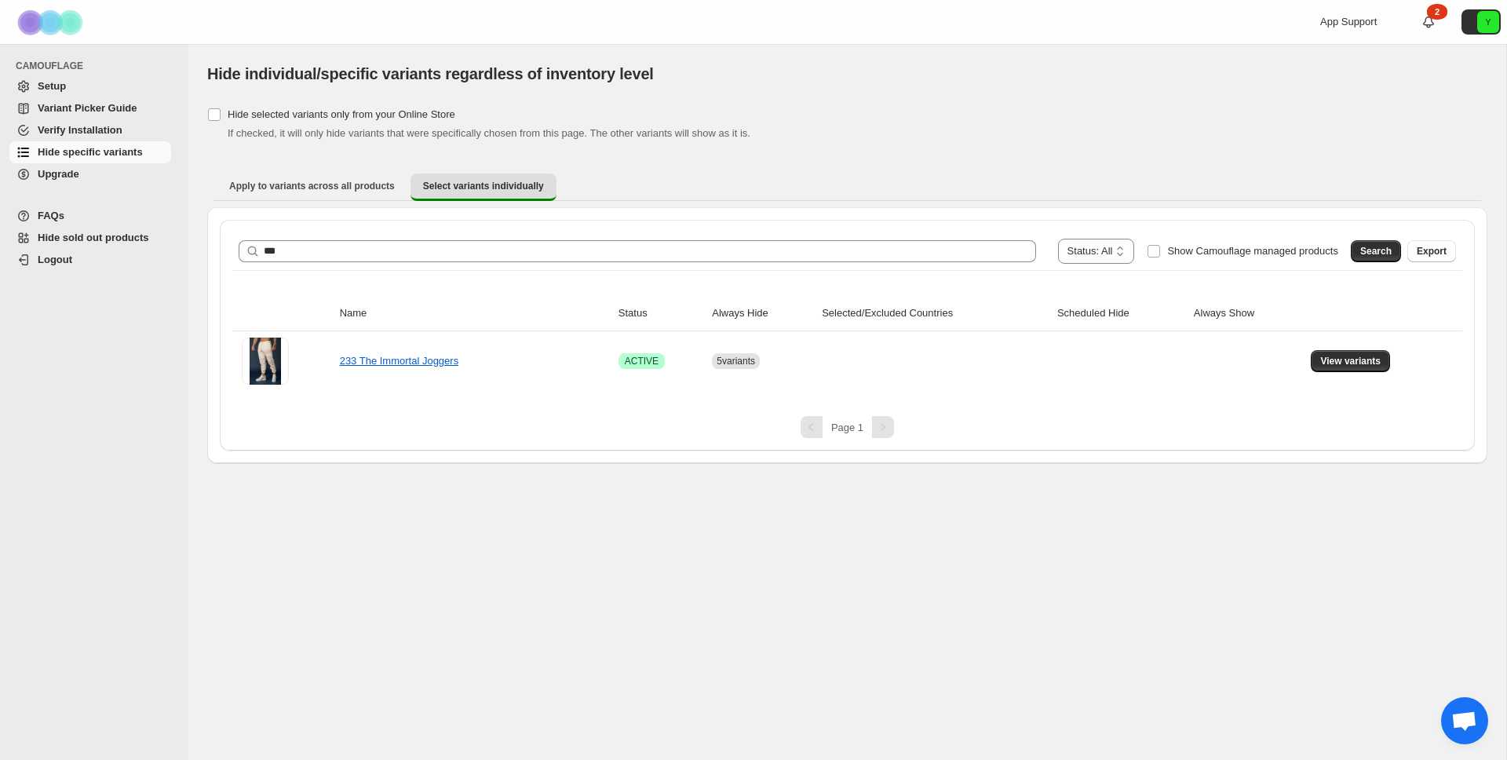
click at [647, 579] on div "**********" at bounding box center [847, 402] width 1318 height 716
